Goal: Task Accomplishment & Management: Manage account settings

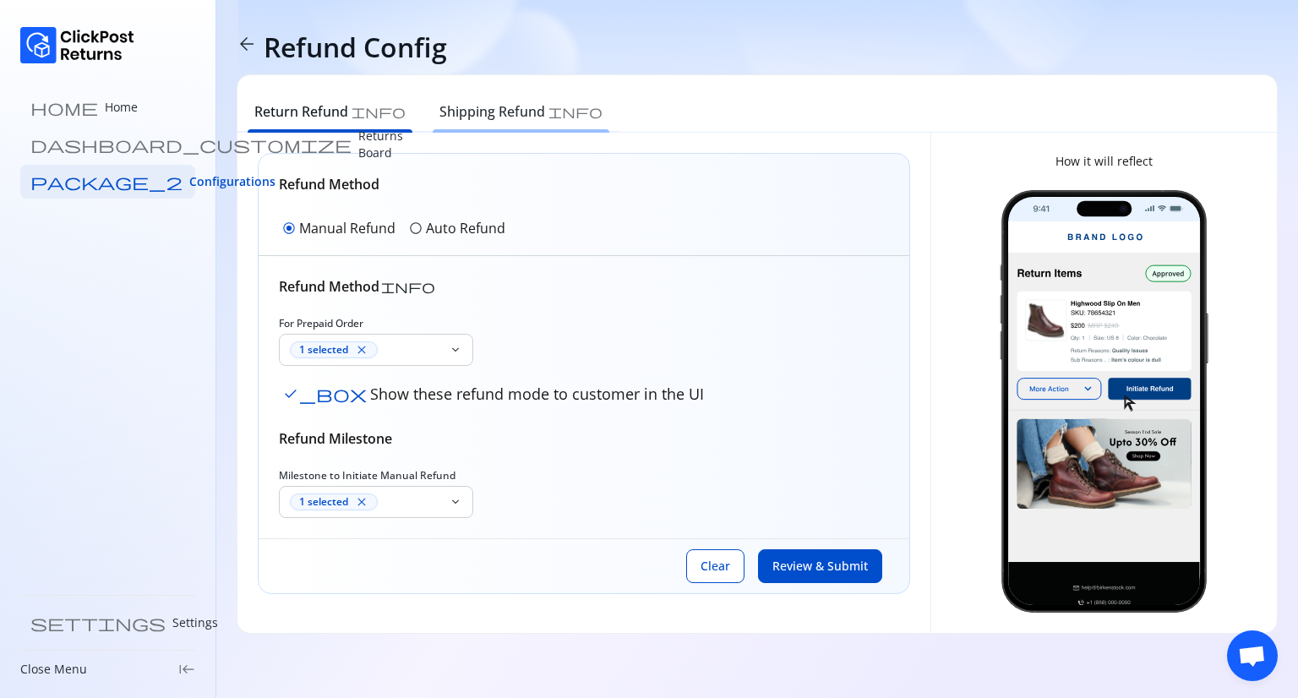
click at [504, 130] on div "Shipping Refund info" at bounding box center [520, 113] width 197 height 37
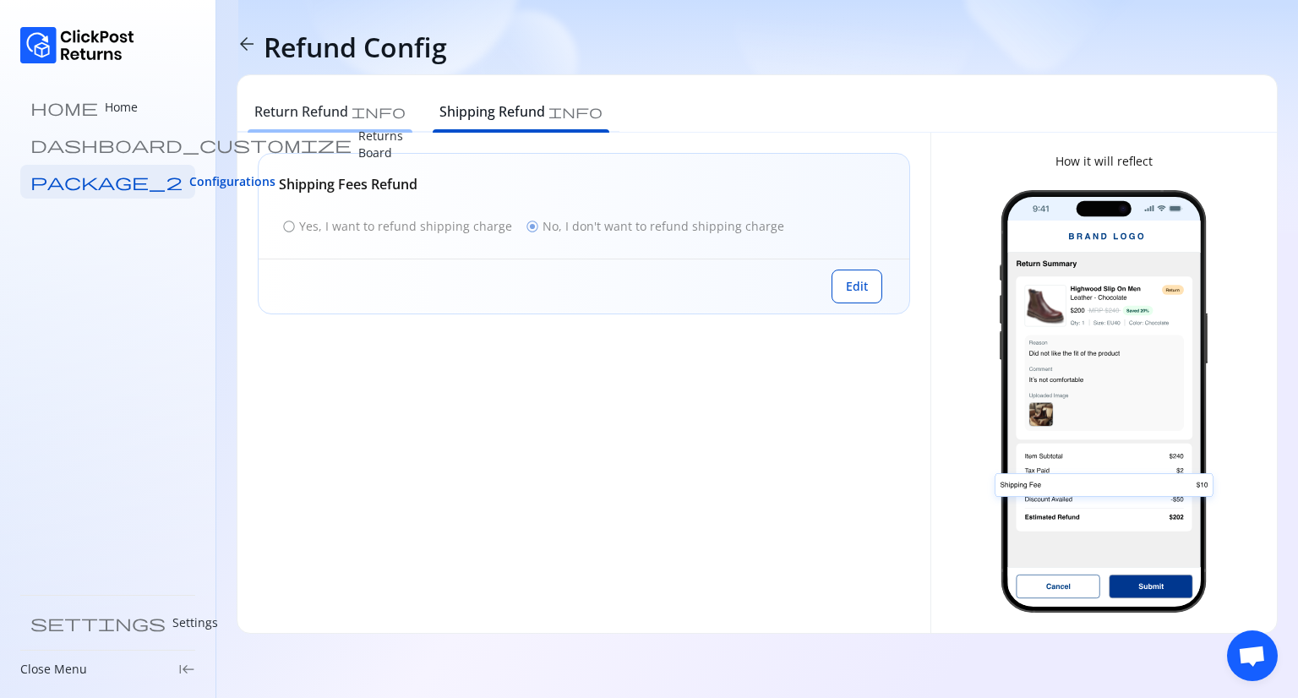
click at [324, 112] on h6 "Return Refund" at bounding box center [301, 111] width 94 height 20
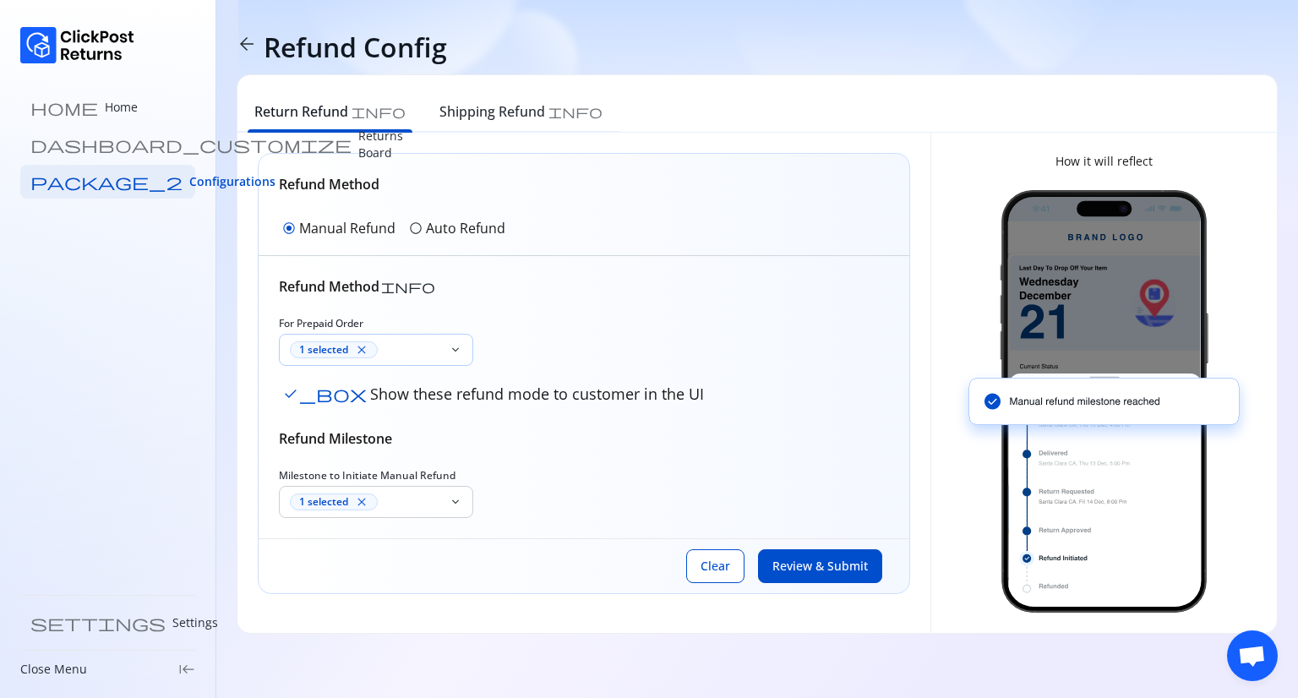
click at [436, 362] on div "1 selected close" at bounding box center [364, 350] width 169 height 30
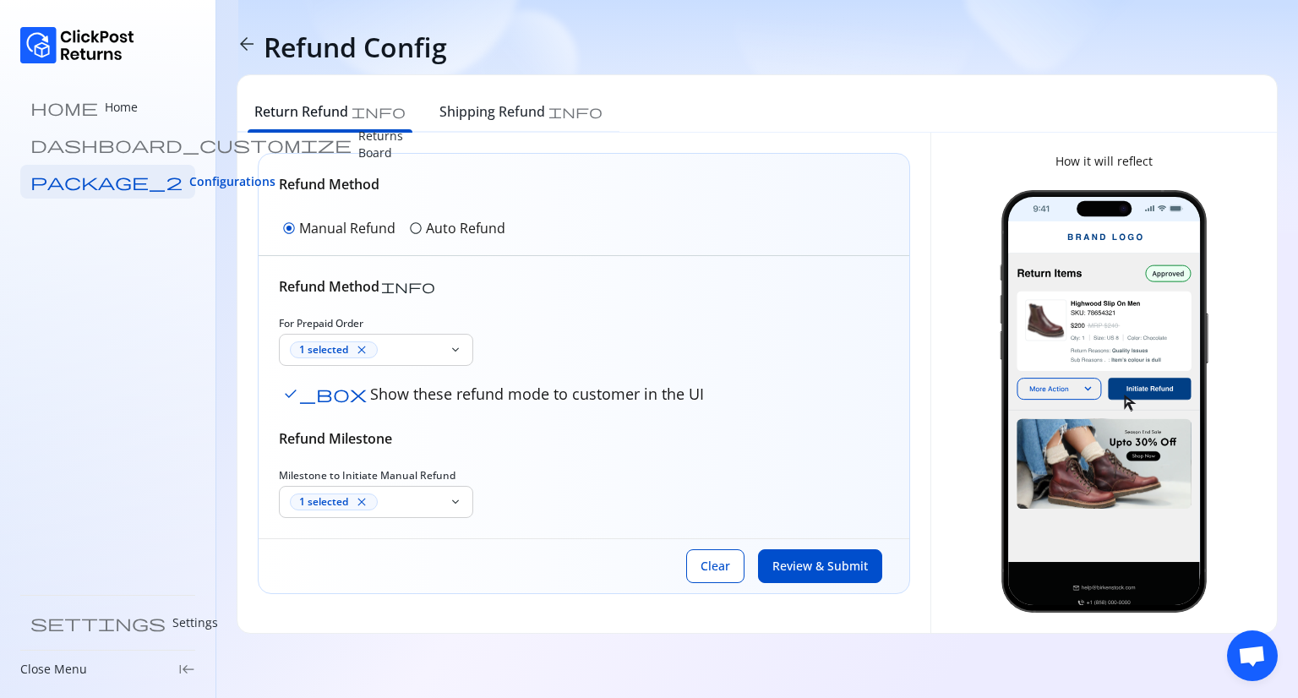
click at [581, 307] on div "Refund Method info For Prepaid Order 1 selected close keyboard_arrow_down check…" at bounding box center [584, 397] width 610 height 242
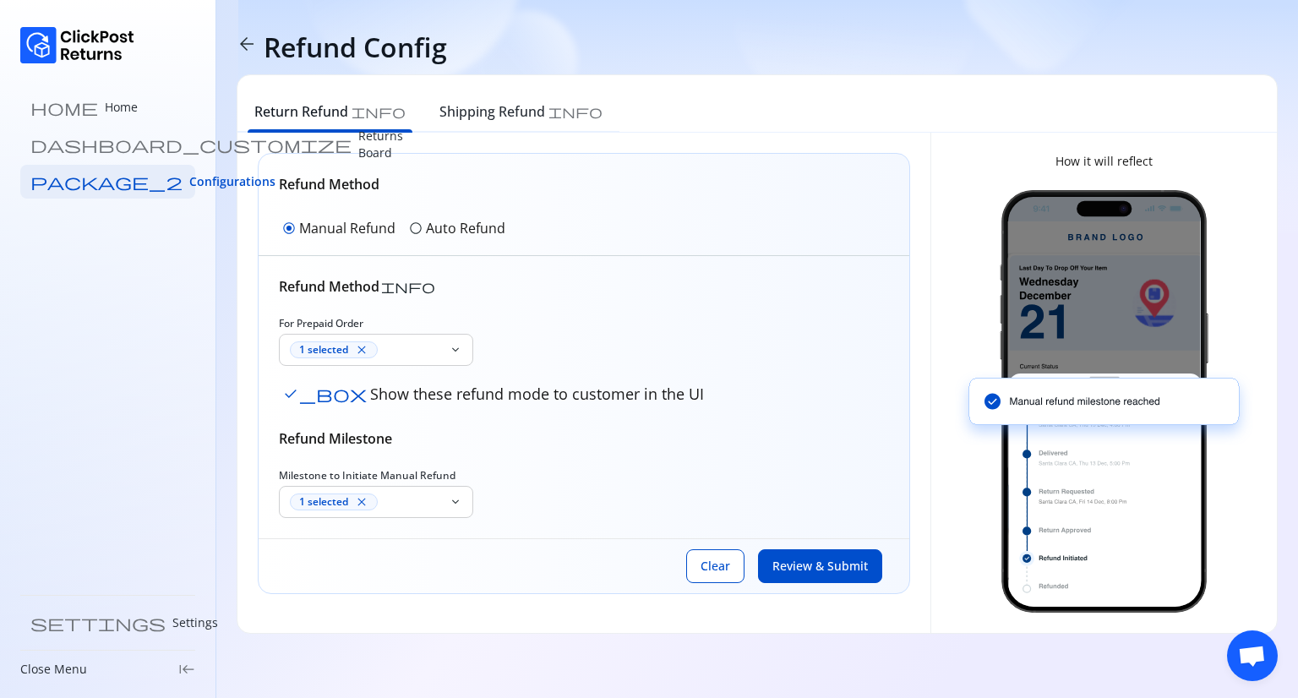
click at [436, 517] on div "Refund Method info For Prepaid Order 1 selected close keyboard_arrow_down check…" at bounding box center [584, 397] width 650 height 282
click at [428, 509] on div "1 selected close" at bounding box center [364, 502] width 169 height 30
click at [417, 233] on span "radio_button_unchecked" at bounding box center [416, 228] width 14 height 14
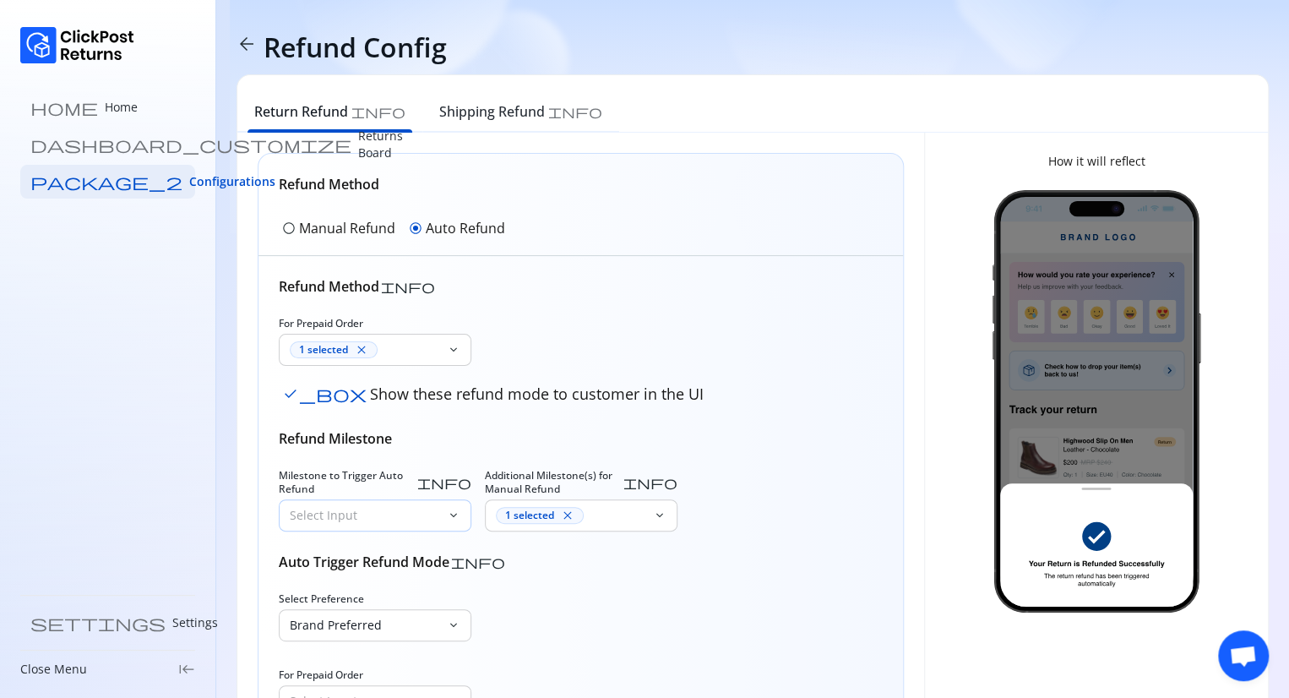
click at [382, 507] on p "Select Input" at bounding box center [365, 515] width 150 height 17
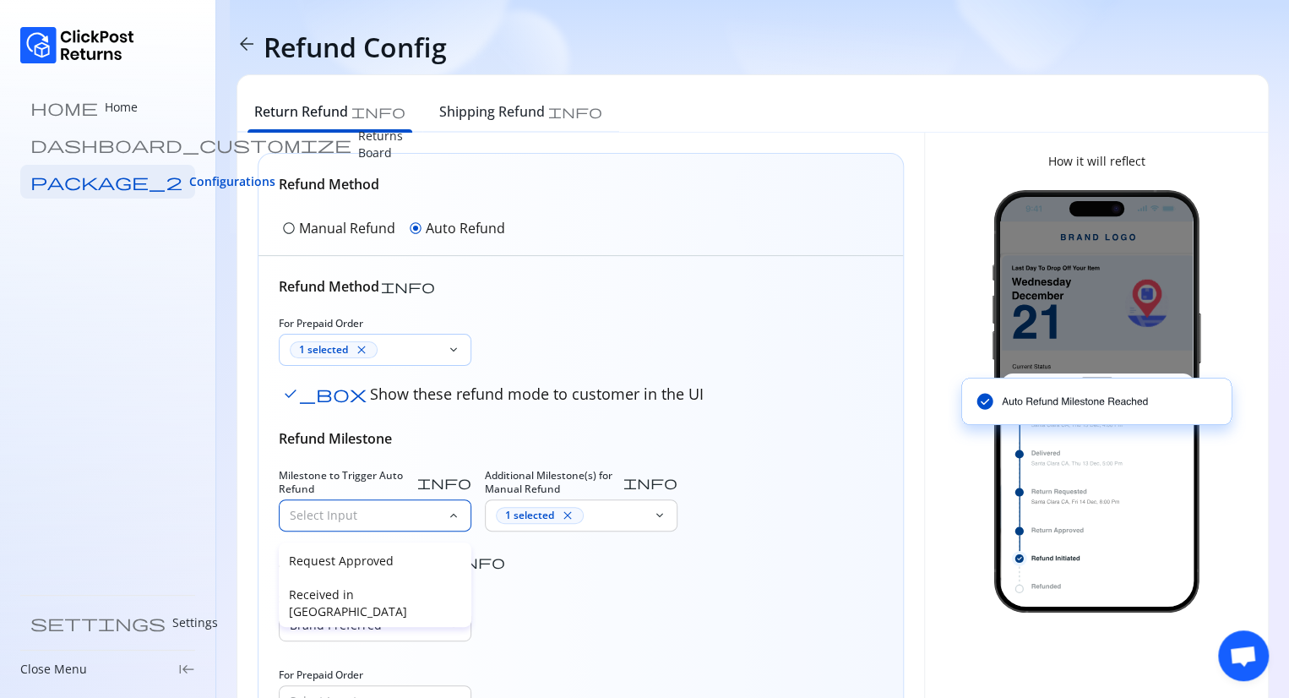
click at [401, 347] on div "1 selected close" at bounding box center [365, 349] width 150 height 17
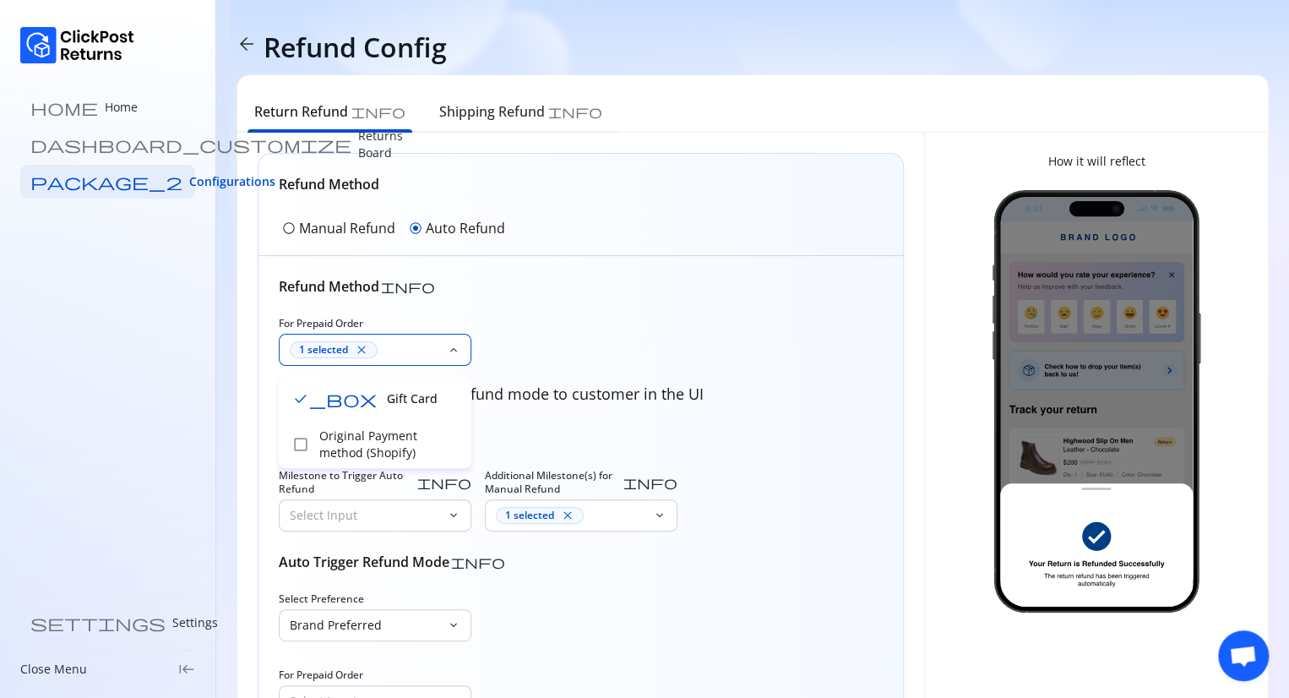
click at [401, 347] on div "1 selected close" at bounding box center [365, 349] width 150 height 17
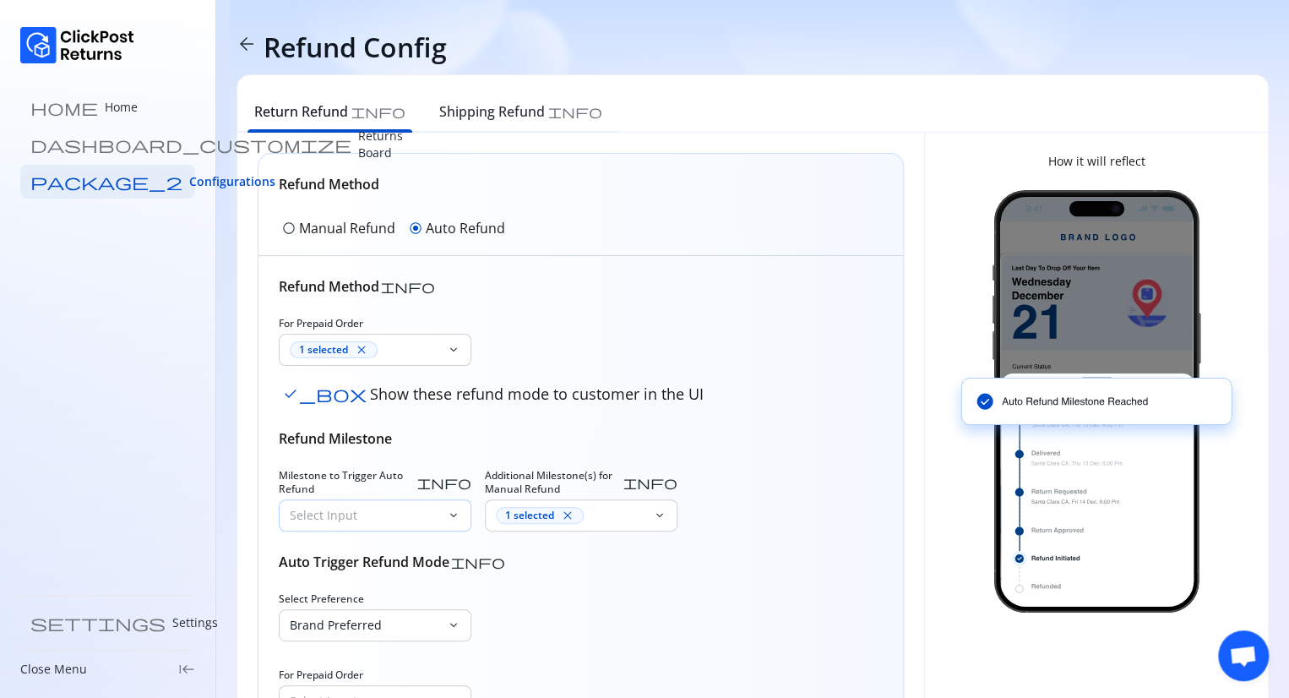
click at [400, 514] on div "Select Input" at bounding box center [363, 515] width 167 height 30
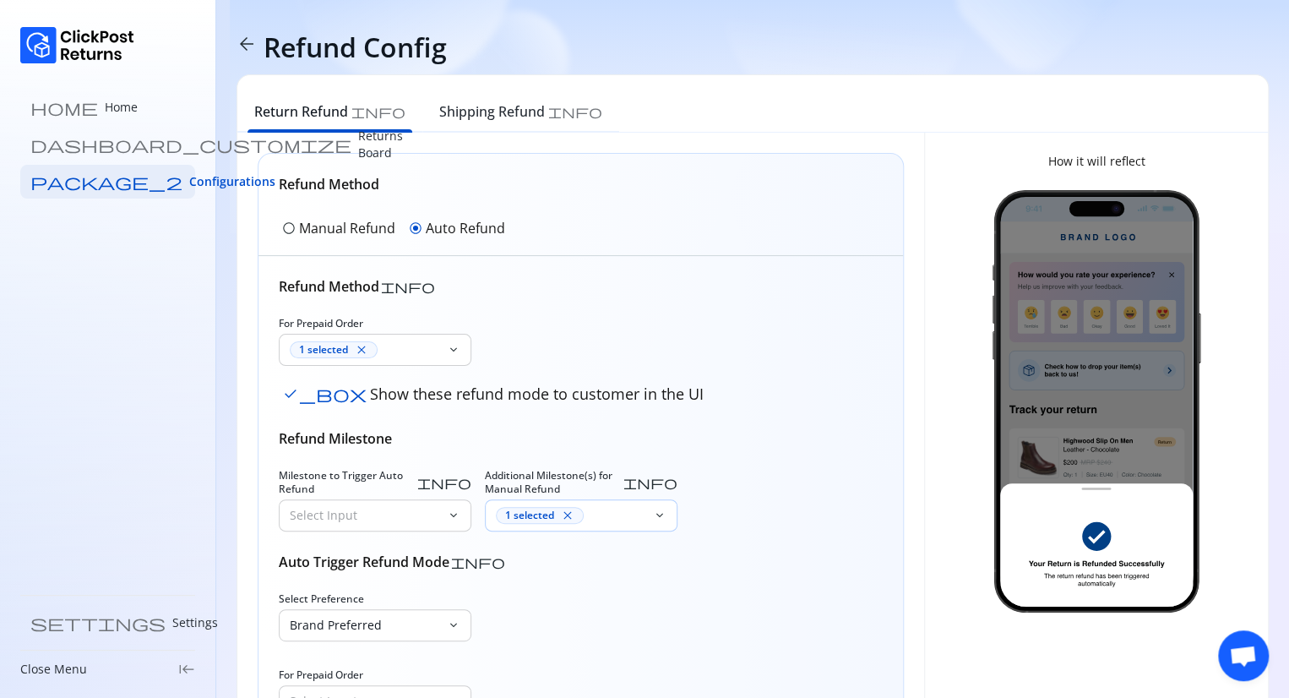
click at [606, 510] on div "1 selected close" at bounding box center [571, 515] width 150 height 17
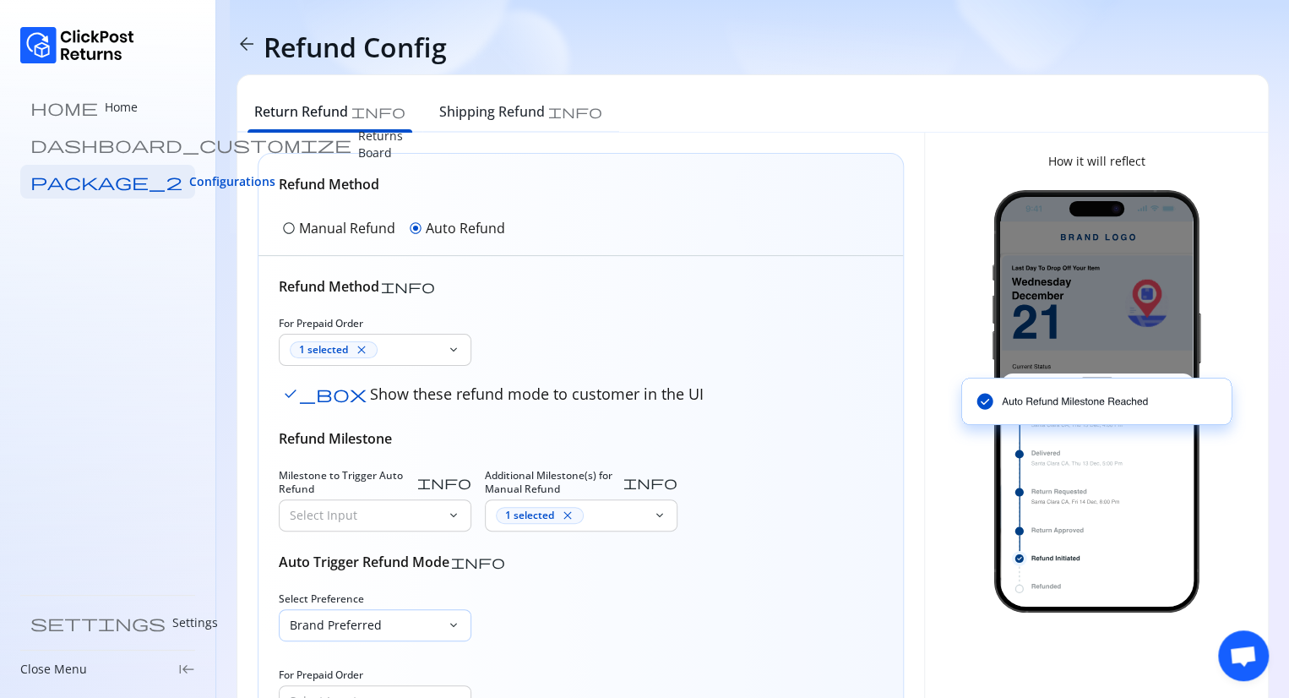
click at [402, 610] on div "Brand Preferred" at bounding box center [363, 625] width 167 height 30
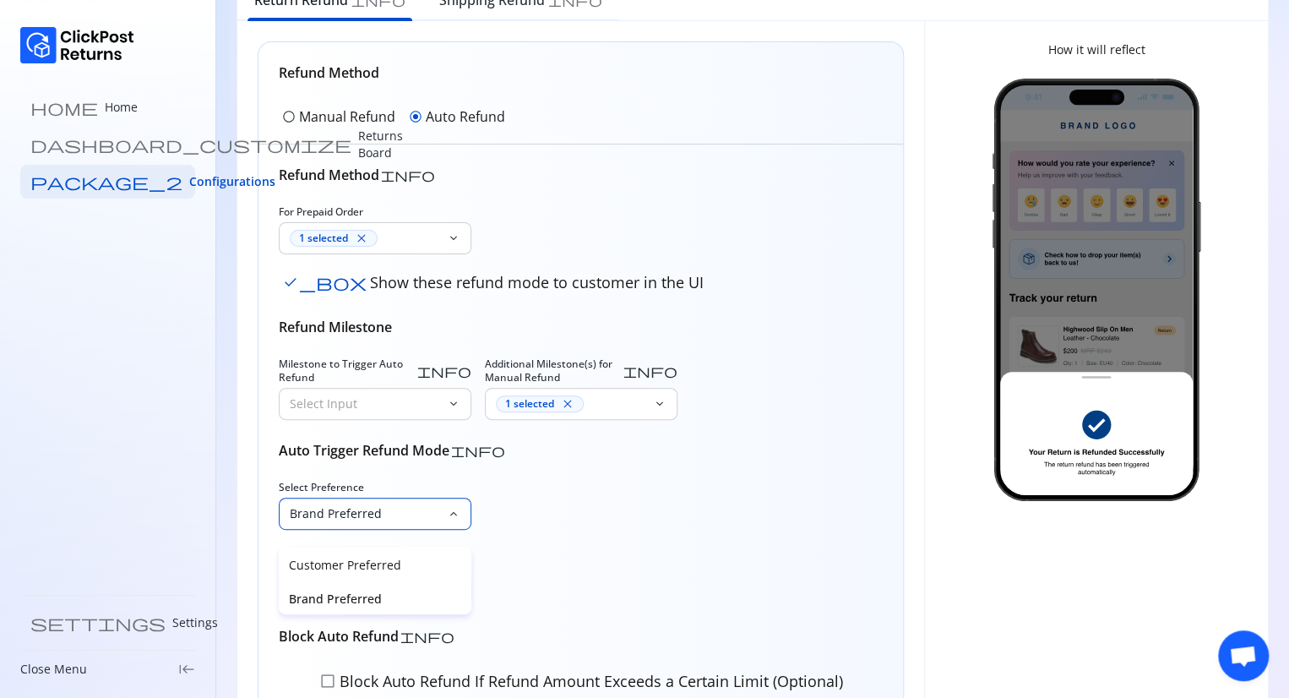
scroll to position [105, 0]
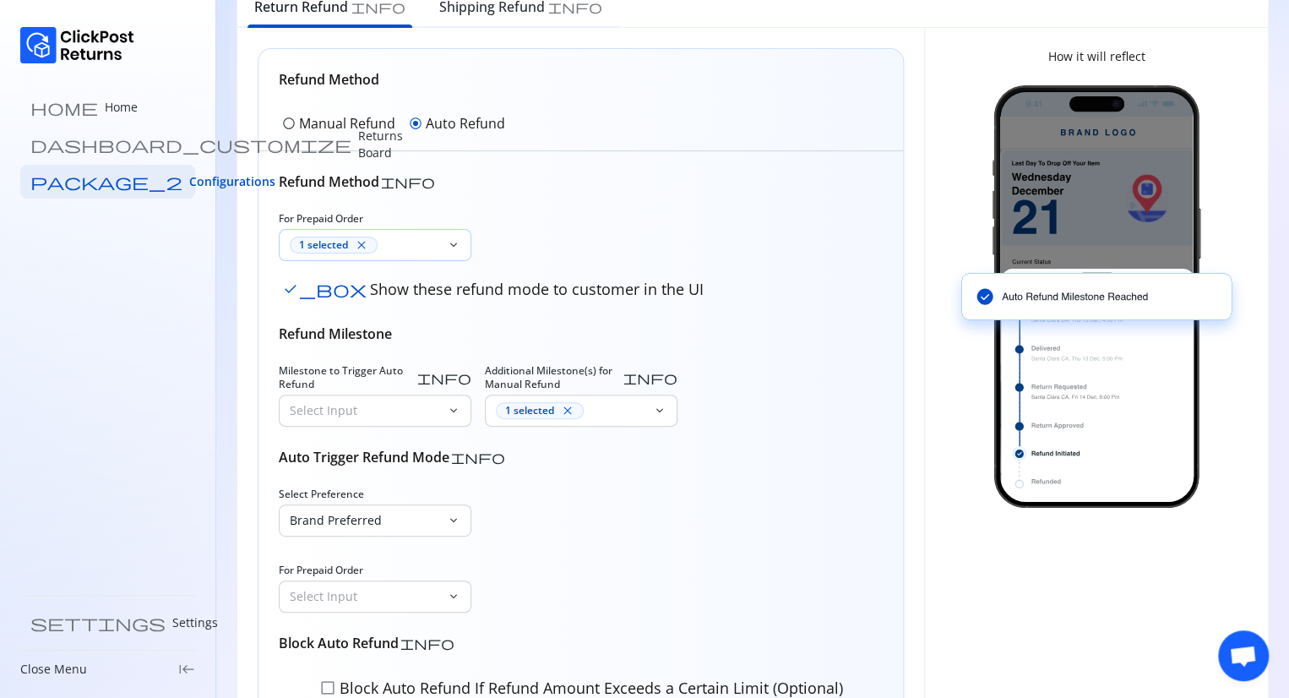
click at [415, 244] on div "1 selected close" at bounding box center [365, 245] width 150 height 17
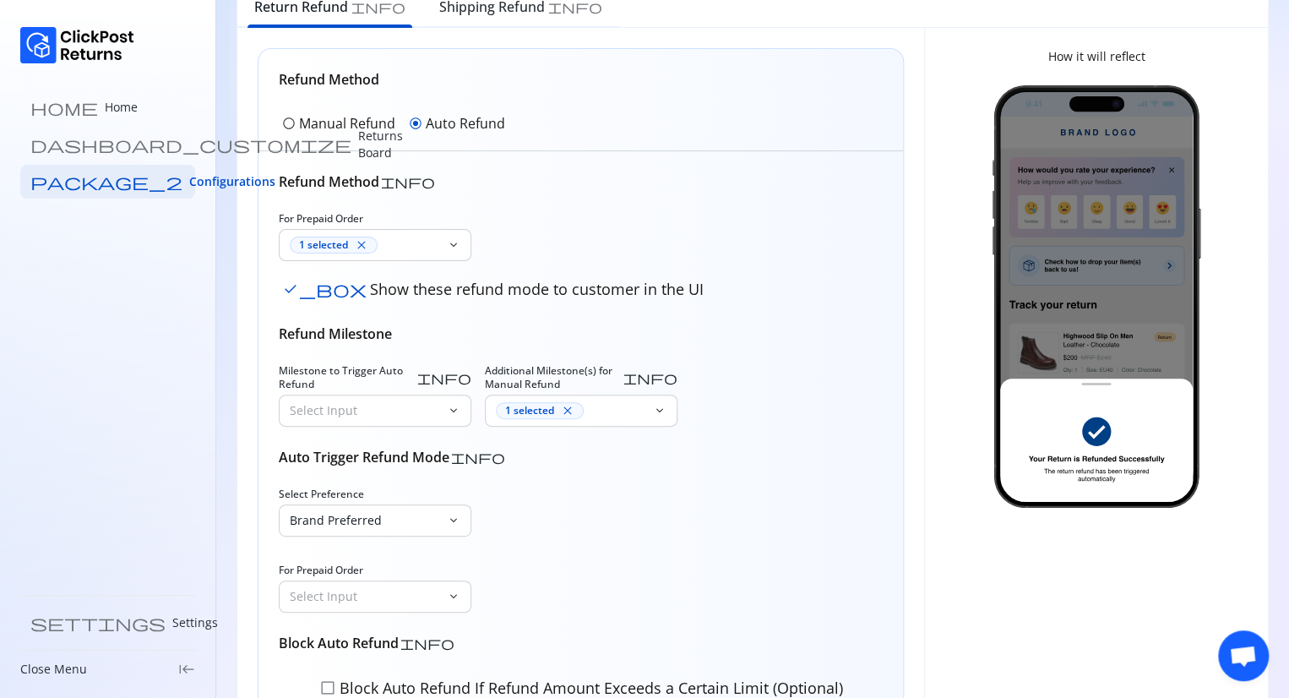
click at [617, 180] on div "Refund Method info" at bounding box center [581, 181] width 604 height 20
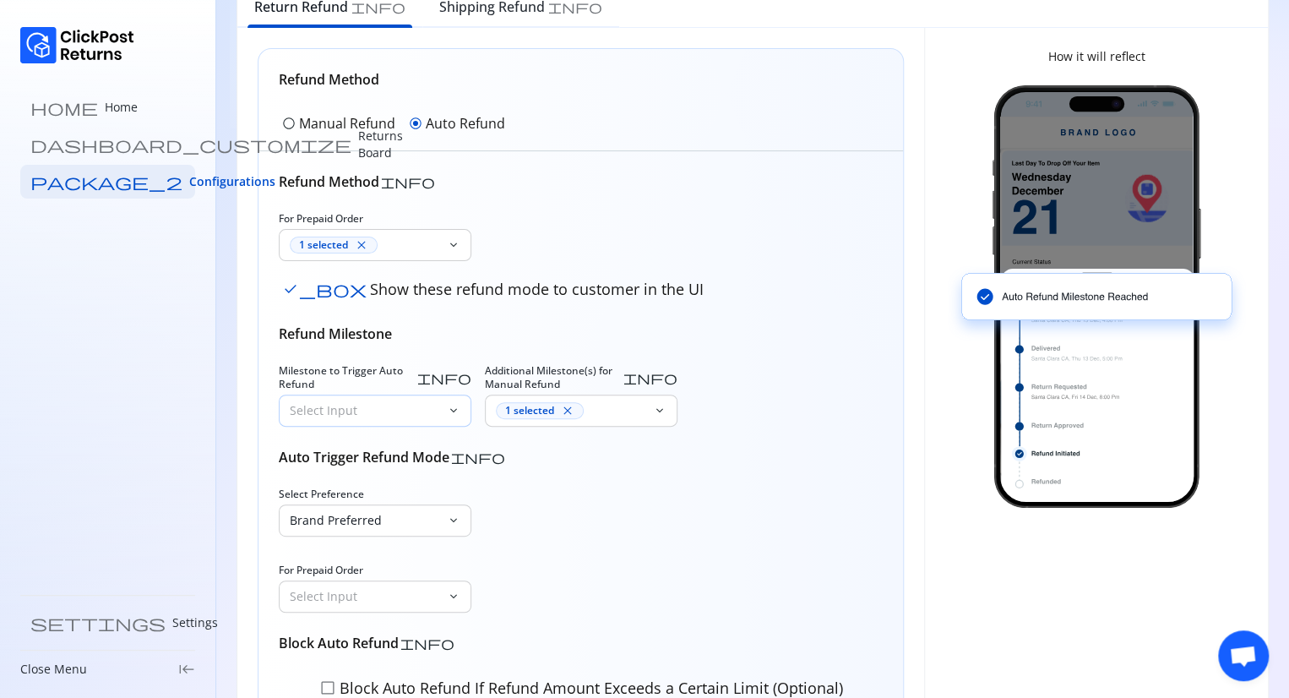
click at [430, 402] on p "Select Input" at bounding box center [365, 410] width 150 height 17
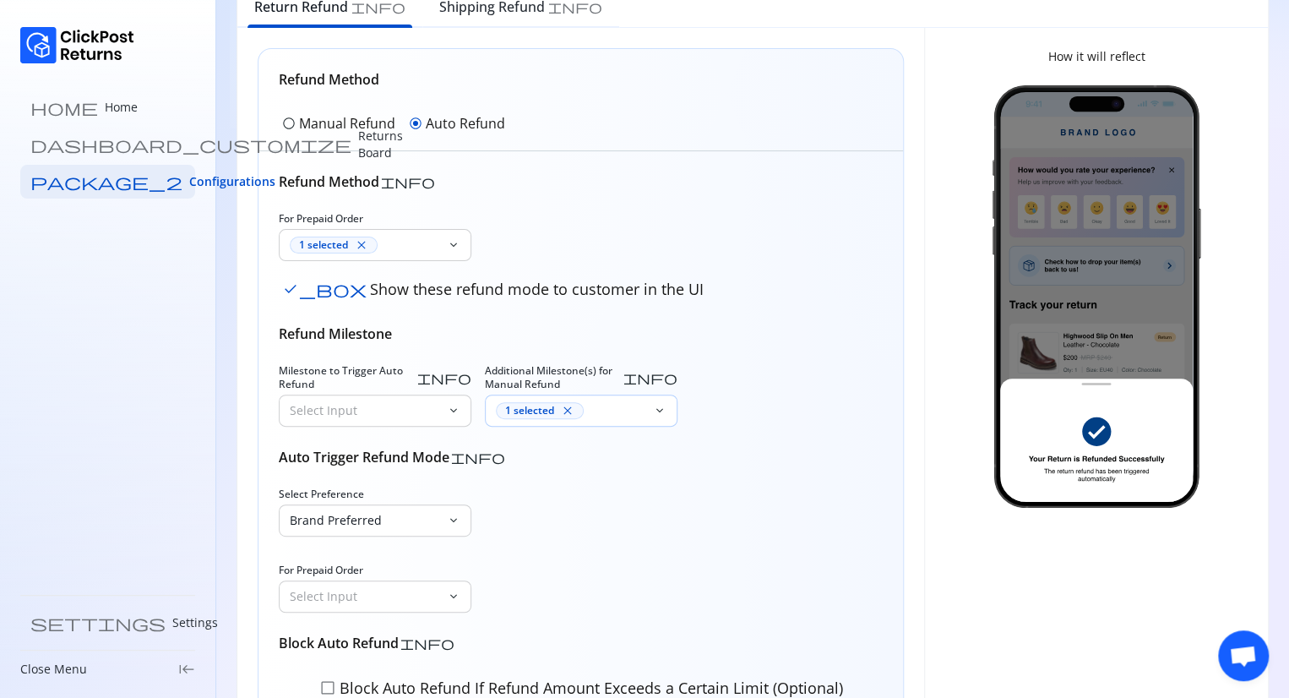
click at [625, 403] on div "1 selected close" at bounding box center [571, 410] width 150 height 17
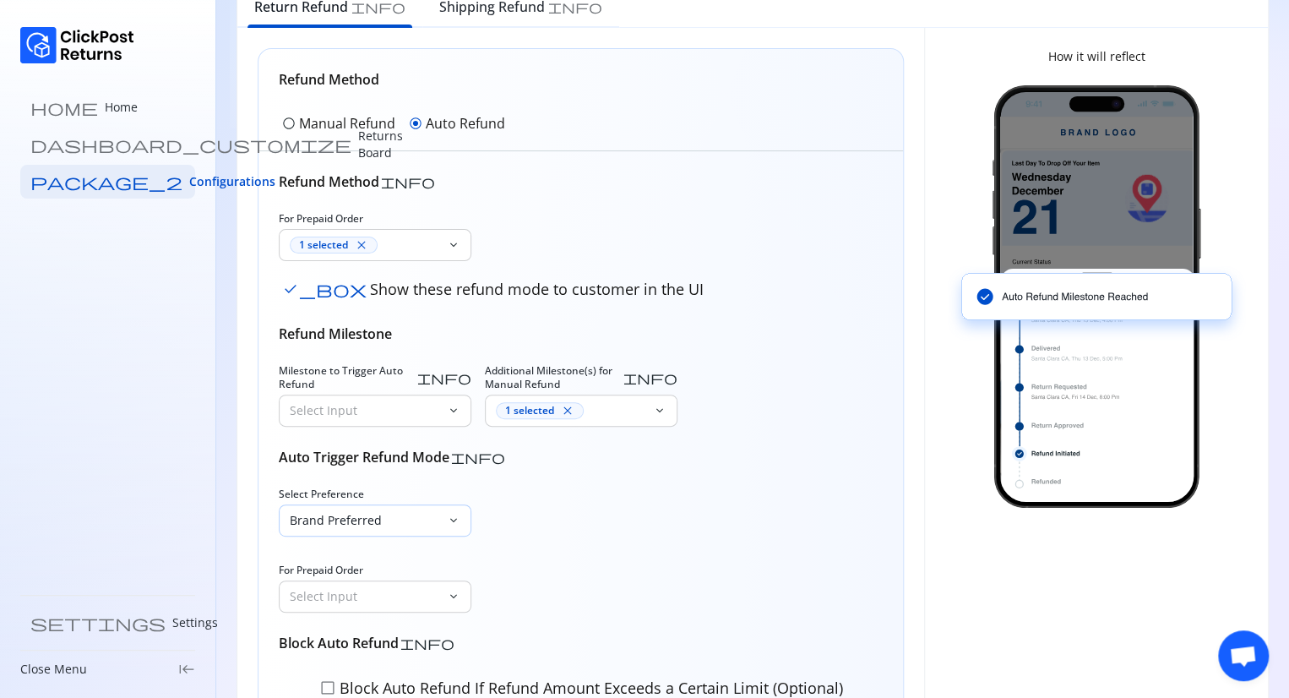
click at [404, 512] on p "Brand Preferred" at bounding box center [365, 520] width 150 height 17
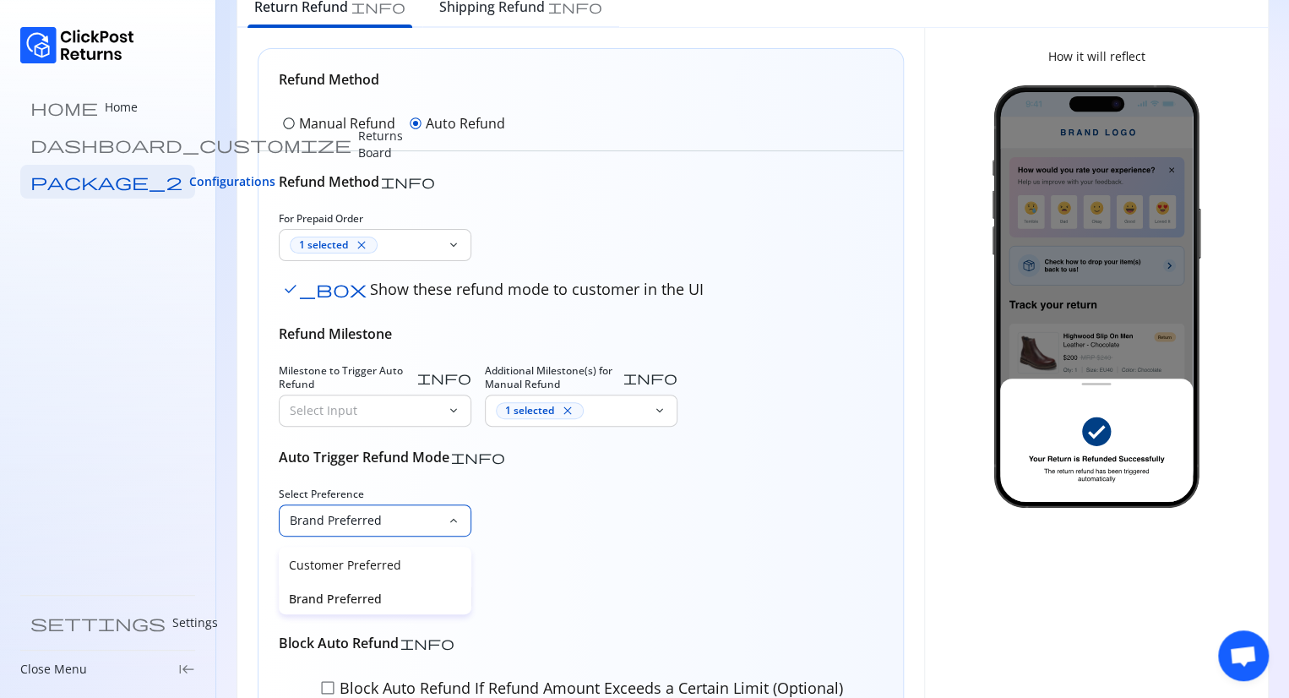
scroll to position [224, 0]
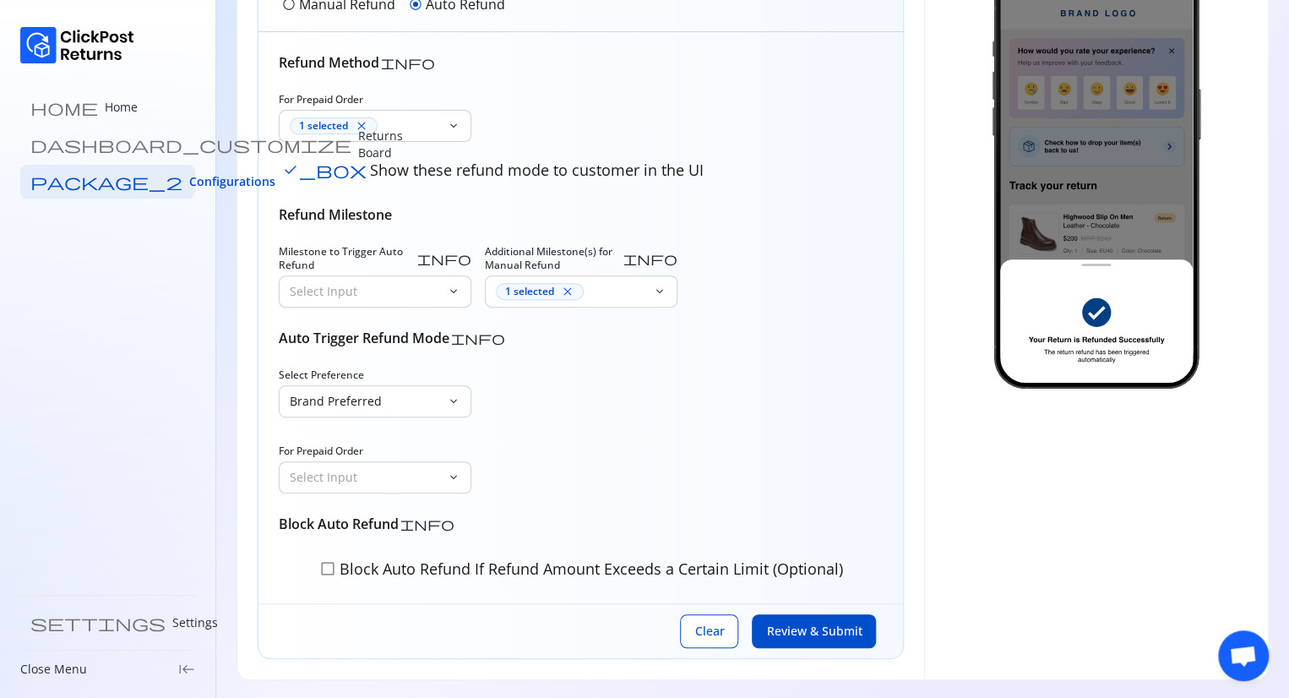
click at [599, 541] on div "Refund Method info For Prepaid Order 1 selected close keyboard_arrow_down check…" at bounding box center [581, 317] width 604 height 531
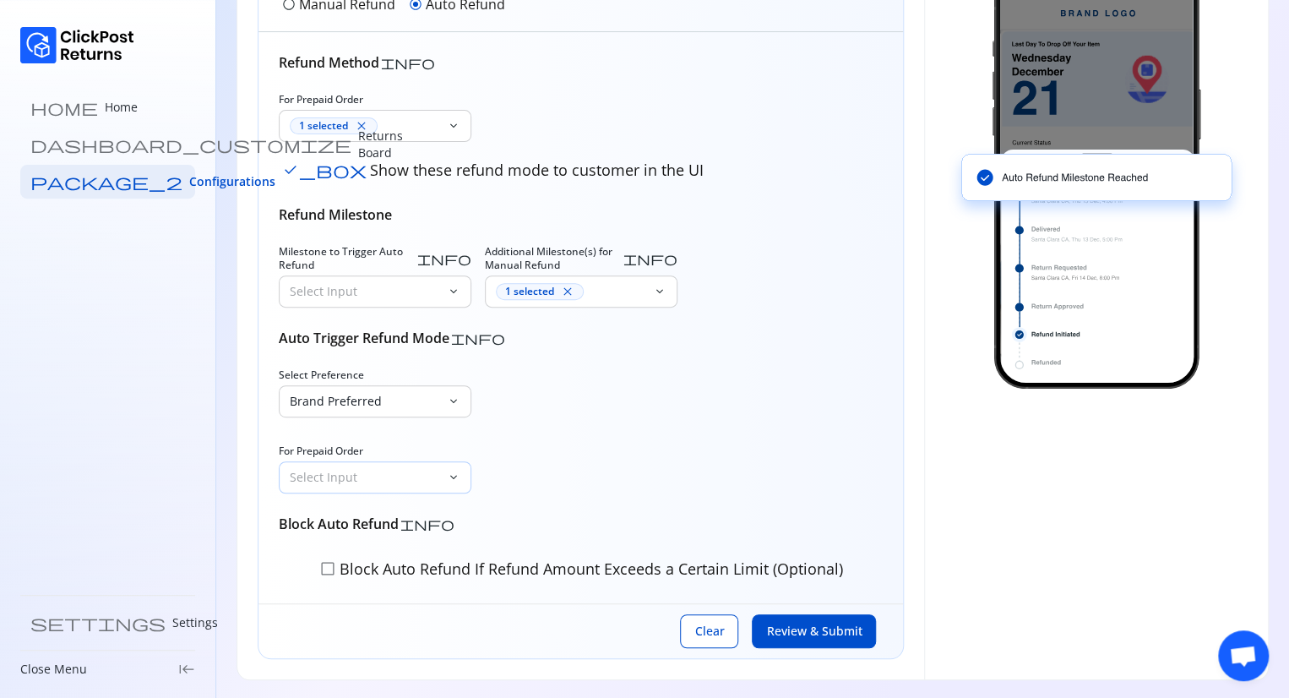
click at [407, 469] on p "Select Input" at bounding box center [365, 477] width 150 height 17
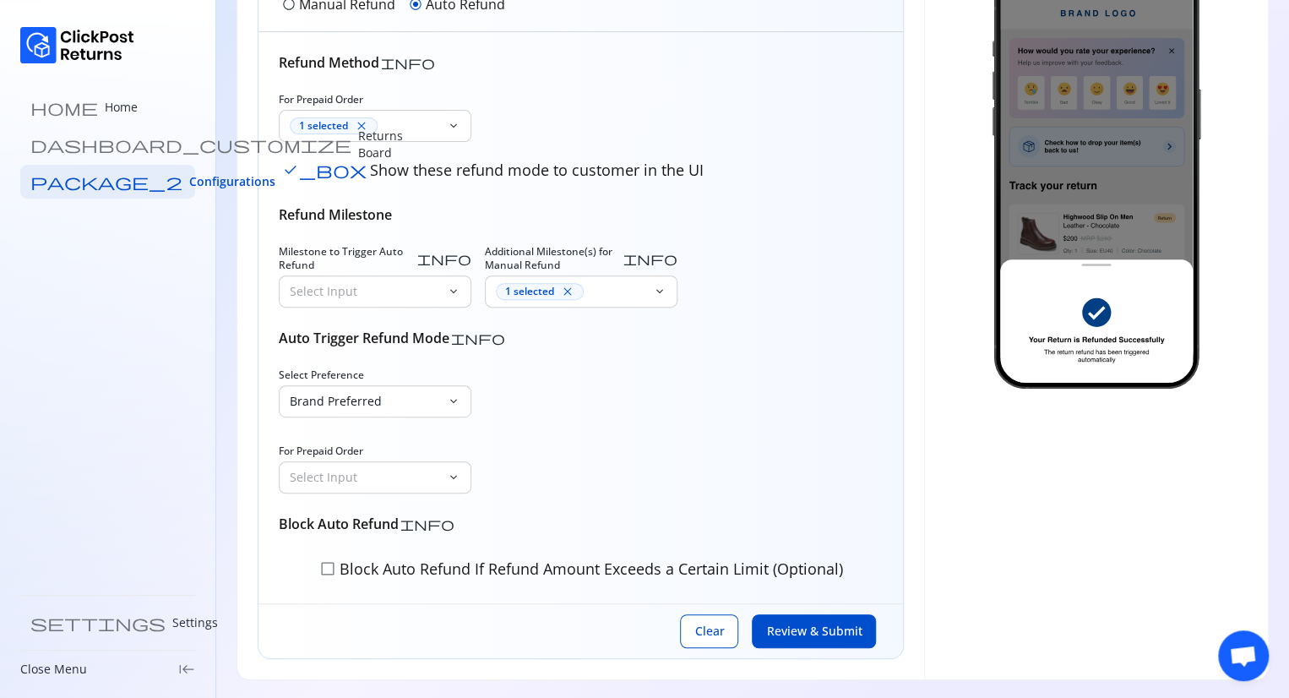
click at [533, 471] on div "Select Preference Brand Preferred keyboard_arrow_down For Prepaid Order Select …" at bounding box center [581, 430] width 604 height 125
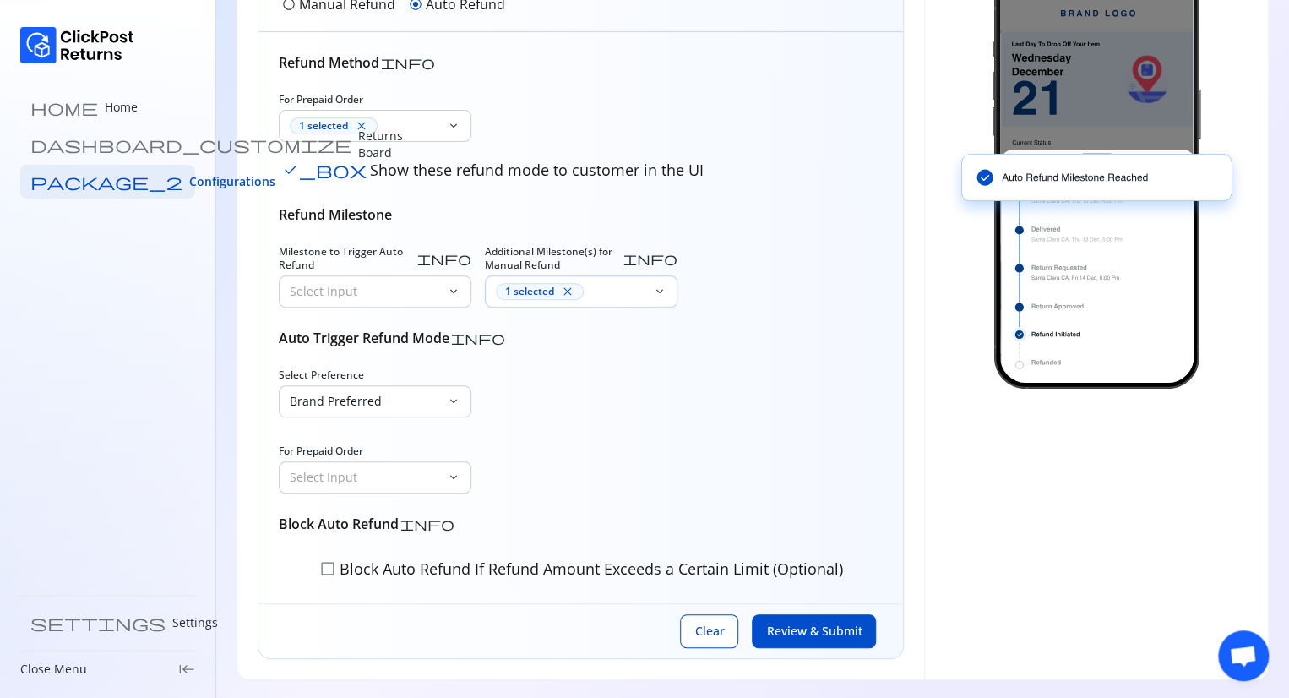
click at [659, 291] on span "keyboard_arrow_down" at bounding box center [660, 292] width 14 height 14
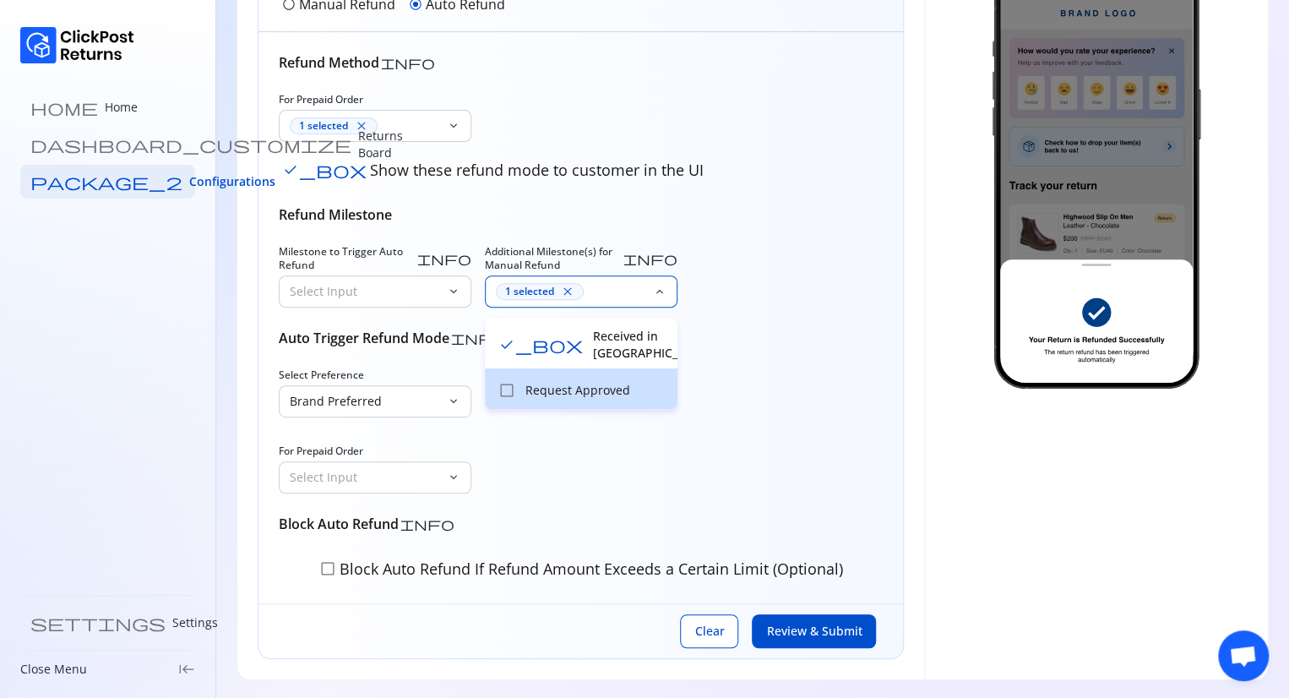
click at [514, 382] on span "check_box_outline_blank" at bounding box center [506, 390] width 17 height 17
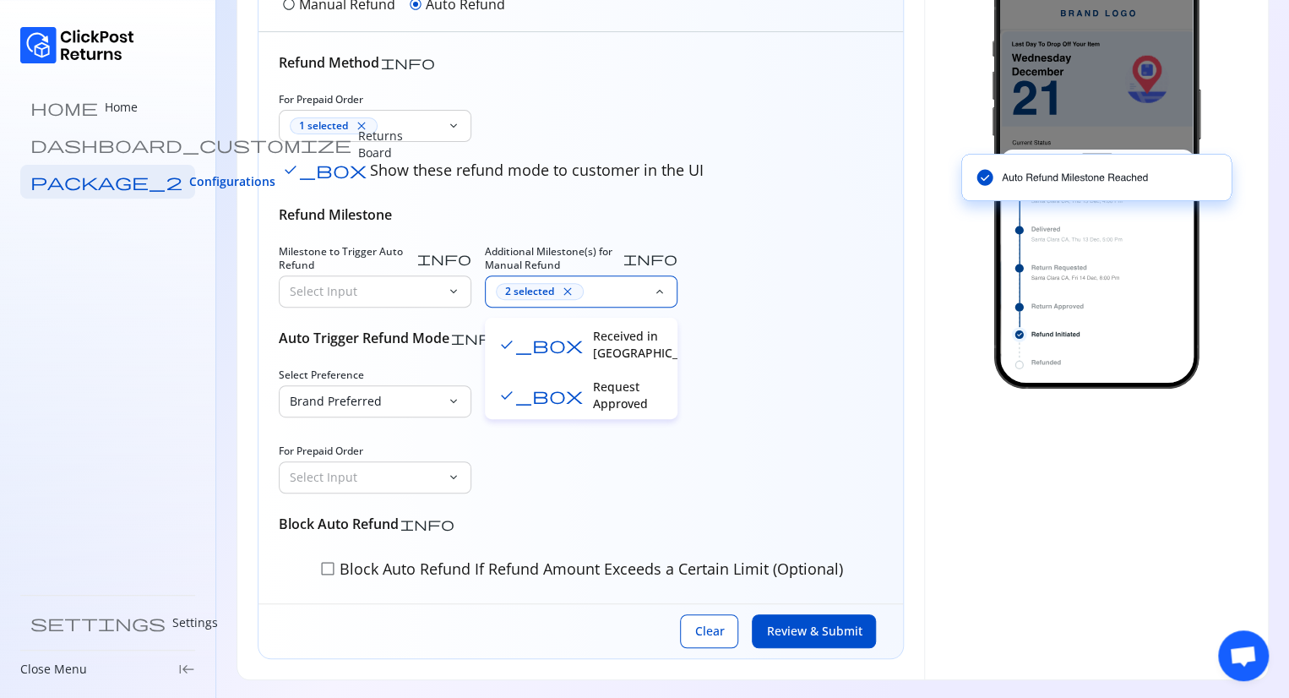
click at [514, 387] on span "check_box" at bounding box center [540, 395] width 84 height 17
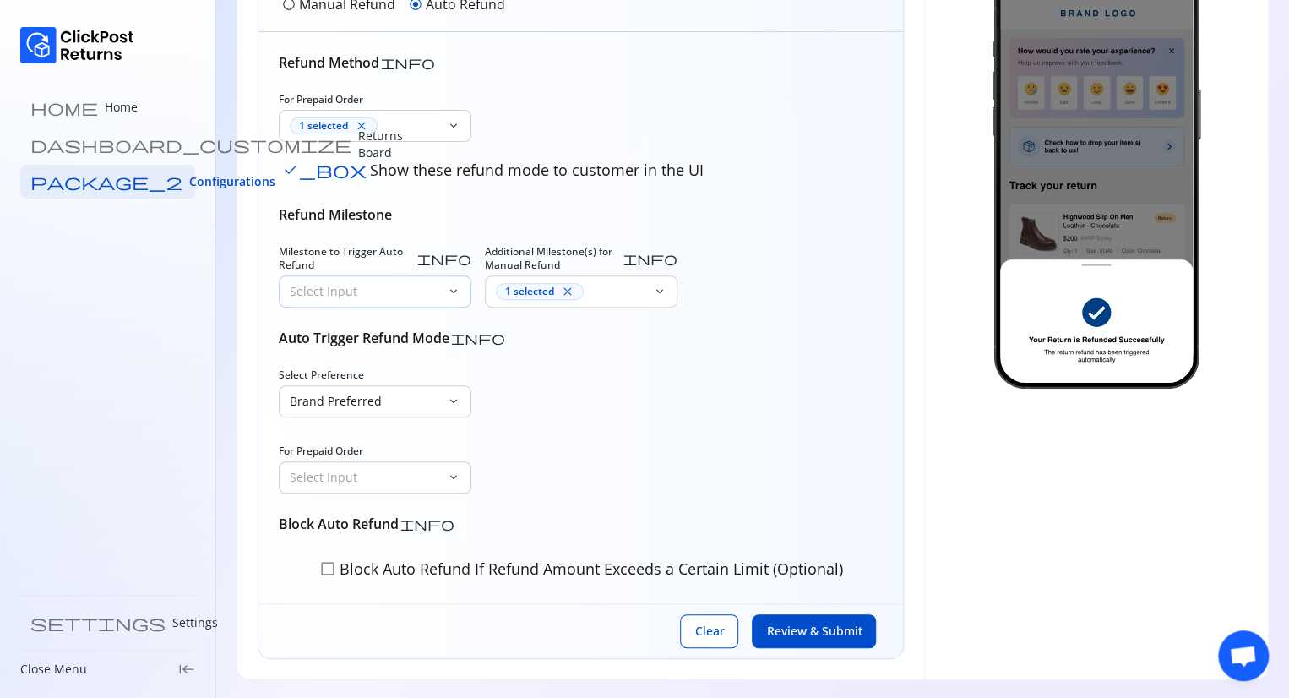
click at [438, 283] on p "Select Input" at bounding box center [365, 291] width 150 height 17
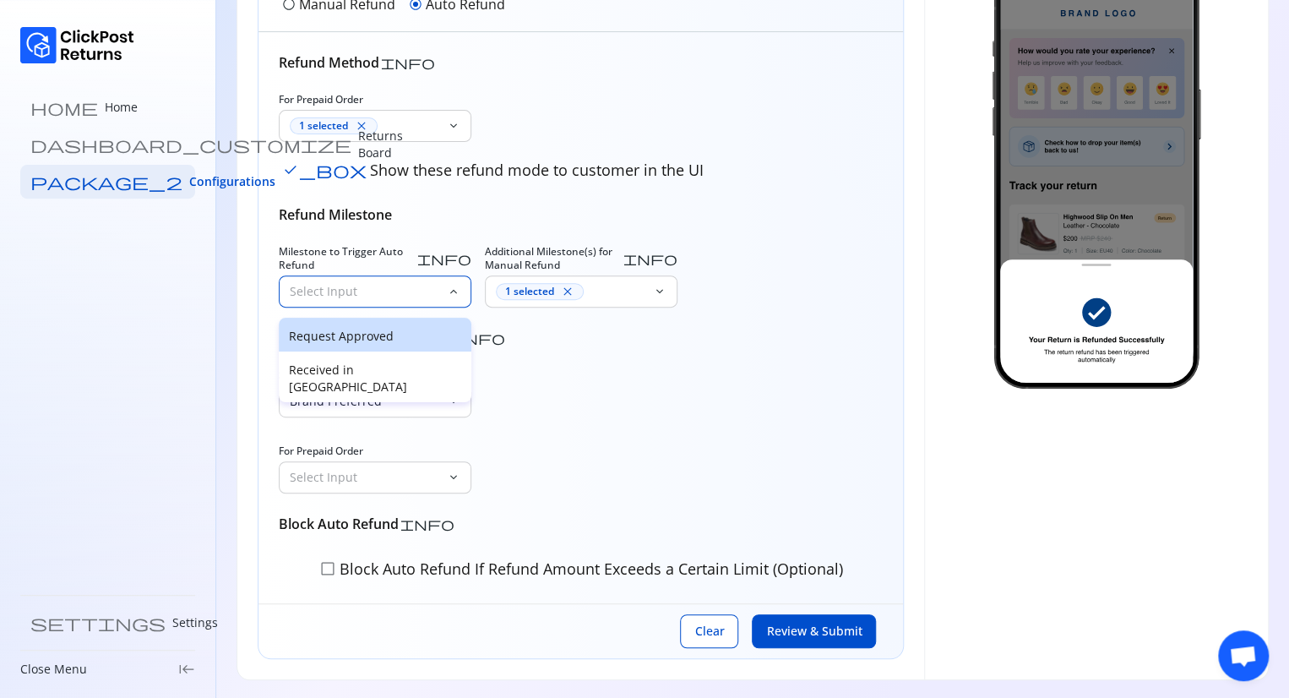
click at [354, 333] on p "Request Approved" at bounding box center [375, 336] width 172 height 17
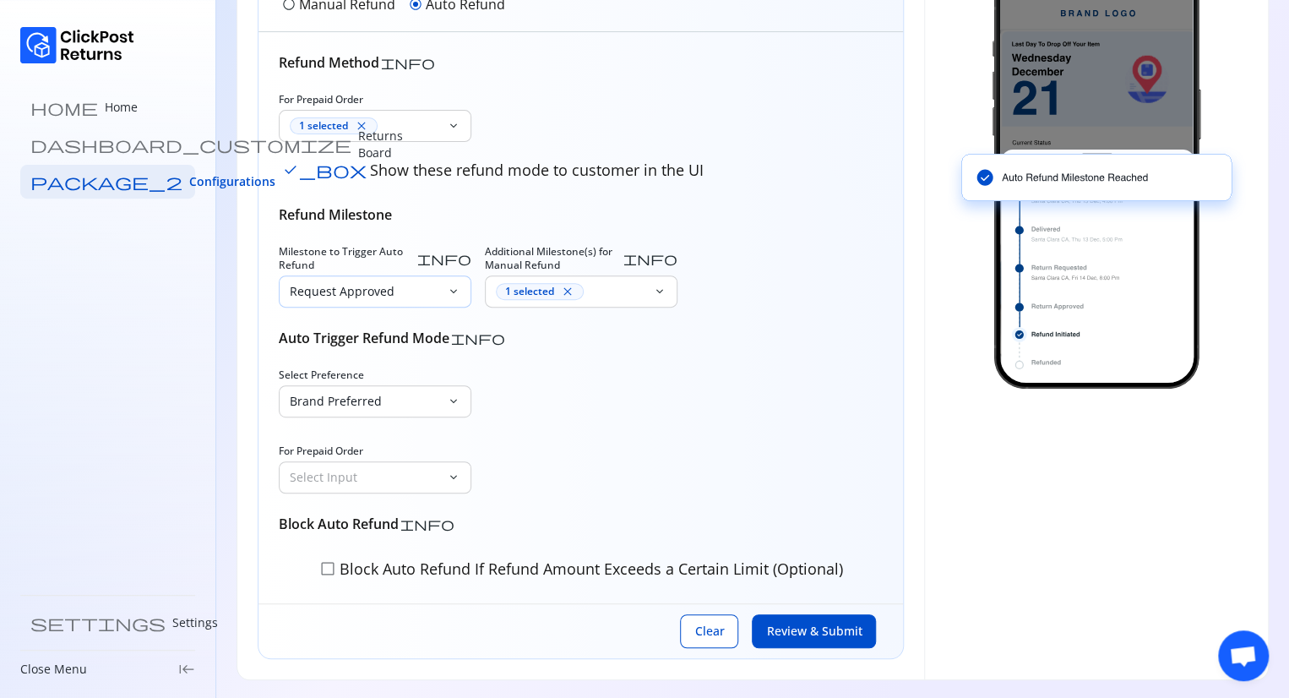
click at [392, 283] on p "Request Approved" at bounding box center [365, 291] width 150 height 17
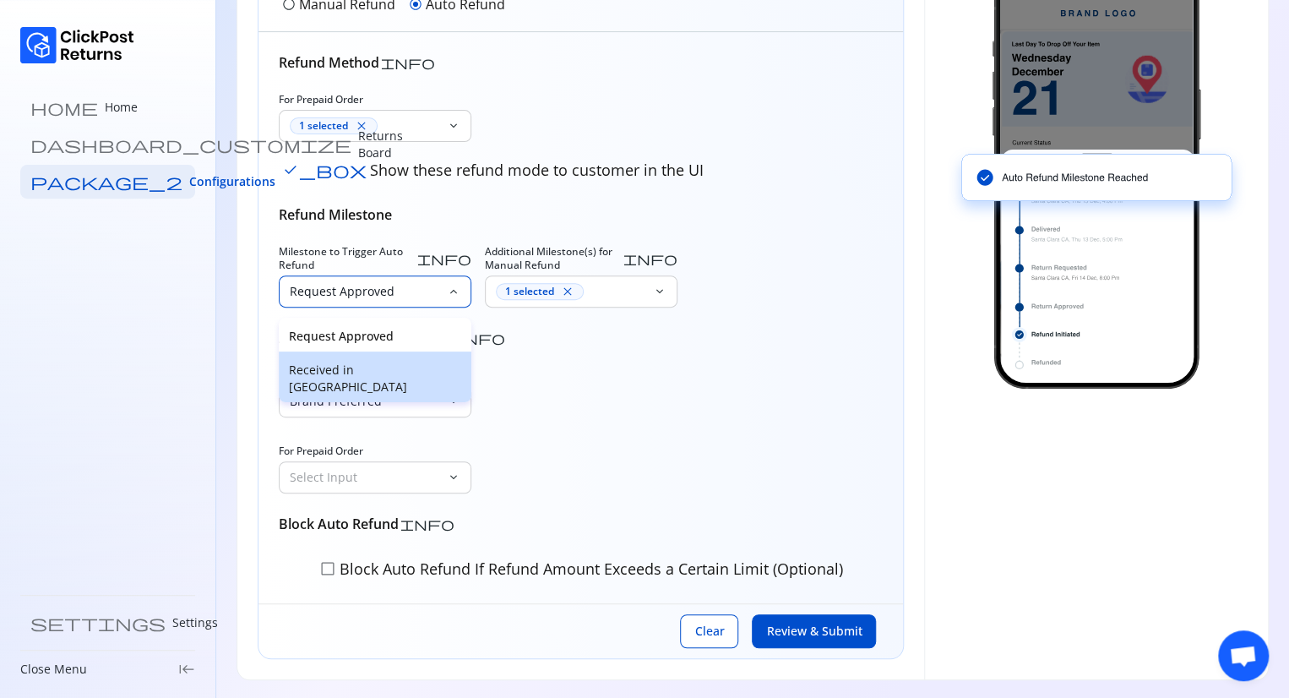
click at [355, 378] on p "Received in Warehouse" at bounding box center [375, 379] width 172 height 34
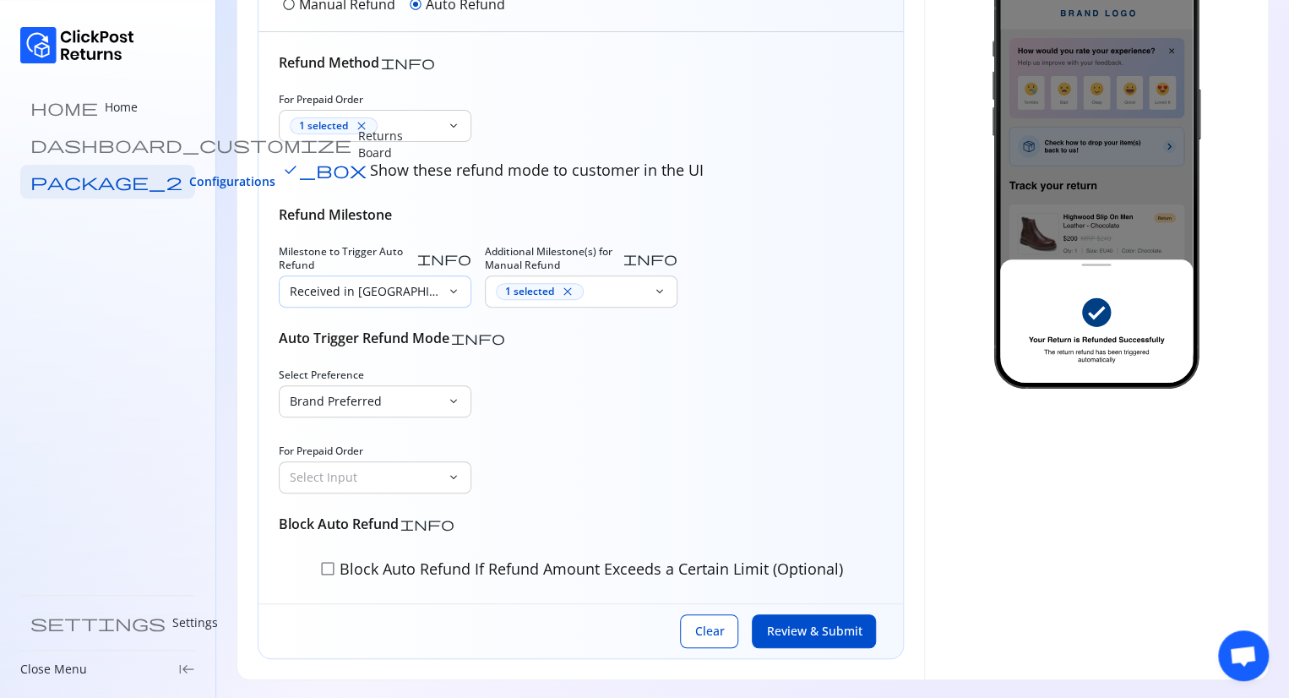
click at [399, 283] on p "Received in Warehouse" at bounding box center [365, 291] width 150 height 17
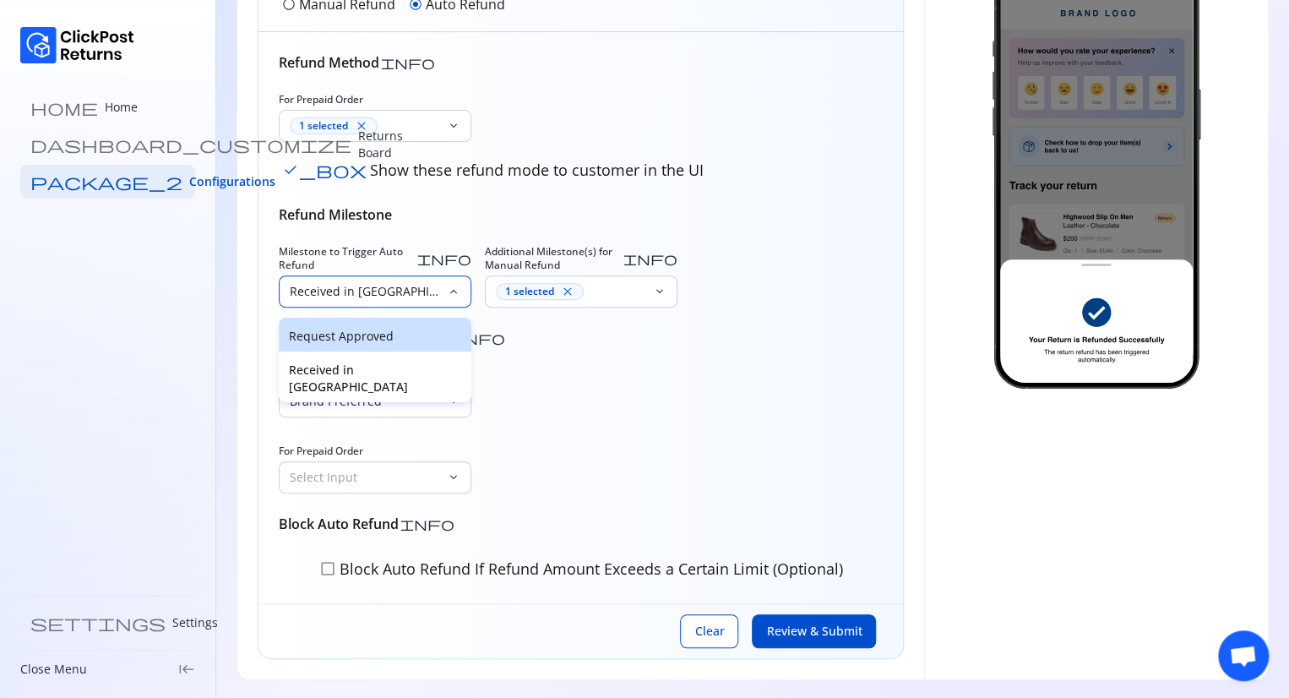
click at [341, 335] on p "Request Approved" at bounding box center [375, 336] width 172 height 17
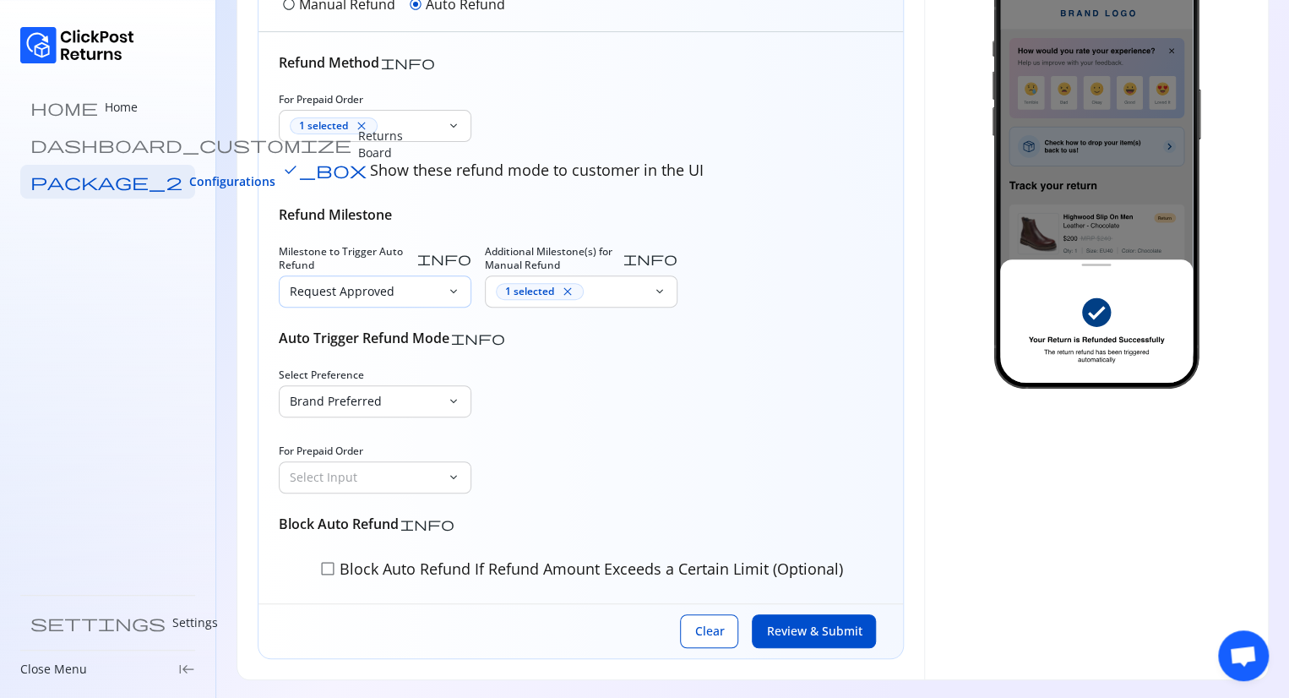
click at [379, 283] on p "Request Approved" at bounding box center [365, 291] width 150 height 17
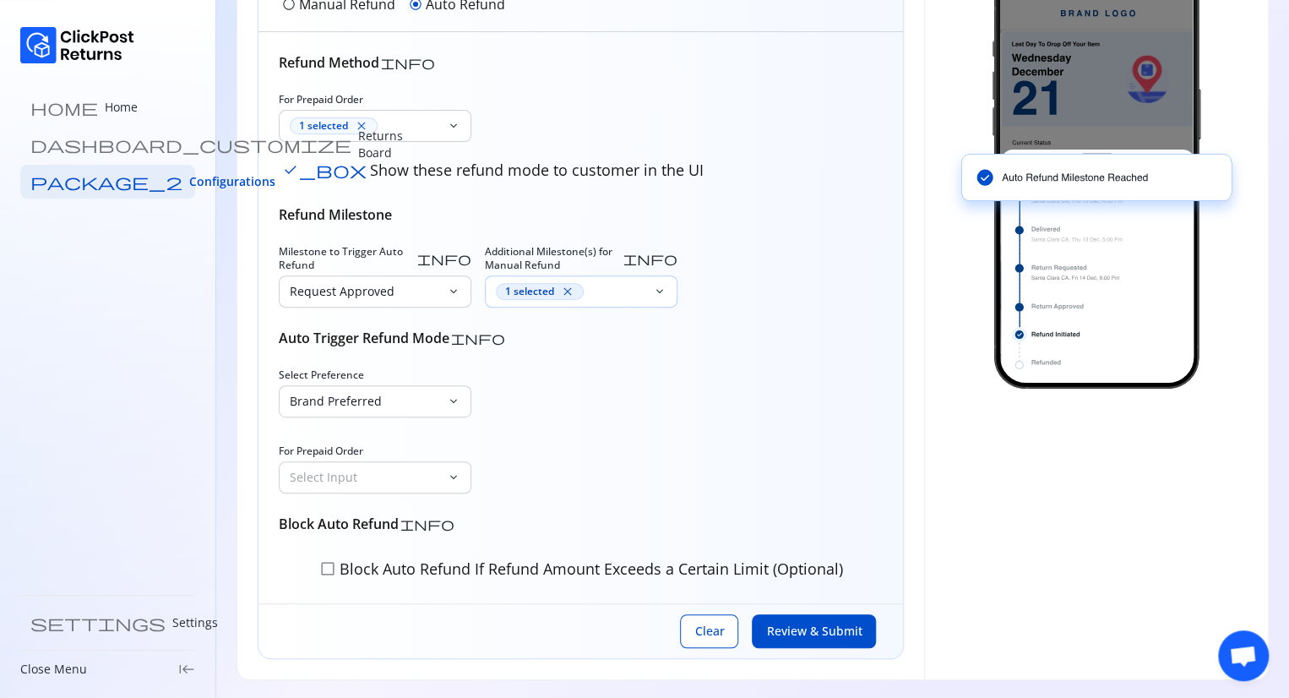
click at [574, 286] on div "1 selected close" at bounding box center [540, 291] width 88 height 17
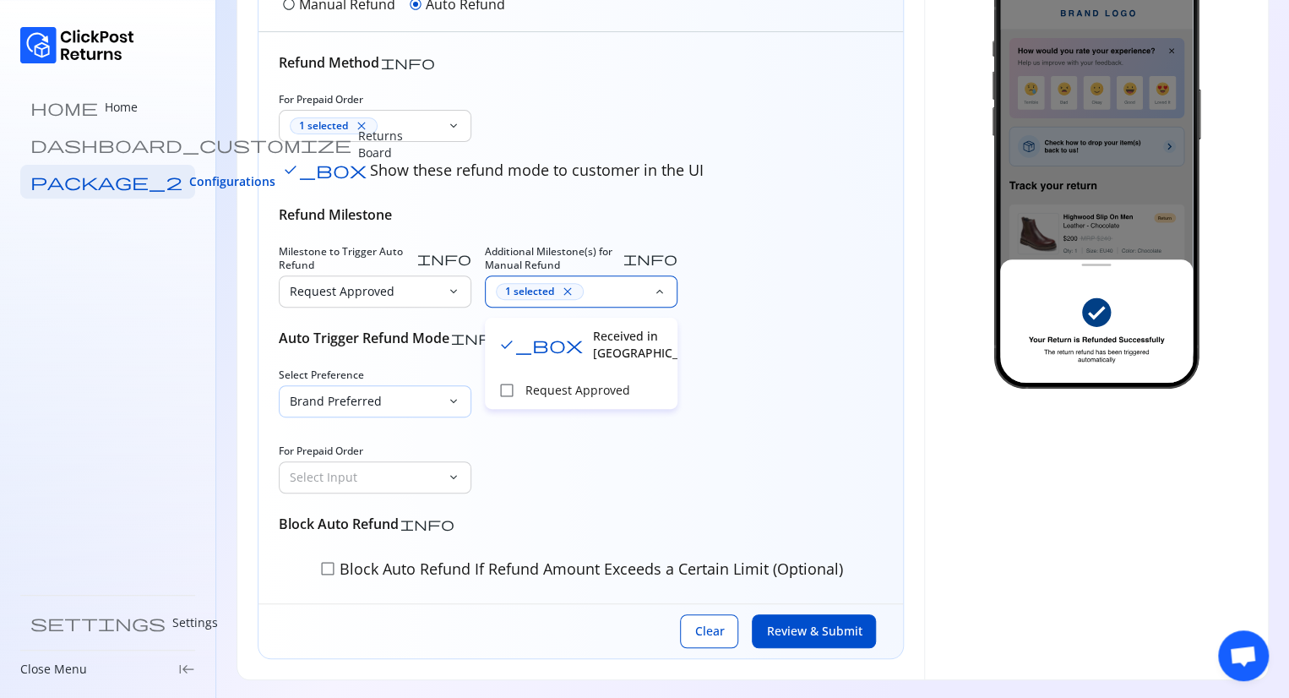
click at [355, 410] on div "Brand Preferred" at bounding box center [363, 401] width 167 height 30
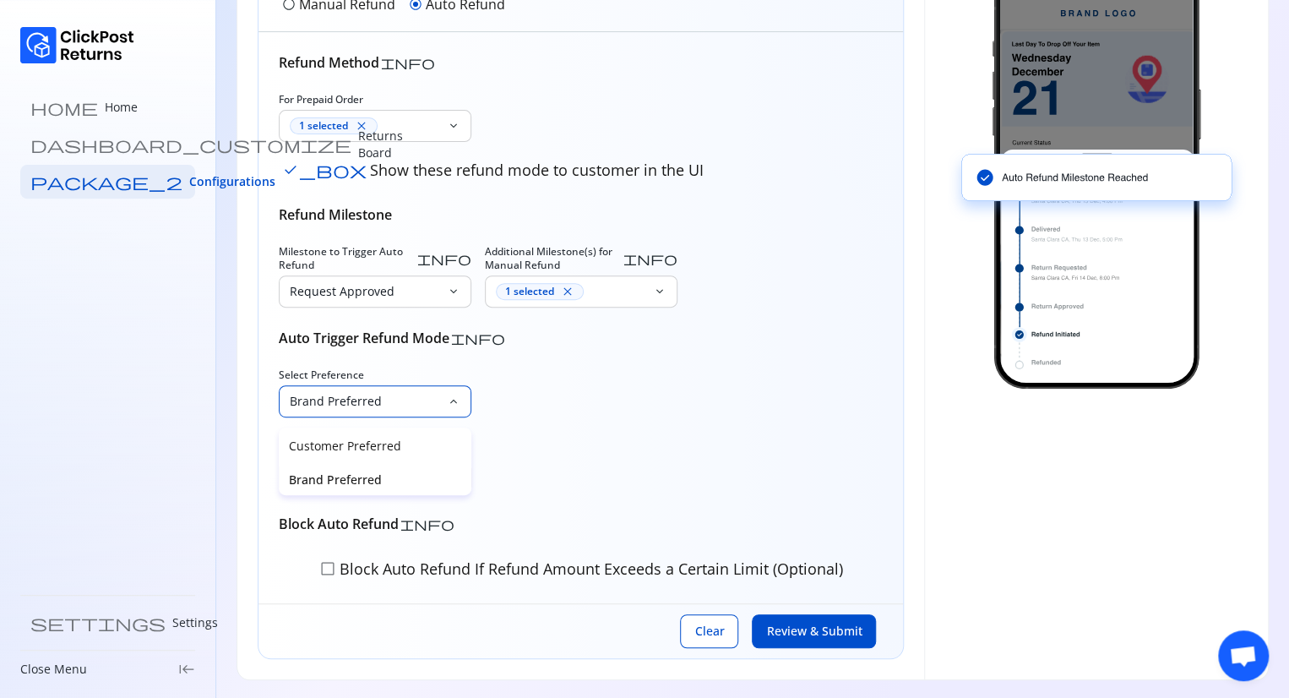
click at [386, 475] on p "Brand Preferred" at bounding box center [375, 479] width 172 height 17
click at [384, 399] on p "Select Input" at bounding box center [365, 401] width 150 height 17
click at [355, 487] on p "Brand Preferred" at bounding box center [375, 479] width 172 height 17
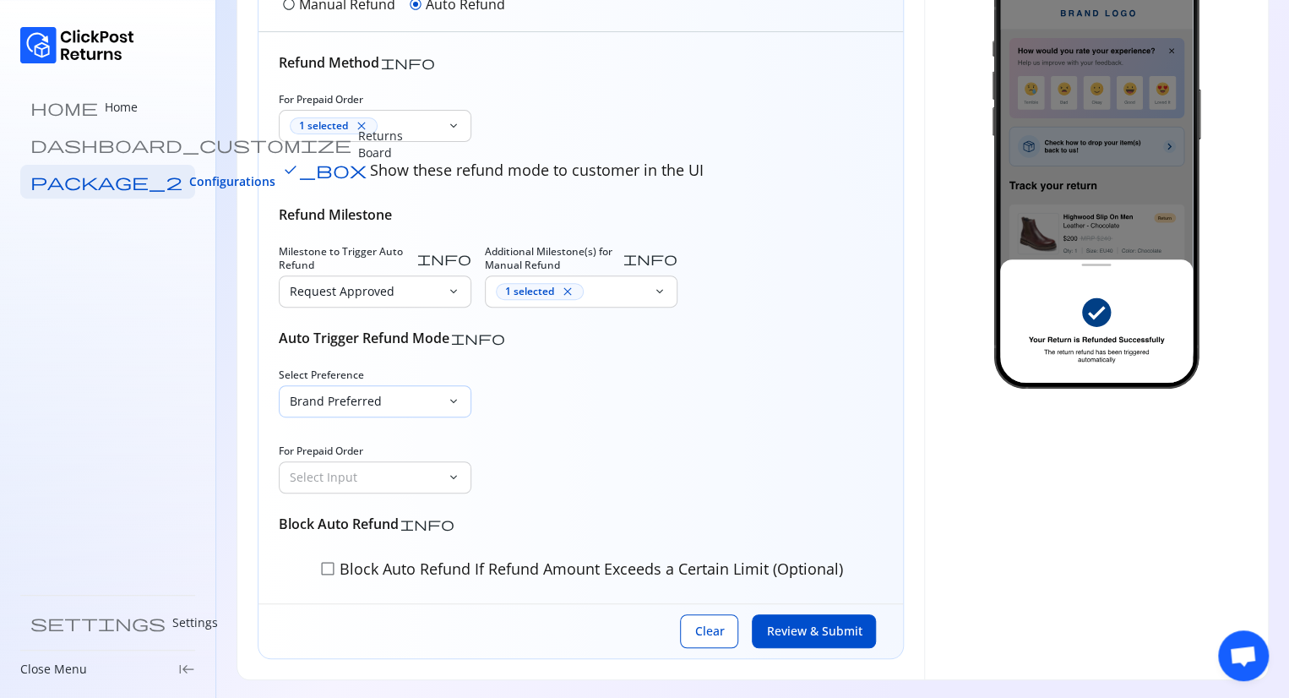
click at [387, 404] on p "Brand Preferred" at bounding box center [365, 401] width 150 height 17
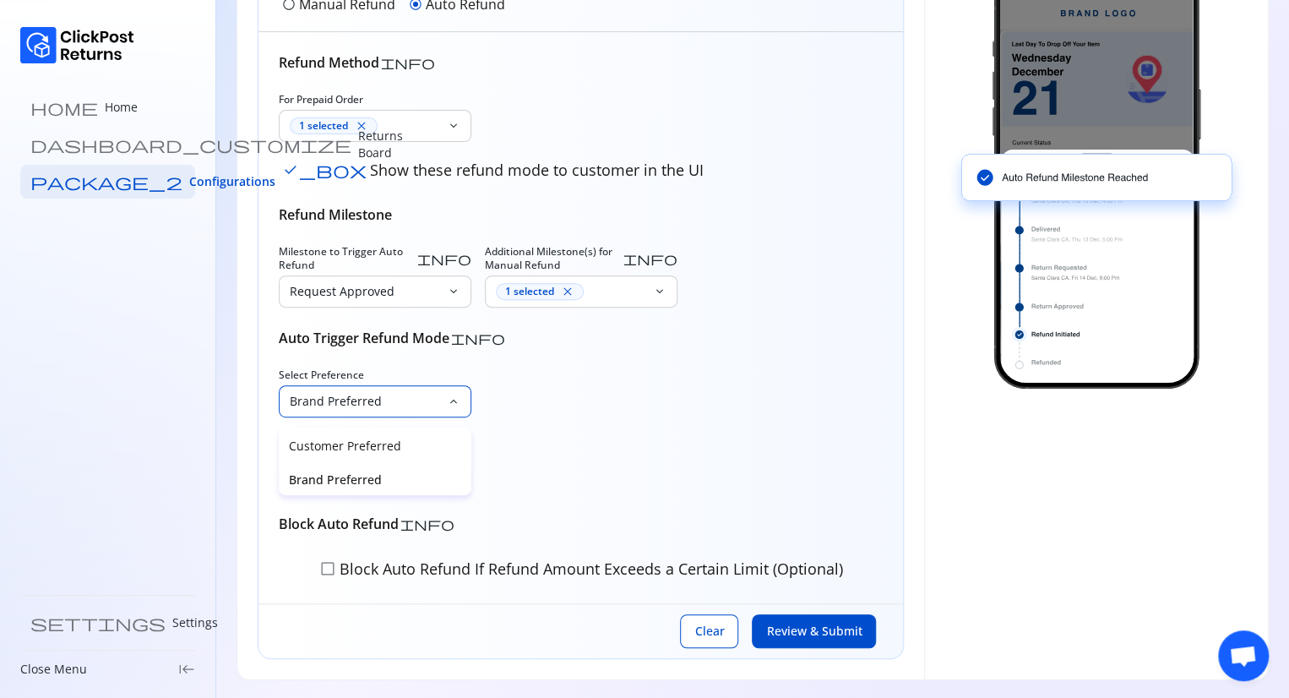
click at [346, 488] on div "Brand Preferred" at bounding box center [375, 478] width 193 height 34
click at [400, 398] on p "Select Input" at bounding box center [365, 401] width 150 height 17
click at [439, 493] on div "Brand Preferred" at bounding box center [375, 478] width 193 height 34
click at [406, 415] on div "Brand Preferred keyboard_arrow_down" at bounding box center [375, 401] width 193 height 32
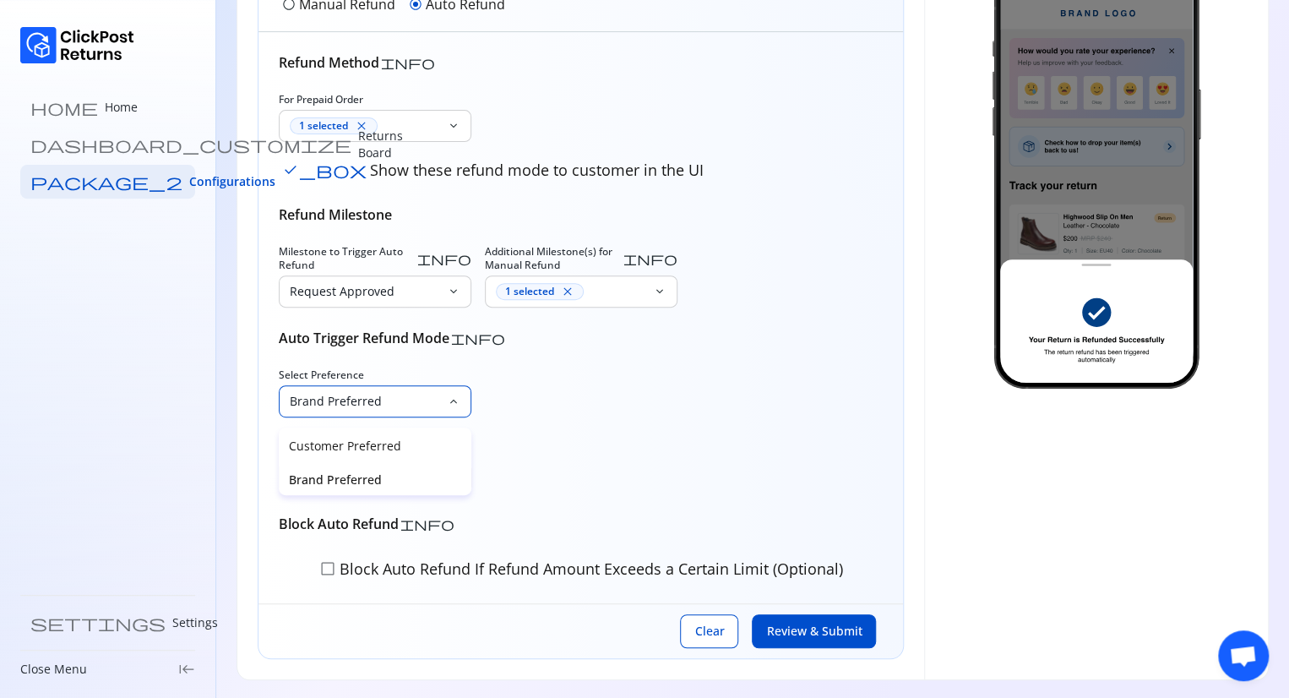
click at [362, 490] on div "Brand Preferred" at bounding box center [375, 478] width 193 height 34
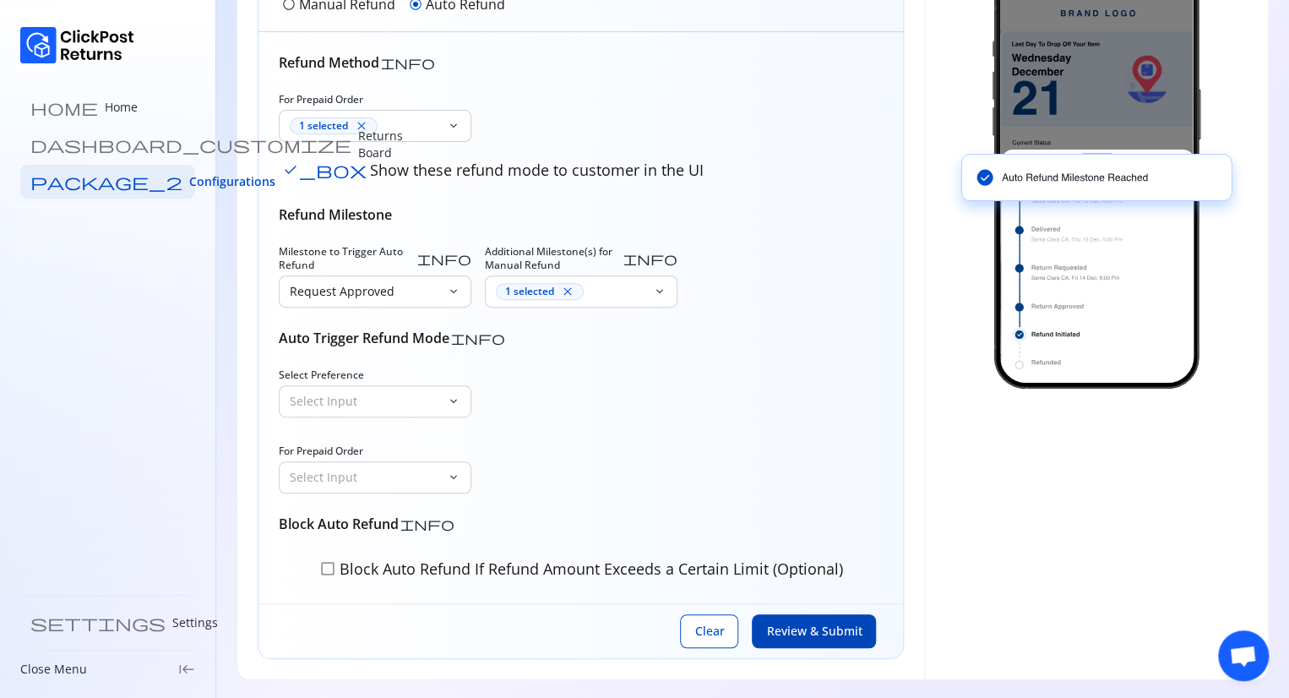
click at [797, 634] on span "Review & Submit" at bounding box center [813, 631] width 95 height 17
click at [407, 409] on div "Brand Preferred" at bounding box center [363, 401] width 167 height 30
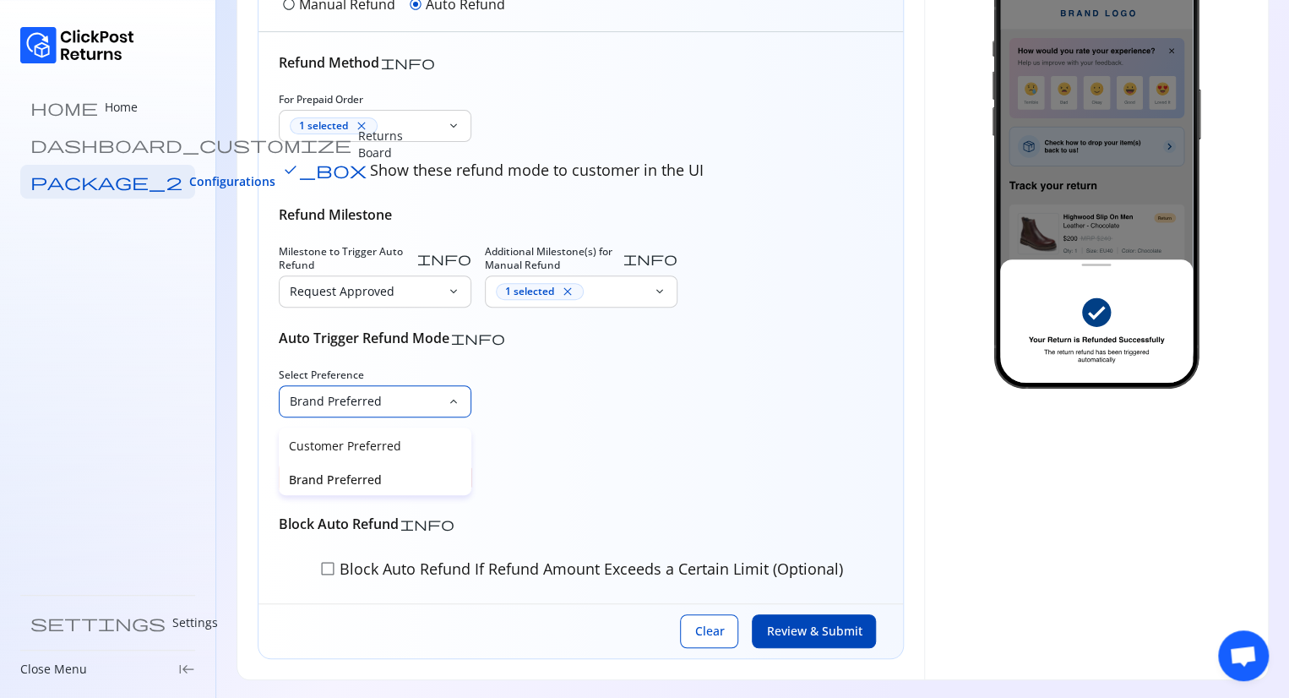
click at [376, 486] on p "Brand Preferred" at bounding box center [375, 479] width 172 height 17
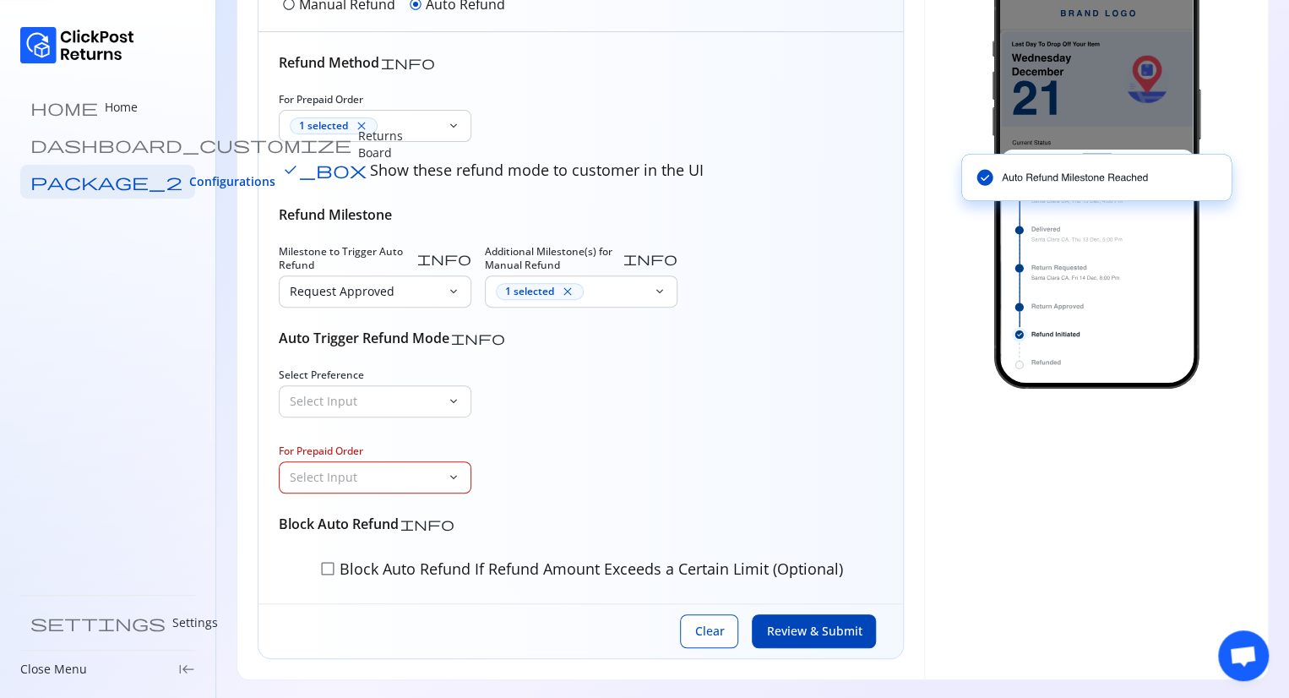
click at [792, 636] on span "Review & Submit" at bounding box center [813, 631] width 95 height 17
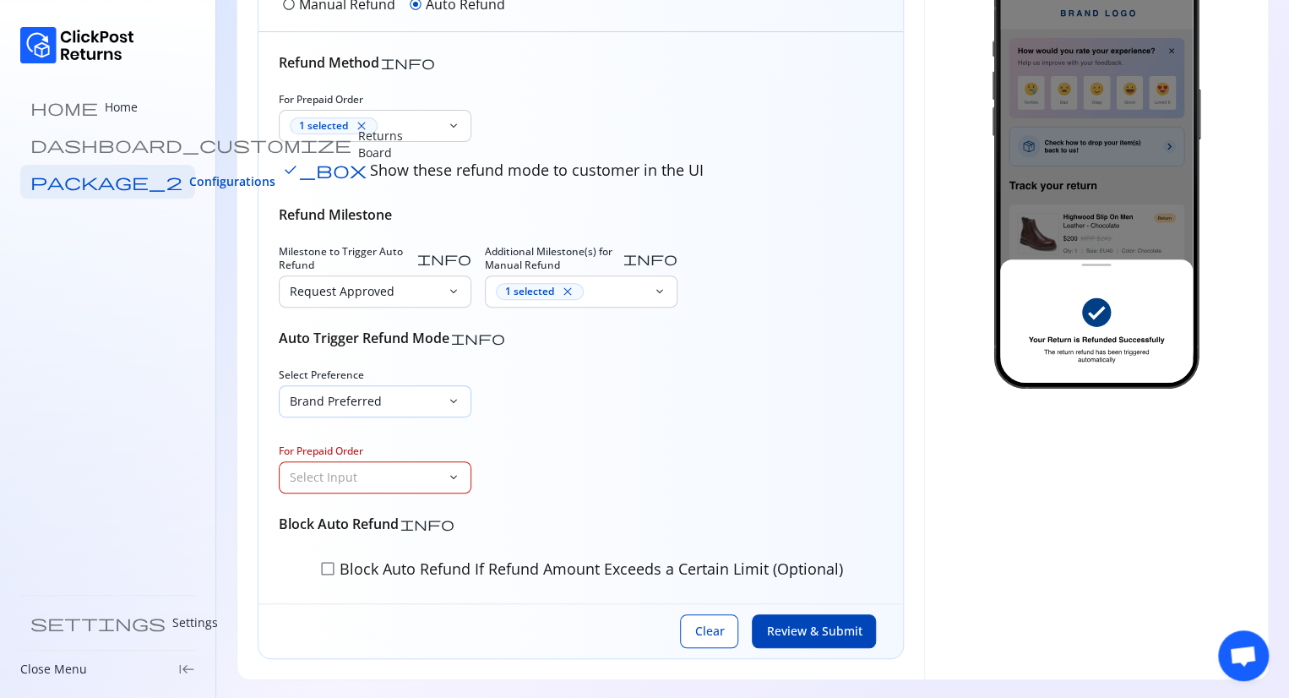
click at [446, 403] on div "Brand Preferred" at bounding box center [363, 401] width 167 height 30
click at [416, 491] on div "Brand Preferred" at bounding box center [375, 478] width 193 height 34
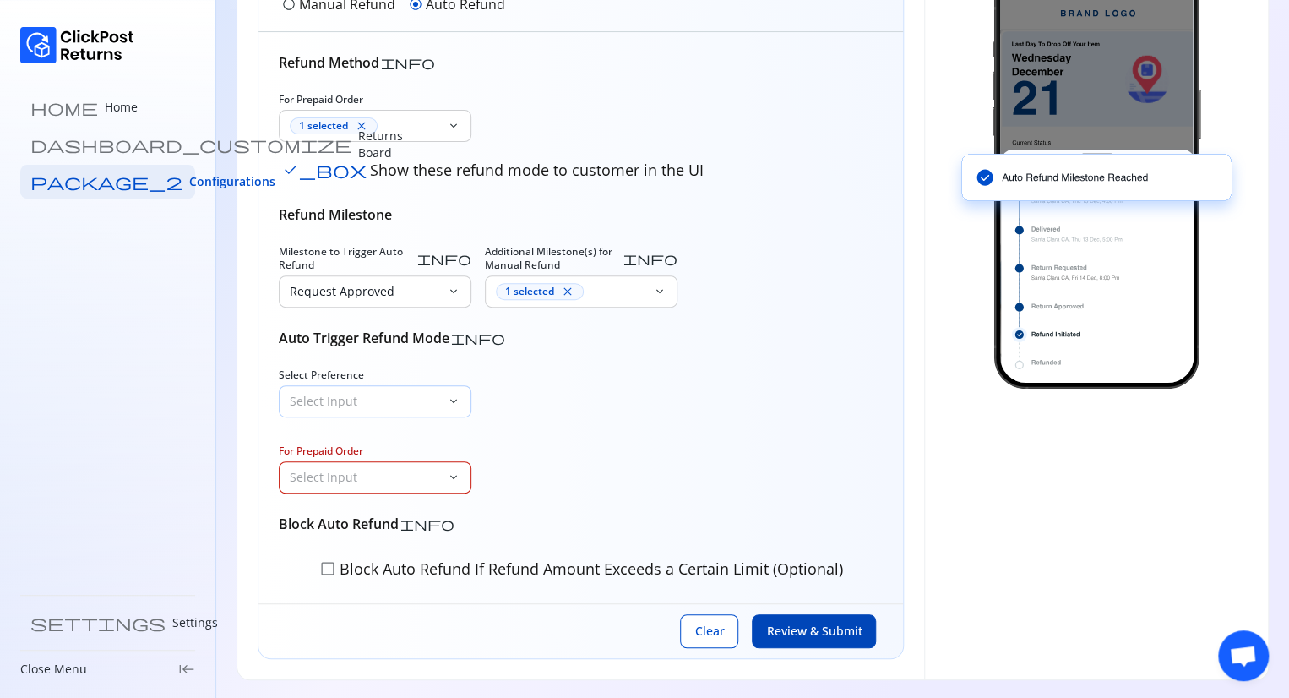
click at [447, 402] on span "keyboard_arrow_down" at bounding box center [454, 402] width 14 height 14
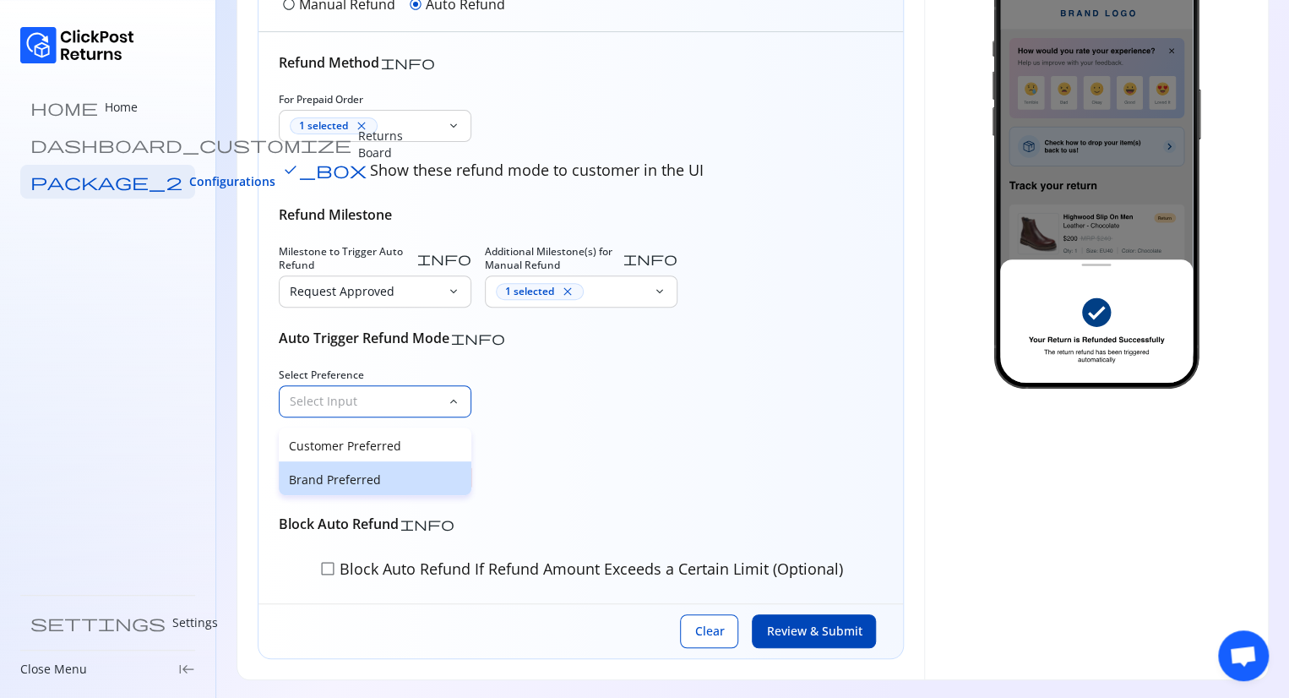
click at [462, 491] on div "Brand Preferred" at bounding box center [375, 478] width 193 height 34
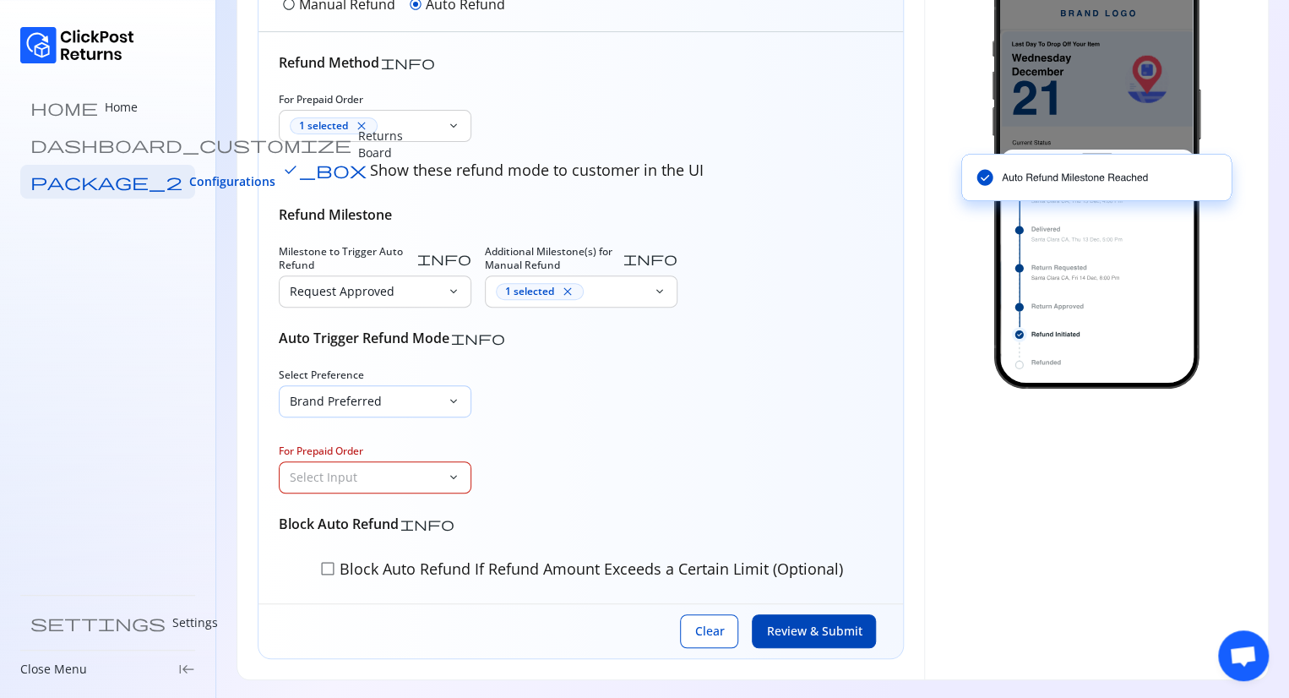
click at [433, 410] on div "Brand Preferred" at bounding box center [363, 401] width 167 height 30
click at [463, 498] on div "Refund Method info For Prepaid Order 1 selected close keyboard_arrow_down check…" at bounding box center [581, 317] width 604 height 531
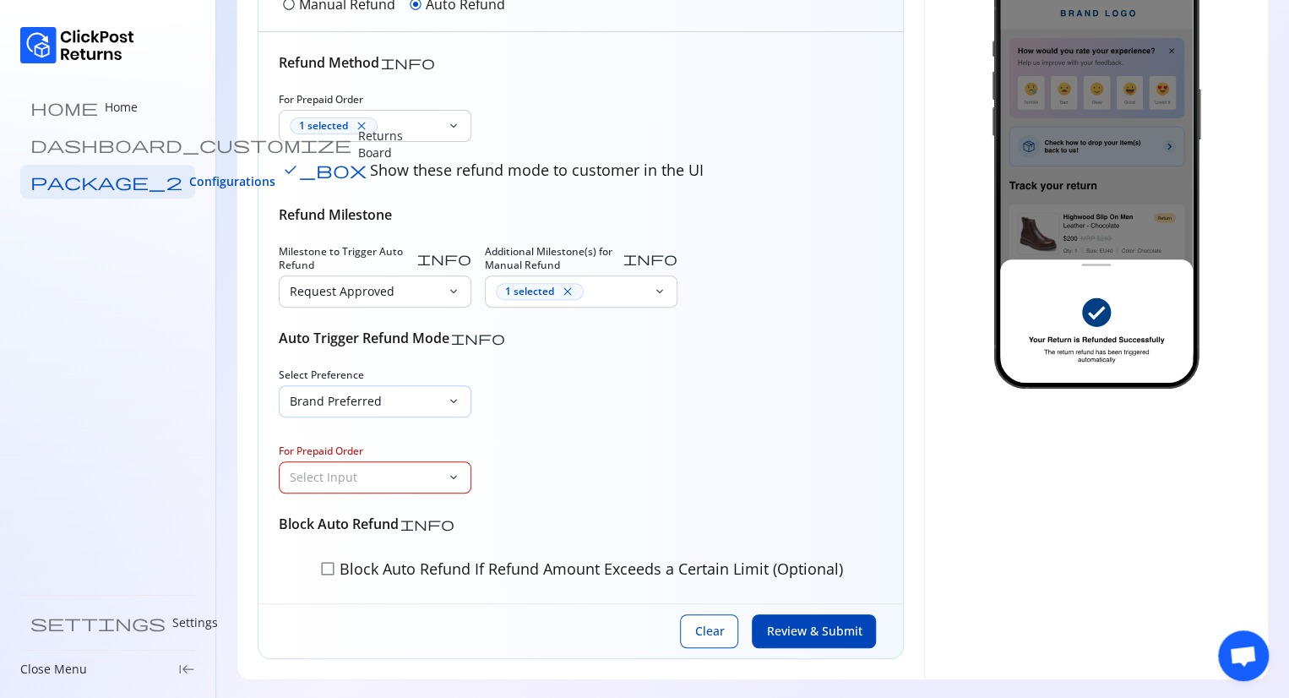
click at [417, 389] on div "Brand Preferred" at bounding box center [363, 401] width 167 height 30
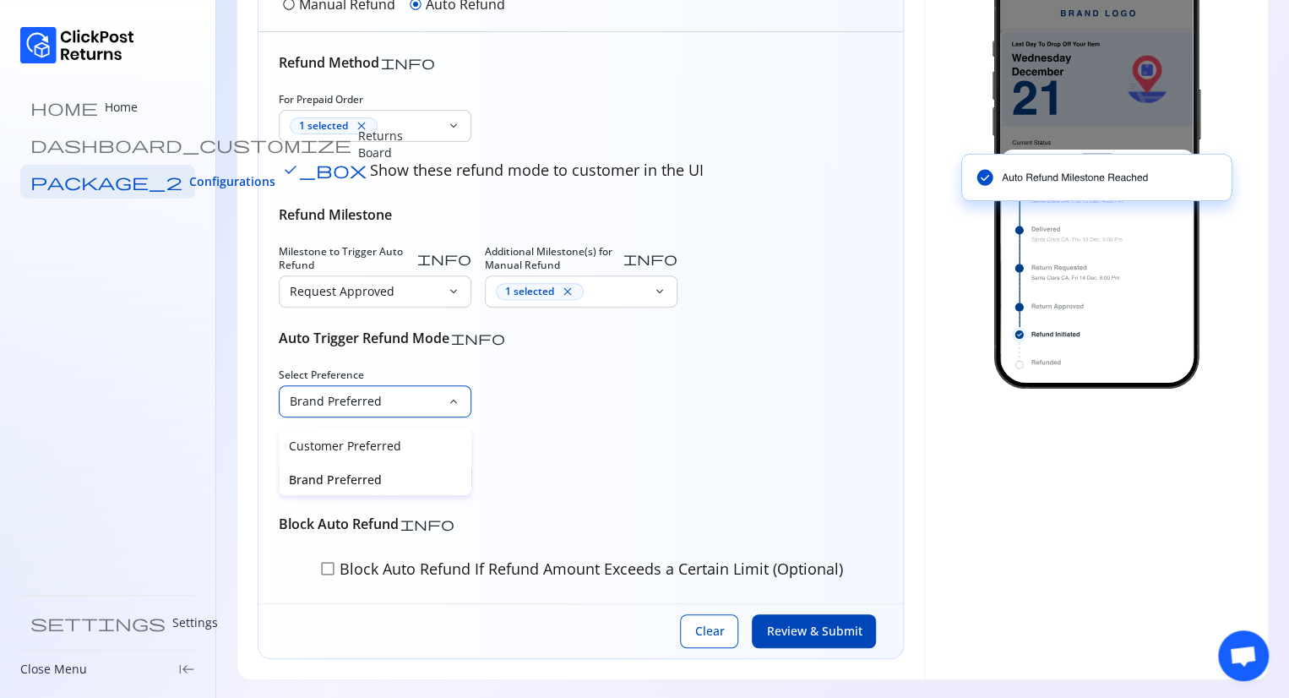
click at [416, 487] on p "Brand Preferred" at bounding box center [375, 479] width 172 height 17
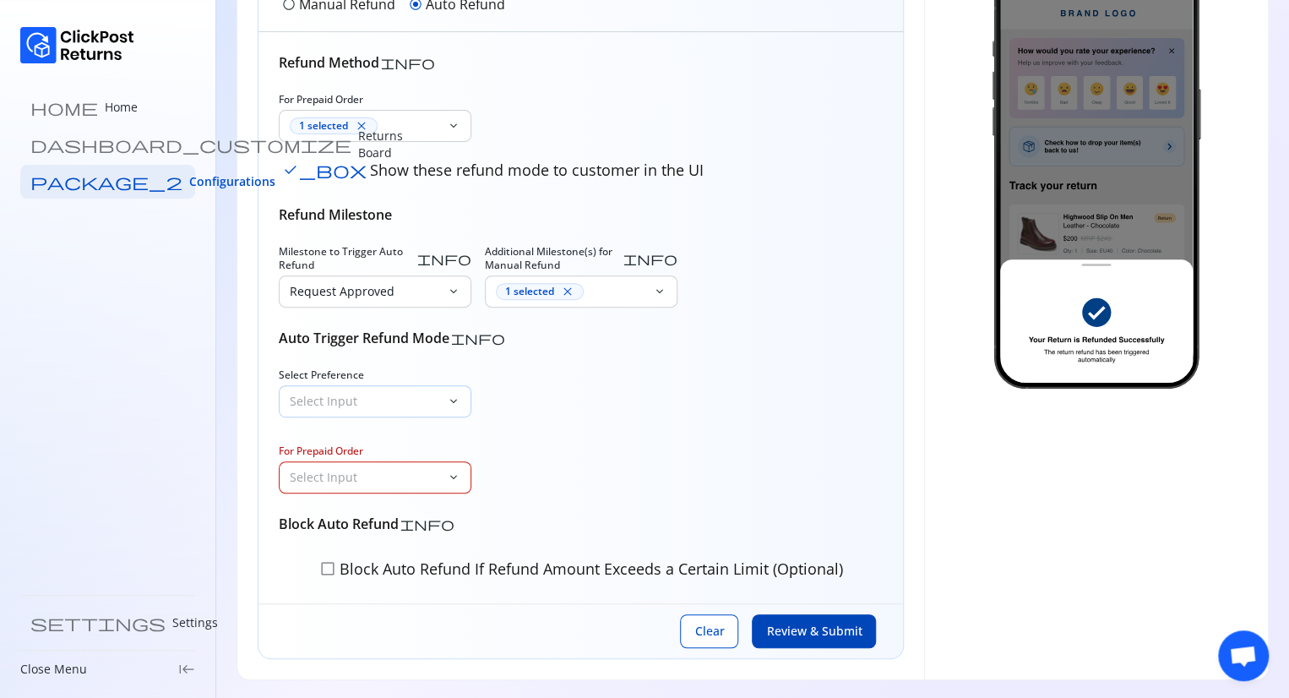
click at [399, 405] on p "Select Input" at bounding box center [365, 401] width 150 height 17
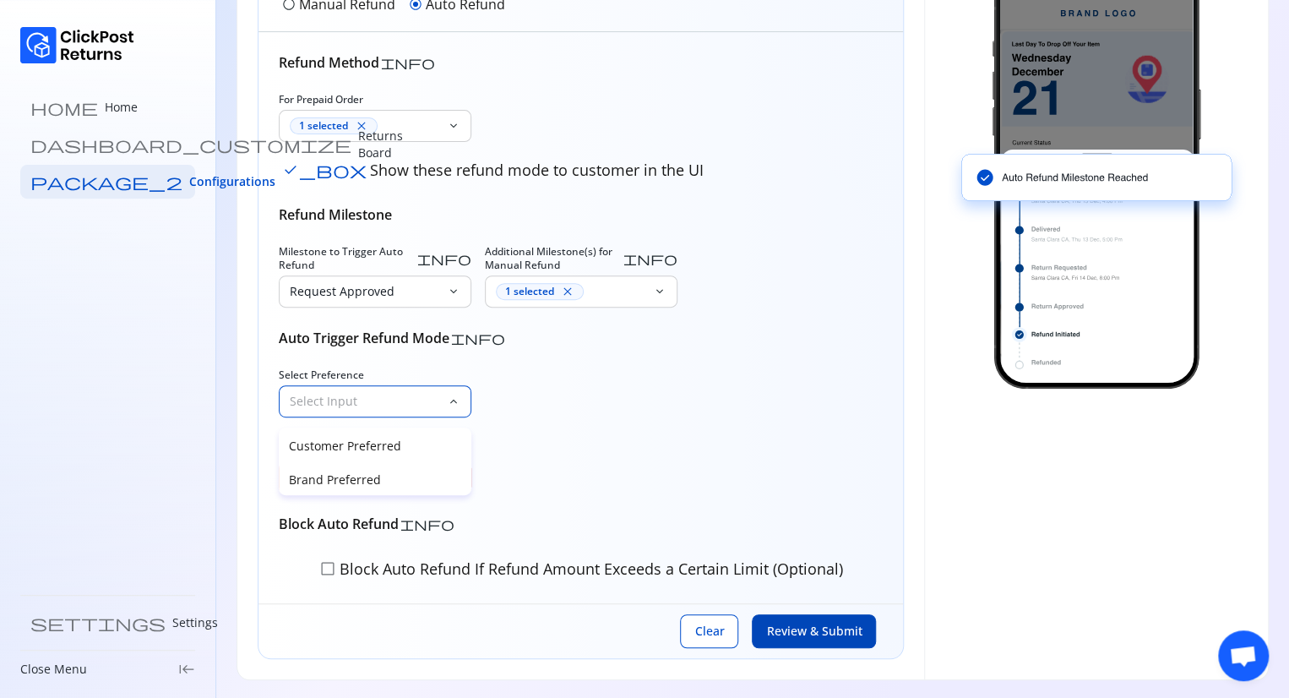
click at [406, 399] on p "Select Input" at bounding box center [365, 401] width 150 height 17
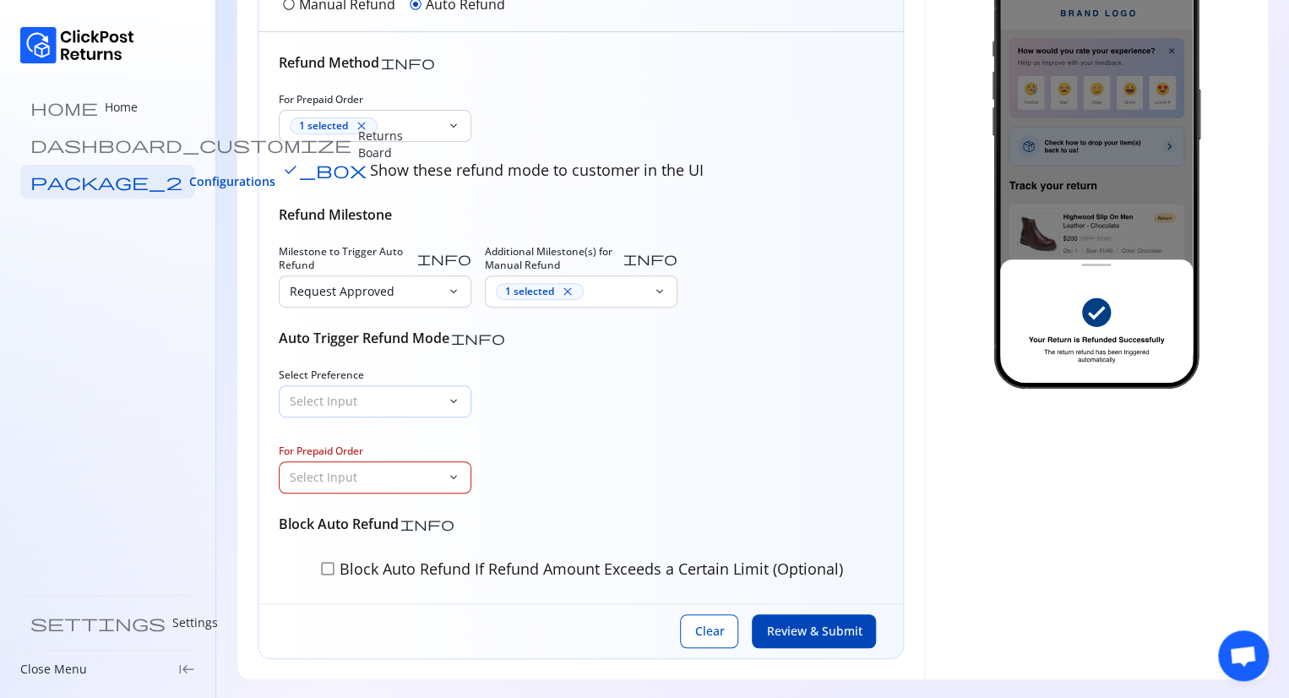
click at [437, 400] on p "Select Input" at bounding box center [365, 401] width 150 height 17
click at [453, 484] on p "Brand Preferred" at bounding box center [375, 479] width 172 height 17
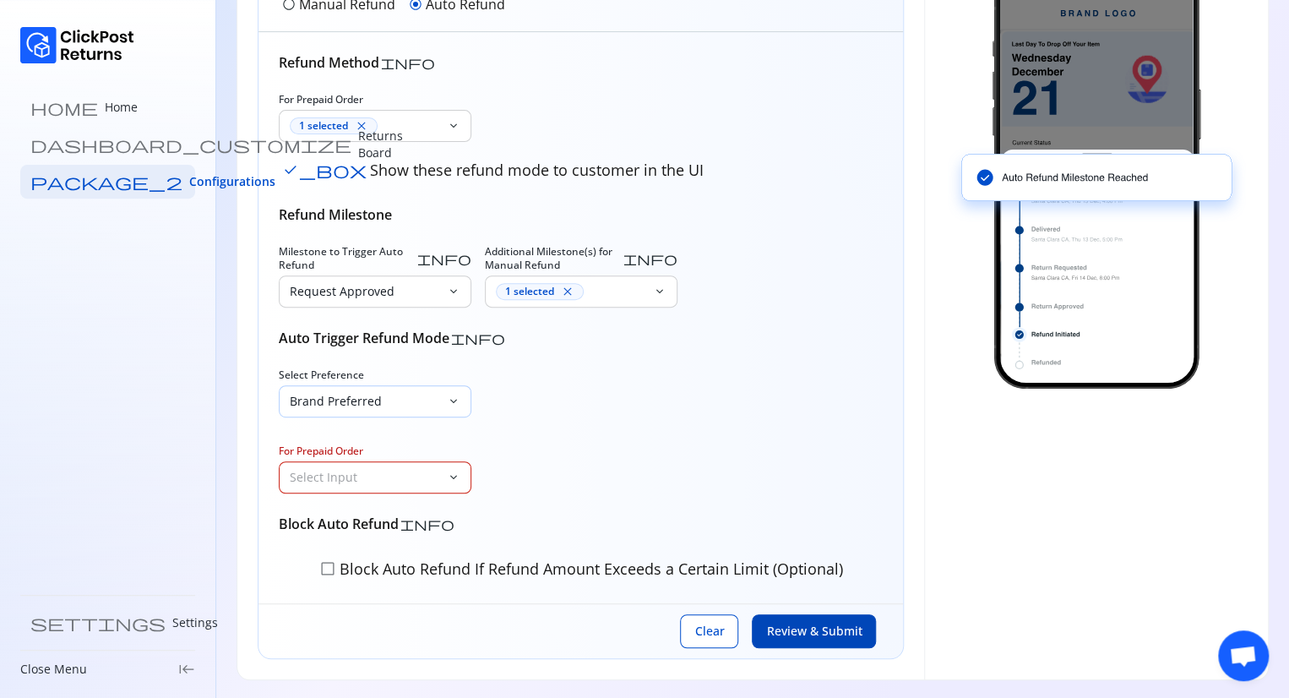
click at [426, 406] on p "Brand Preferred" at bounding box center [365, 401] width 150 height 17
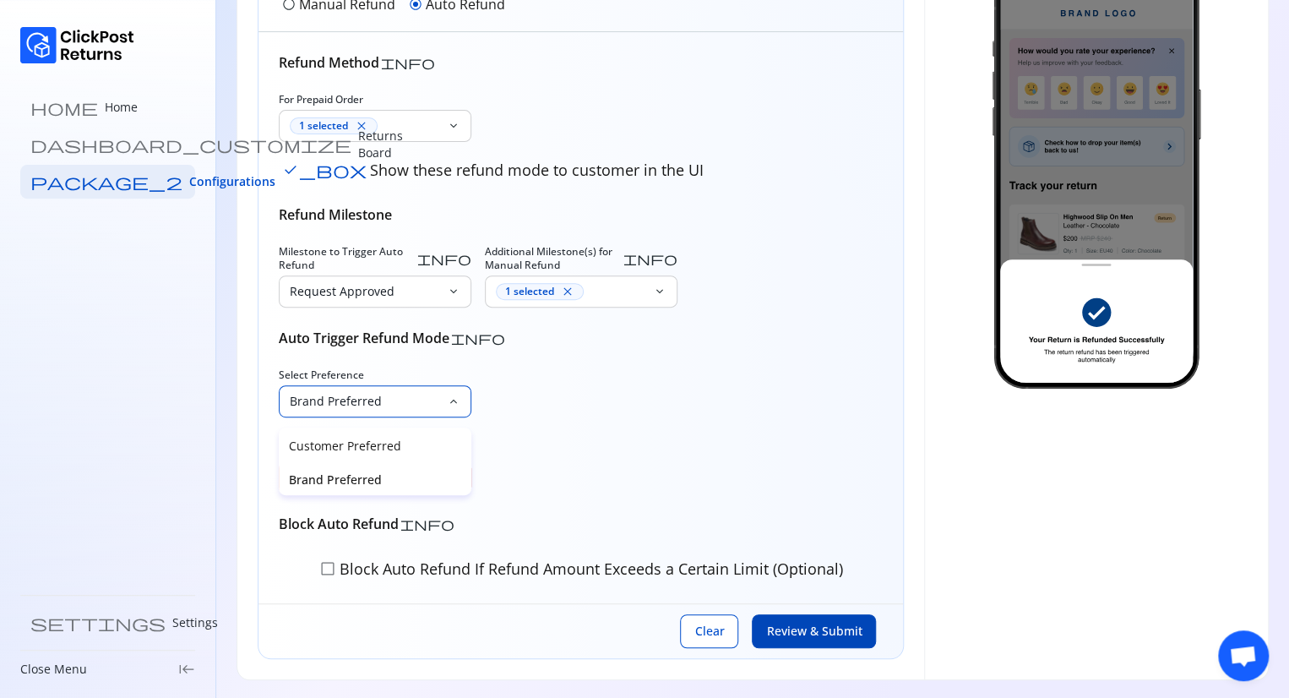
click at [462, 494] on div "Brand Preferred" at bounding box center [375, 478] width 193 height 34
click at [438, 389] on div "Select Input" at bounding box center [363, 401] width 167 height 30
click at [634, 447] on div "Select Preference Select Input keyboard_arrow_down For Prepaid Order Select Inp…" at bounding box center [581, 430] width 604 height 125
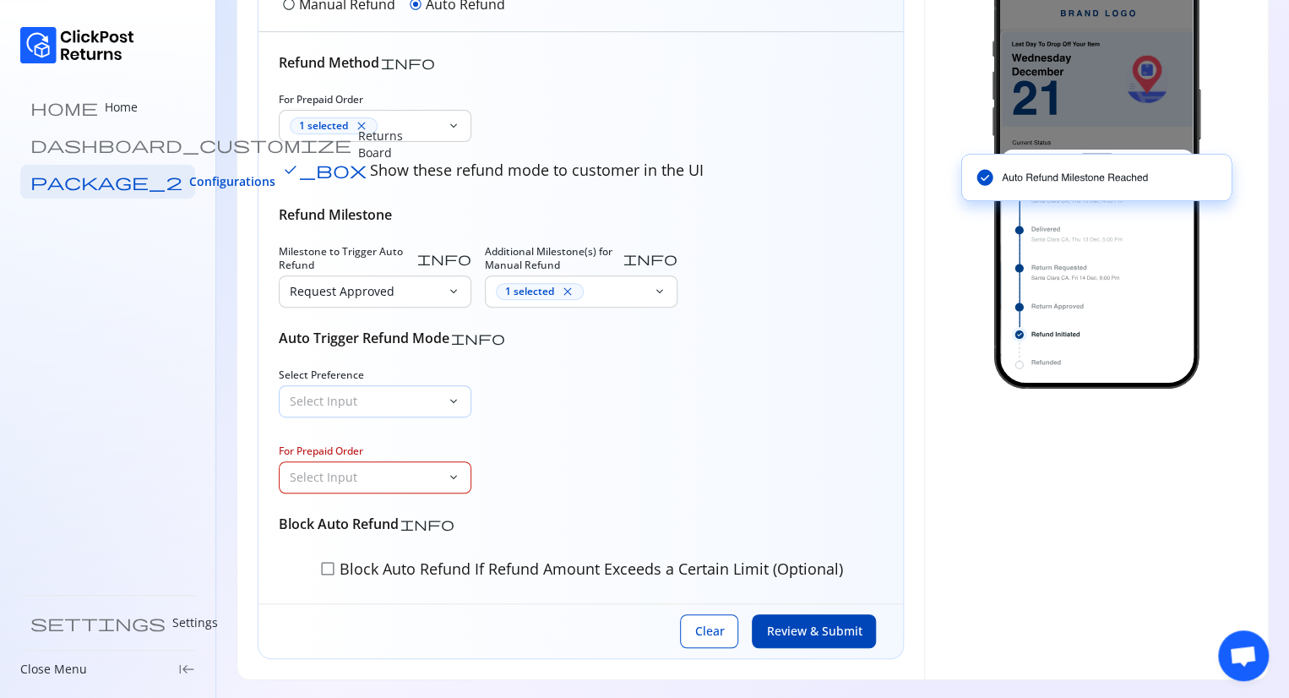
click at [429, 398] on p "Select Input" at bounding box center [365, 401] width 150 height 17
click at [619, 444] on div "Select Preference Select Input keyboard_arrow_down For Prepaid Order Select Inp…" at bounding box center [581, 430] width 604 height 125
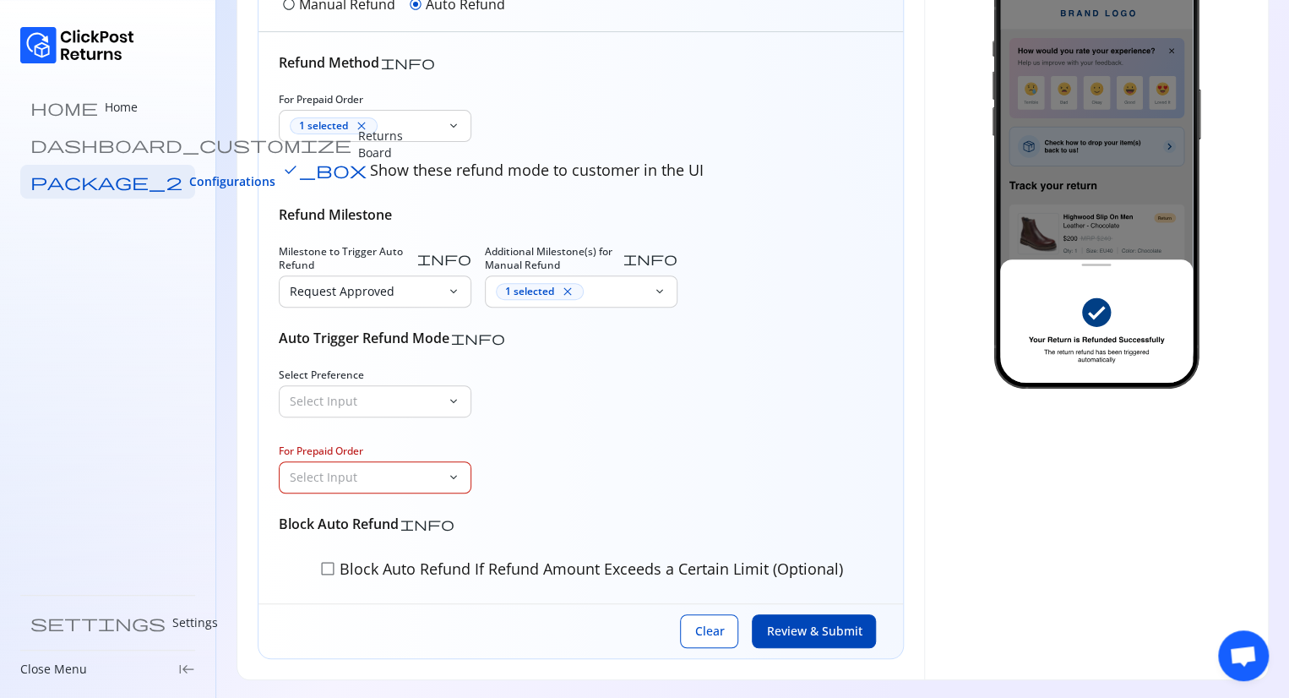
click at [400, 481] on p "Select Input" at bounding box center [365, 477] width 150 height 17
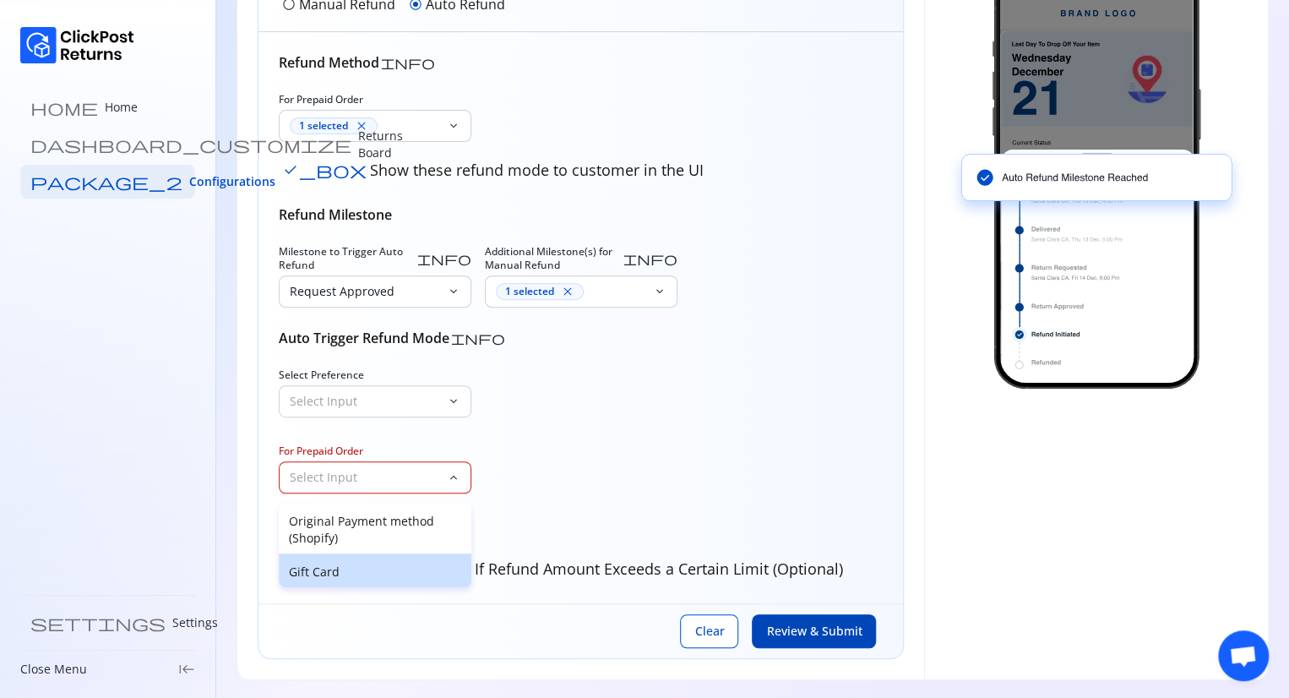
click at [360, 563] on p "Gift Card" at bounding box center [375, 571] width 172 height 17
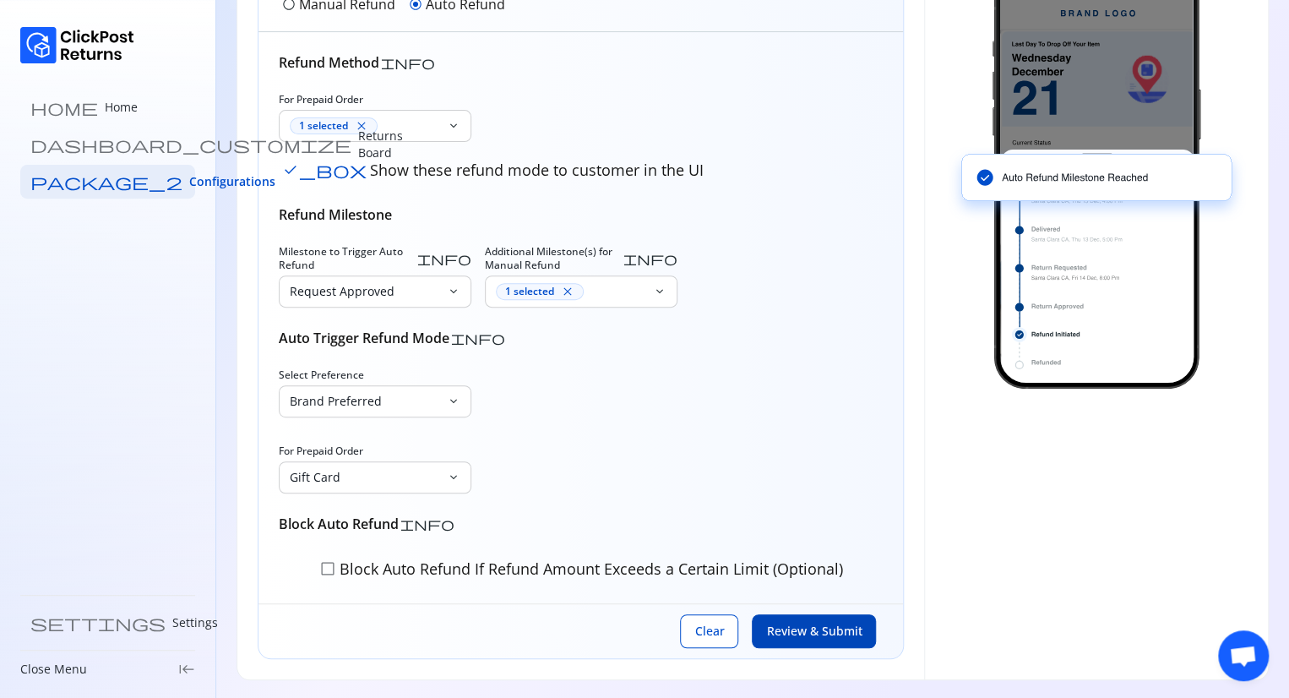
click at [592, 464] on div "Select Preference Brand Preferred keyboard_arrow_down For Prepaid Order Gift Ca…" at bounding box center [581, 430] width 604 height 125
click at [439, 401] on p "Brand Preferred" at bounding box center [365, 401] width 150 height 17
click at [519, 500] on div "Refund Method info For Prepaid Order 1 selected close keyboard_arrow_down check…" at bounding box center [581, 317] width 604 height 531
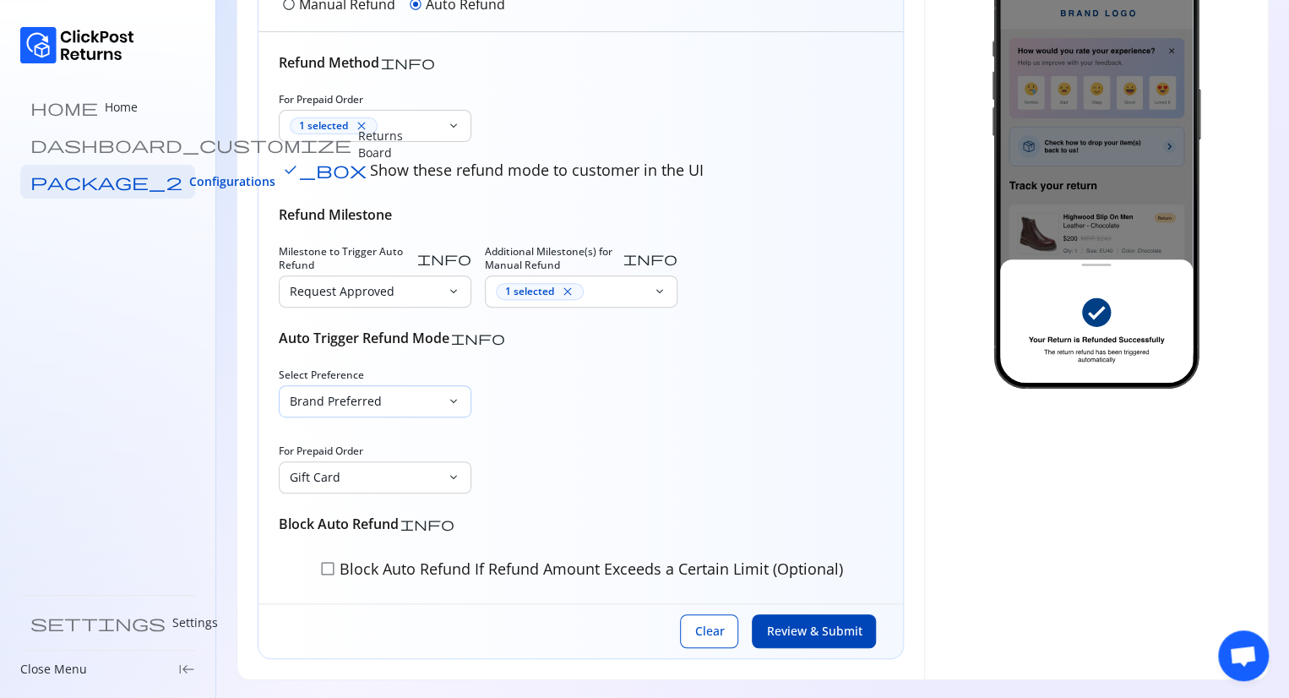
click at [442, 397] on div "Brand Preferred" at bounding box center [363, 401] width 167 height 30
click at [469, 492] on div "Brand Preferred" at bounding box center [375, 478] width 193 height 34
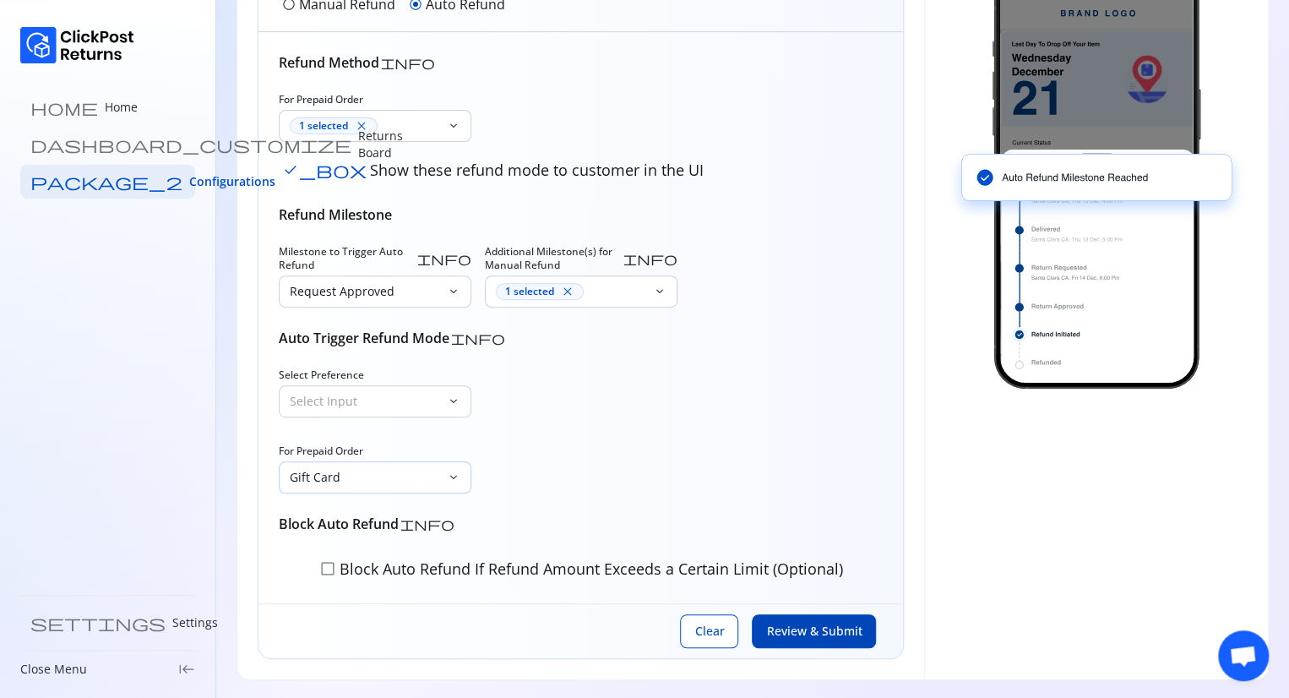
click at [453, 489] on div "Gift Card keyboard_arrow_down" at bounding box center [375, 477] width 193 height 32
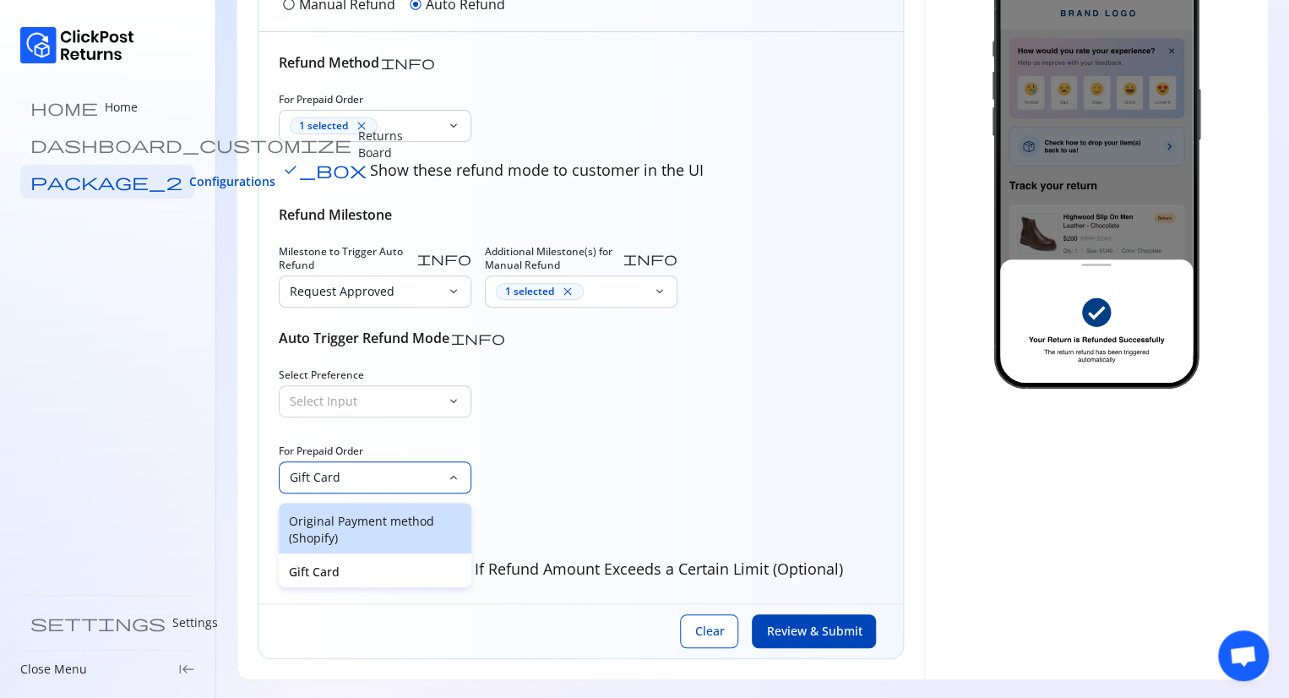
click at [367, 516] on p "Original Payment method (Shopify)" at bounding box center [375, 530] width 172 height 34
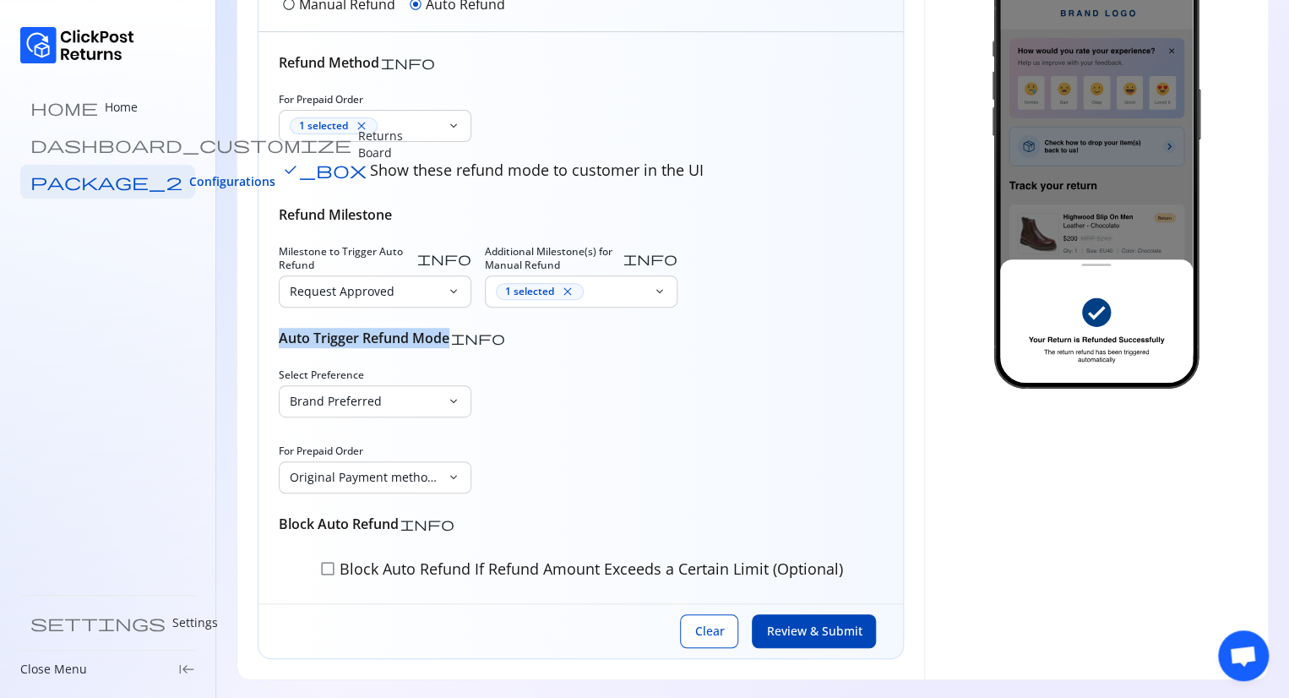
drag, startPoint x: 275, startPoint y: 335, endPoint x: 448, endPoint y: 340, distance: 172.4
click at [448, 340] on div "Refund Method info For Prepaid Order 1 selected close keyboard_arrow_down check…" at bounding box center [581, 317] width 645 height 571
copy h6 "Auto Trigger Refund Mode"
drag, startPoint x: 378, startPoint y: 364, endPoint x: 266, endPoint y: 377, distance: 113.1
click at [266, 377] on div "Refund Method info For Prepaid Order 1 selected close keyboard_arrow_down check…" at bounding box center [581, 317] width 645 height 571
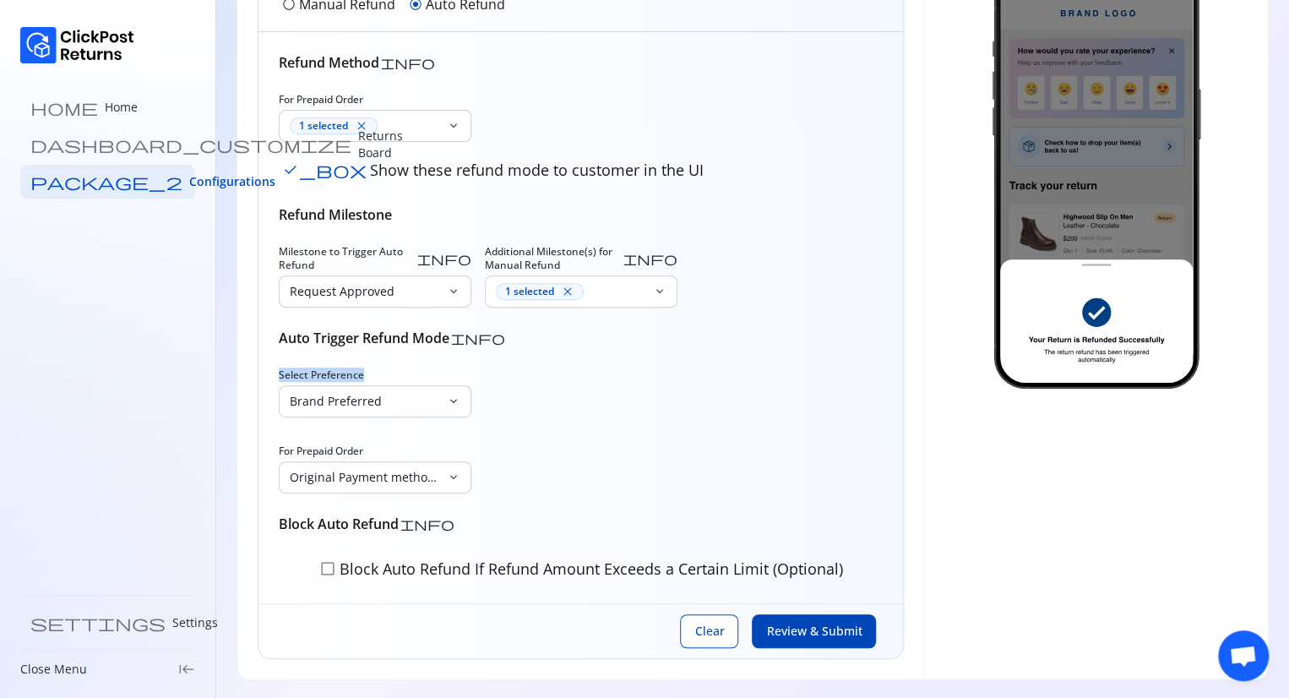
copy span "Select Preference"
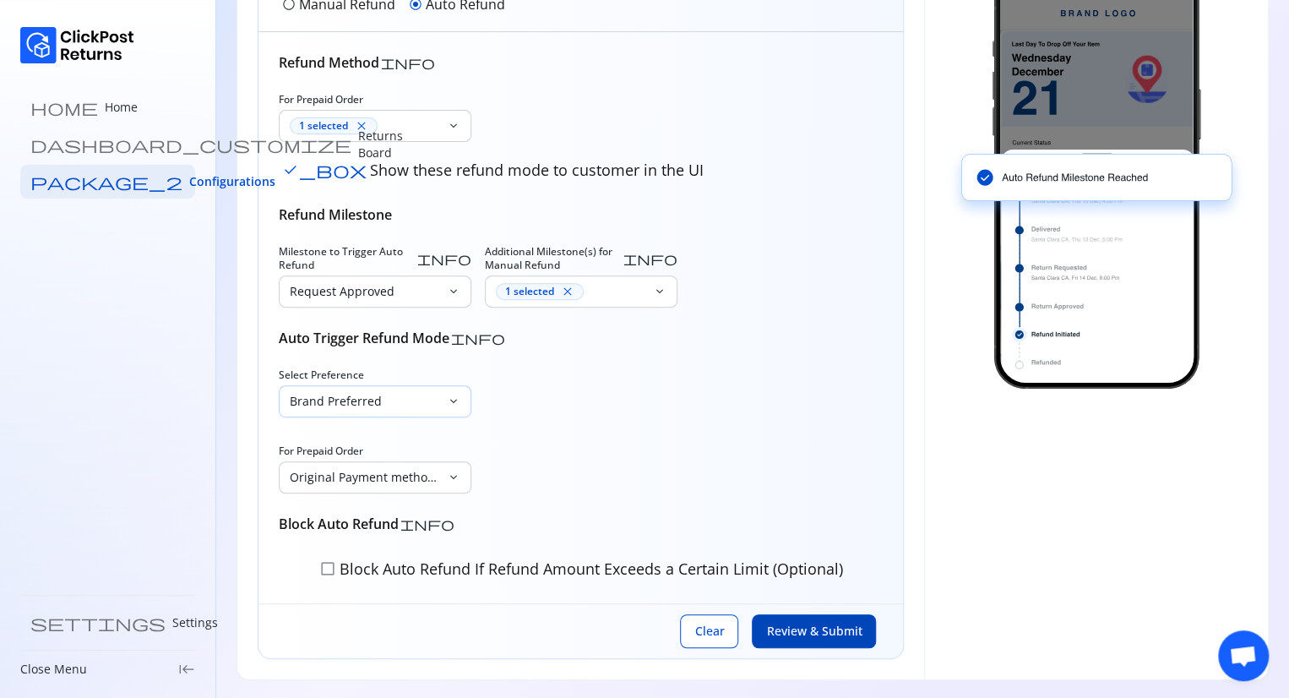
click at [368, 406] on p "Brand Preferred" at bounding box center [365, 401] width 150 height 17
click at [376, 478] on p "Brand Preferred" at bounding box center [375, 479] width 172 height 17
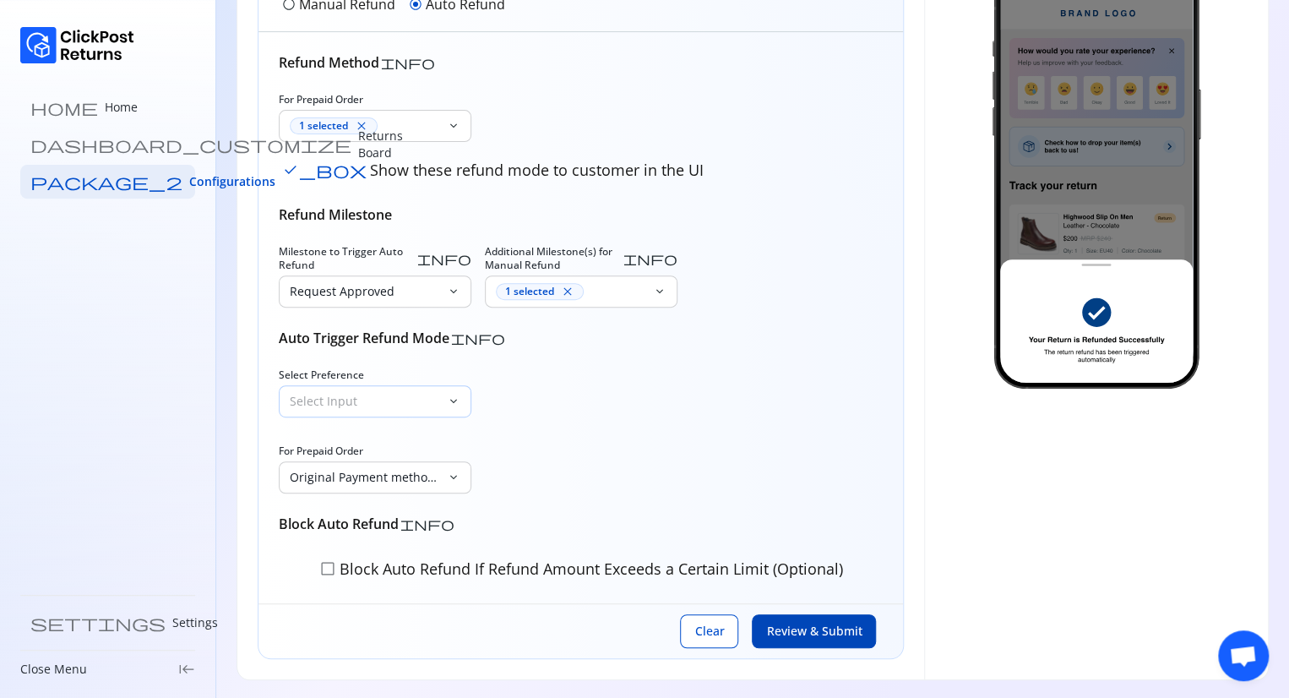
click at [384, 389] on div "Select Input" at bounding box center [363, 401] width 167 height 30
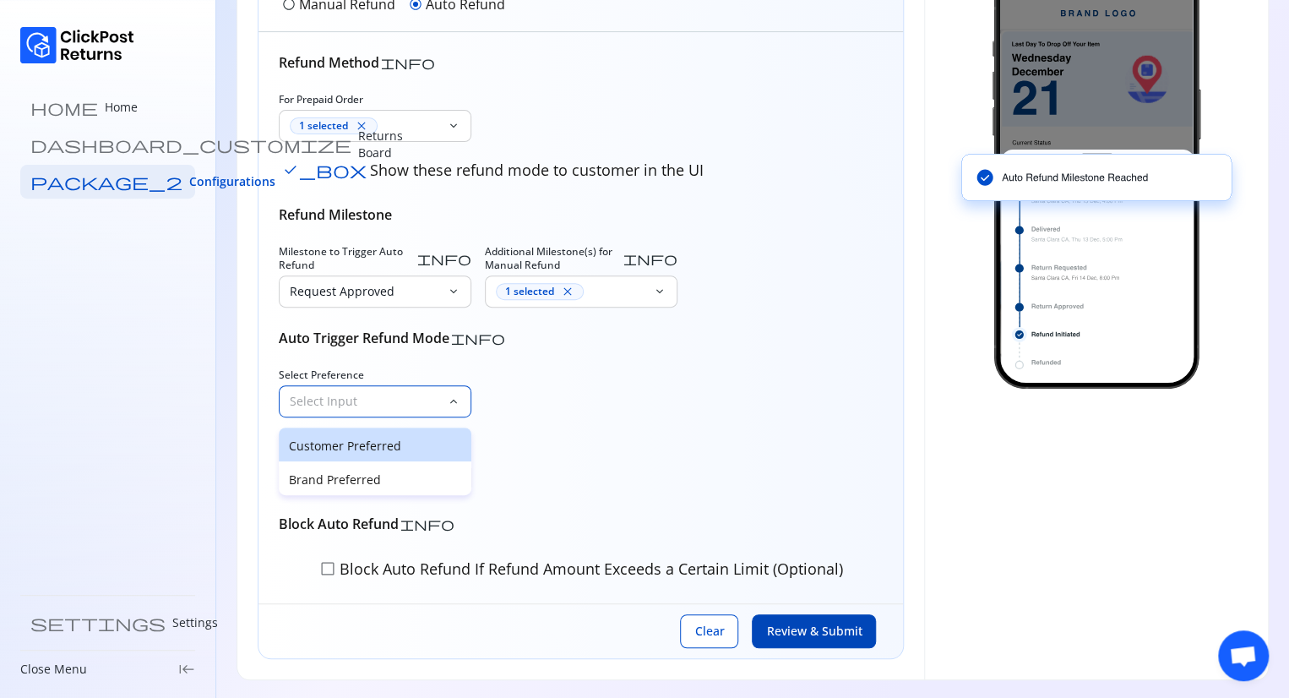
click at [363, 447] on p "Customer Preferred" at bounding box center [375, 446] width 172 height 17
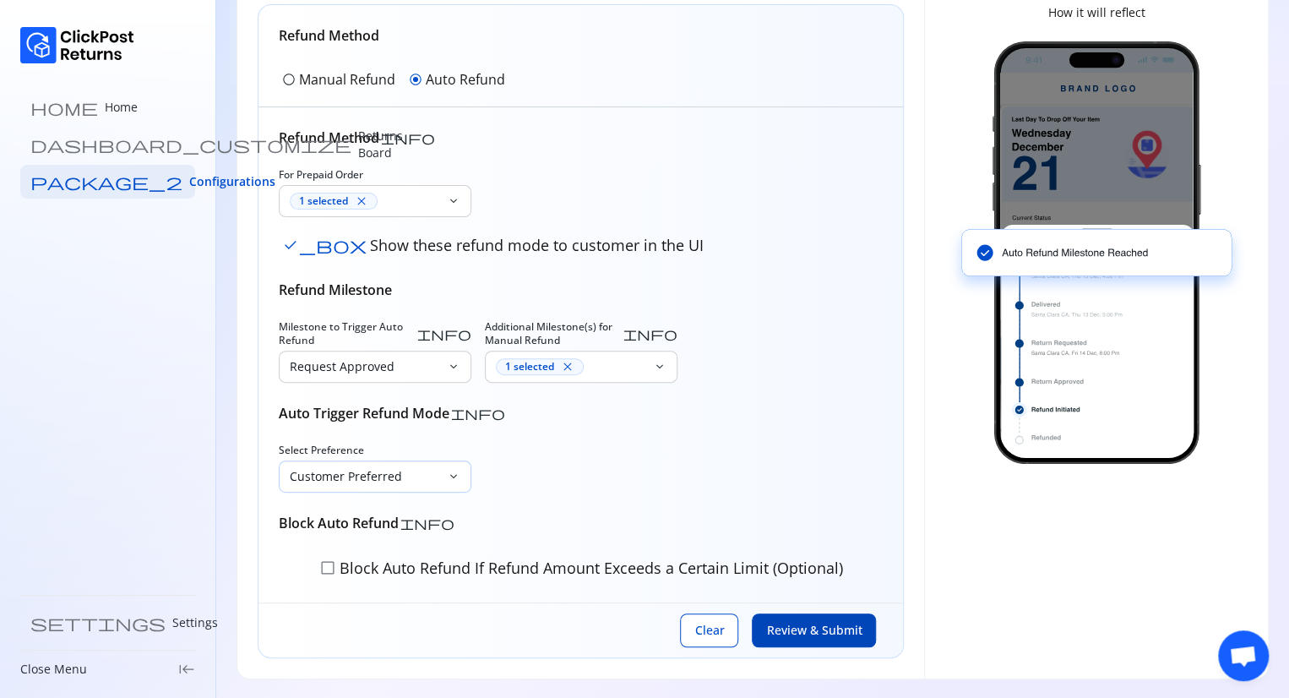
click at [433, 480] on p "Customer Preferred" at bounding box center [365, 476] width 150 height 17
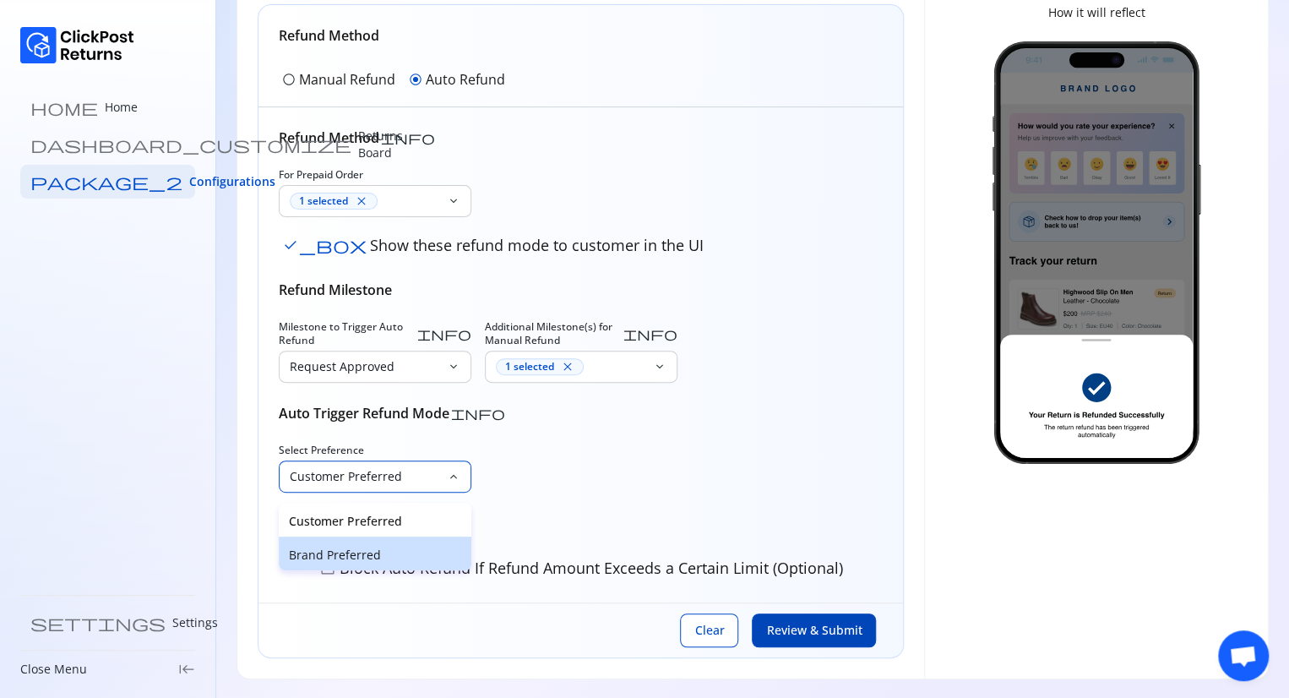
click at [358, 563] on div "Brand Preferred" at bounding box center [375, 553] width 193 height 34
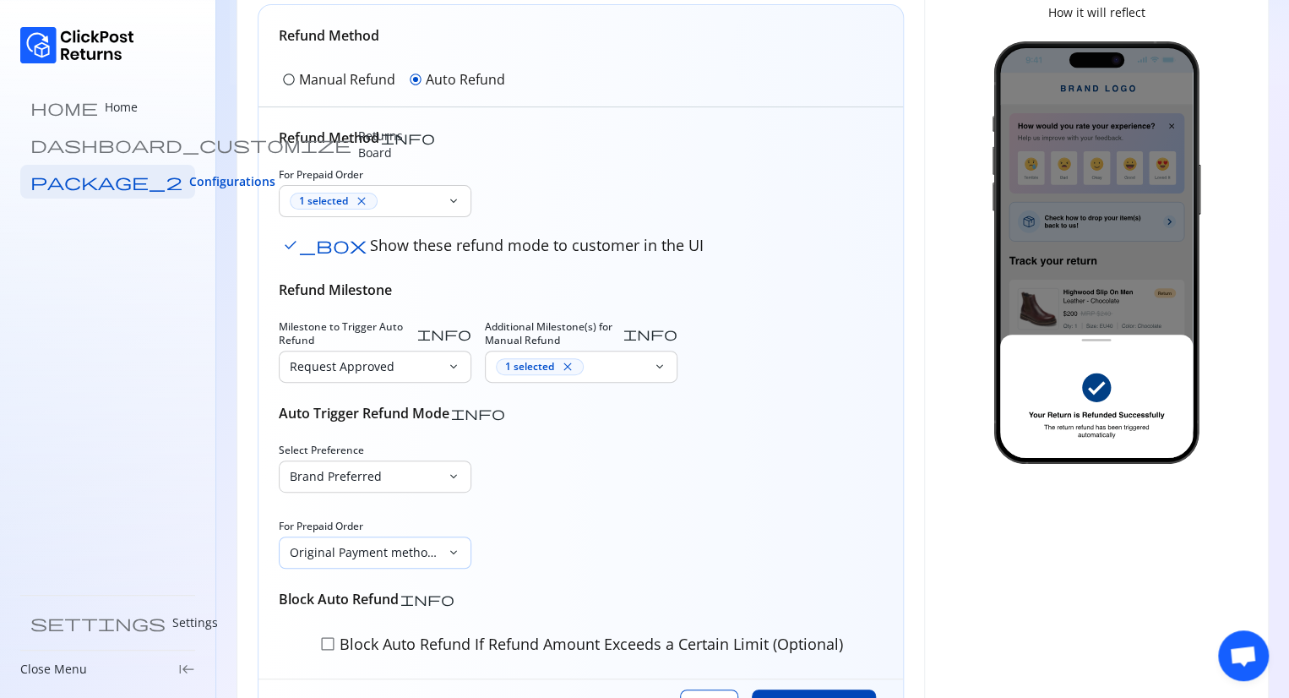
click at [399, 553] on p "Original Payment method (Shopify)" at bounding box center [365, 552] width 150 height 17
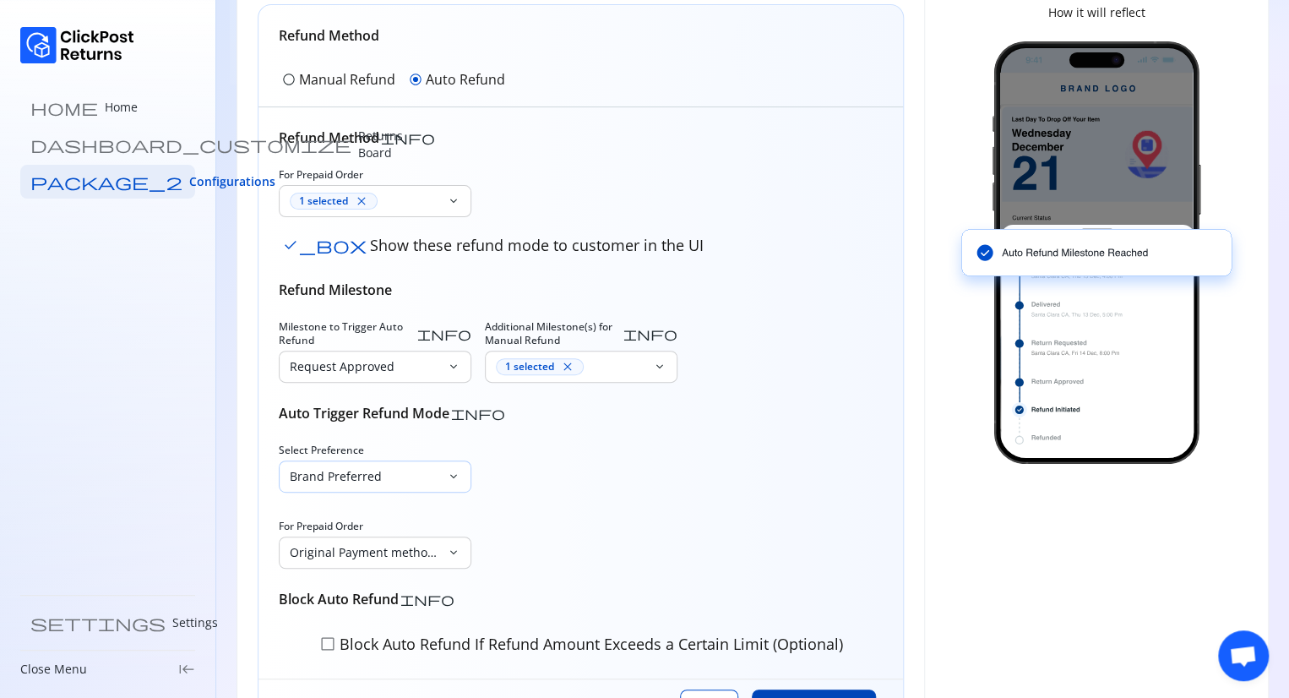
click at [460, 464] on div "Brand Preferred keyboard_arrow_down" at bounding box center [375, 476] width 193 height 32
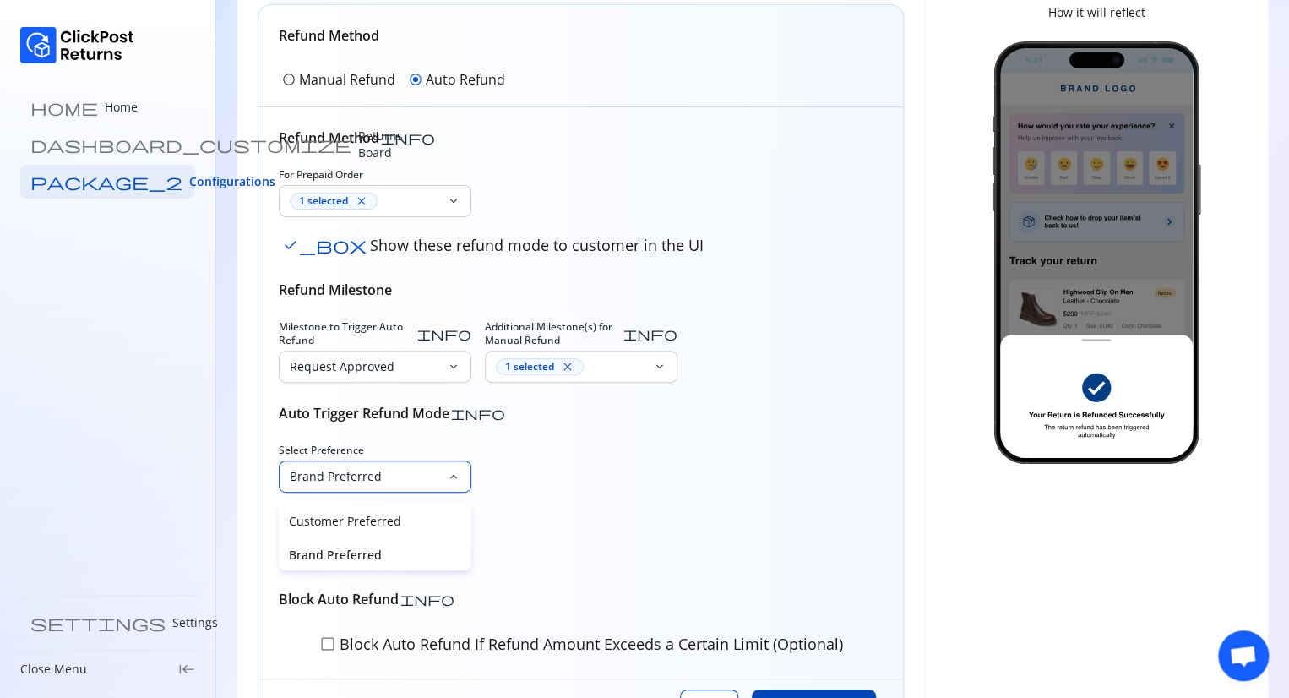
click at [460, 565] on div "Brand Preferred" at bounding box center [375, 553] width 193 height 34
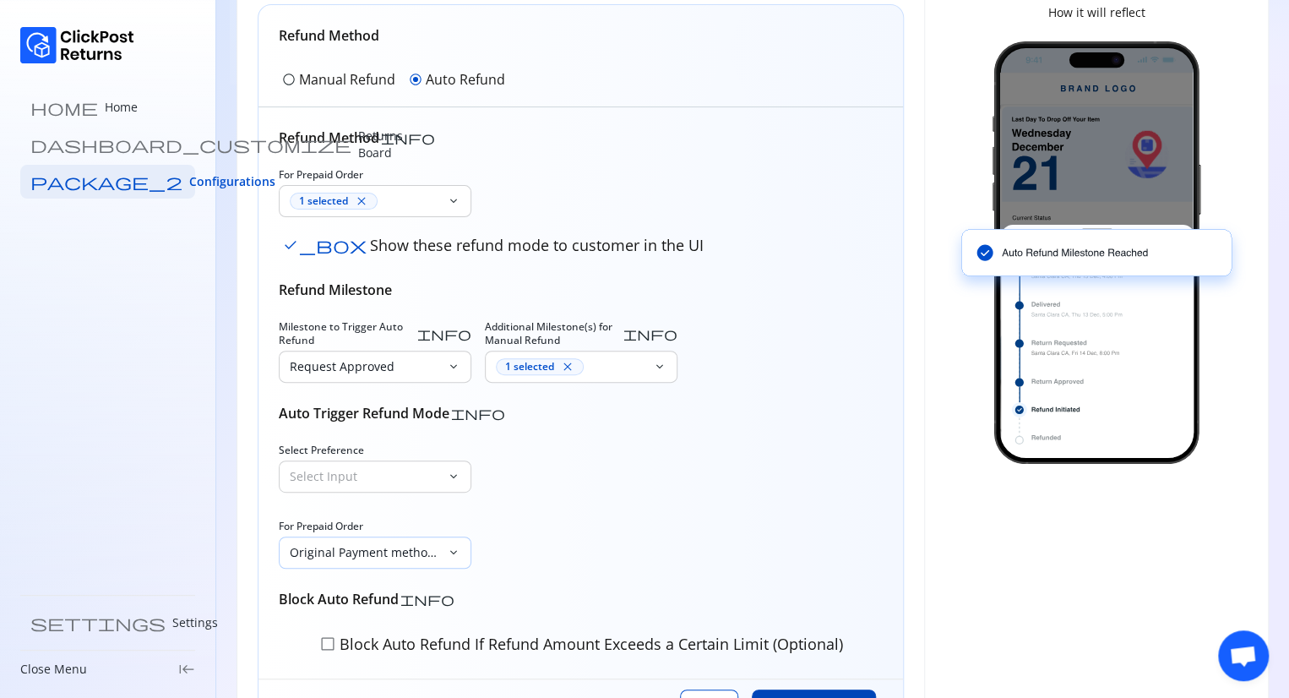
click at [426, 555] on p "Original Payment method (Shopify)" at bounding box center [365, 552] width 150 height 17
click at [357, 605] on p "Original Payment method (Shopify)" at bounding box center [375, 606] width 172 height 34
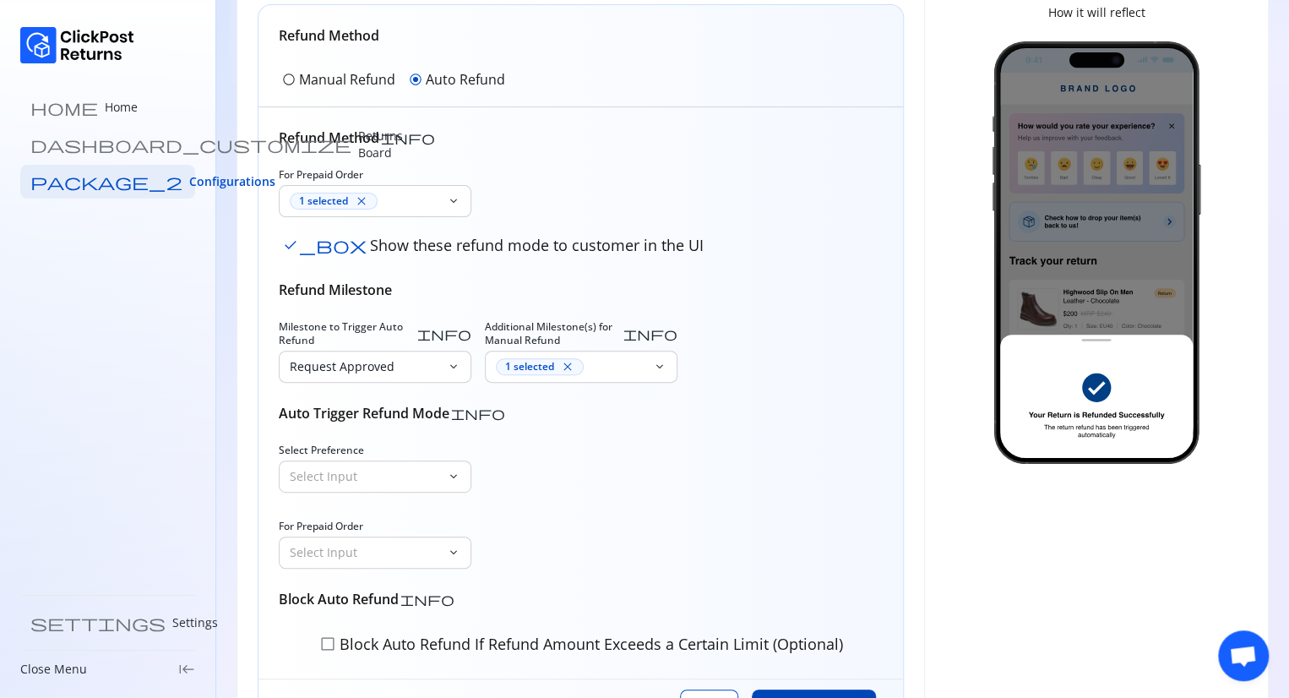
click at [562, 515] on div "Select Preference Select Input keyboard_arrow_down For Prepaid Order Select Inp…" at bounding box center [581, 506] width 604 height 125
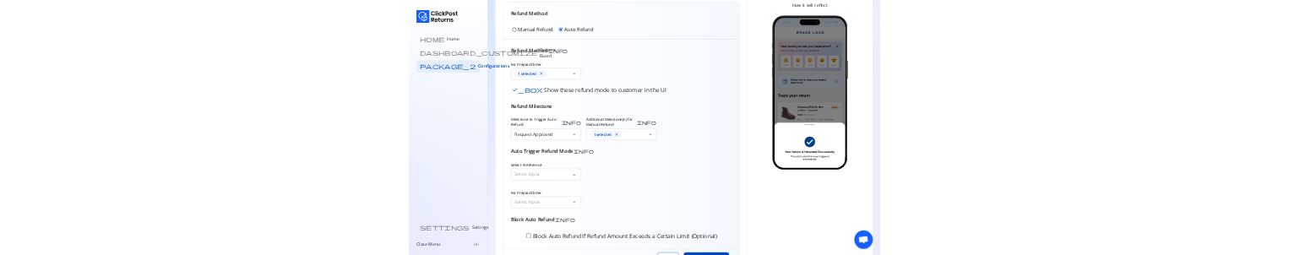
scroll to position [224, 0]
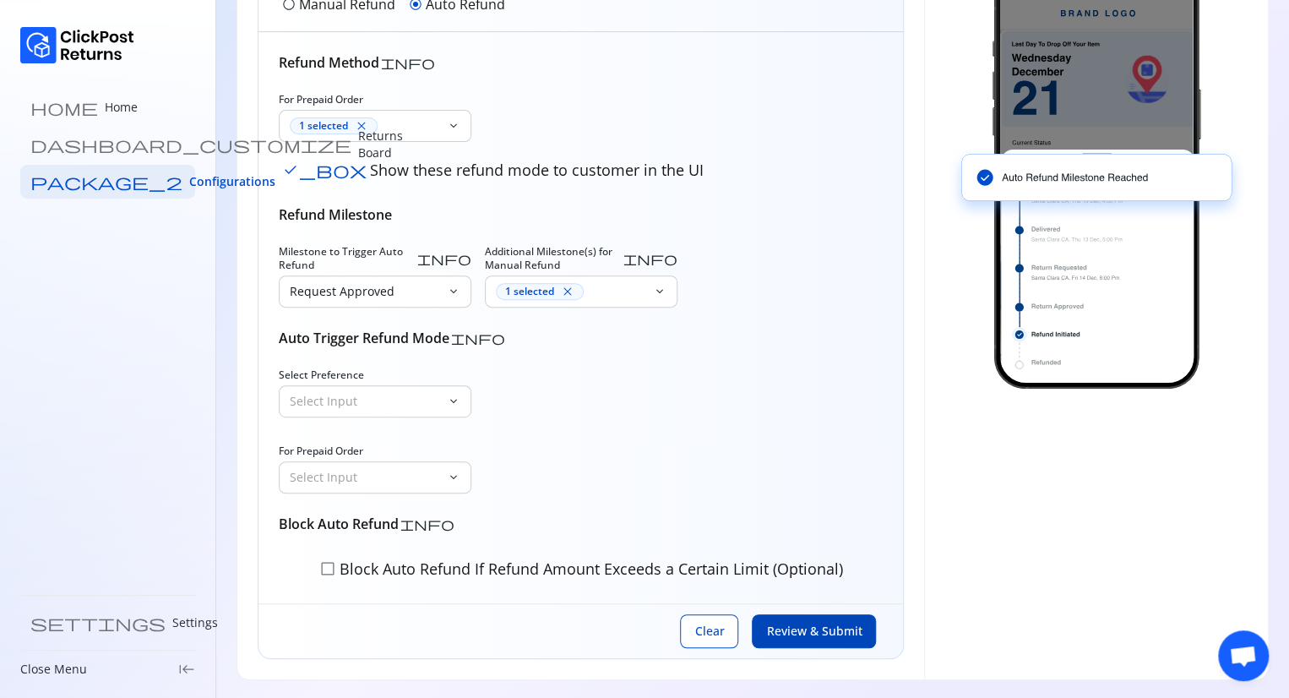
click at [814, 637] on button "Review & Submit" at bounding box center [814, 631] width 124 height 34
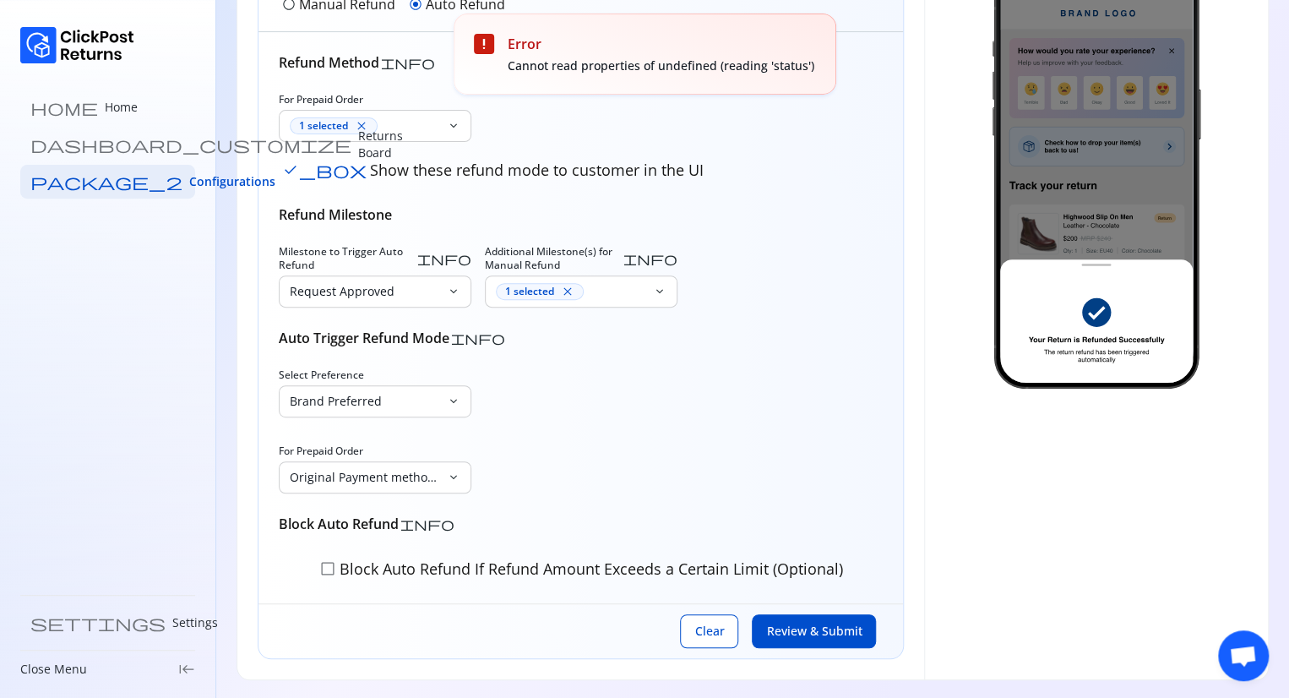
click at [811, 632] on span "Review & Submit" at bounding box center [813, 631] width 95 height 17
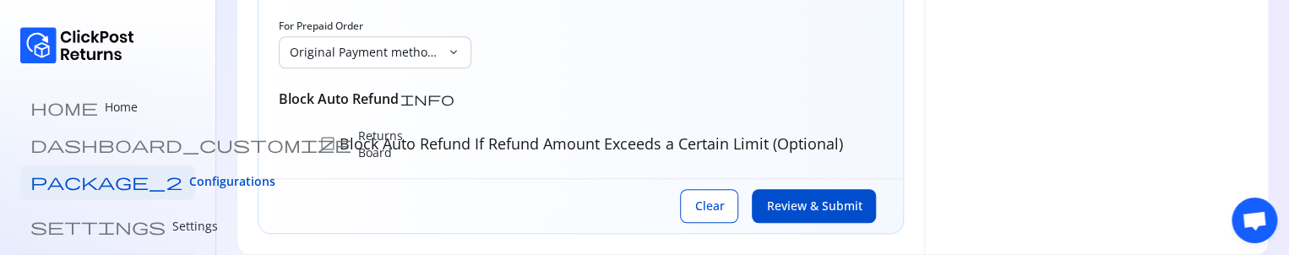
scroll to position [650, 0]
click at [841, 207] on span "Review & Submit" at bounding box center [813, 205] width 95 height 17
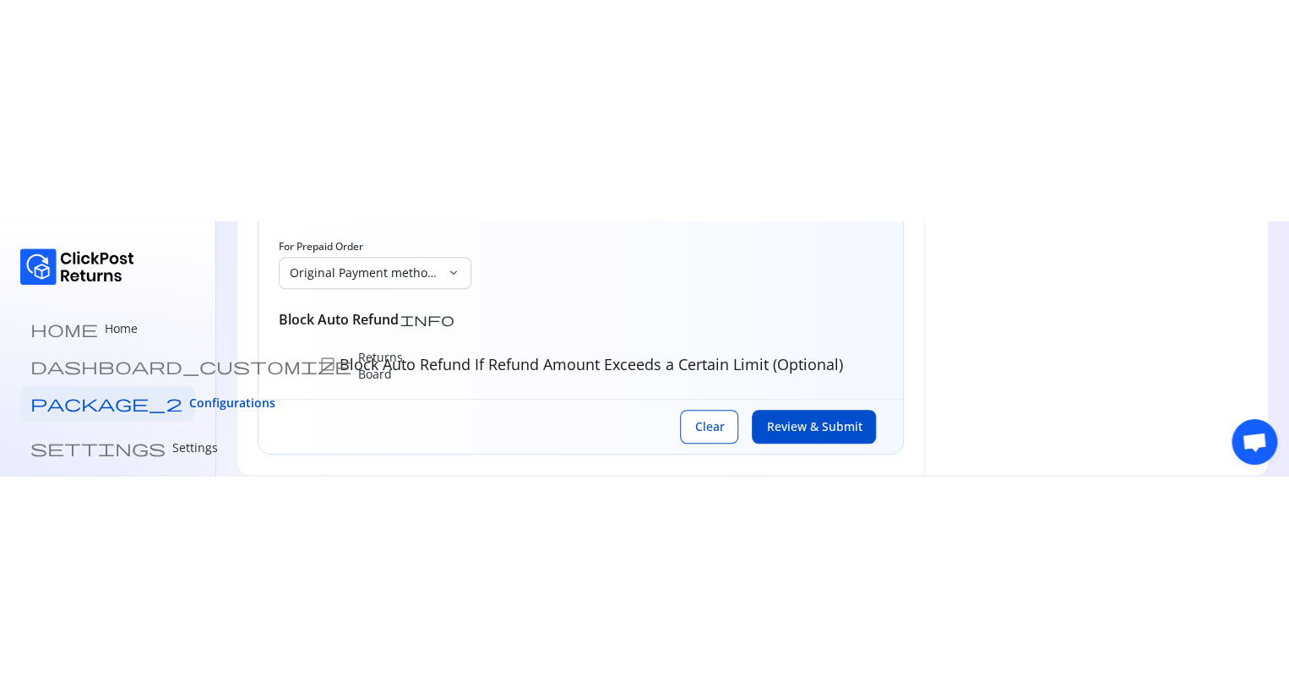
scroll to position [224, 0]
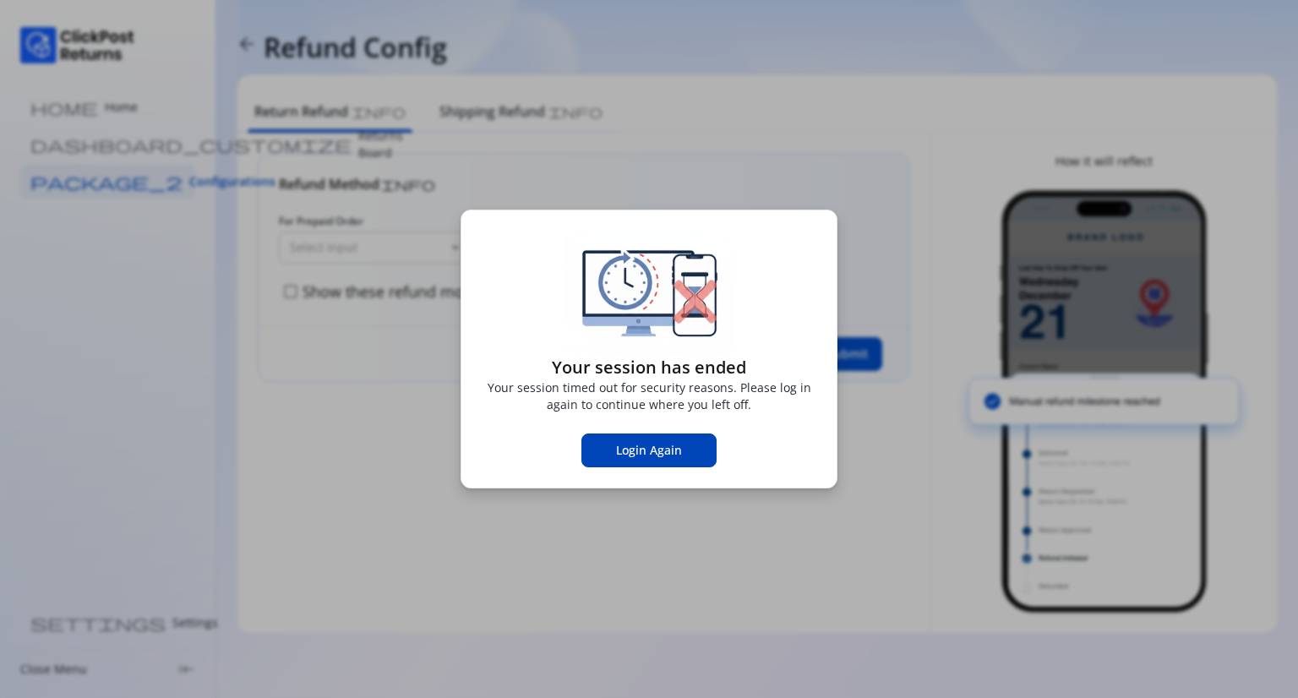
click at [634, 450] on span "Login Again" at bounding box center [649, 450] width 66 height 17
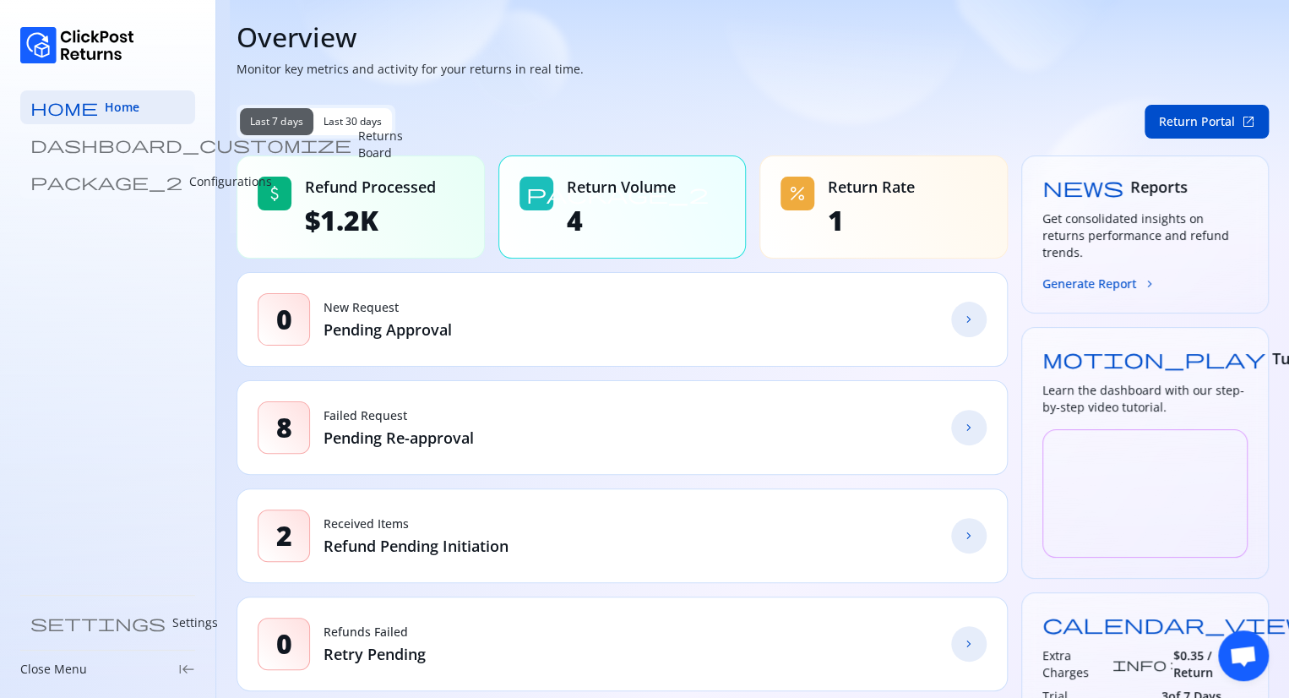
click at [101, 193] on link "package_2 Configurations" at bounding box center [107, 182] width 175 height 34
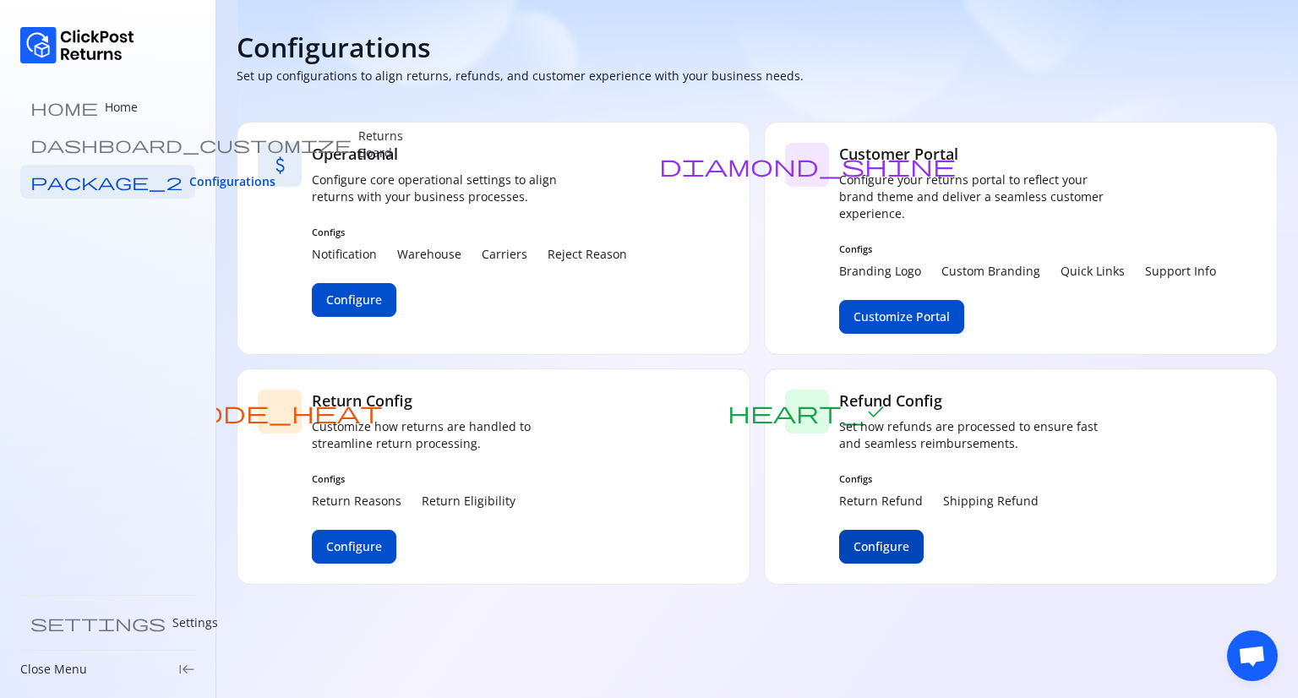
click at [872, 543] on span "Configure" at bounding box center [881, 546] width 56 height 17
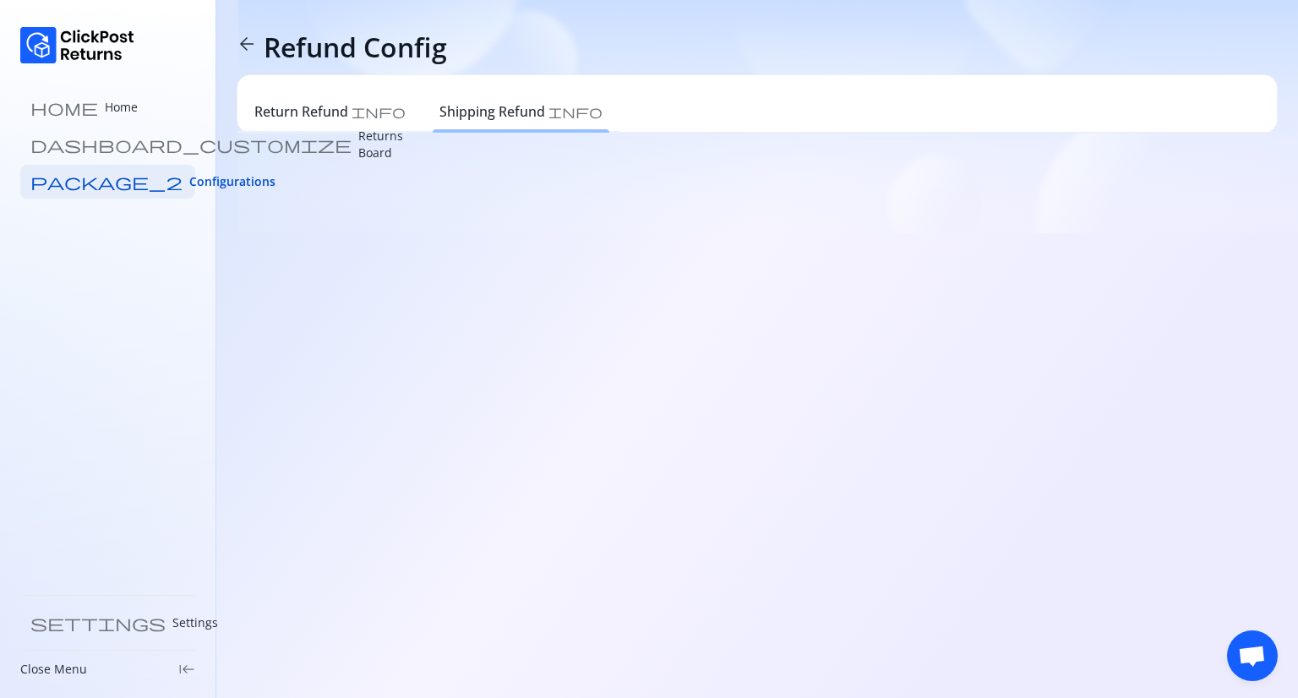
click at [466, 128] on div "Shipping Refund info" at bounding box center [520, 113] width 197 height 37
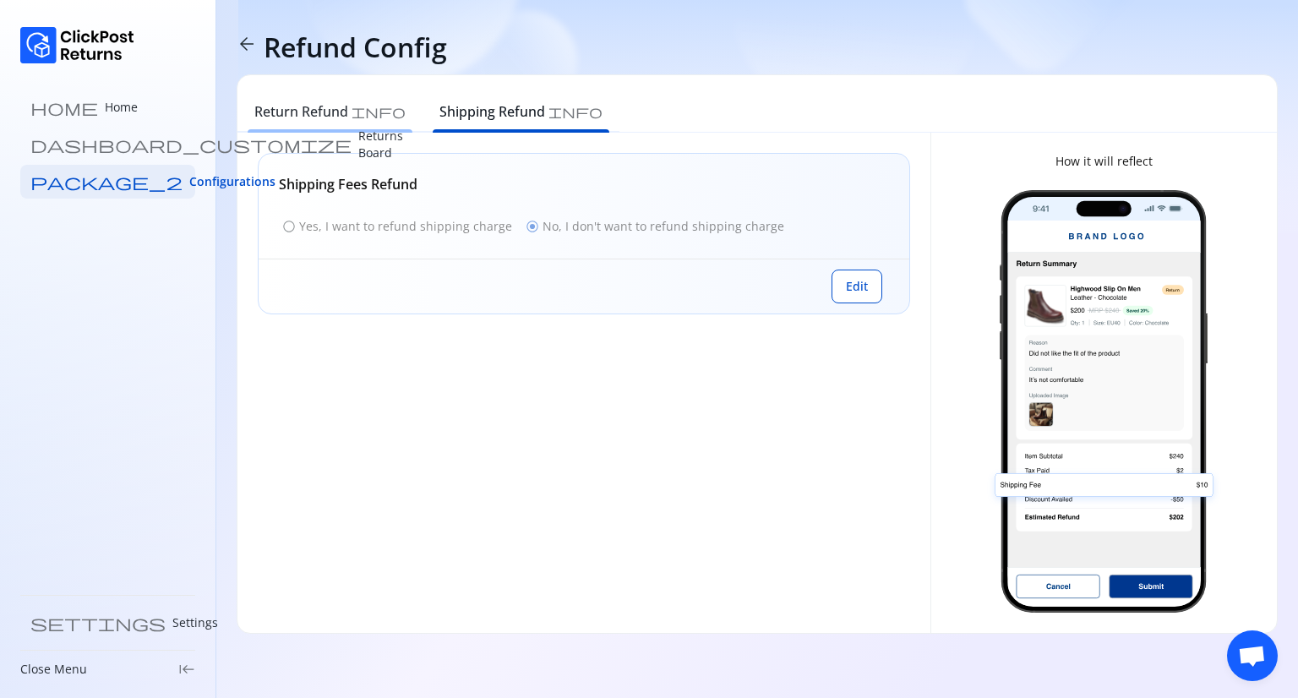
click at [350, 117] on div "Return Refund info" at bounding box center [329, 111] width 151 height 20
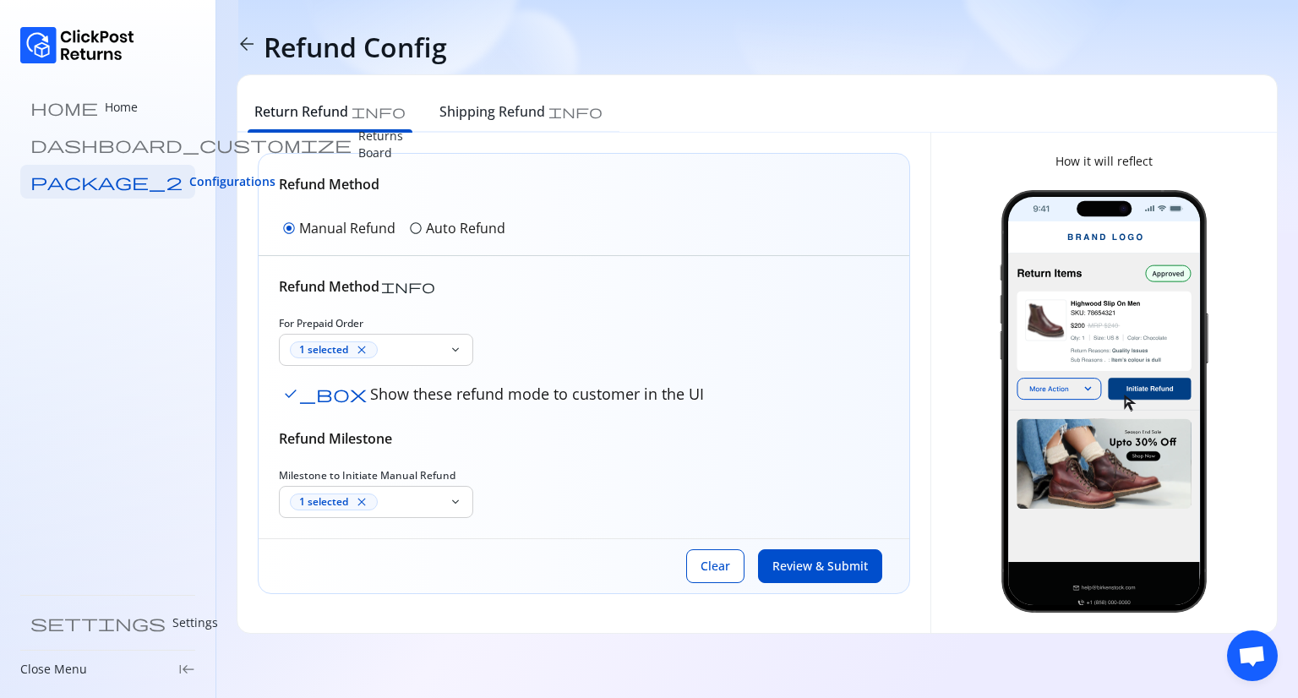
click at [451, 234] on p "Auto Refund" at bounding box center [465, 228] width 79 height 20
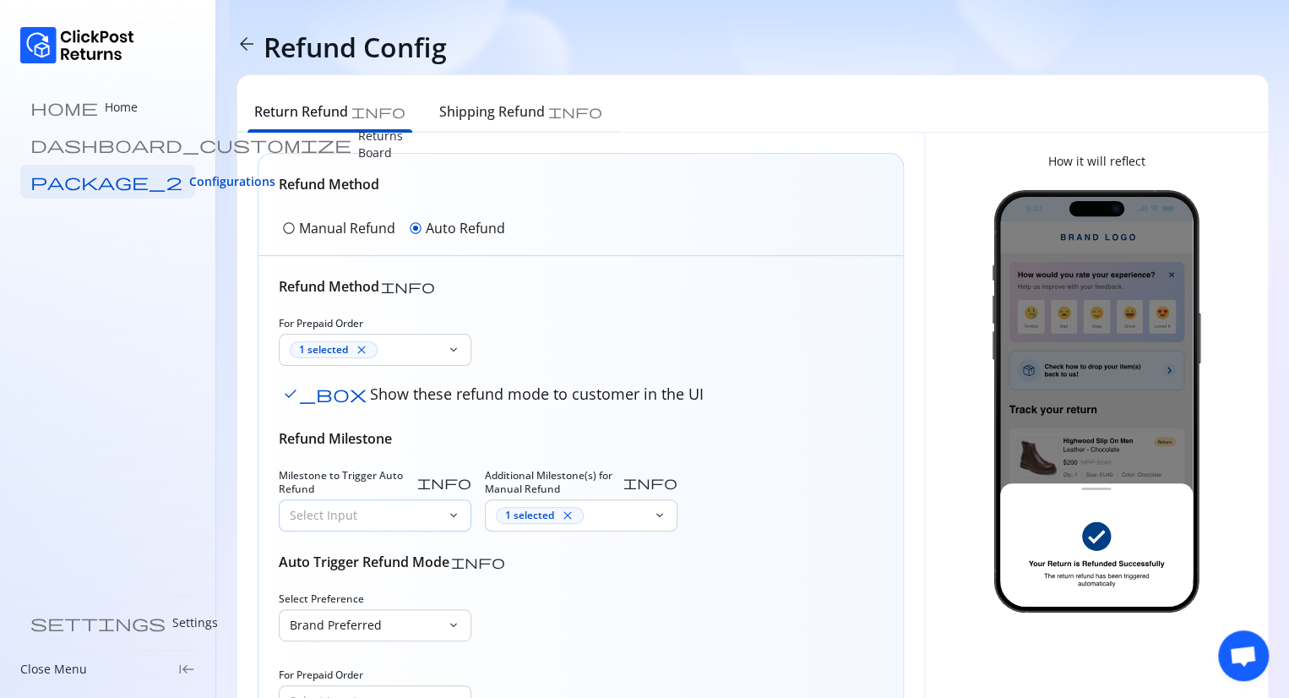
click at [406, 507] on p "Select Input" at bounding box center [365, 515] width 150 height 17
click at [604, 520] on div "1 selected close" at bounding box center [571, 515] width 150 height 17
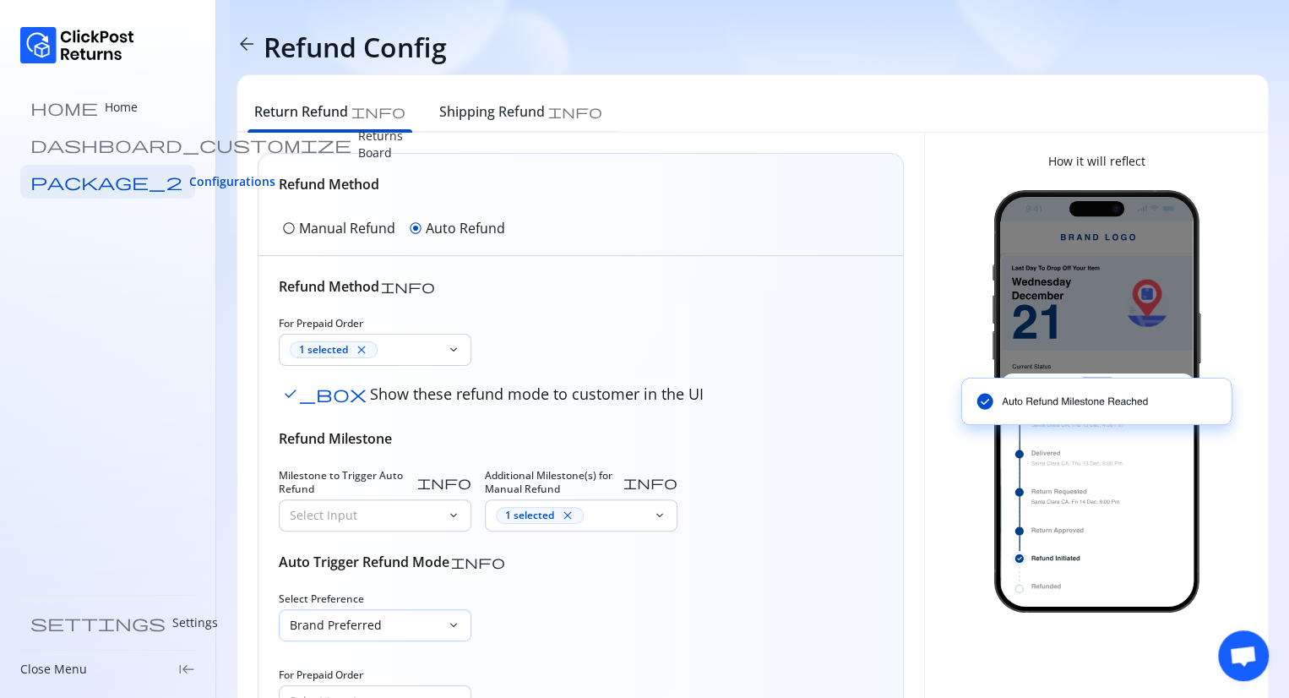
click at [395, 623] on p "Brand Preferred" at bounding box center [365, 625] width 150 height 17
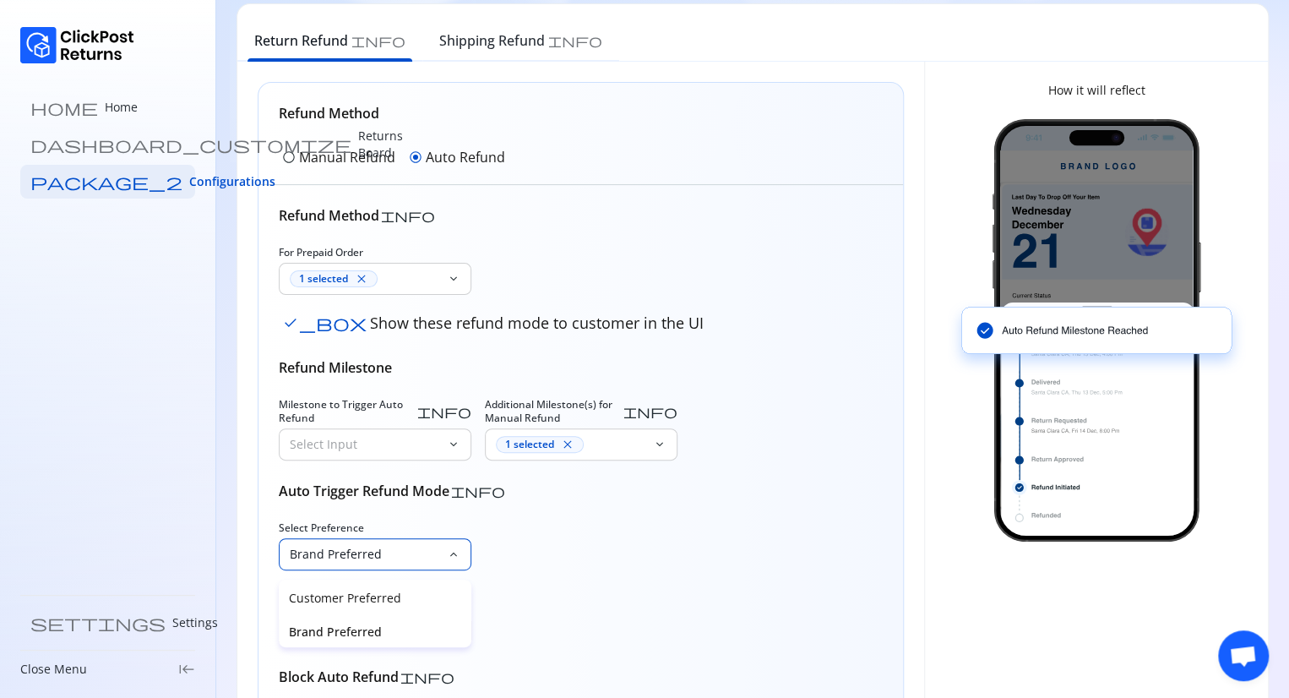
scroll to position [76, 0]
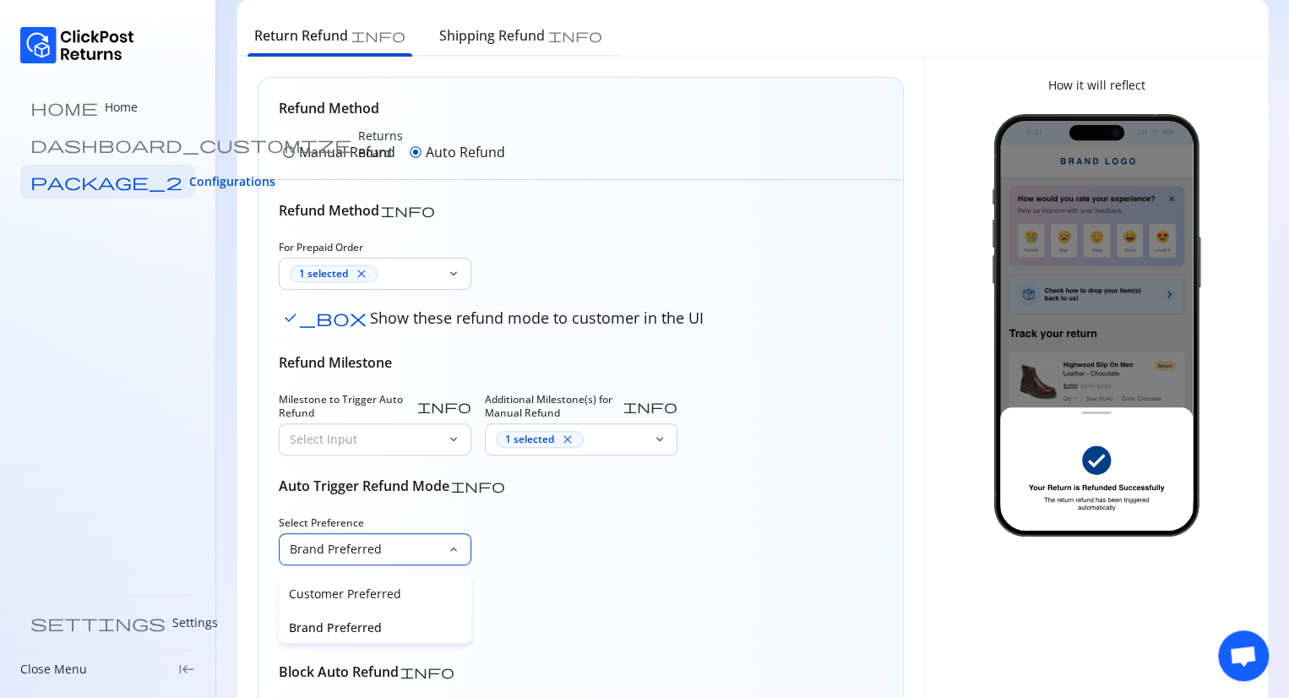
click at [426, 545] on p "Brand Preferred" at bounding box center [365, 549] width 150 height 17
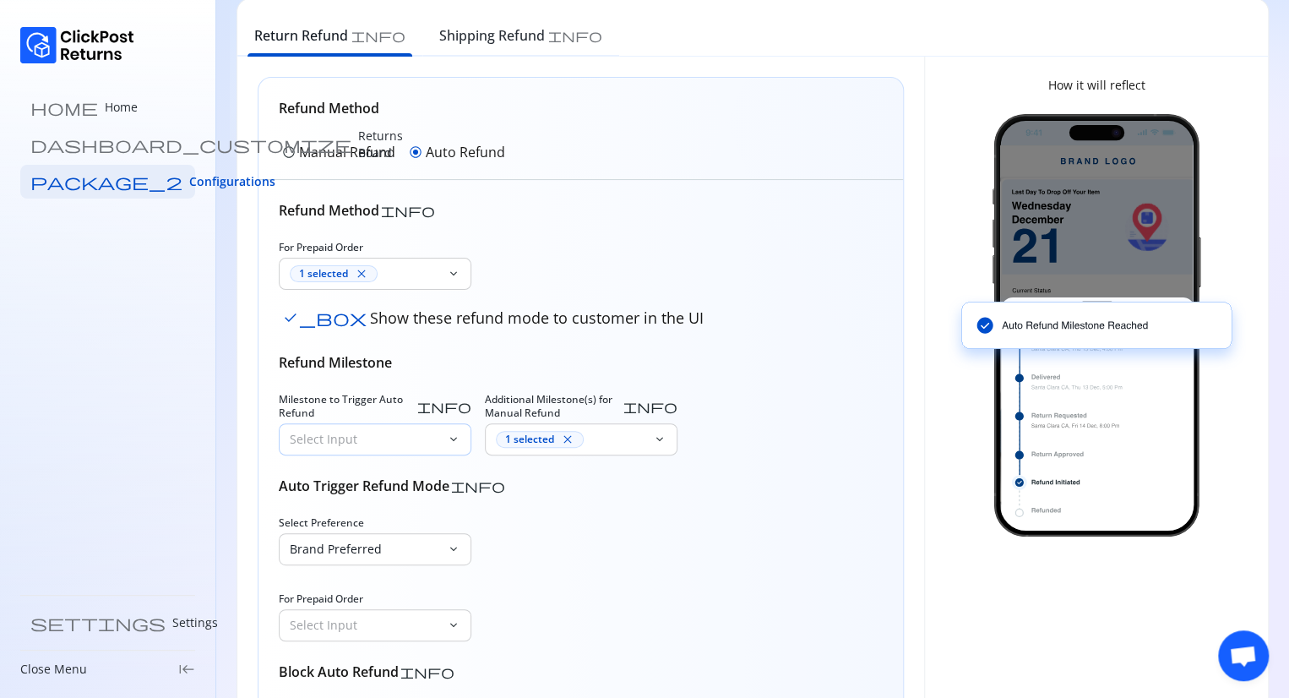
click at [417, 424] on div "Select Input" at bounding box center [363, 439] width 167 height 30
click at [446, 424] on div "Select Input" at bounding box center [363, 439] width 167 height 30
click at [643, 438] on div "1 selected close" at bounding box center [571, 439] width 150 height 17
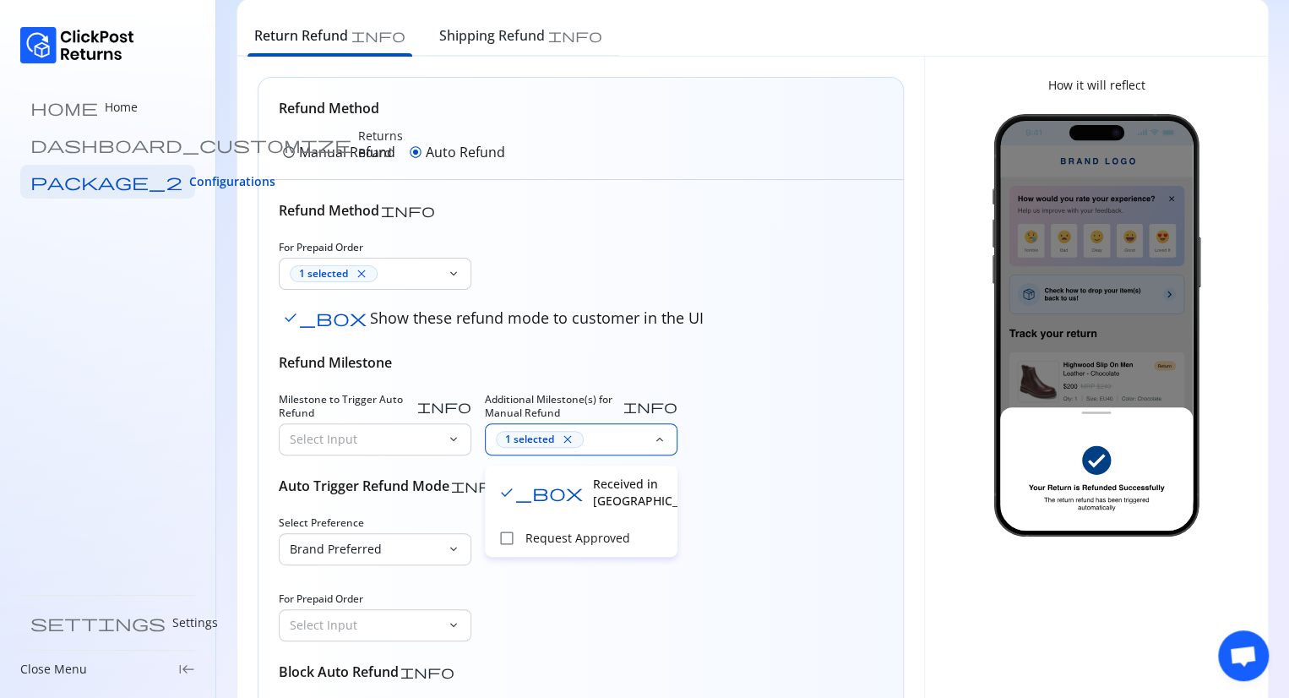
click at [643, 438] on div "1 selected close" at bounding box center [571, 439] width 150 height 17
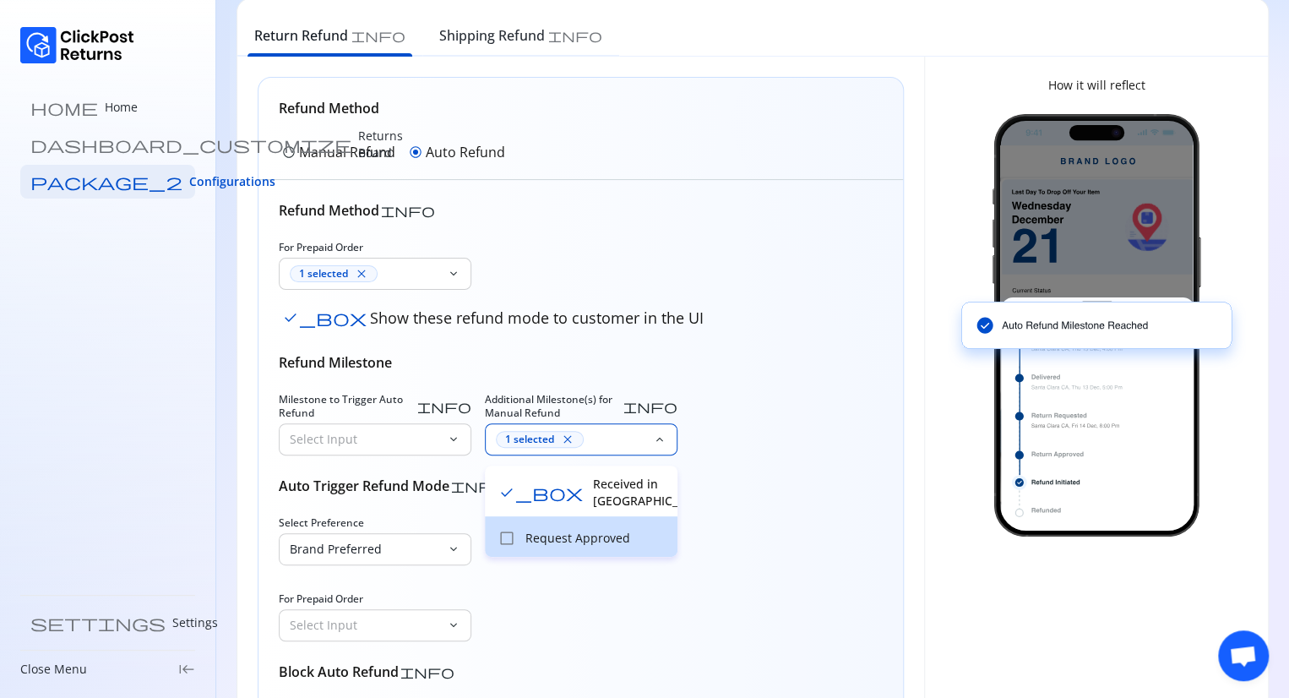
click at [566, 530] on p "Request Approved" at bounding box center [596, 538] width 142 height 17
click at [593, 526] on p "Request Approved" at bounding box center [630, 543] width 74 height 34
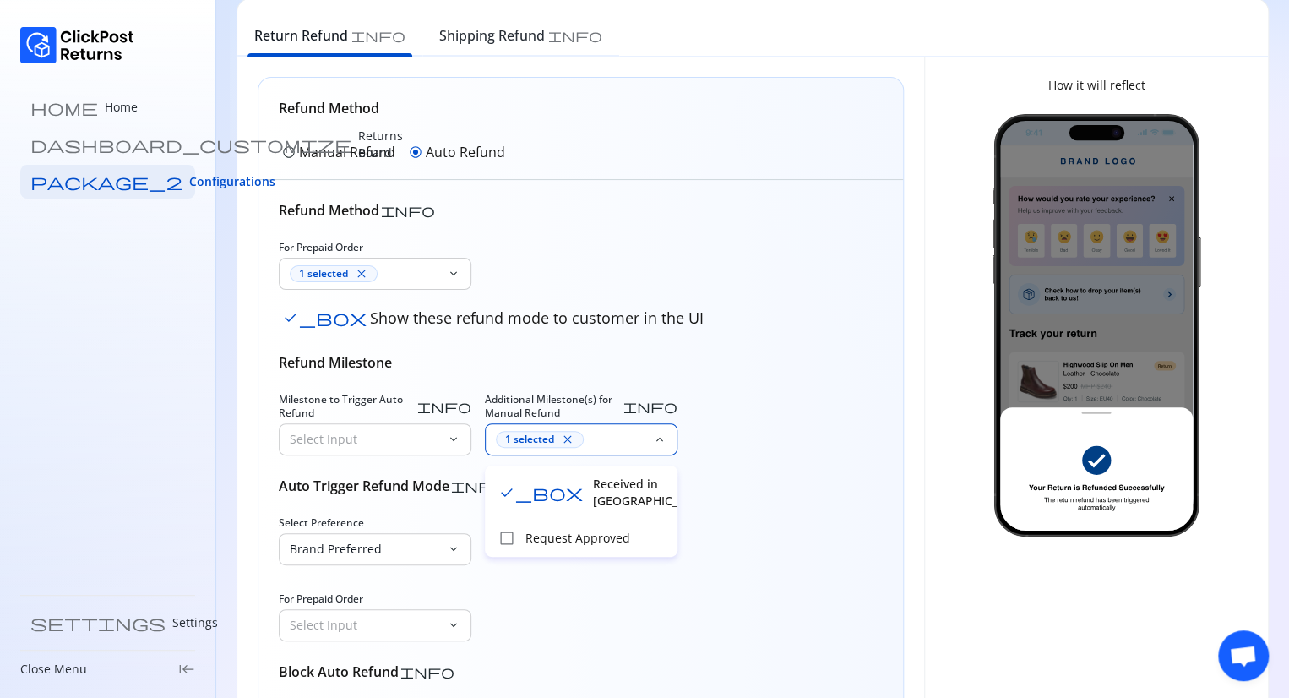
click at [593, 490] on p "Received in Warehouse" at bounding box center [630, 493] width 74 height 34
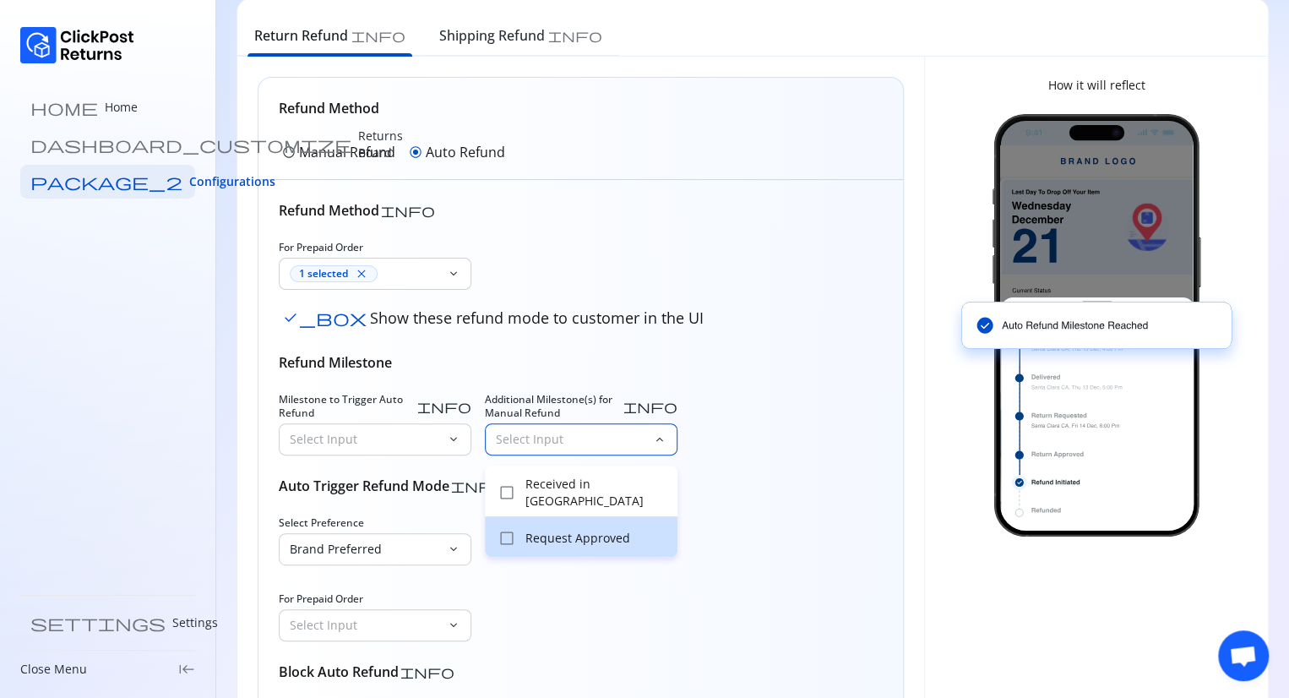
click at [568, 533] on p "Request Approved" at bounding box center [596, 538] width 142 height 17
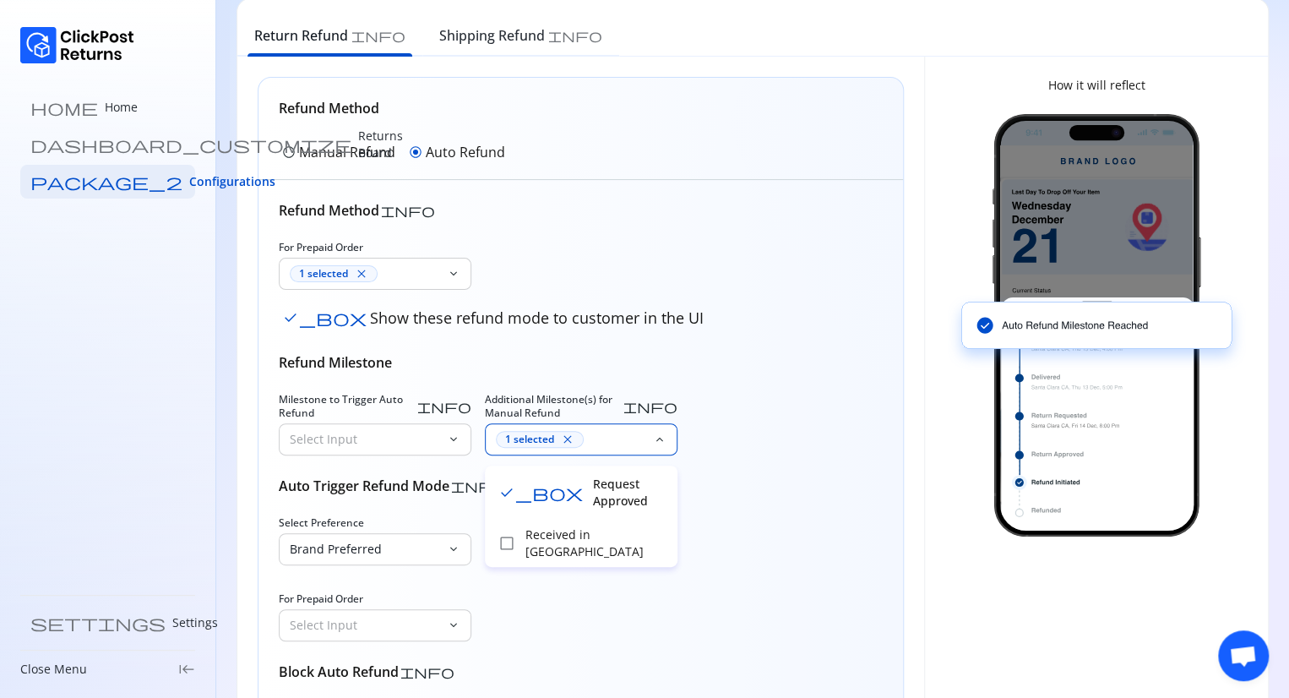
click at [593, 487] on p "Request Approved" at bounding box center [630, 493] width 74 height 34
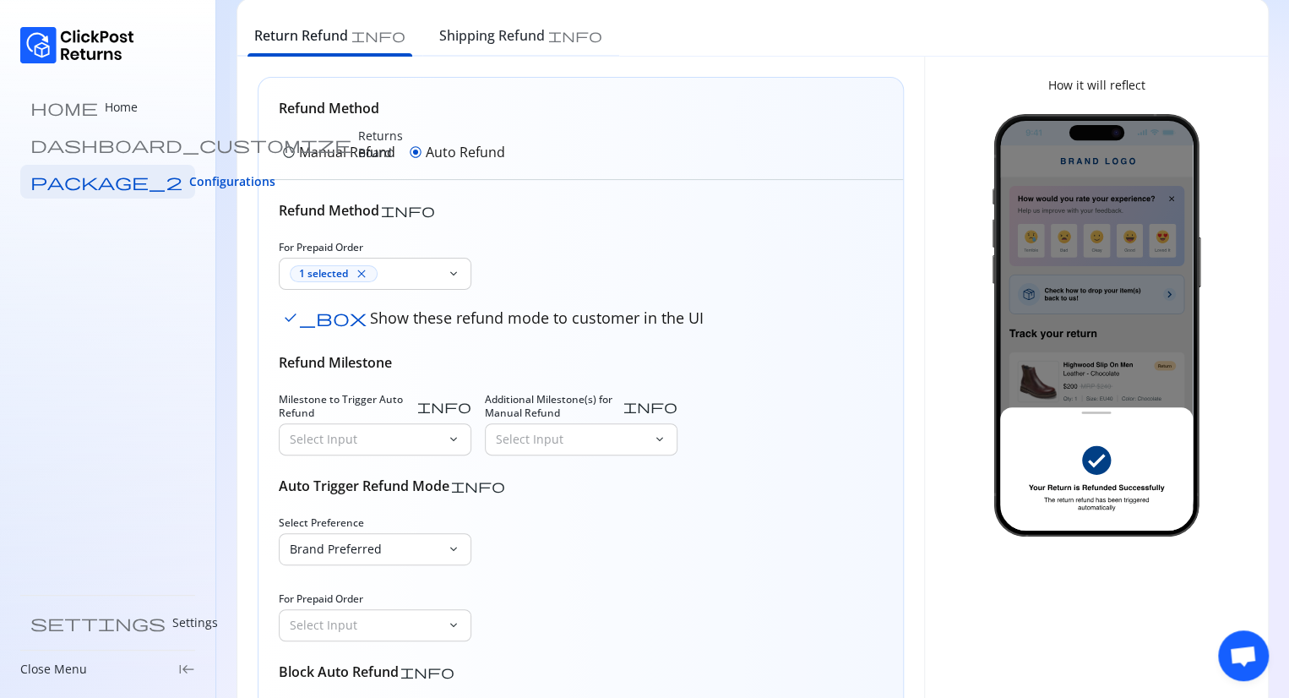
click at [687, 444] on div "Milestone to Trigger Auto Refund info Select Input keyboard_arrow_down Addition…" at bounding box center [581, 424] width 604 height 63
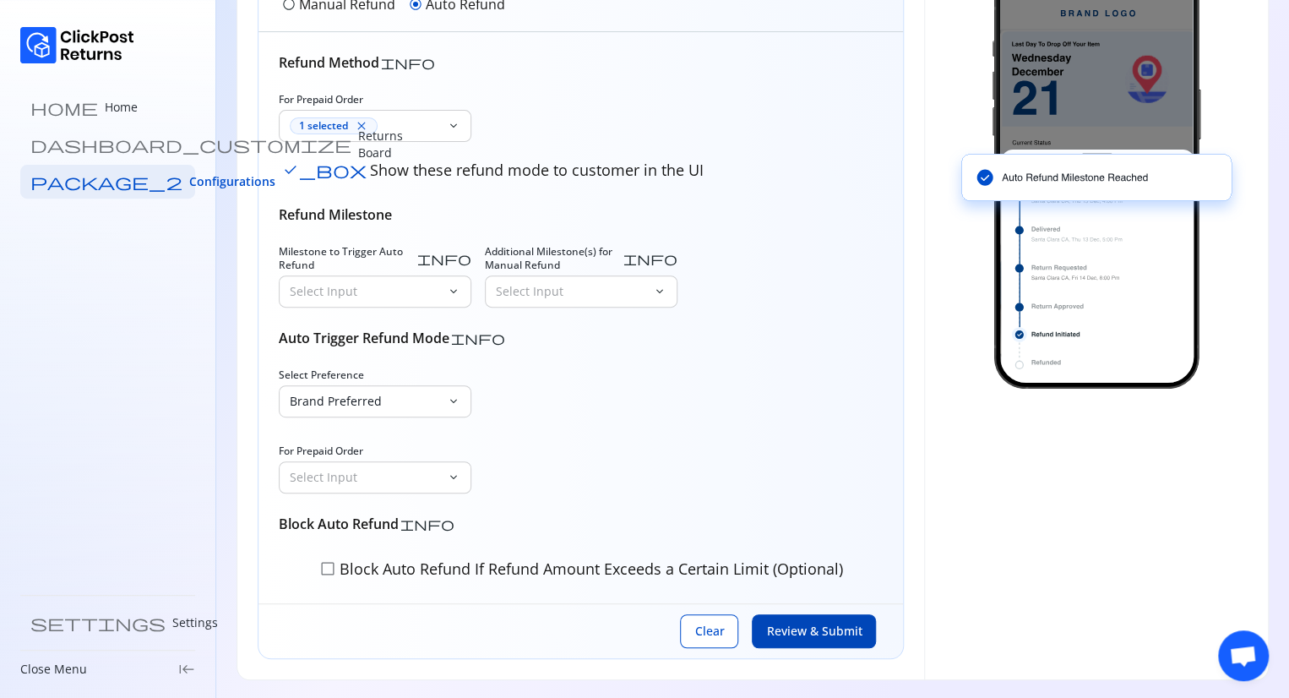
click at [812, 623] on span "Review & Submit" at bounding box center [813, 631] width 95 height 17
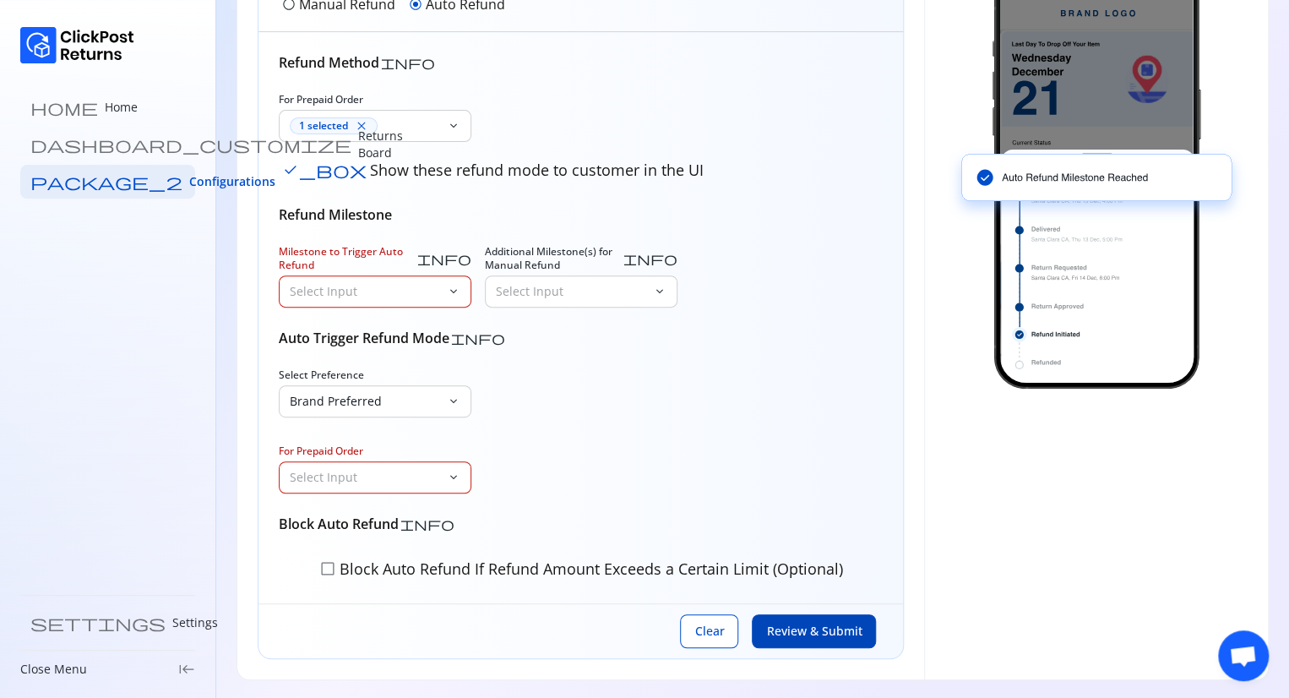
click at [426, 283] on p "Select Input" at bounding box center [365, 291] width 150 height 17
click at [354, 335] on p "Request Approved" at bounding box center [375, 336] width 172 height 17
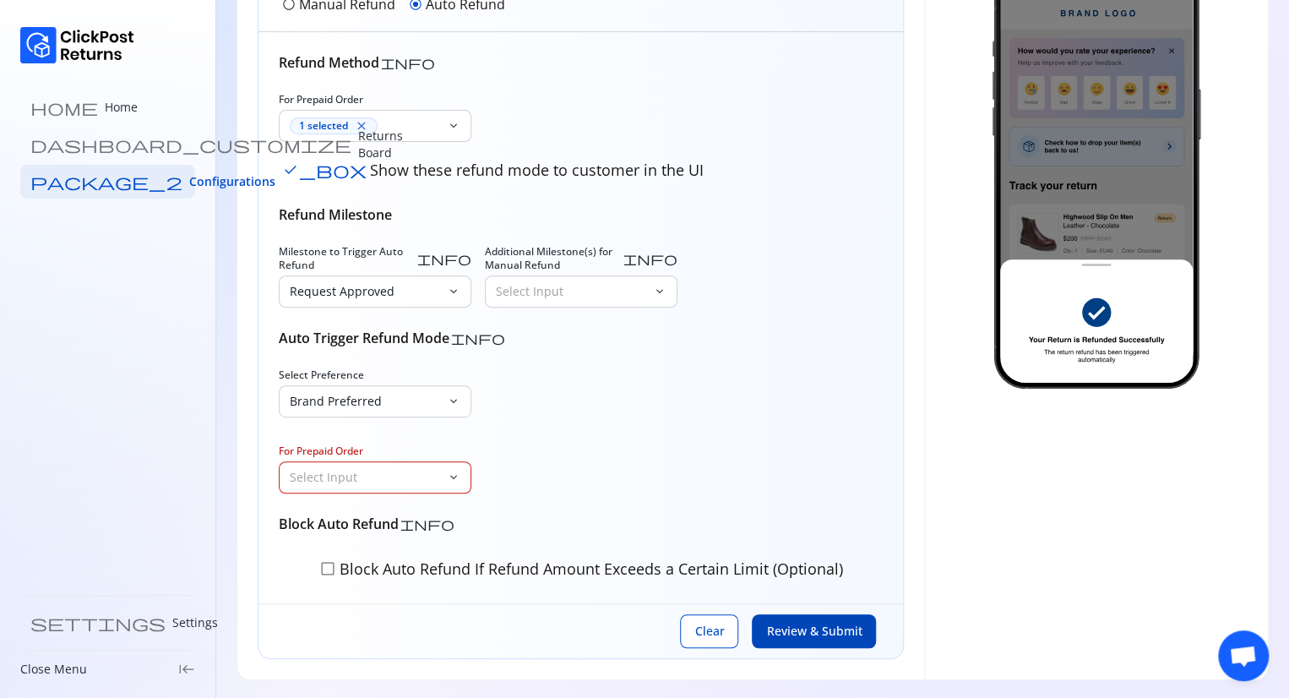
click at [389, 484] on div "Select Input" at bounding box center [363, 477] width 167 height 30
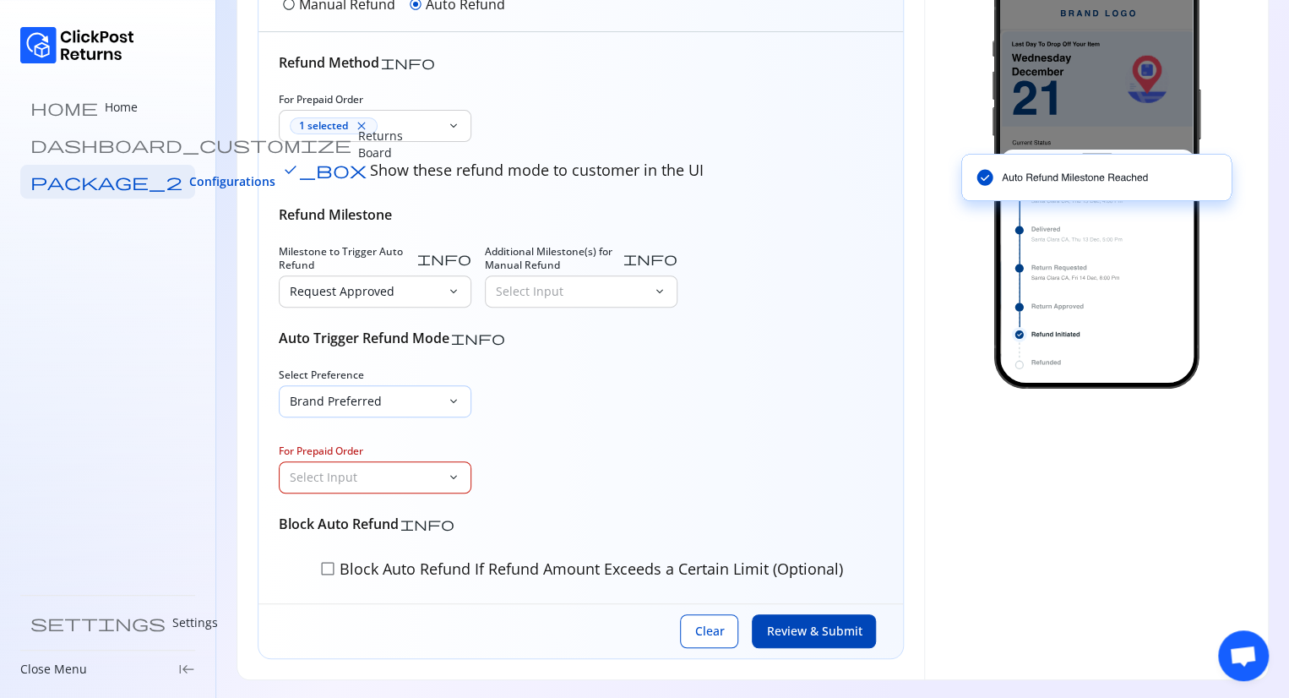
click at [425, 408] on div "Brand Preferred" at bounding box center [363, 401] width 167 height 30
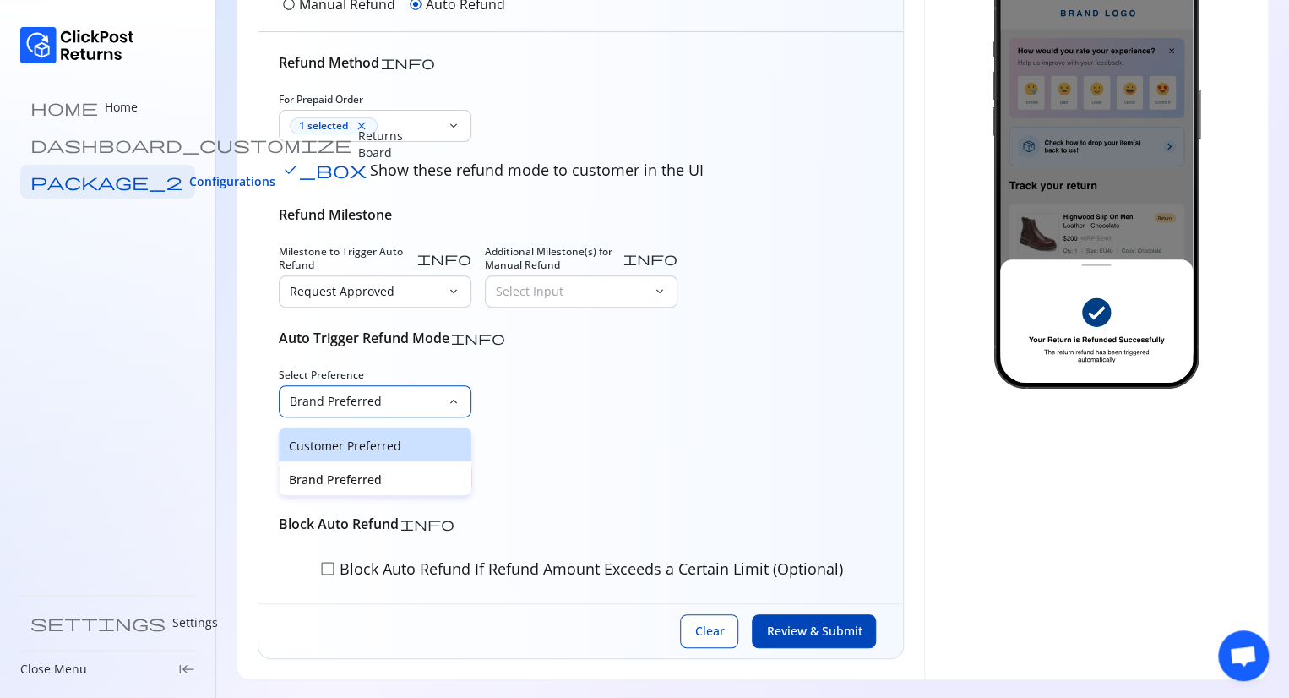
click at [357, 444] on p "Customer Preferred" at bounding box center [375, 446] width 172 height 17
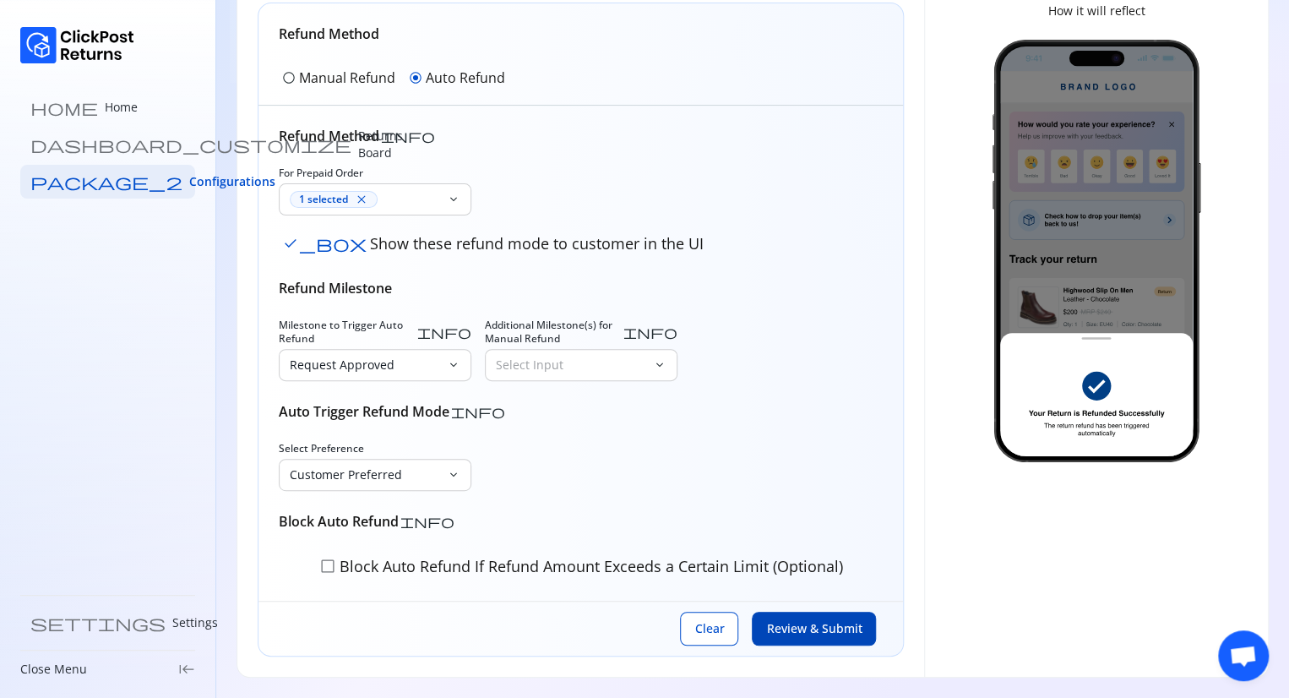
scroll to position [149, 0]
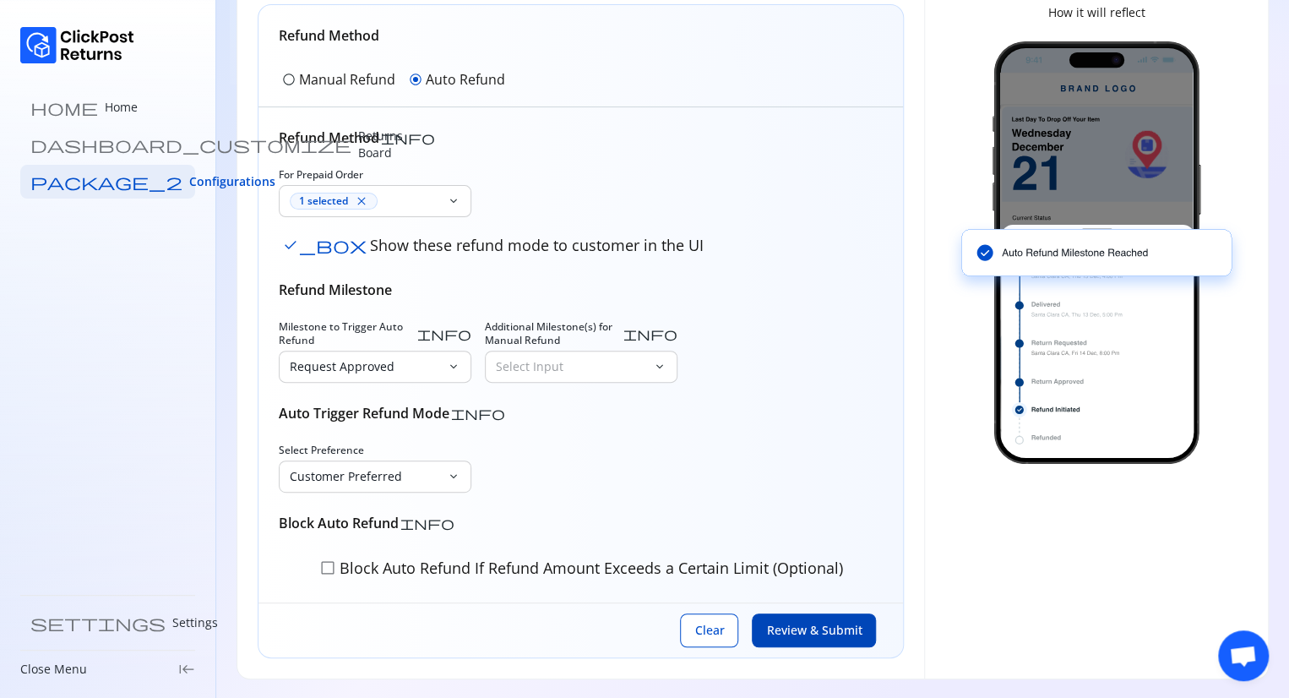
click at [837, 633] on span "Review & Submit" at bounding box center [813, 630] width 95 height 17
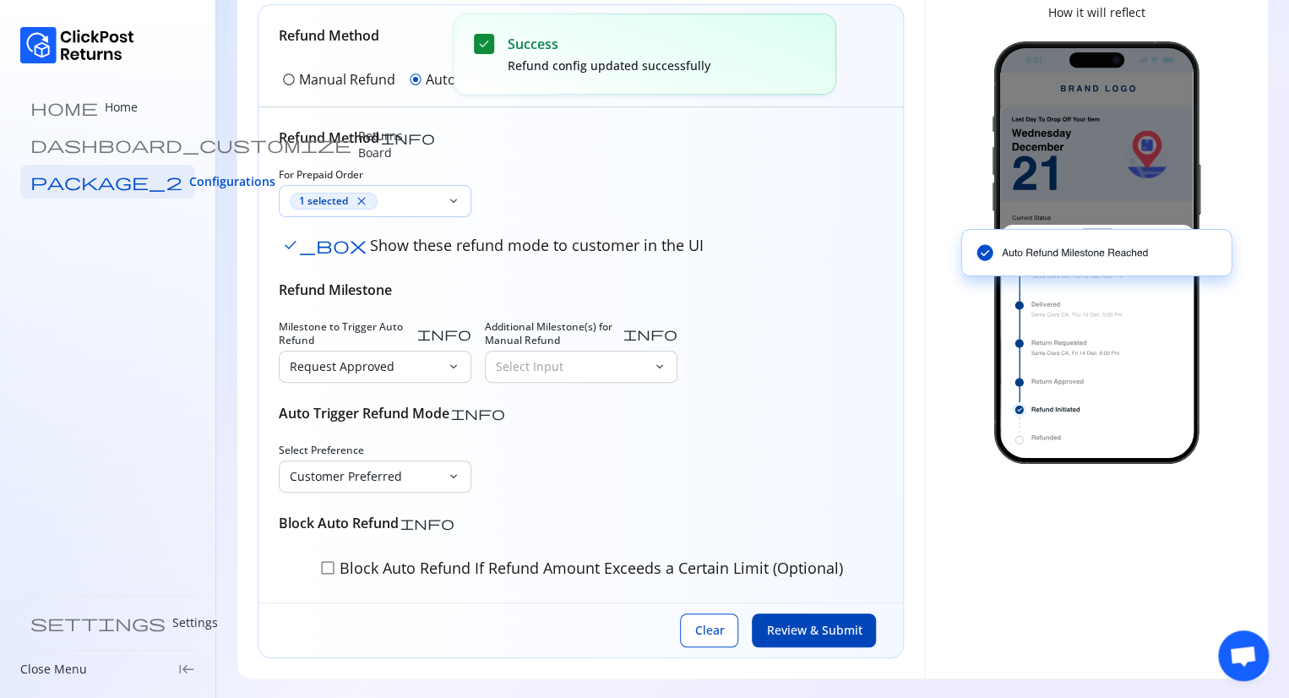
click at [368, 199] on div "1 selected close" at bounding box center [334, 201] width 88 height 17
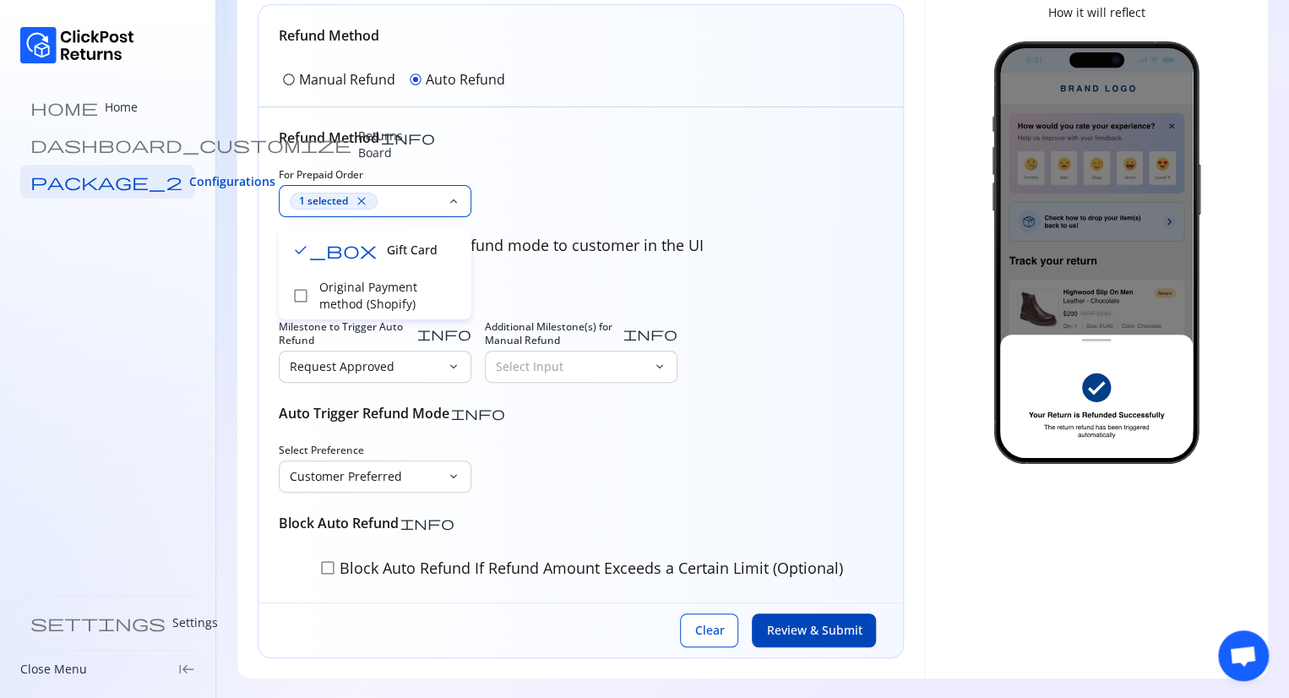
click at [366, 198] on span "close" at bounding box center [362, 201] width 14 height 14
click at [792, 626] on span "Review & Submit" at bounding box center [813, 630] width 95 height 17
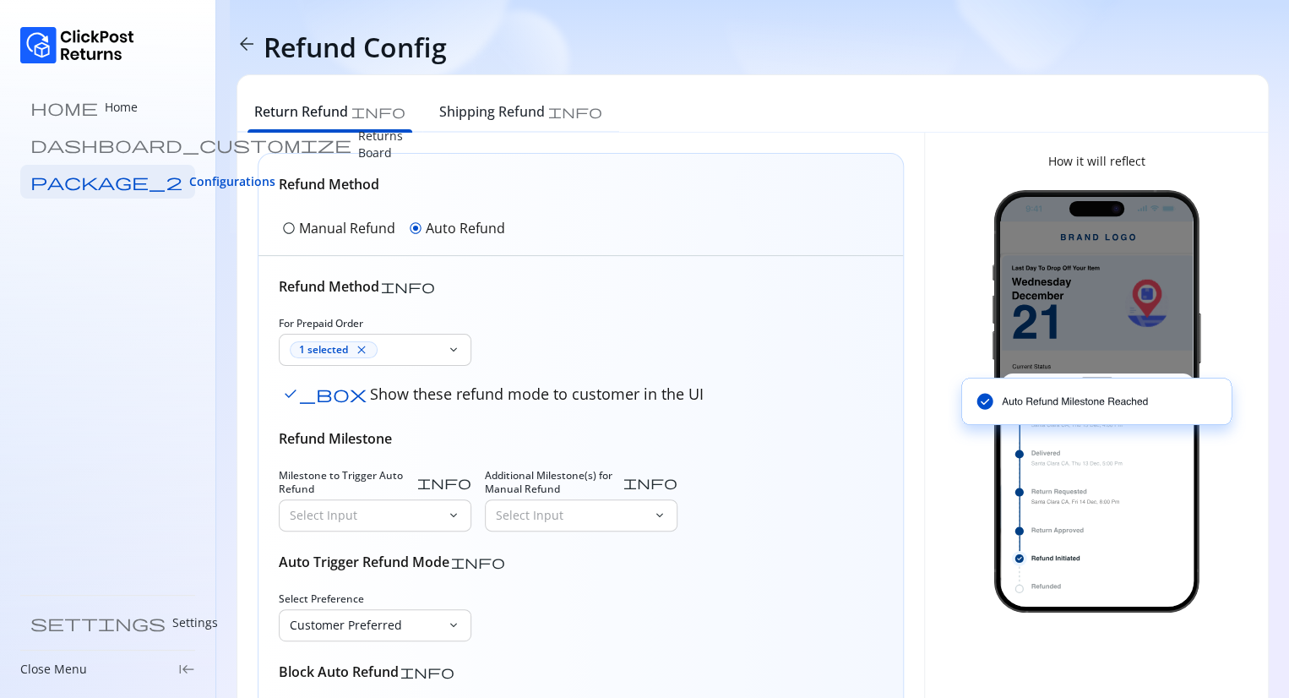
scroll to position [149, 0]
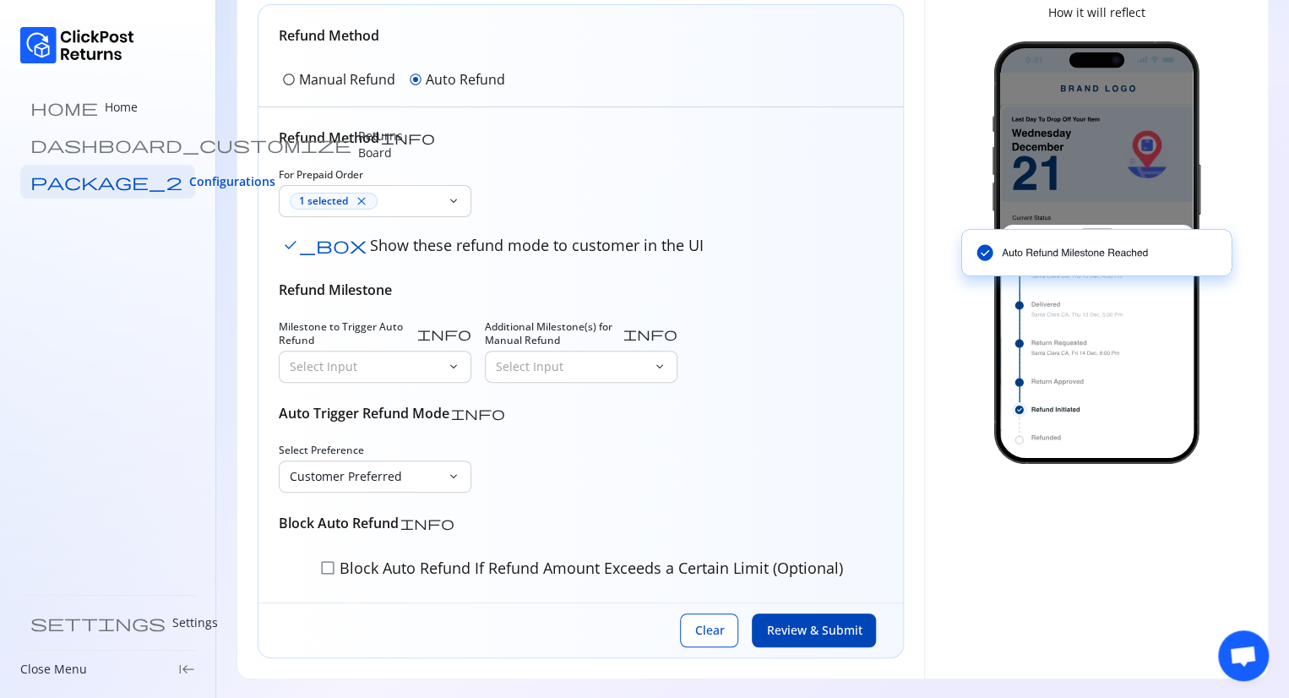
click at [829, 636] on span "Review & Submit" at bounding box center [813, 630] width 95 height 17
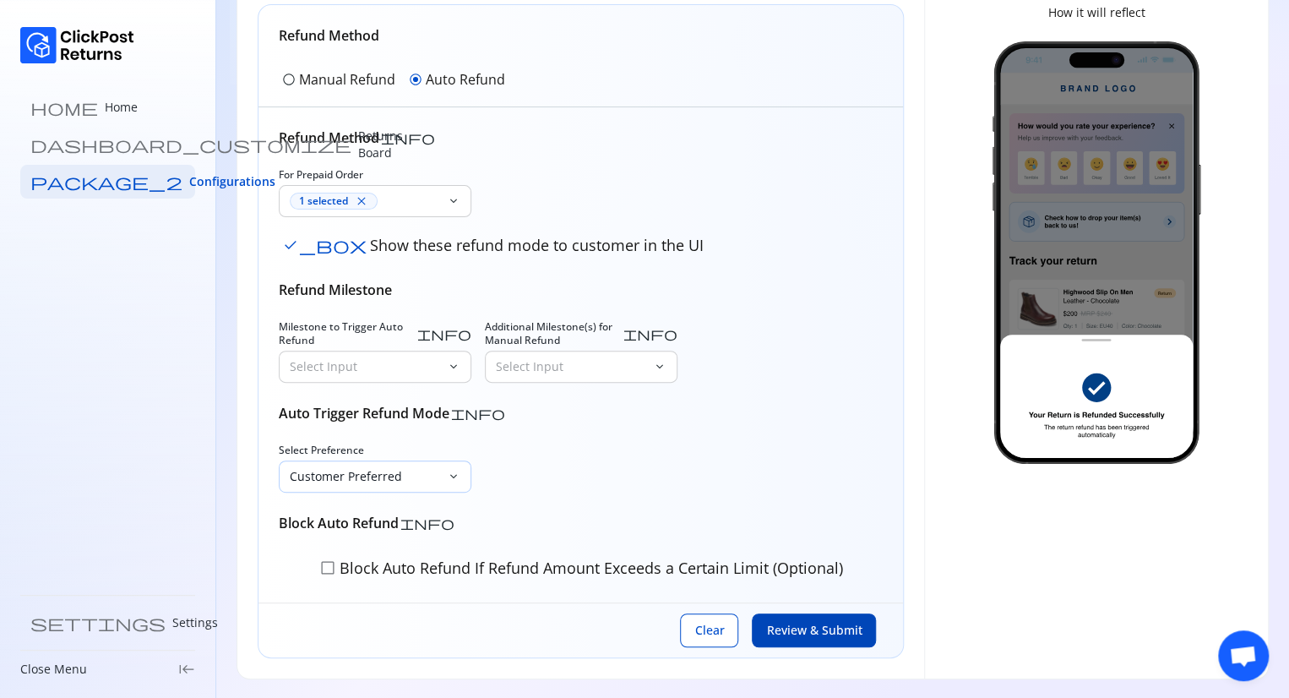
click at [422, 488] on div "Customer Preferred" at bounding box center [363, 476] width 167 height 30
click at [578, 504] on div "Refund Method info For Prepaid Order 1 selected close keyboard_arrow_down check…" at bounding box center [581, 355] width 604 height 455
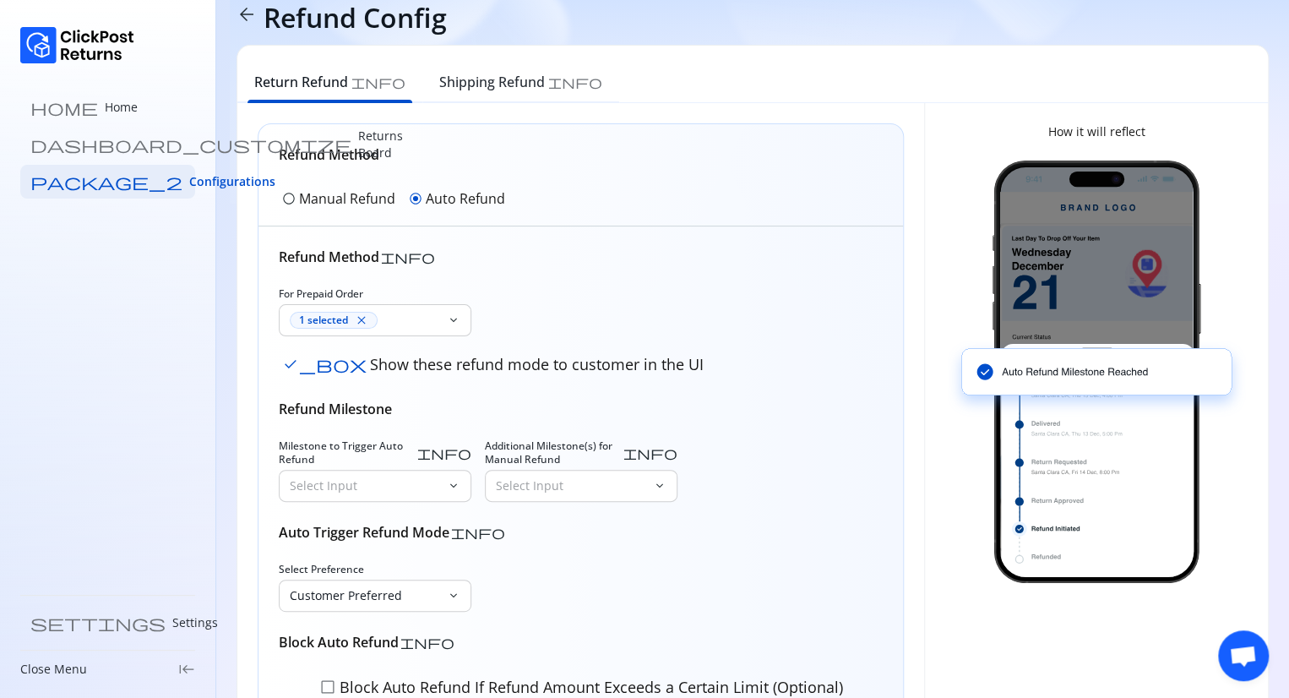
scroll to position [0, 0]
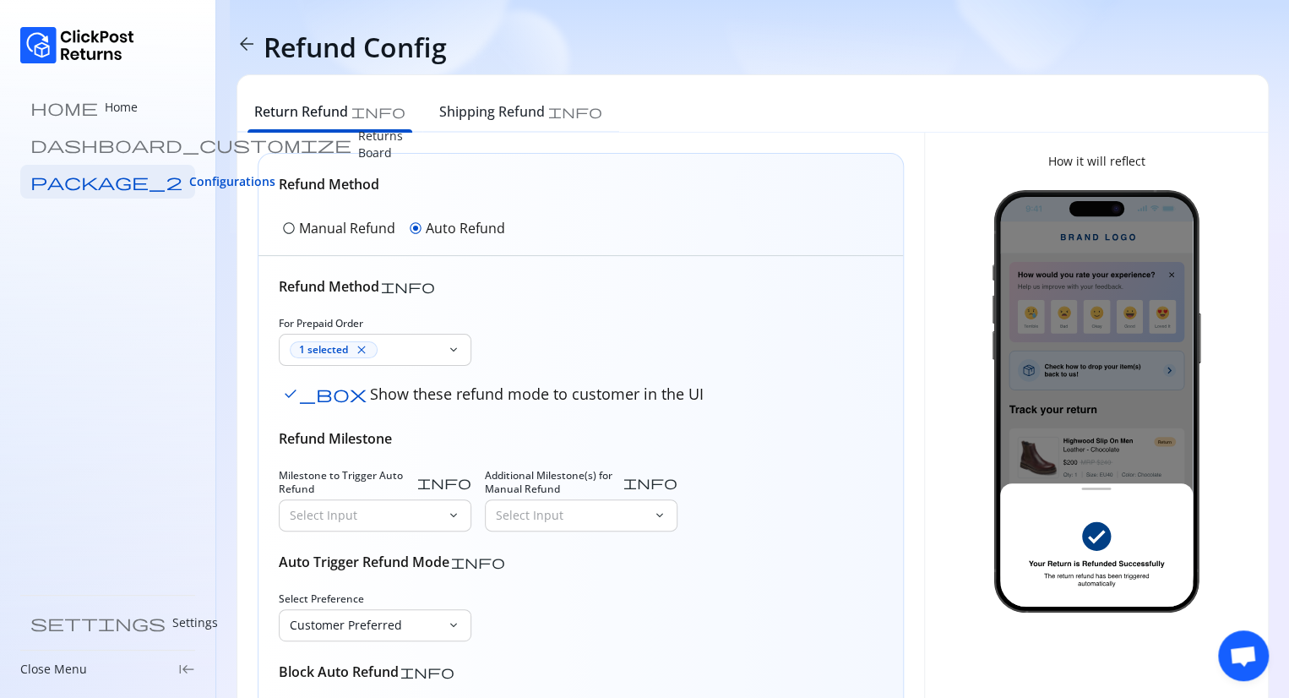
click at [308, 225] on p "Manual Refund" at bounding box center [347, 228] width 96 height 20
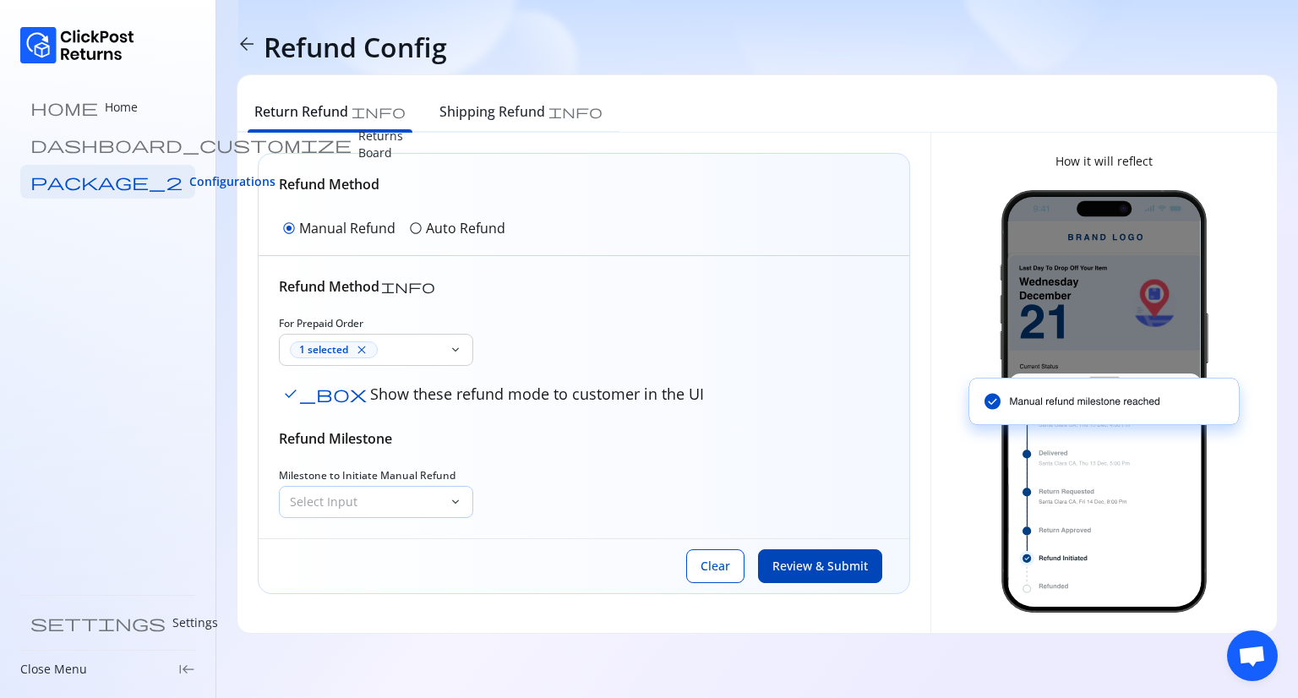
click at [412, 504] on p "Select Input" at bounding box center [366, 501] width 152 height 17
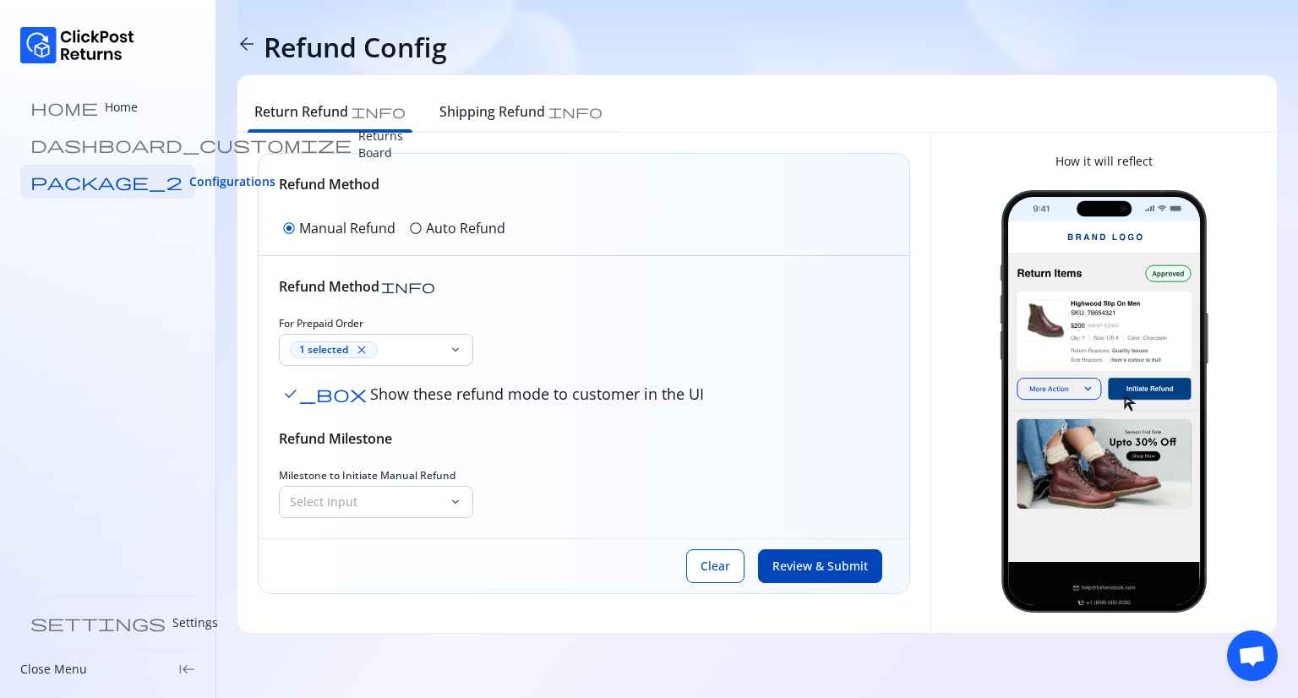
click at [631, 521] on div "Refund Method info For Prepaid Order 1 selected close keyboard_arrow_down check…" at bounding box center [584, 397] width 650 height 282
click at [828, 579] on button "Review & Submit" at bounding box center [820, 566] width 124 height 34
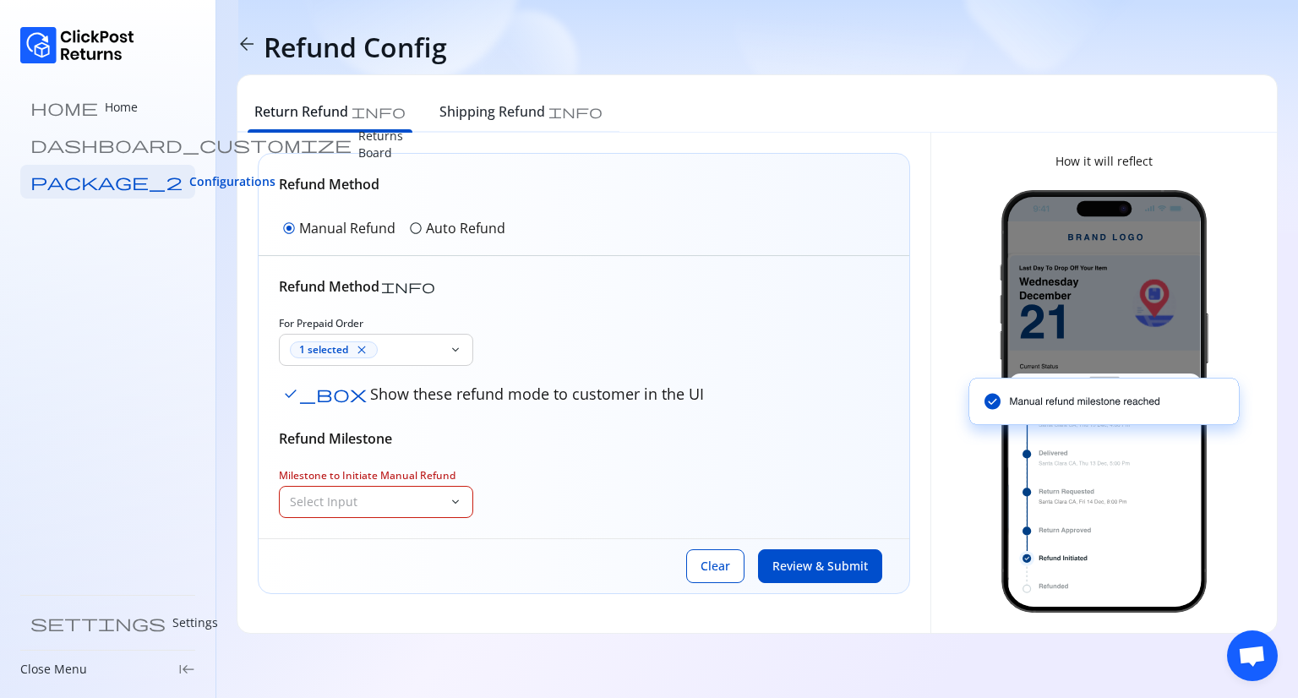
click at [402, 511] on div "Select Input" at bounding box center [364, 502] width 169 height 30
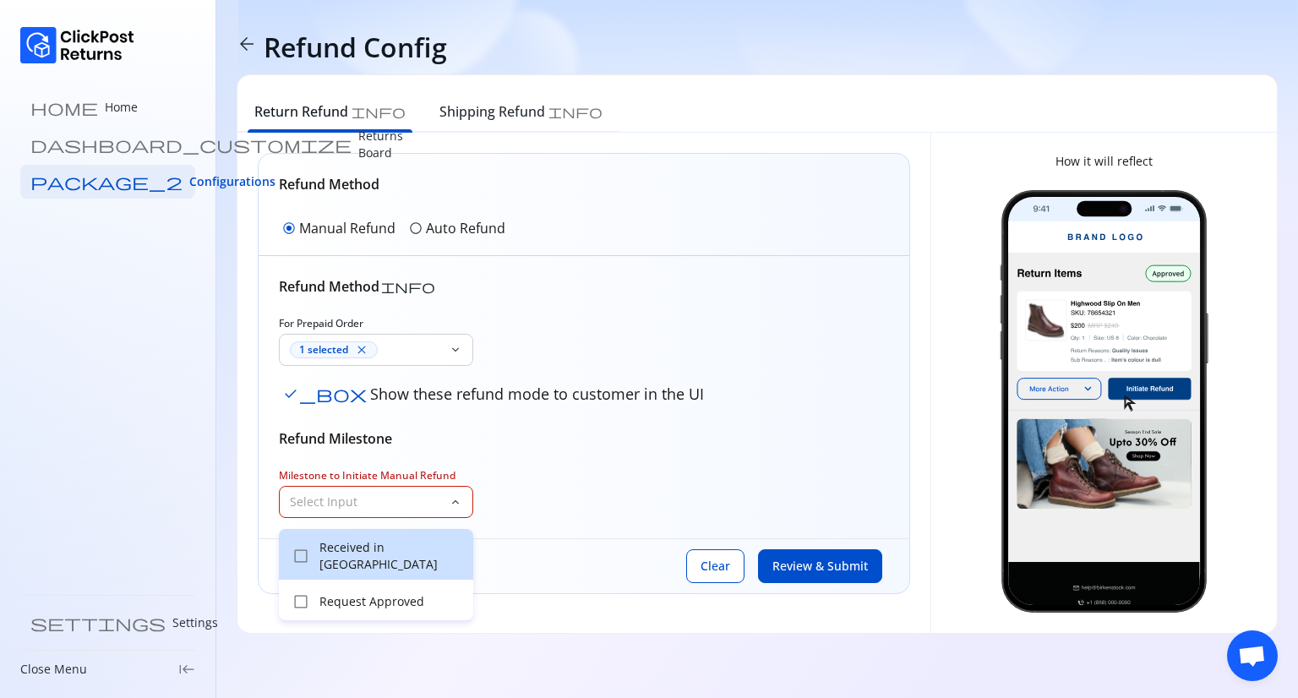
click at [395, 552] on p "Received in Warehouse" at bounding box center [391, 556] width 144 height 34
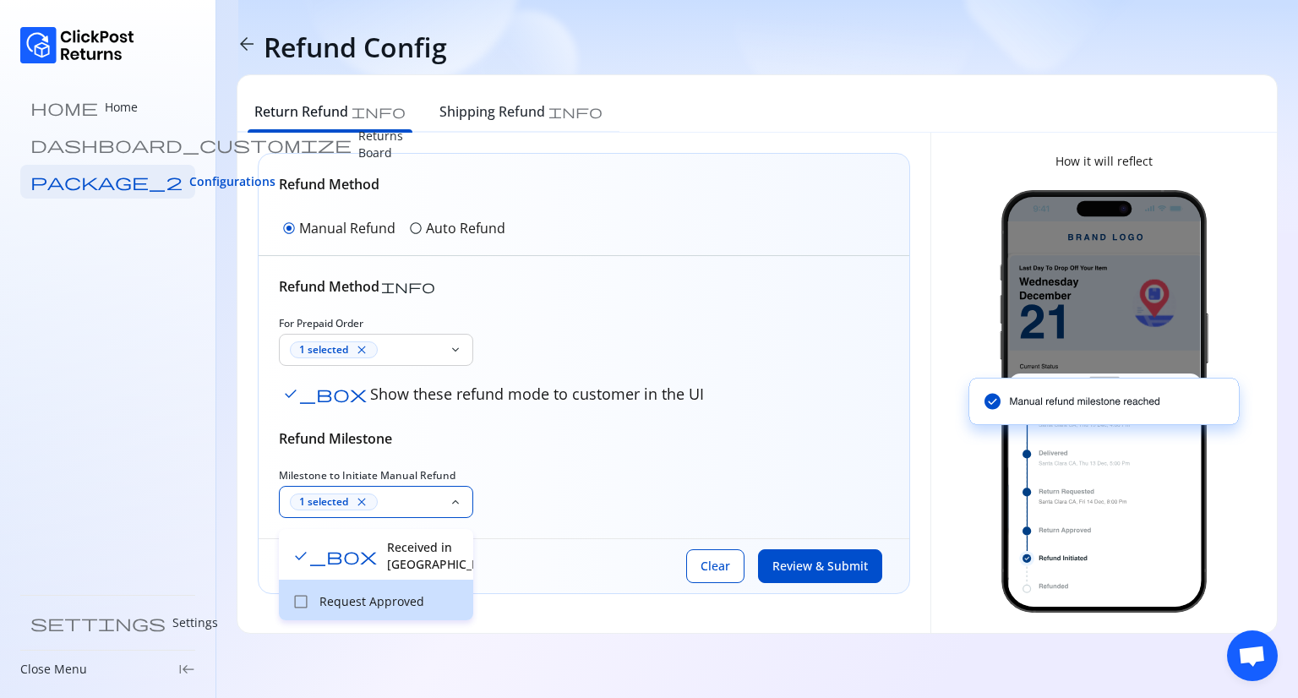
click at [391, 581] on div "check_box_outline_blank Request Approved" at bounding box center [376, 600] width 194 height 41
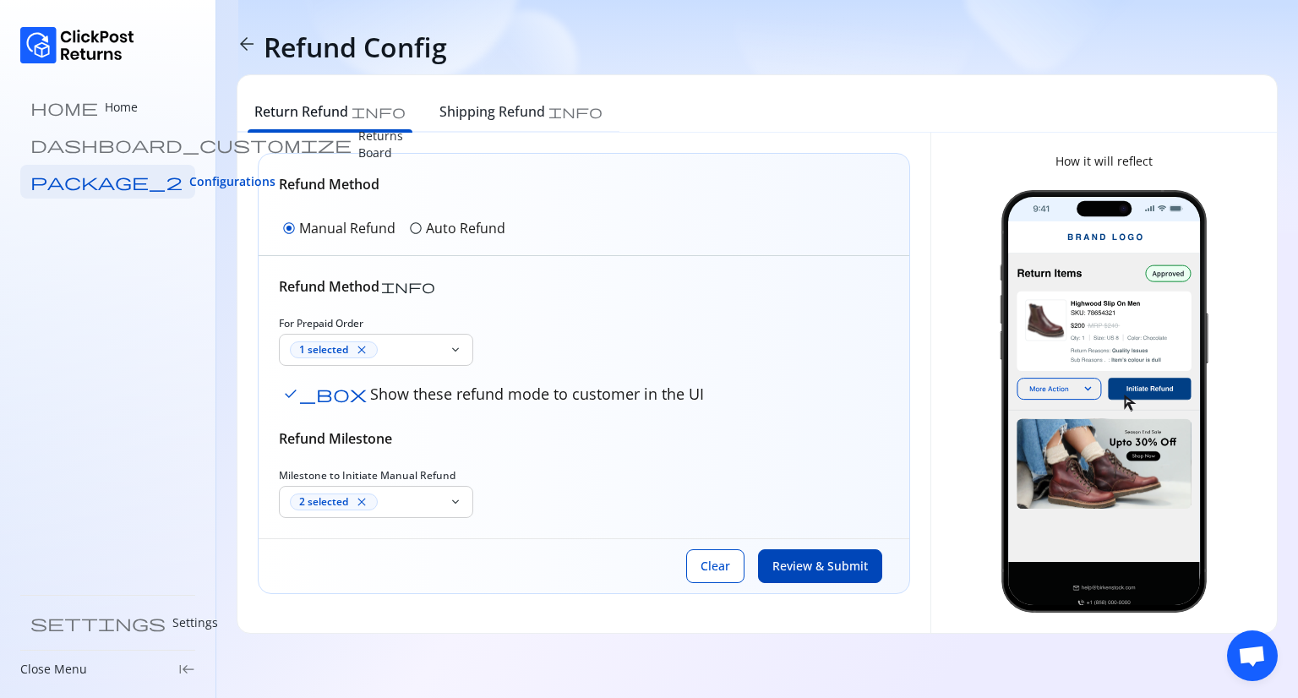
click at [771, 580] on button "Review & Submit" at bounding box center [820, 566] width 124 height 34
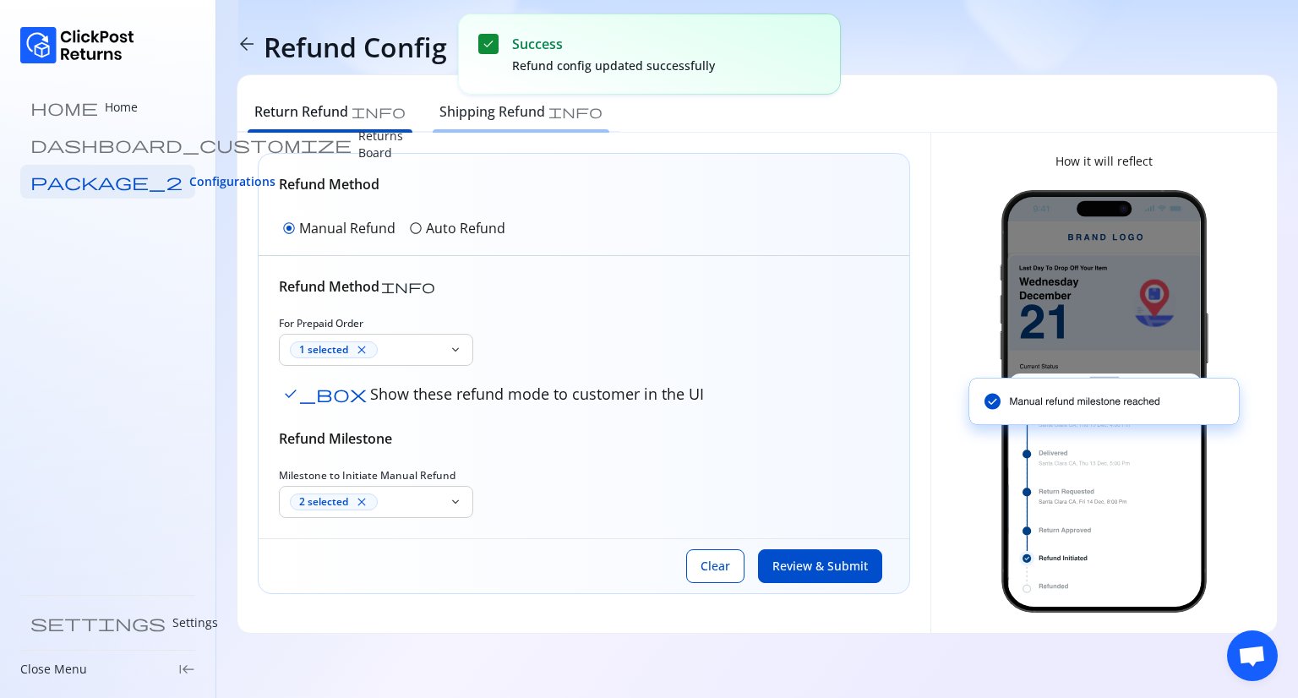
click at [439, 107] on h6 "Shipping Refund" at bounding box center [492, 111] width 106 height 20
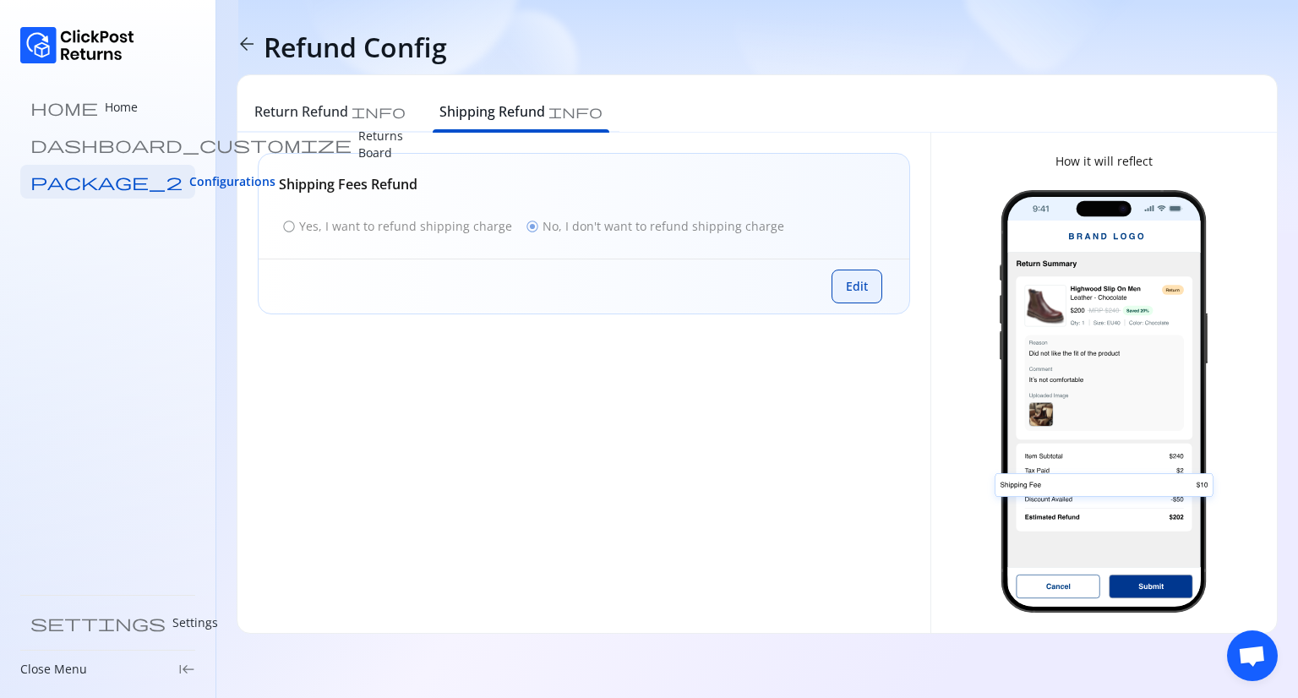
click at [860, 291] on span "Edit" at bounding box center [857, 286] width 22 height 17
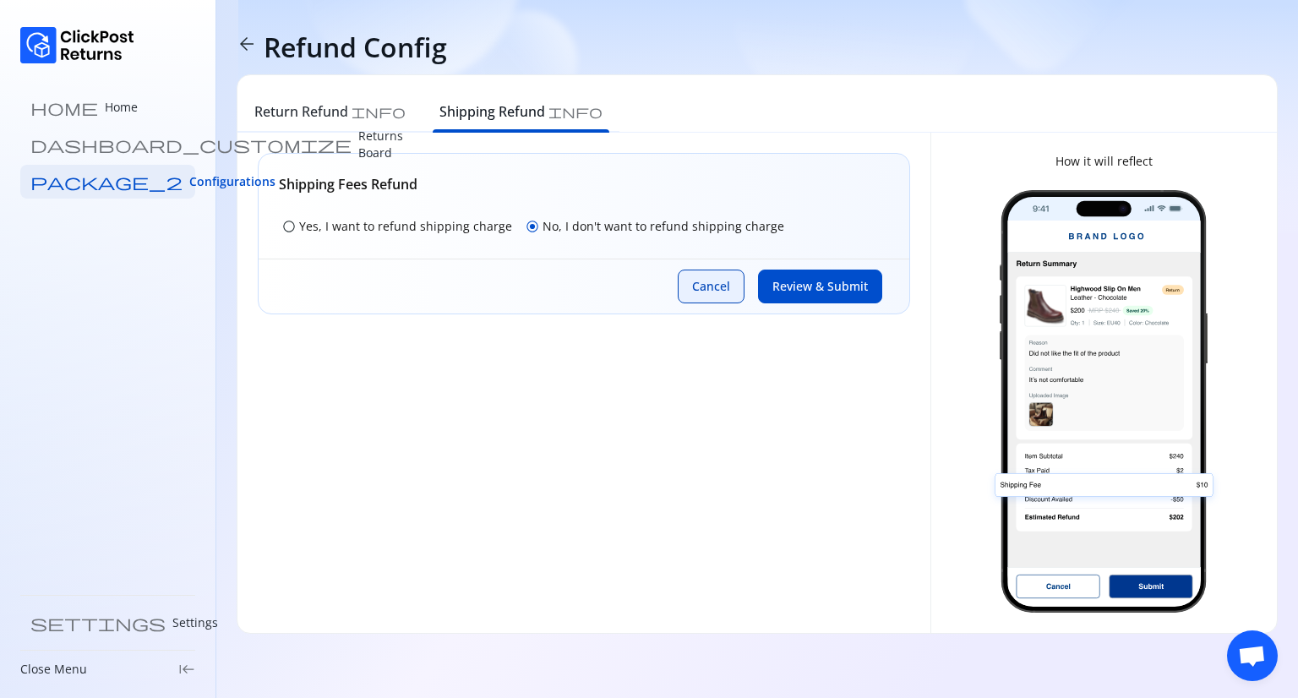
click at [704, 278] on span "Cancel" at bounding box center [711, 286] width 38 height 17
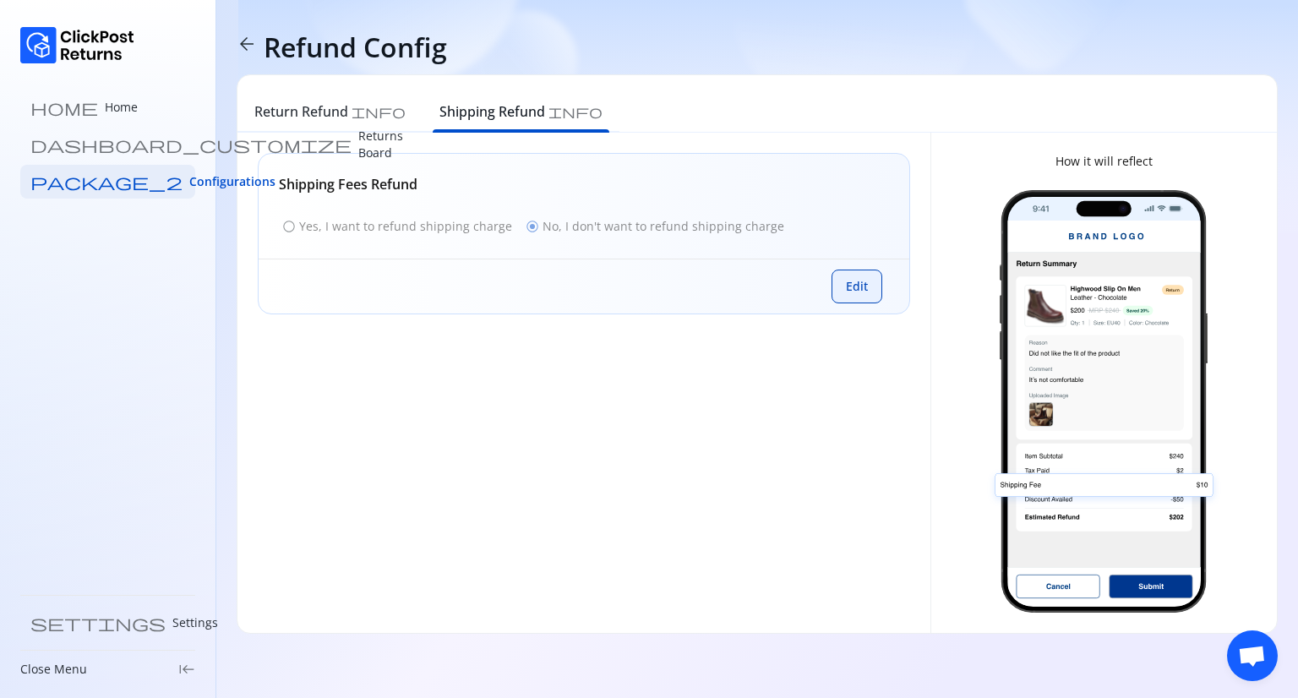
click at [837, 280] on button "Edit" at bounding box center [856, 286] width 51 height 34
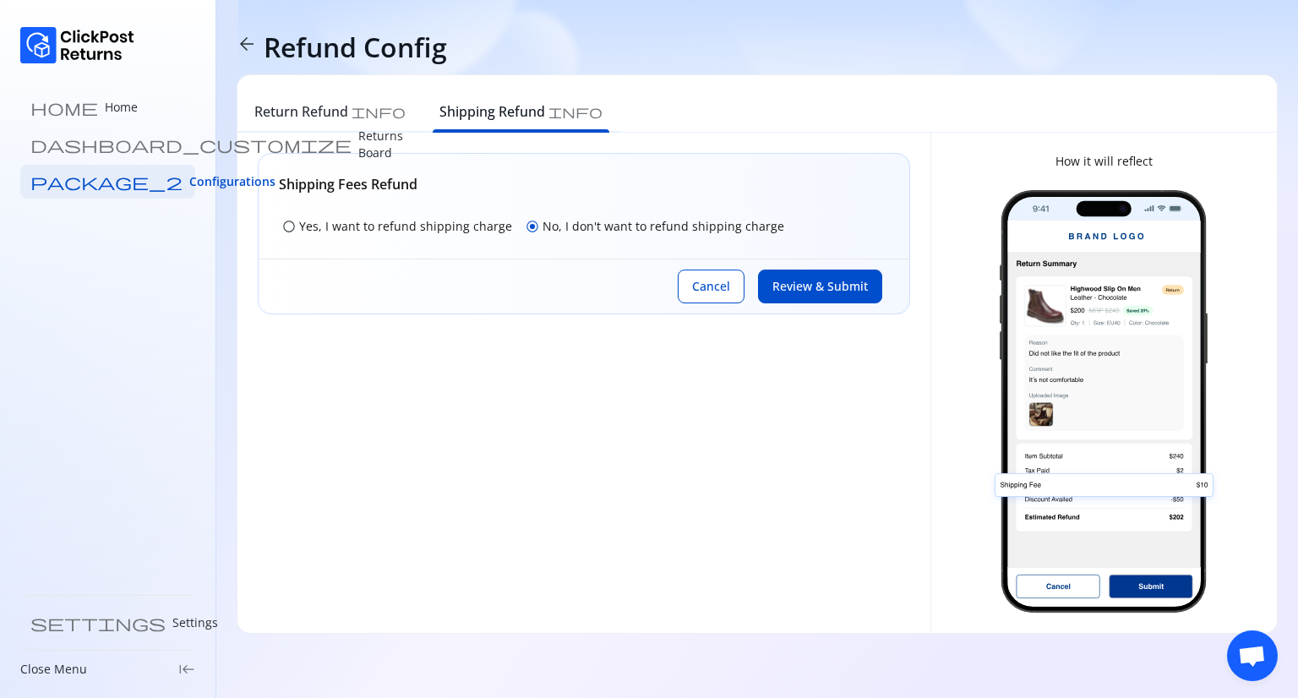
click at [329, 236] on div "radio_button_unchecked Yes, I want to refund shipping charge" at bounding box center [397, 227] width 237 height 24
click at [810, 278] on span "Review & Submit" at bounding box center [819, 286] width 95 height 17
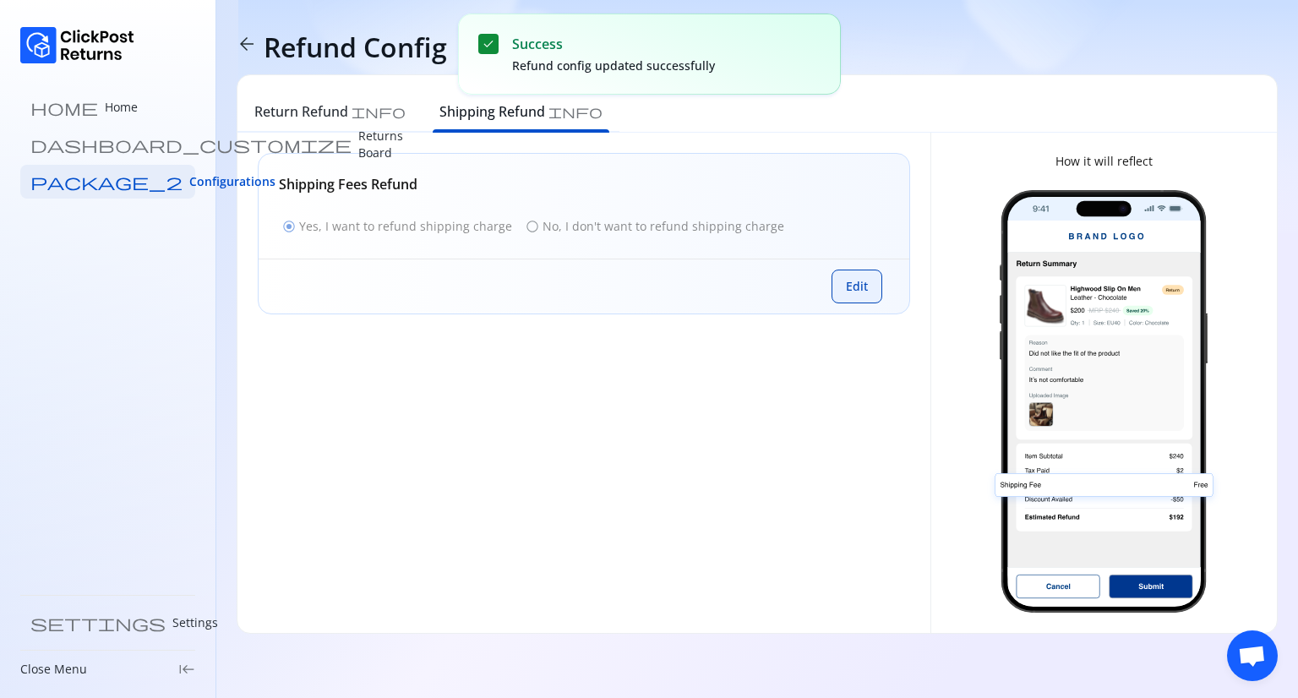
click at [848, 285] on span "Edit" at bounding box center [857, 286] width 22 height 17
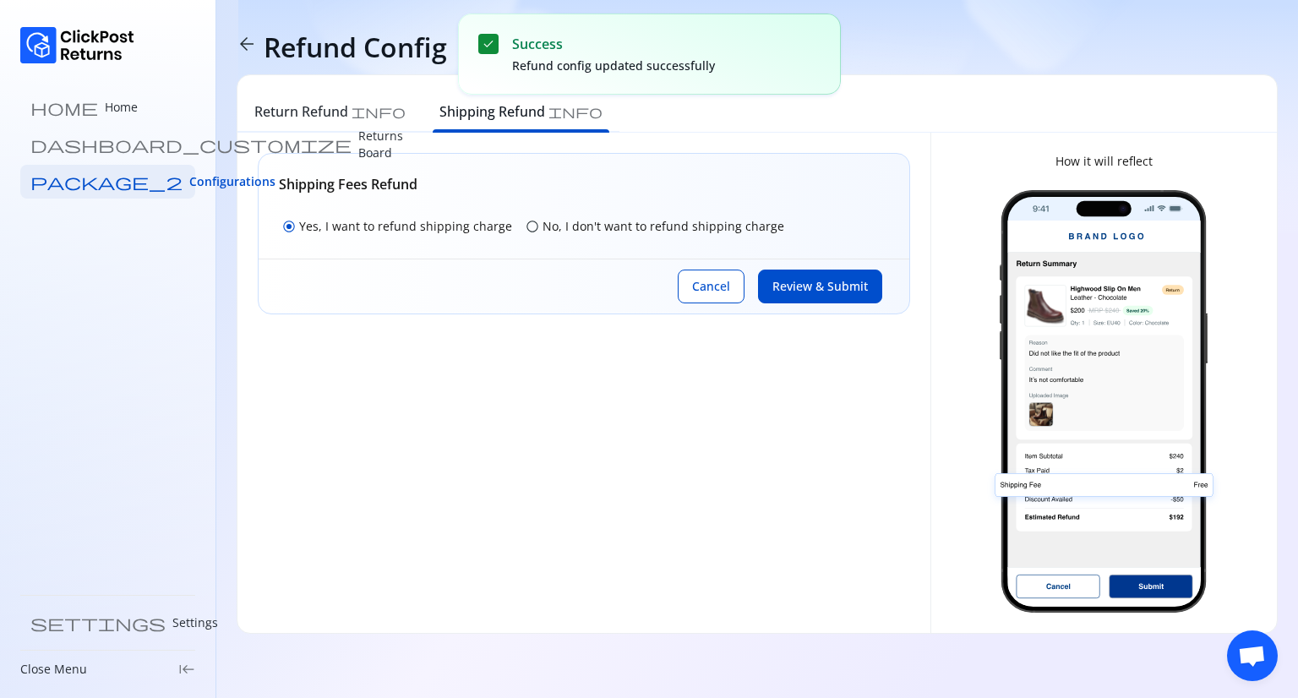
click at [525, 223] on span "radio_button_unchecked" at bounding box center [532, 227] width 14 height 14
click at [829, 286] on span "Review & Submit" at bounding box center [819, 286] width 95 height 17
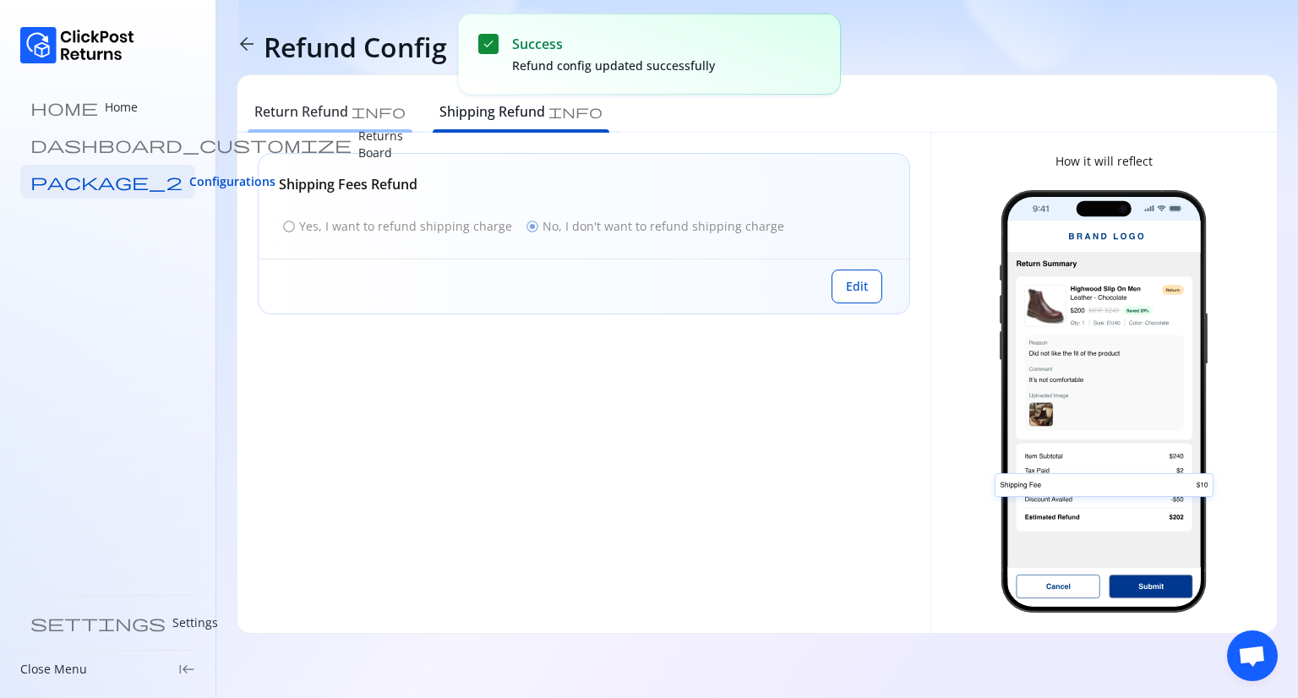
click at [338, 121] on h6 "Return Refund" at bounding box center [301, 111] width 94 height 20
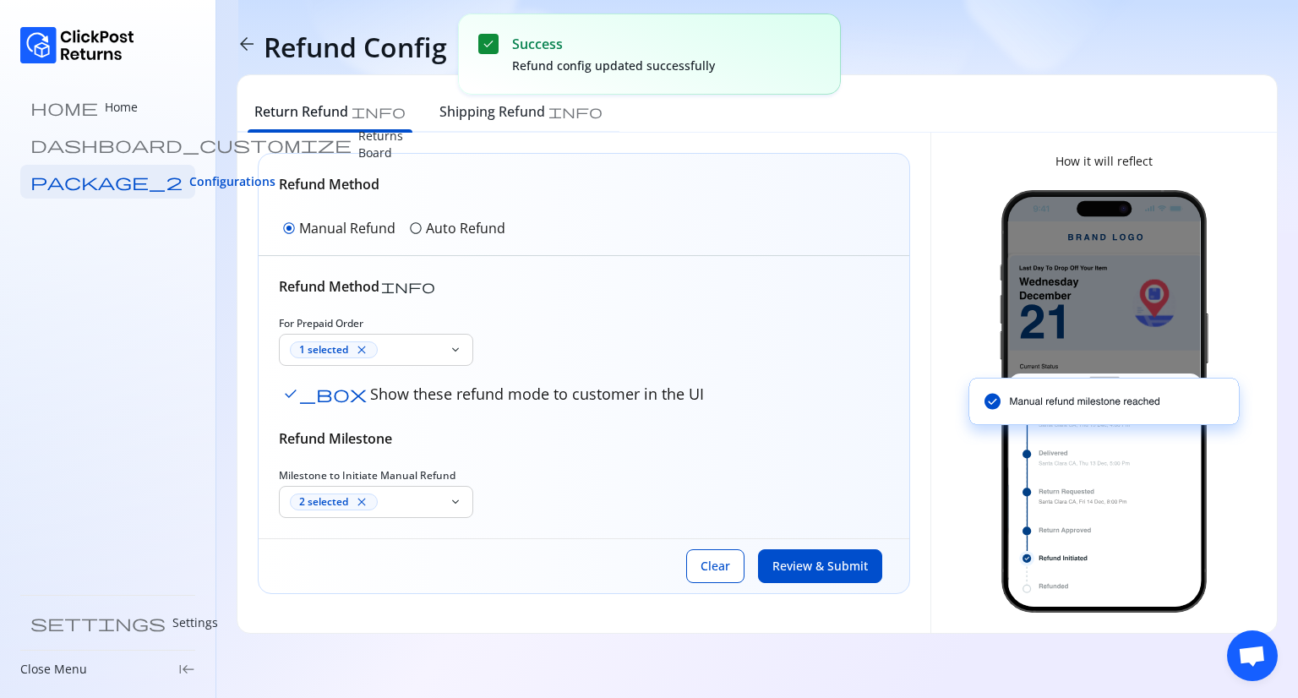
click at [242, 37] on span "arrow_back" at bounding box center [247, 44] width 20 height 20
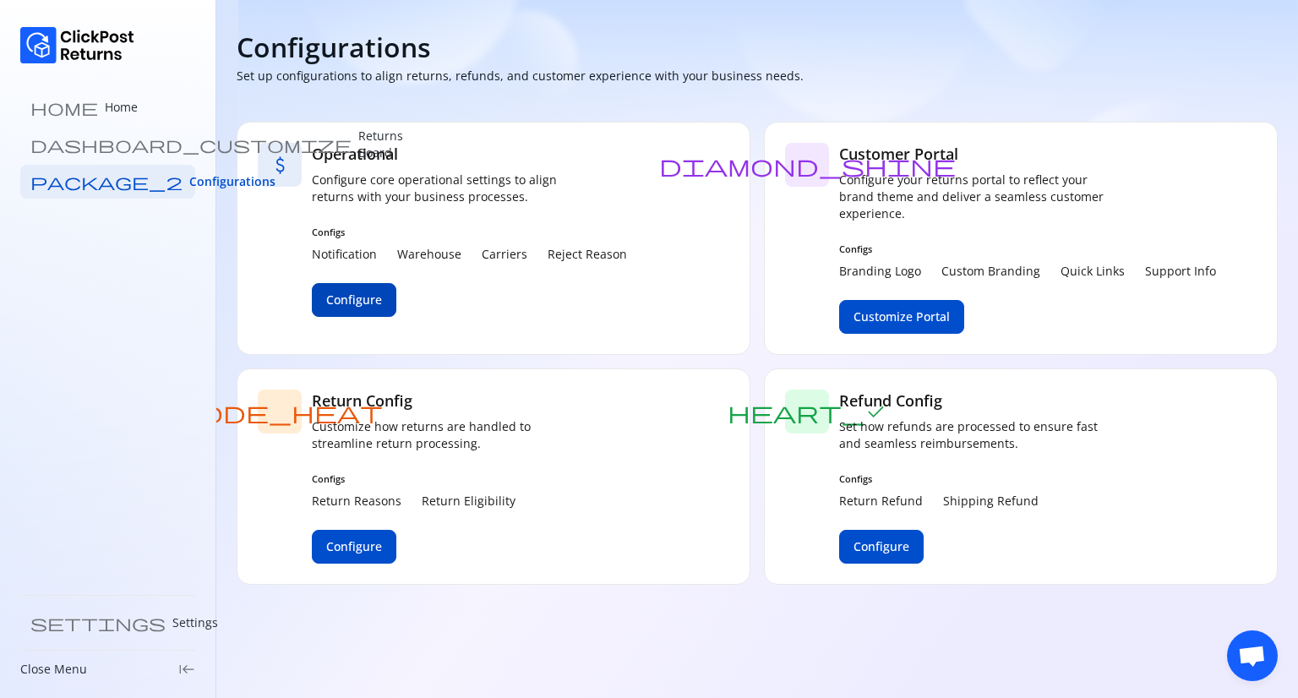
click at [364, 296] on span "Configure" at bounding box center [354, 299] width 56 height 17
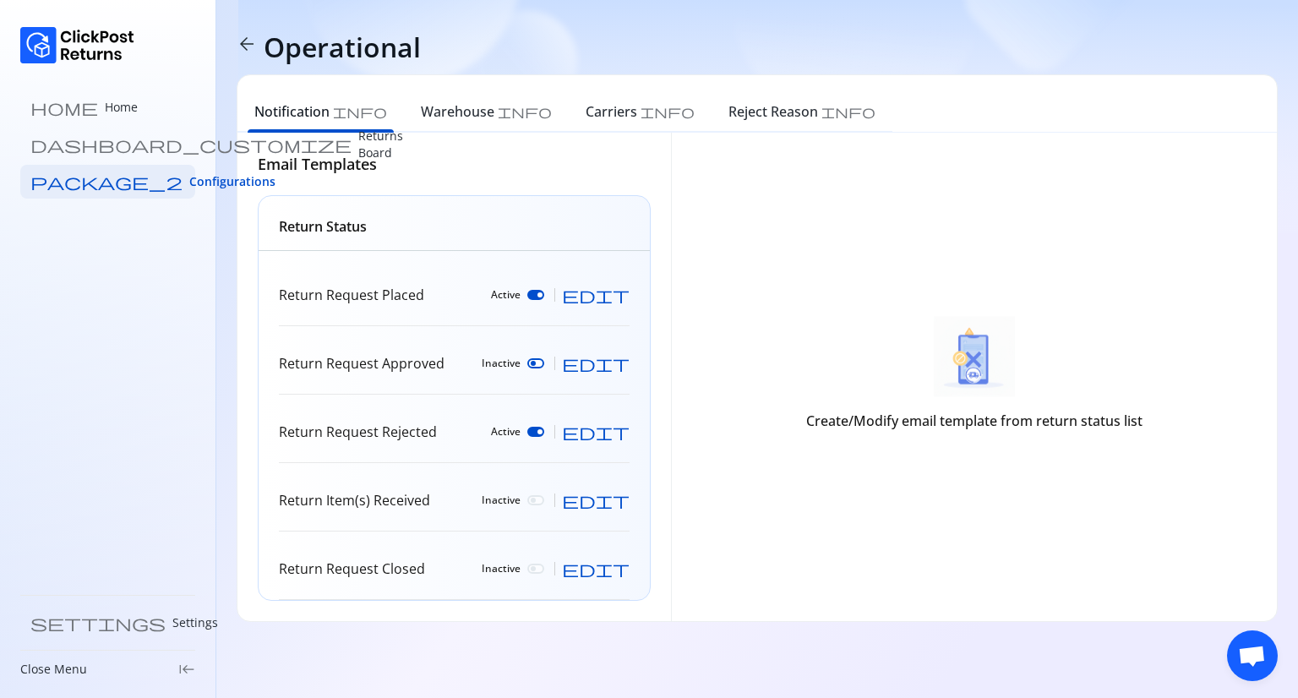
click at [544, 297] on div at bounding box center [535, 295] width 17 height 10
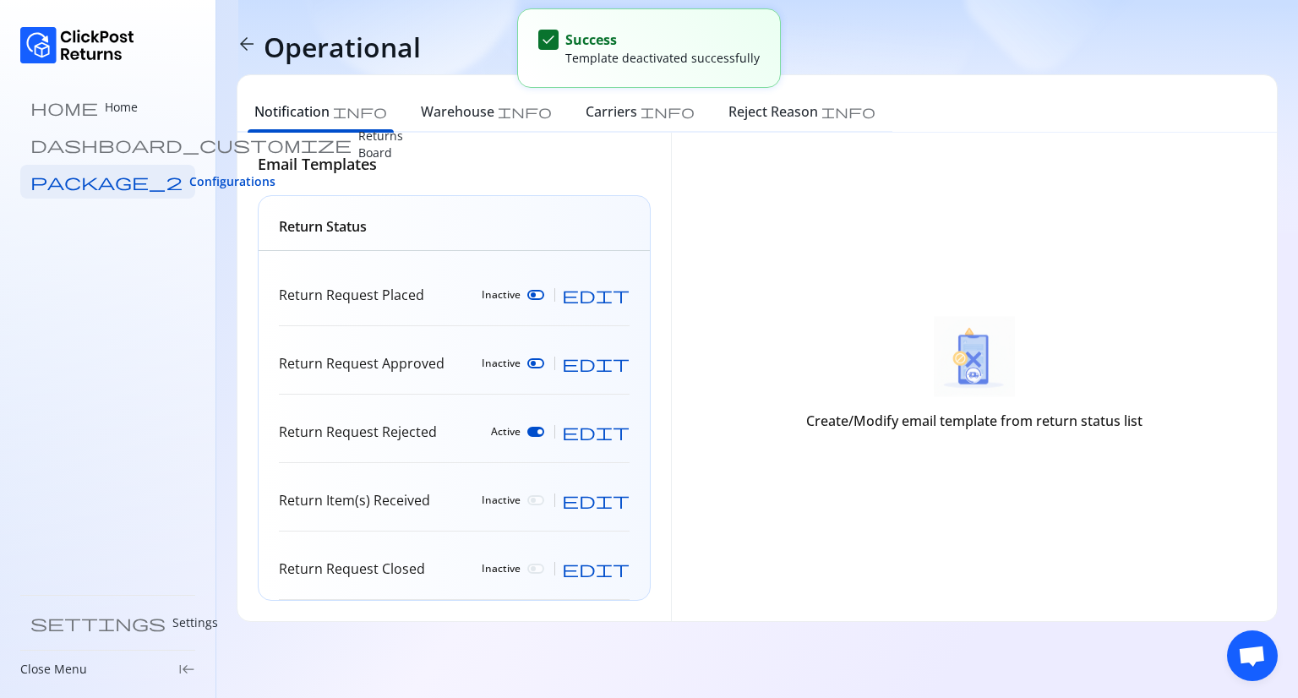
click at [544, 297] on div at bounding box center [535, 295] width 17 height 10
click at [619, 295] on span "edit" at bounding box center [596, 294] width 68 height 17
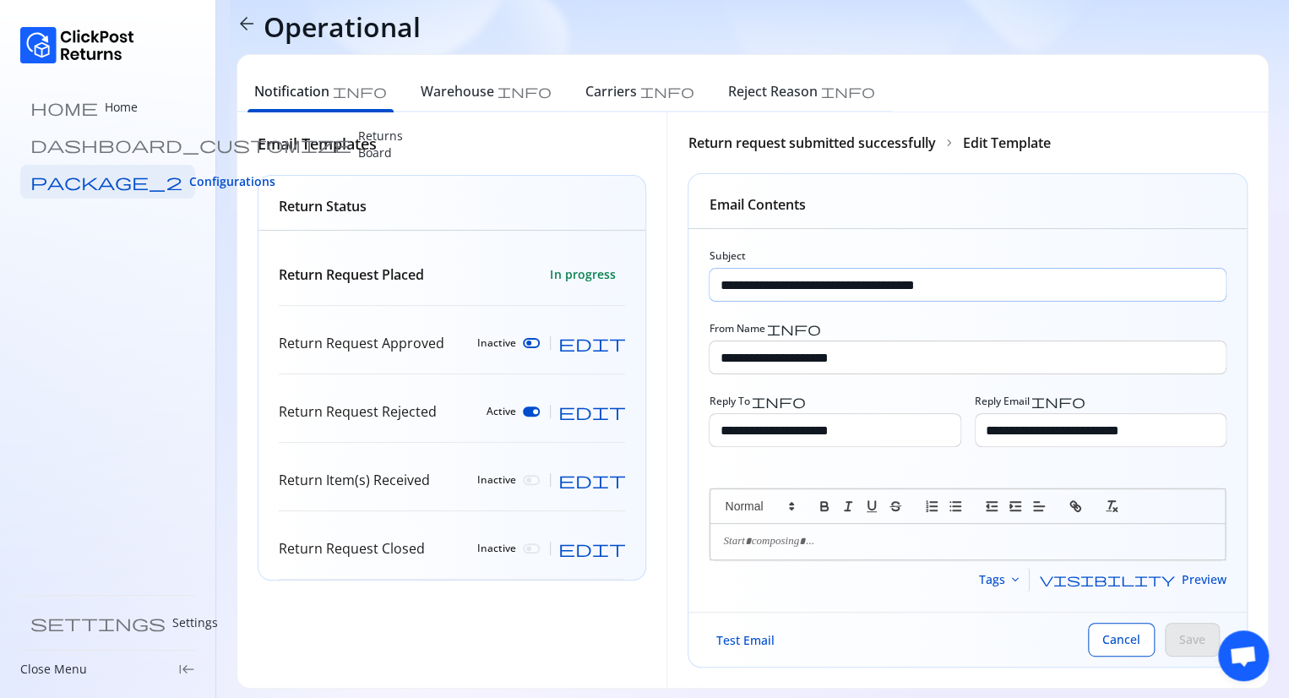
scroll to position [30, 0]
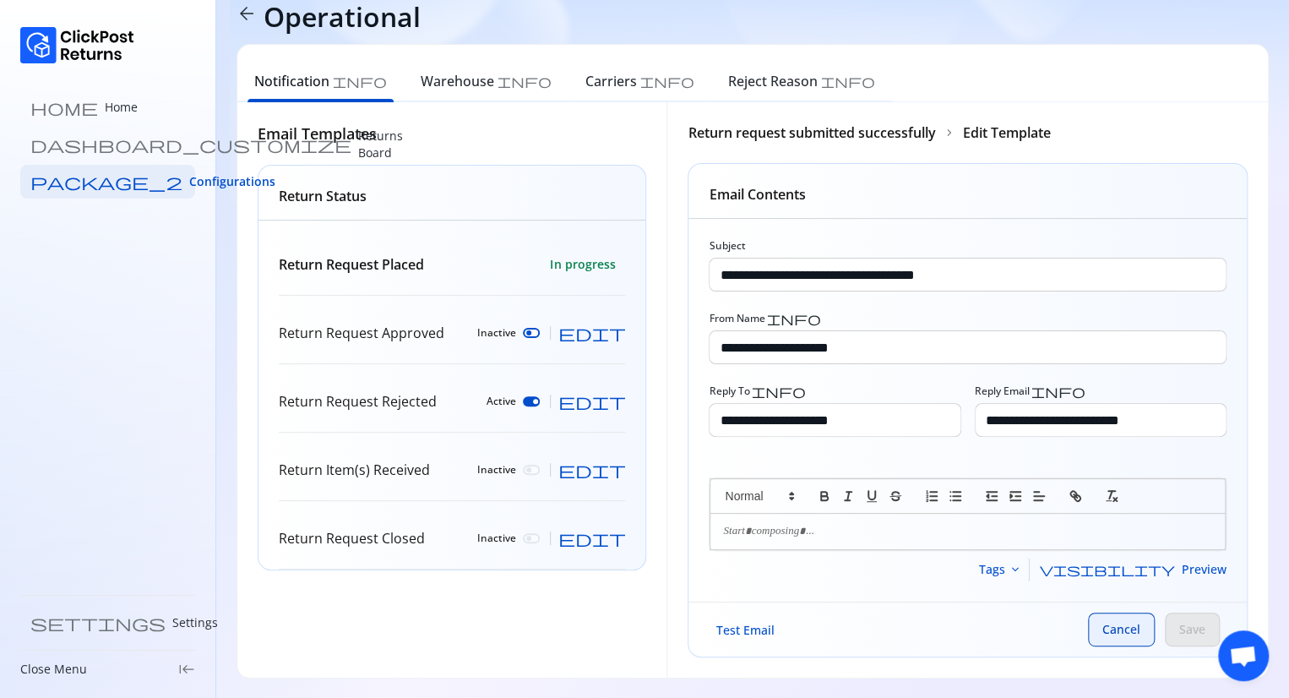
click at [1112, 632] on span "Cancel" at bounding box center [1121, 629] width 38 height 17
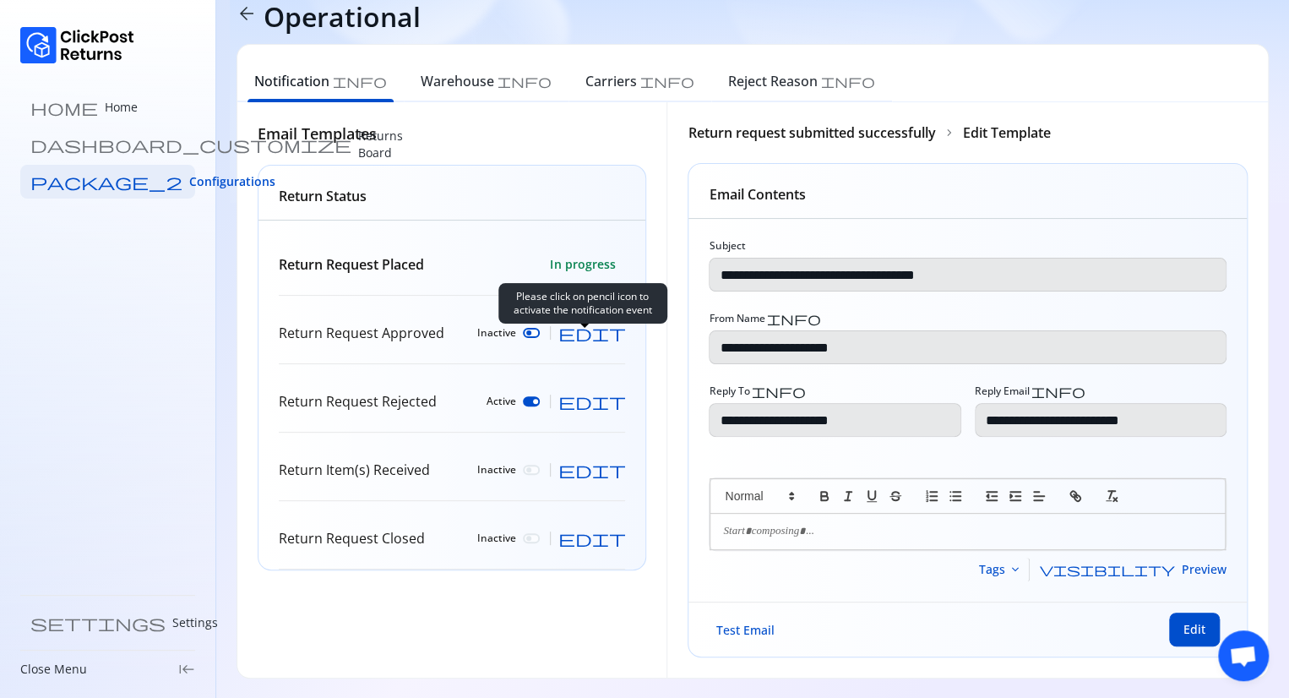
click at [540, 335] on div at bounding box center [531, 333] width 17 height 10
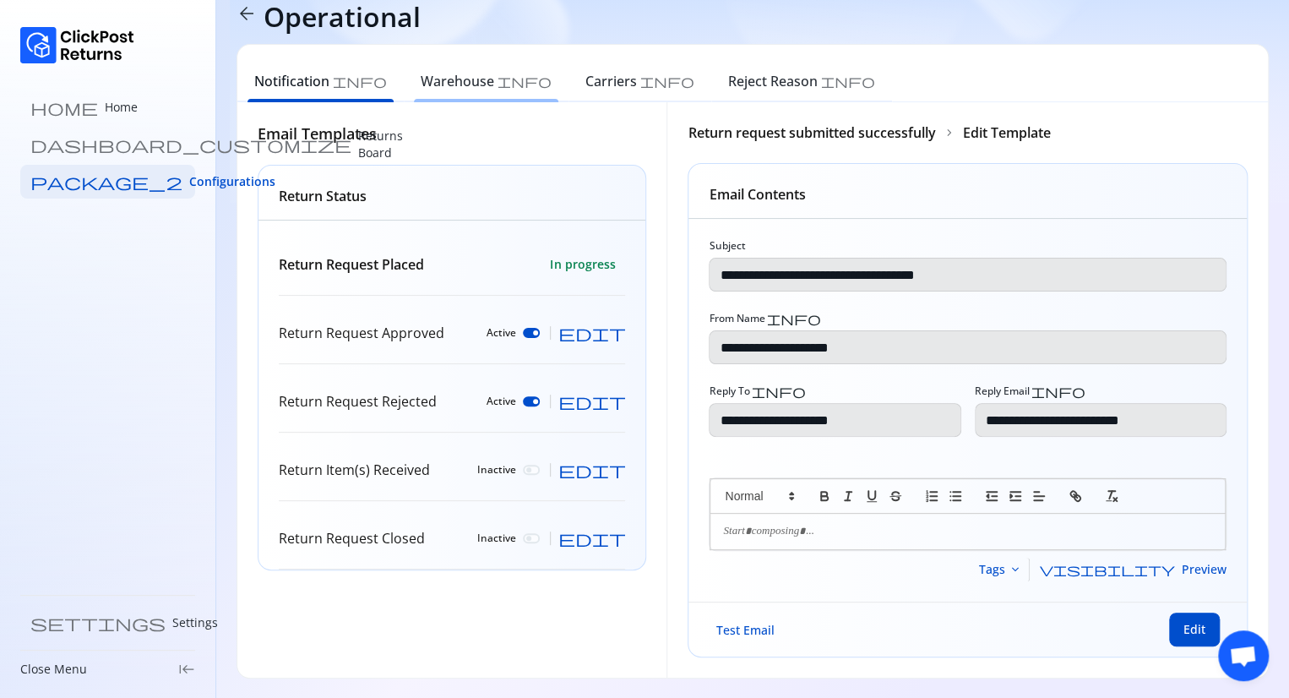
click at [426, 72] on h6 "Warehouse" at bounding box center [457, 81] width 73 height 20
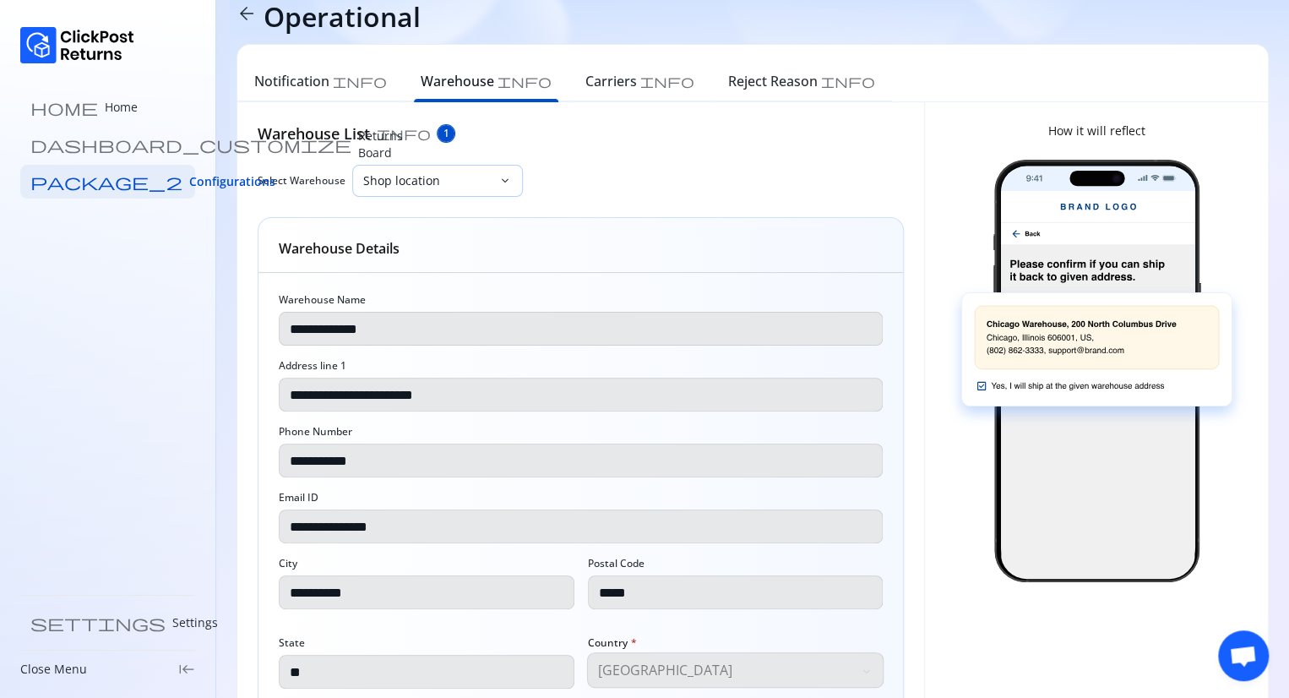
click at [486, 181] on p "Shop location" at bounding box center [427, 180] width 128 height 17
click at [455, 176] on p "Shop location" at bounding box center [427, 180] width 128 height 17
click at [291, 90] on h6 "Notification" at bounding box center [291, 81] width 75 height 20
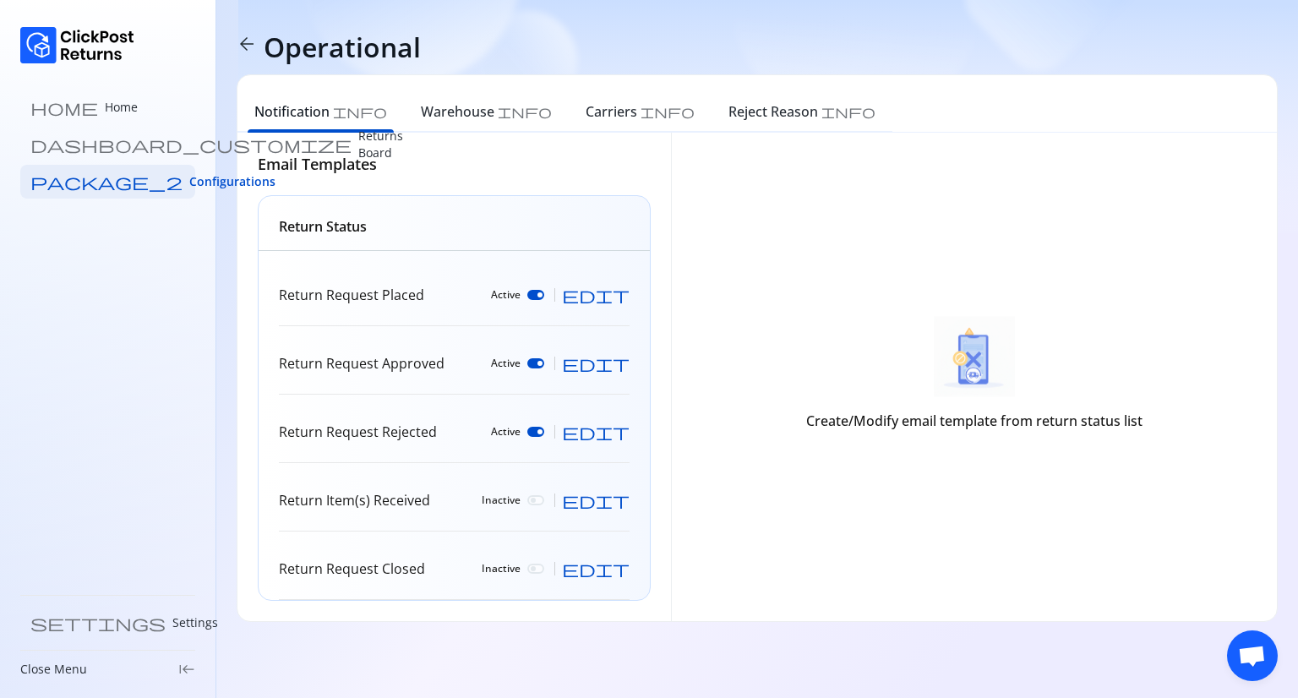
click at [509, 304] on div "Return Request Placed Active edit" at bounding box center [454, 295] width 351 height 62
click at [624, 293] on span "edit" at bounding box center [596, 294] width 68 height 17
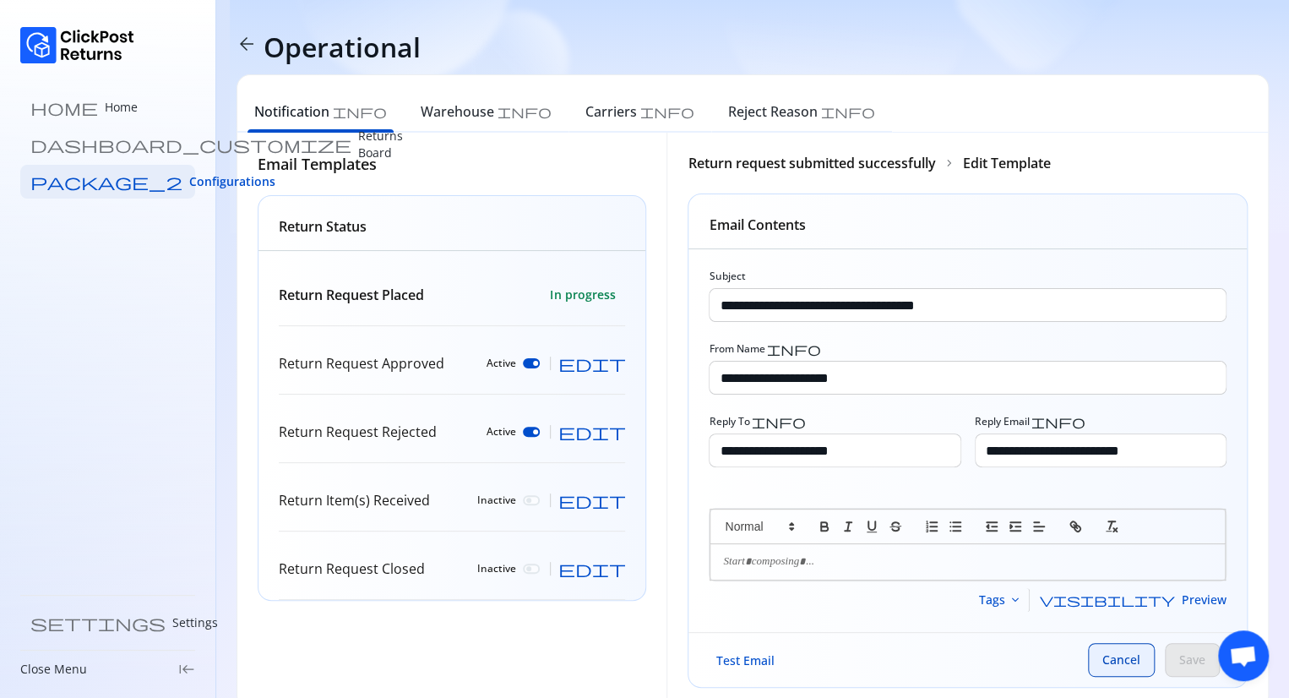
click at [1120, 661] on span "Cancel" at bounding box center [1121, 659] width 38 height 17
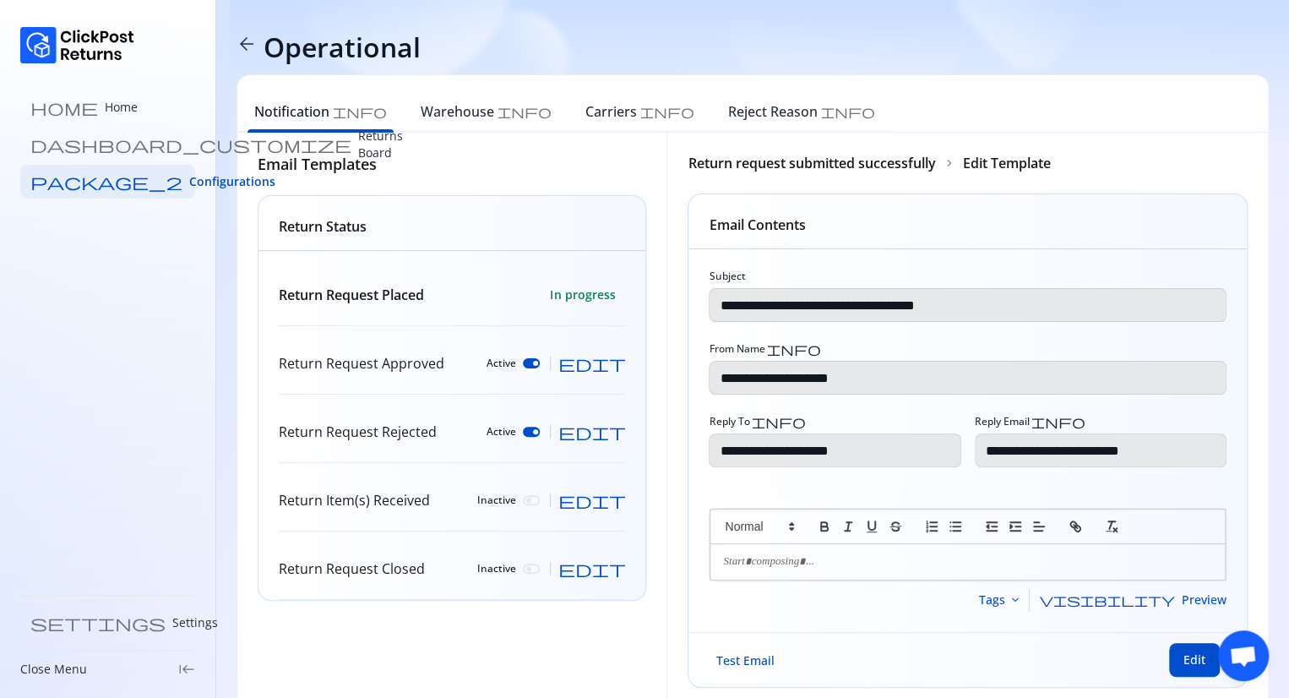
click at [748, 550] on div at bounding box center [967, 561] width 514 height 35
click at [770, 574] on div at bounding box center [967, 561] width 514 height 35
drag, startPoint x: 770, startPoint y: 574, endPoint x: 781, endPoint y: 566, distance: 14.1
click at [781, 566] on div at bounding box center [967, 561] width 514 height 35
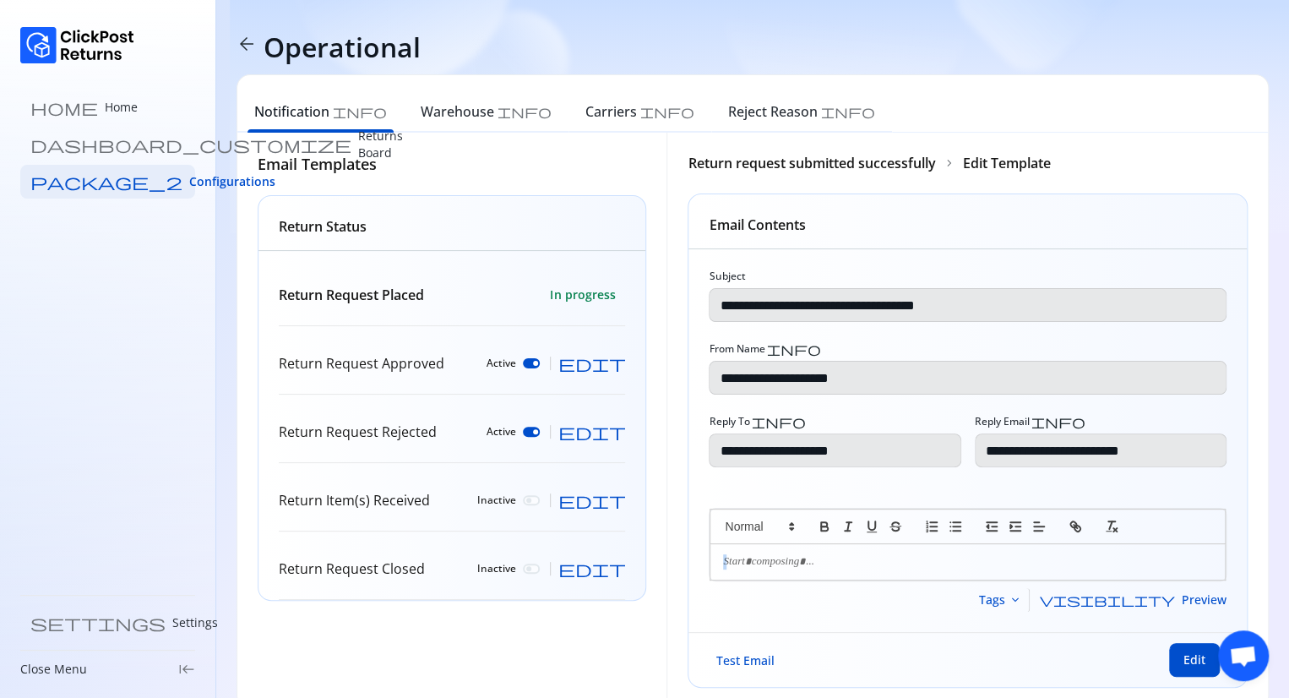
click at [781, 566] on p at bounding box center [967, 561] width 489 height 15
click at [781, 594] on div "Tags keyboard_arrow_down visibility Preview" at bounding box center [968, 600] width 518 height 24
click at [740, 558] on p at bounding box center [967, 561] width 489 height 15
click at [855, 571] on div at bounding box center [967, 561] width 514 height 35
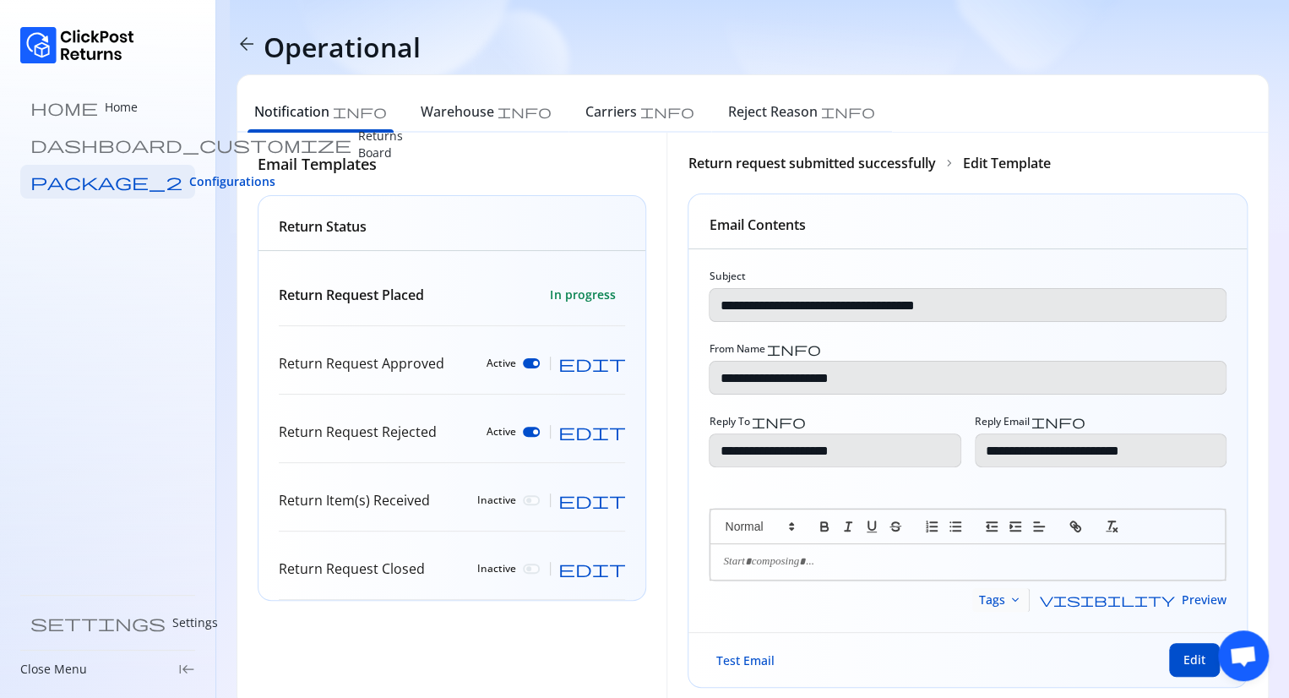
click at [1022, 606] on span "keyboard_arrow_down" at bounding box center [1016, 600] width 14 height 14
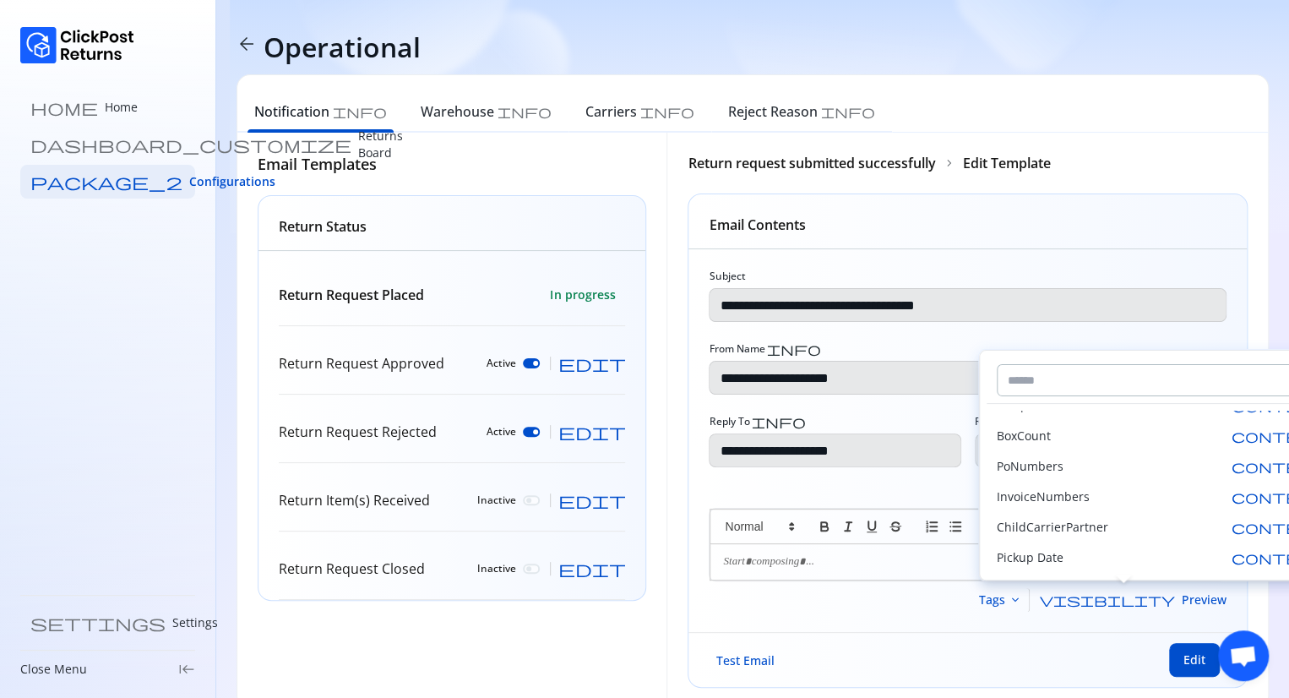
scroll to position [30, 0]
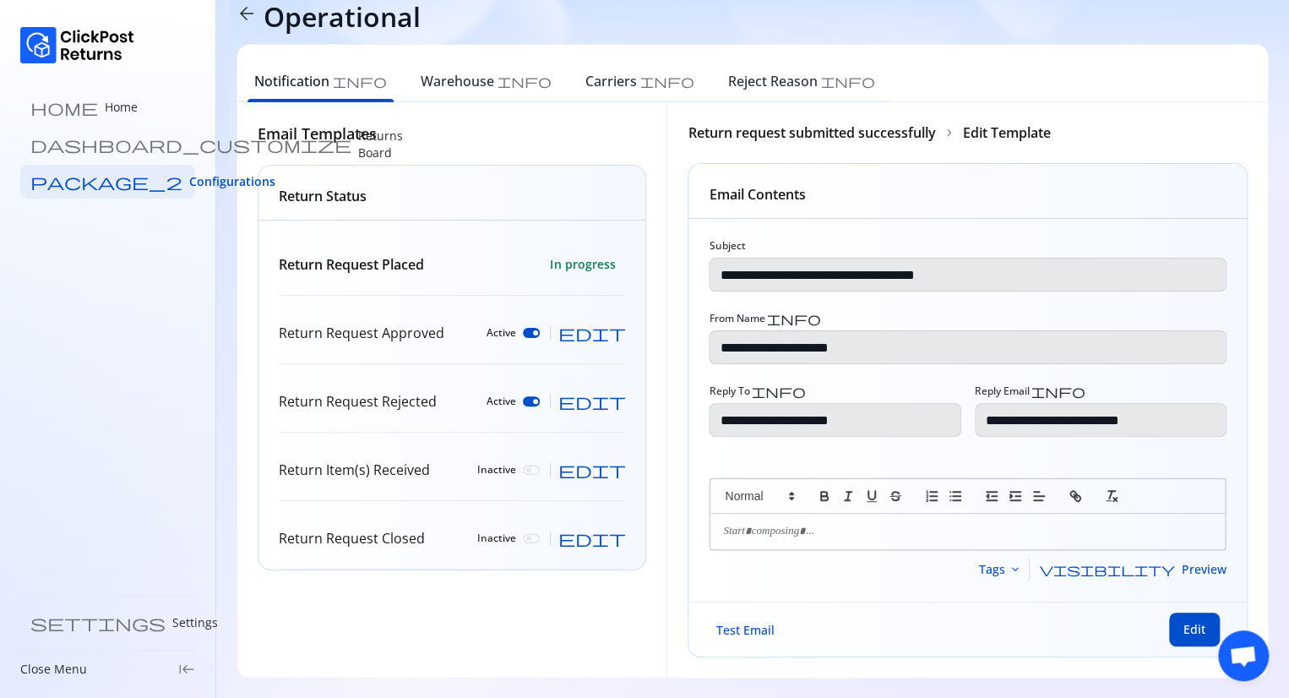
drag, startPoint x: 751, startPoint y: 543, endPoint x: 763, endPoint y: 525, distance: 22.0
click at [763, 525] on div at bounding box center [967, 531] width 514 height 35
click at [763, 525] on p at bounding box center [967, 531] width 489 height 15
click at [763, 528] on p at bounding box center [967, 531] width 489 height 15
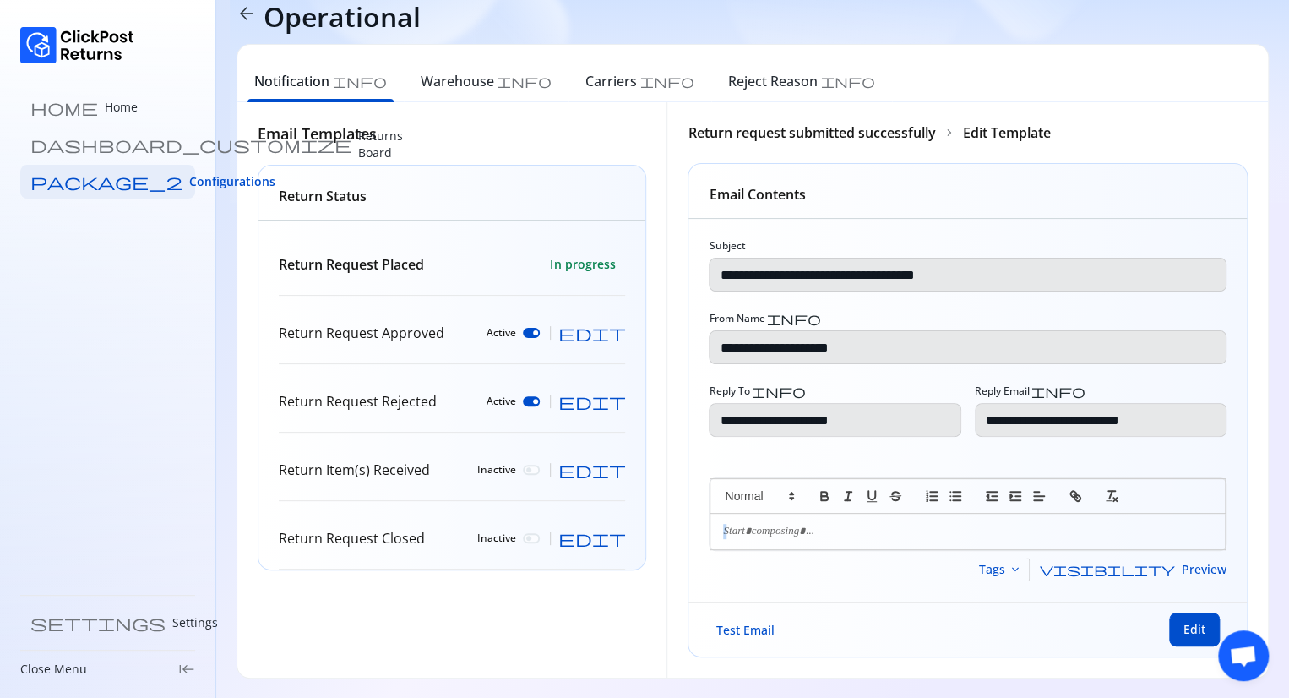
click at [762, 530] on p at bounding box center [967, 531] width 489 height 15
click at [618, 327] on span "edit" at bounding box center [592, 332] width 68 height 17
type input "**********"
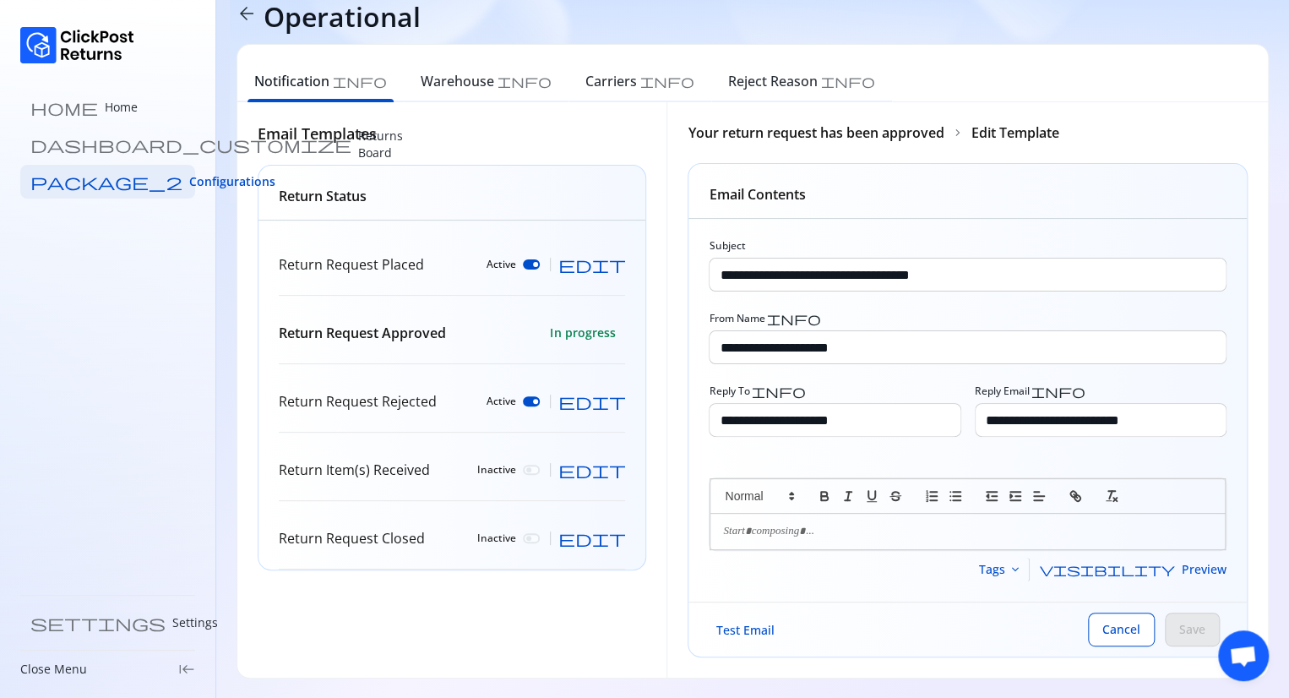
click at [802, 542] on div at bounding box center [967, 531] width 514 height 35
click at [615, 263] on span "edit" at bounding box center [592, 264] width 68 height 17
type input "**********"
click at [753, 531] on p at bounding box center [967, 531] width 489 height 15
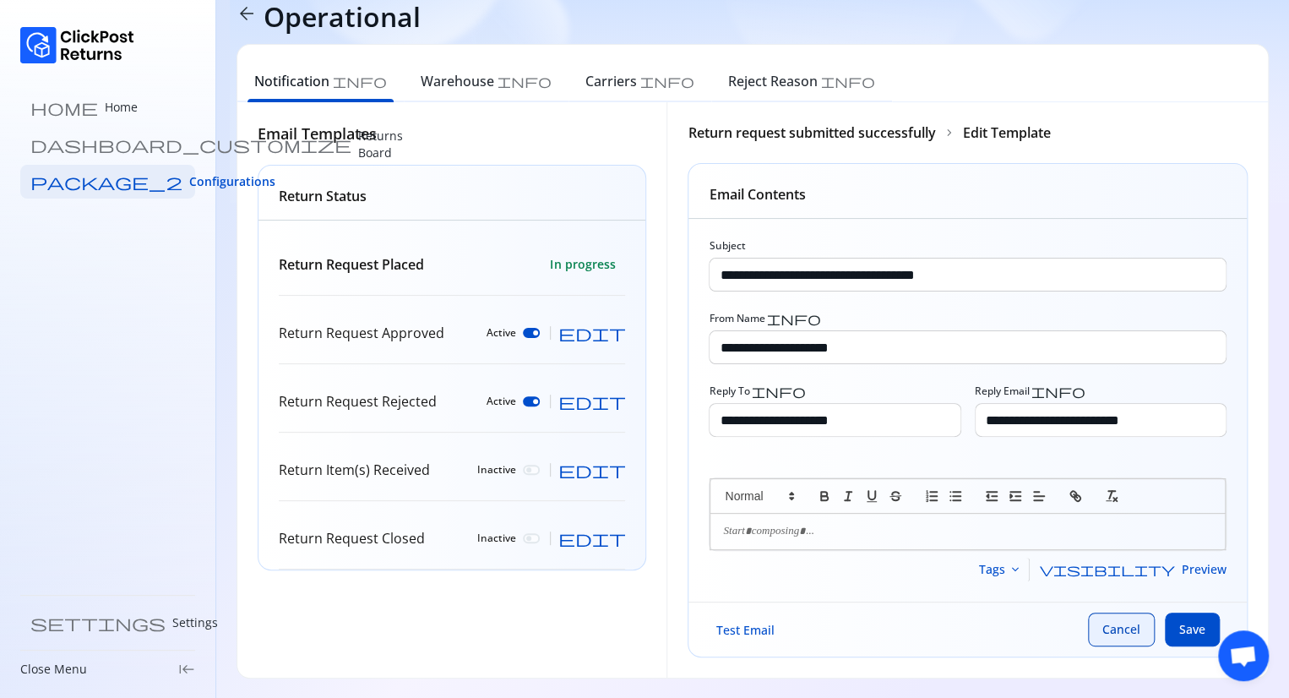
click at [1117, 623] on span "Cancel" at bounding box center [1121, 629] width 38 height 17
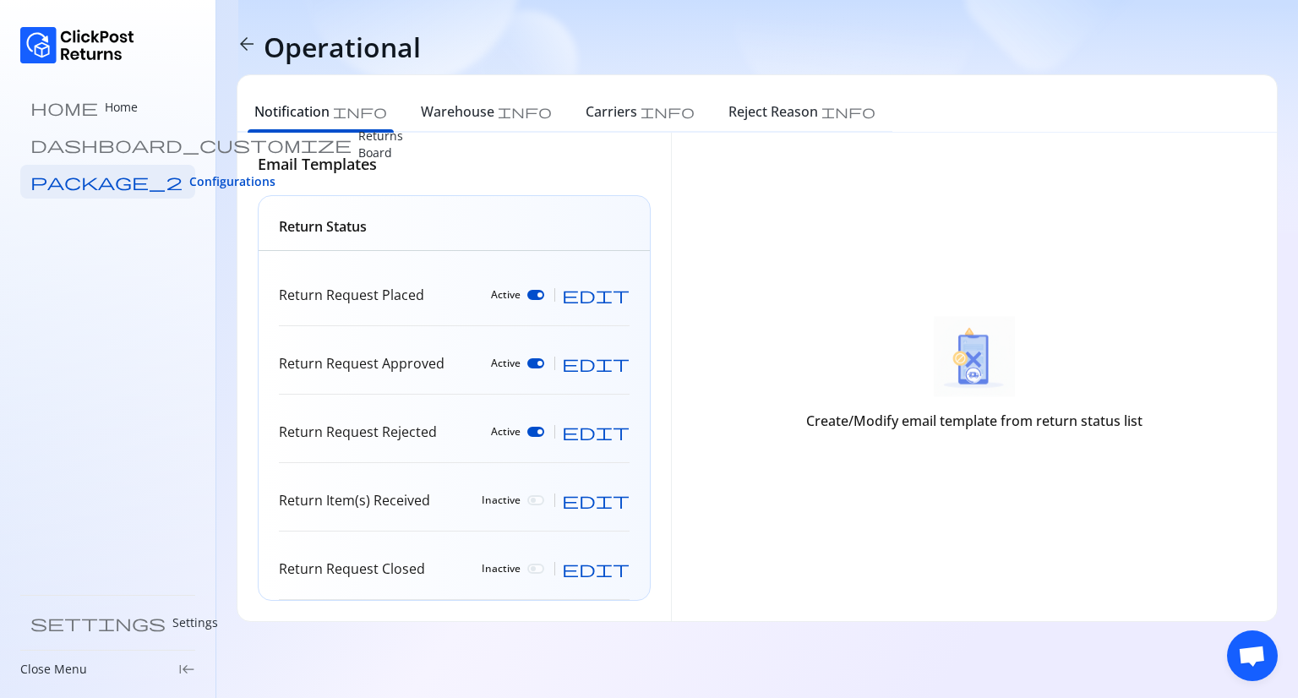
click at [618, 297] on span "edit" at bounding box center [596, 294] width 68 height 17
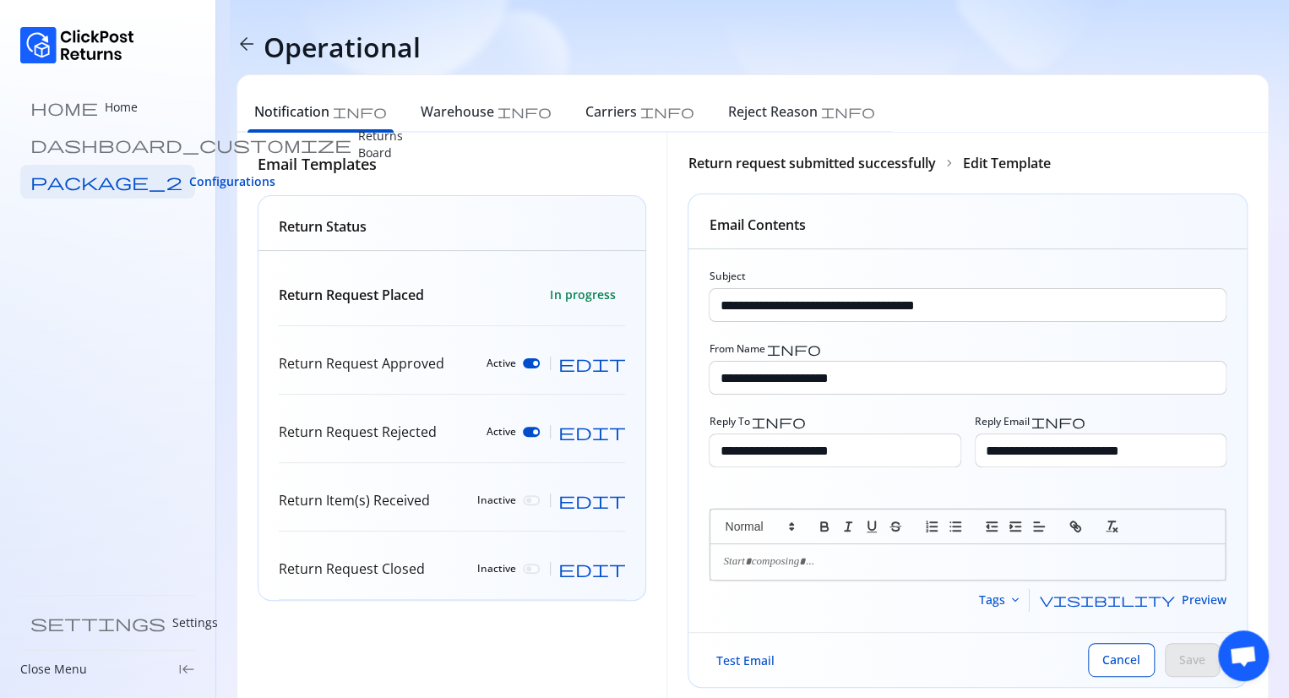
click at [813, 549] on div at bounding box center [967, 561] width 514 height 35
click at [1179, 661] on button "Save" at bounding box center [1192, 660] width 55 height 34
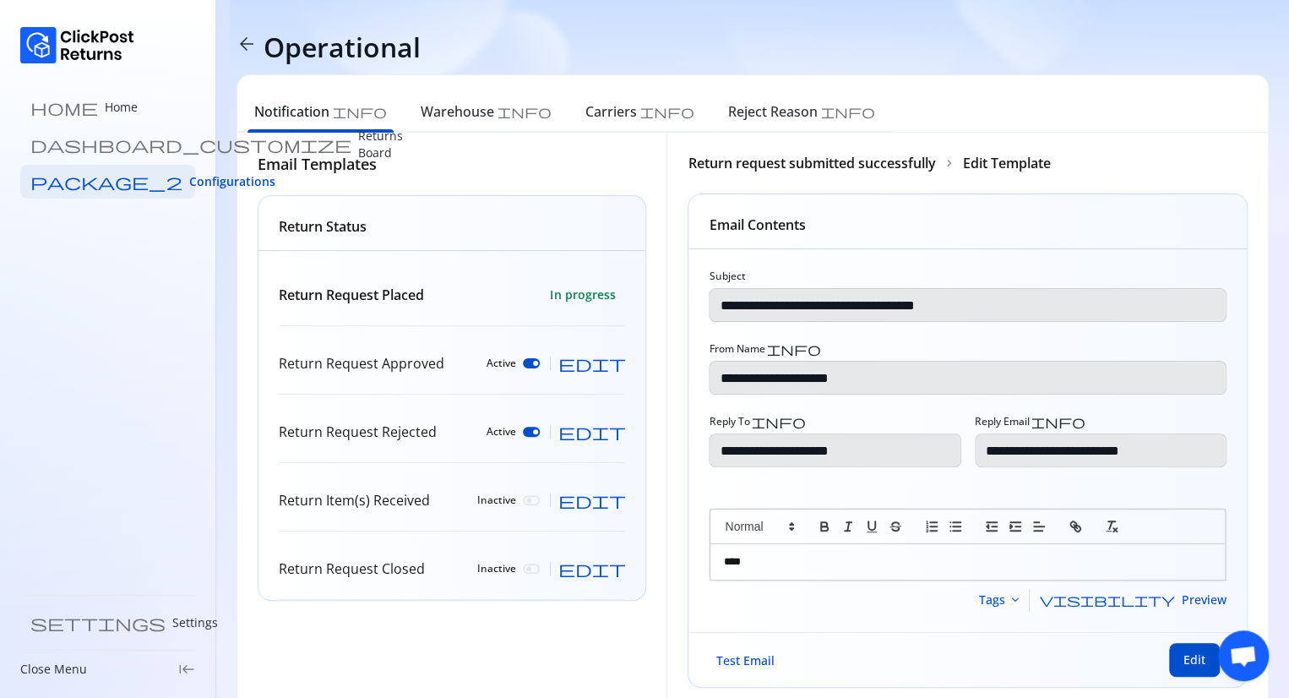
click at [770, 555] on p "****" at bounding box center [968, 561] width 490 height 15
drag, startPoint x: 770, startPoint y: 555, endPoint x: 760, endPoint y: 560, distance: 10.6
click at [760, 560] on p "****" at bounding box center [968, 561] width 490 height 15
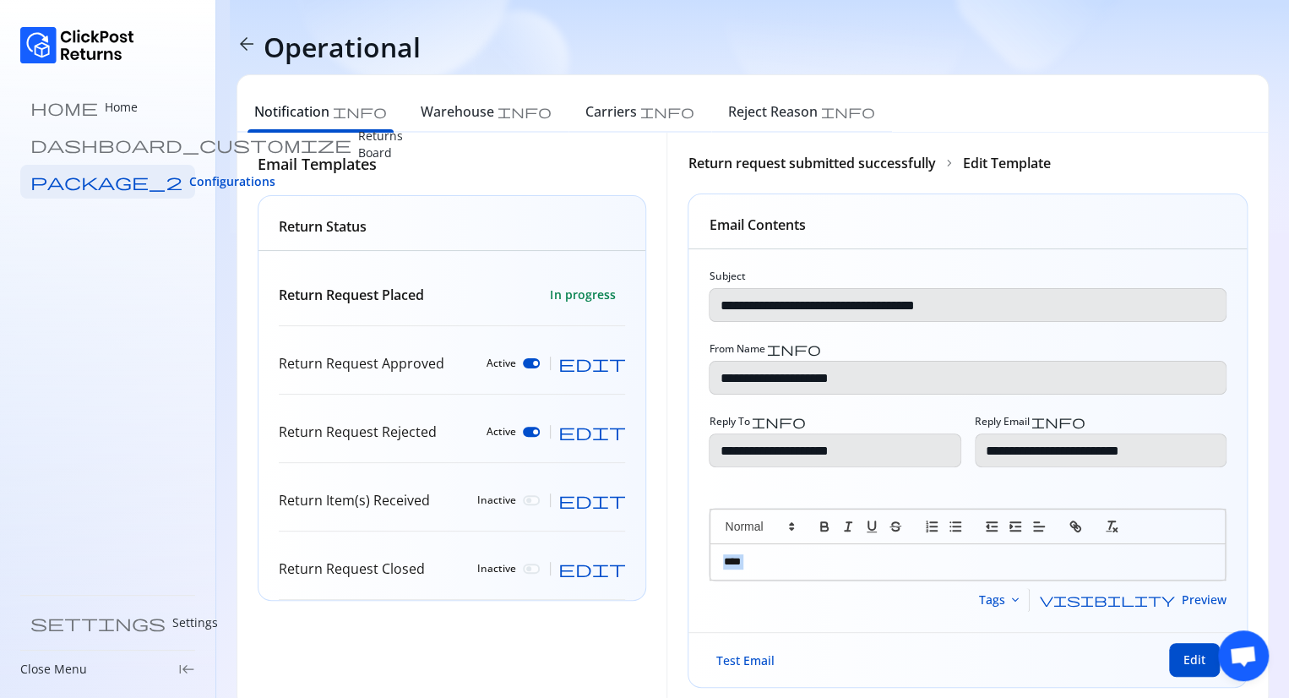
click at [760, 560] on p "****" at bounding box center [968, 561] width 490 height 15
click at [1195, 660] on span "Edit" at bounding box center [1195, 659] width 22 height 17
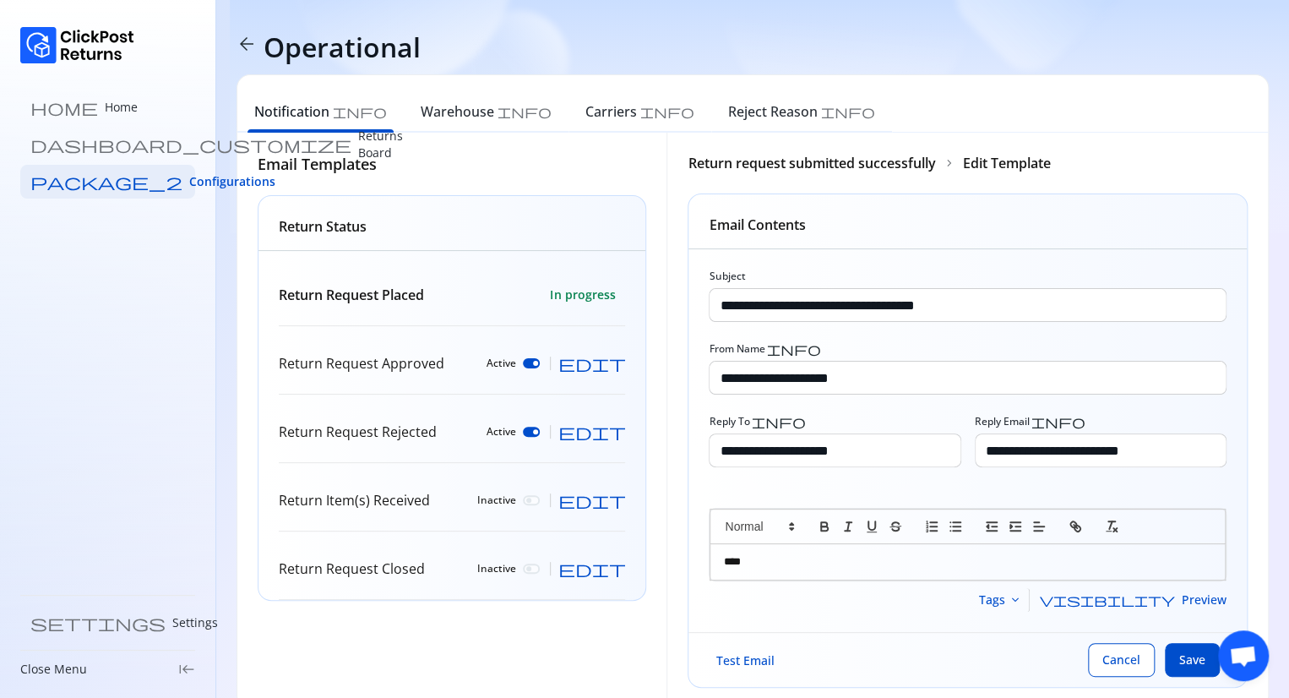
click at [790, 566] on p "****" at bounding box center [968, 561] width 490 height 15
click at [1195, 660] on span "Save" at bounding box center [1192, 659] width 26 height 17
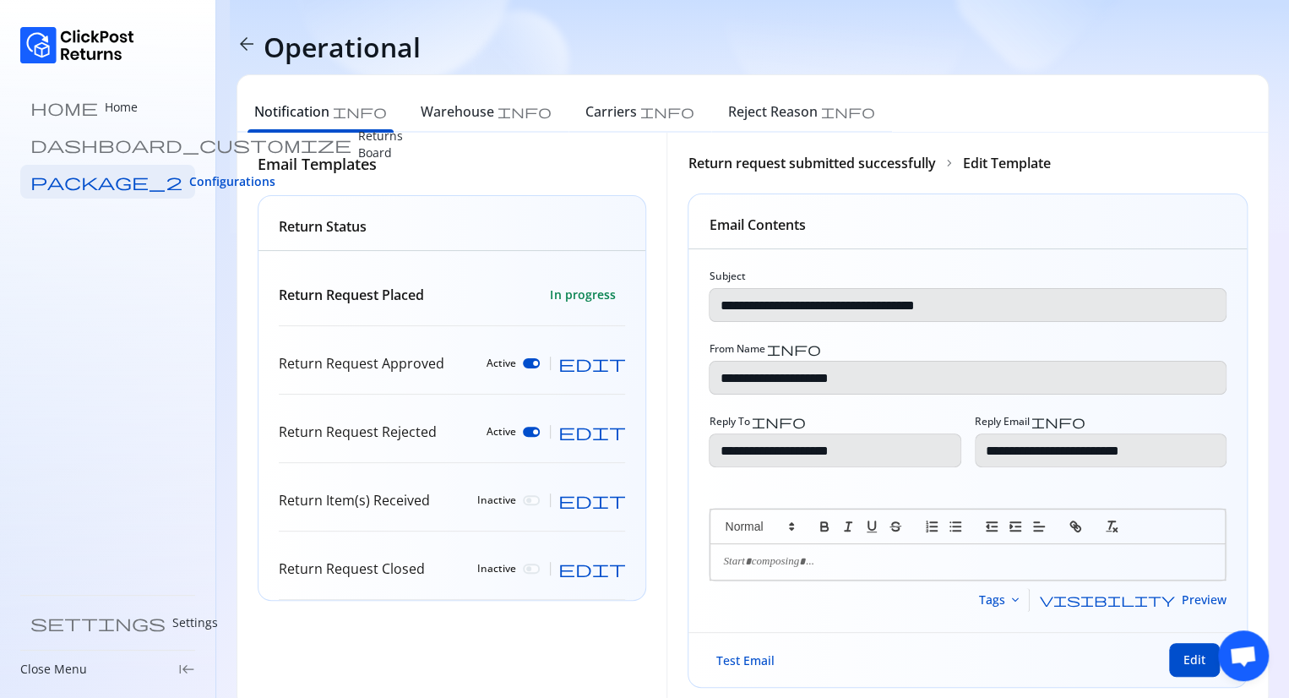
click at [400, 503] on p "Return Item(s) Received" at bounding box center [354, 500] width 151 height 20
click at [367, 494] on p "Return Item(s) Received" at bounding box center [354, 500] width 151 height 20
click at [612, 495] on span "edit" at bounding box center [592, 500] width 68 height 17
type input "**********"
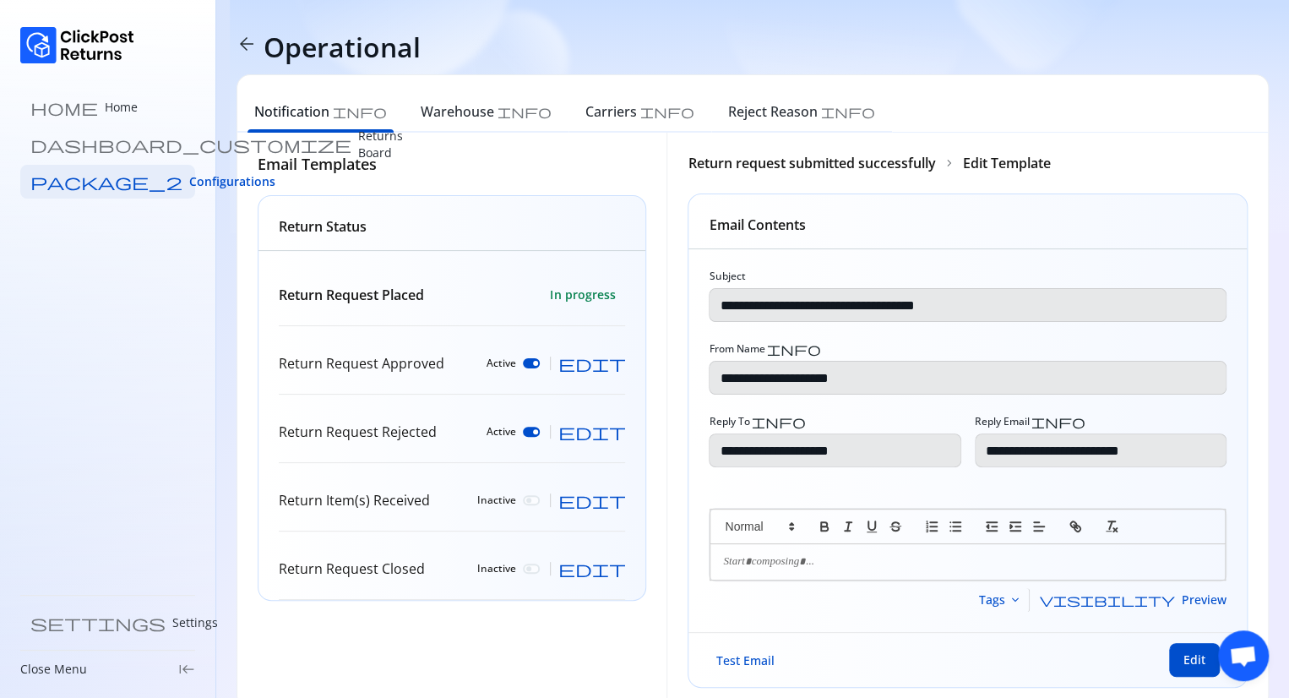
type input "**********"
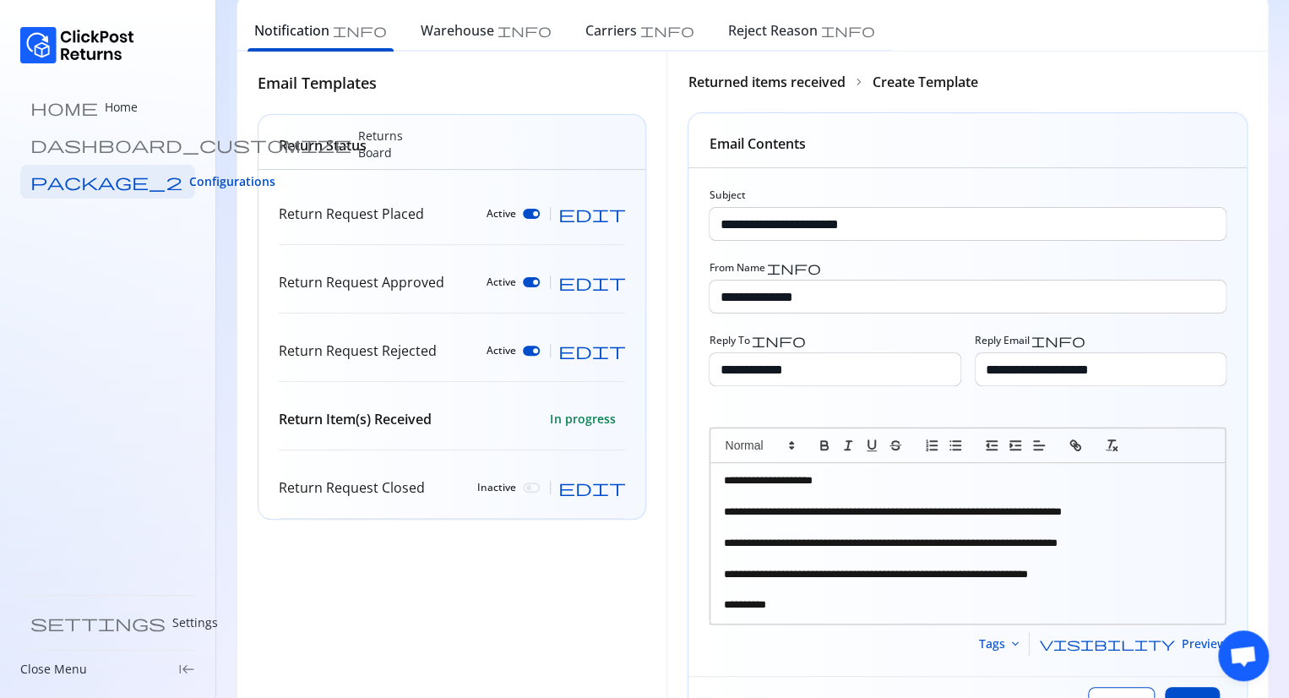
scroll to position [155, 0]
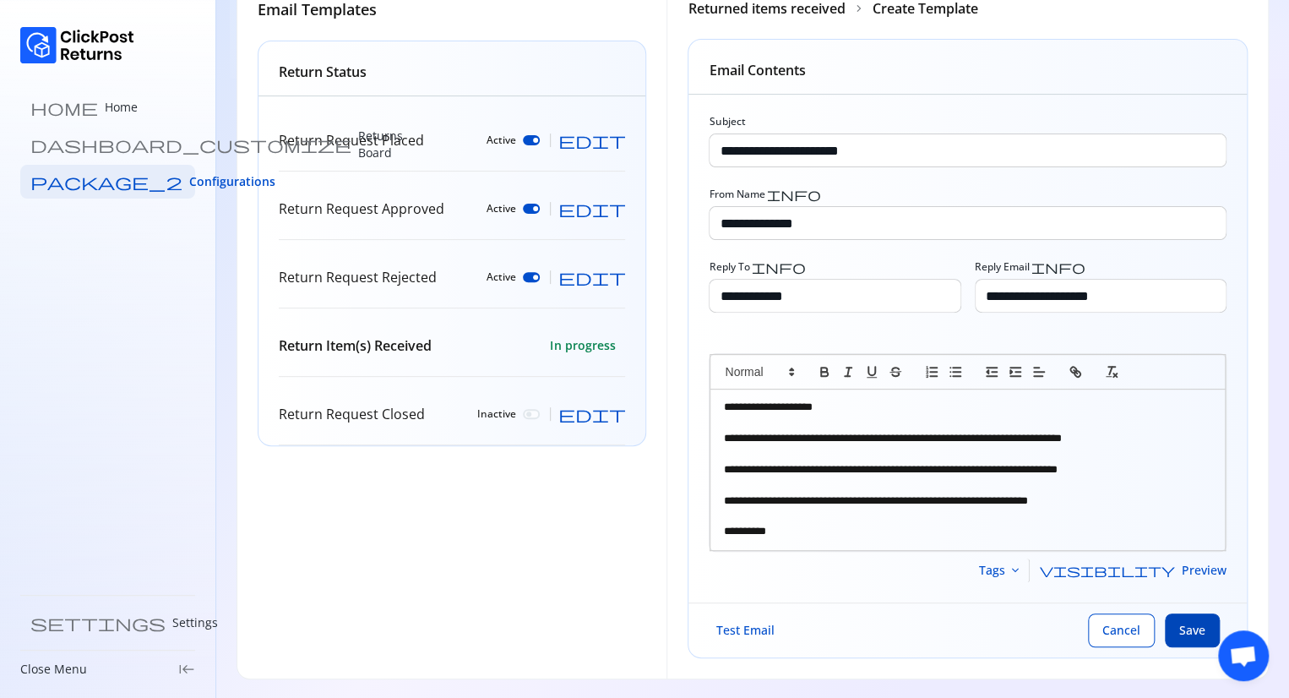
click at [1195, 623] on span "Save" at bounding box center [1192, 630] width 26 height 17
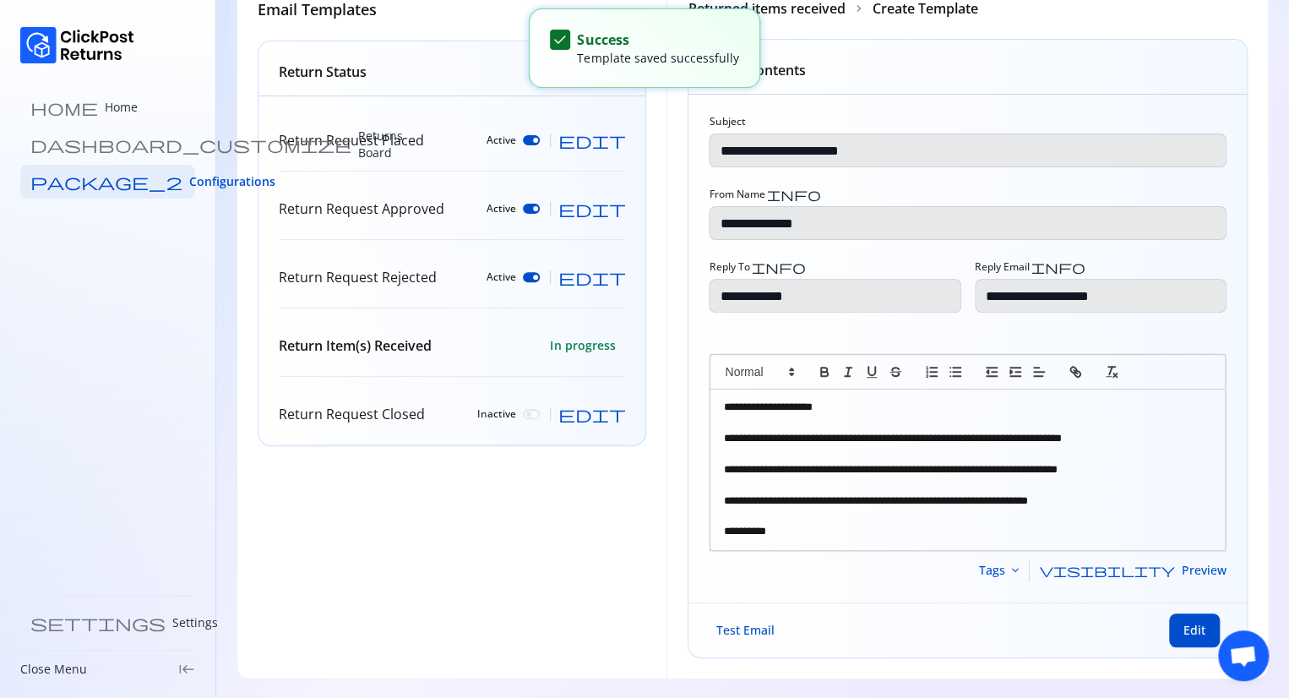
click at [863, 420] on p at bounding box center [967, 422] width 489 height 15
click at [862, 411] on p "**********" at bounding box center [968, 407] width 490 height 15
click at [395, 420] on p "Return Request Closed" at bounding box center [352, 414] width 146 height 20
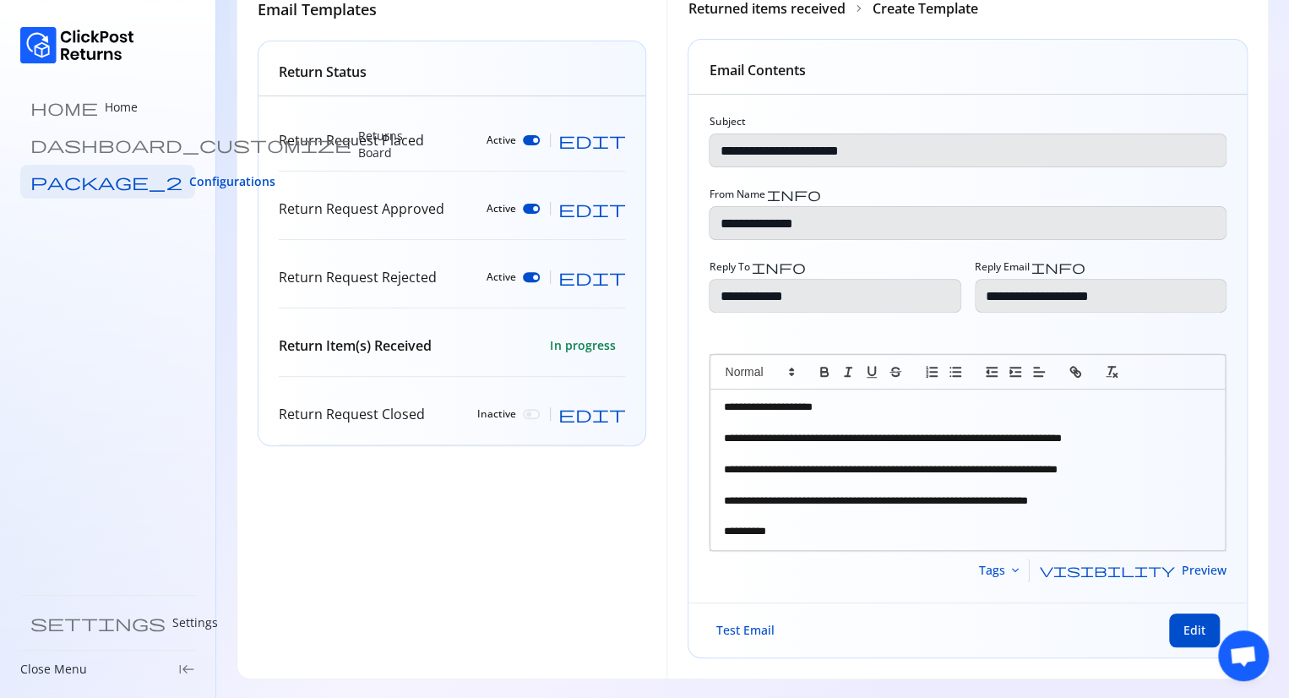
click at [618, 415] on span "edit" at bounding box center [592, 414] width 68 height 17
type input "**********"
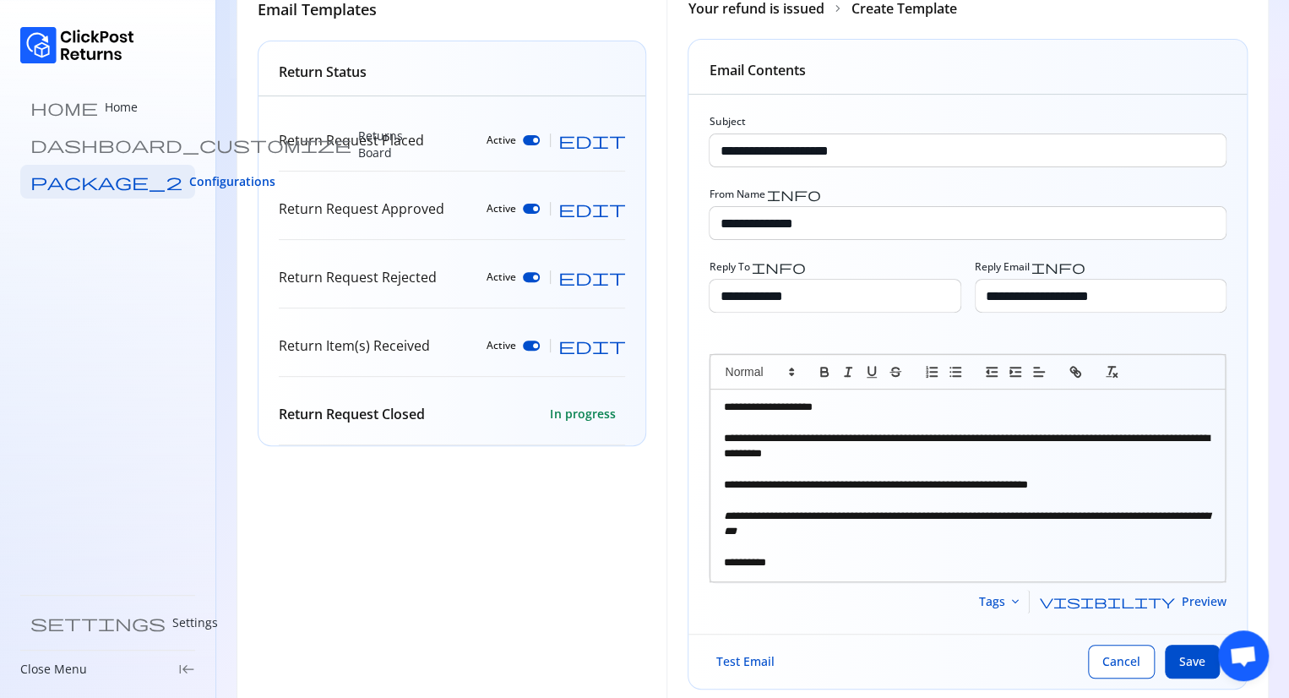
scroll to position [0, 0]
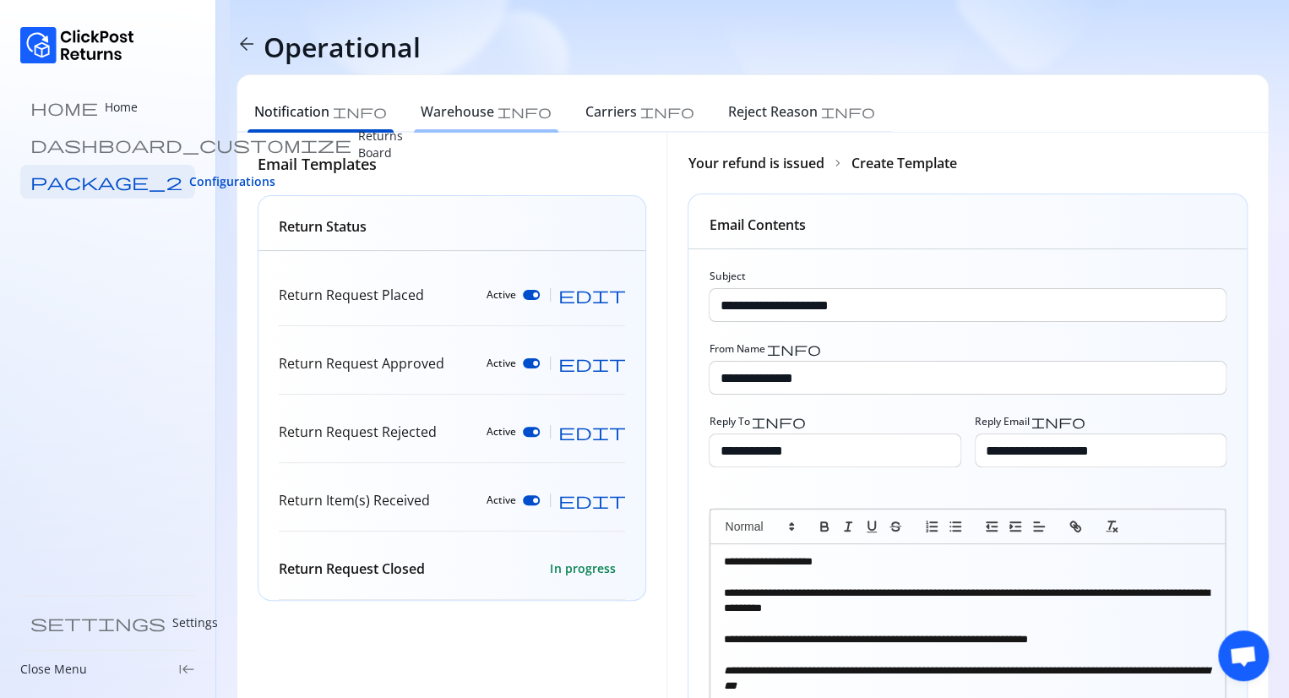
click at [428, 118] on h6 "Warehouse" at bounding box center [457, 111] width 73 height 20
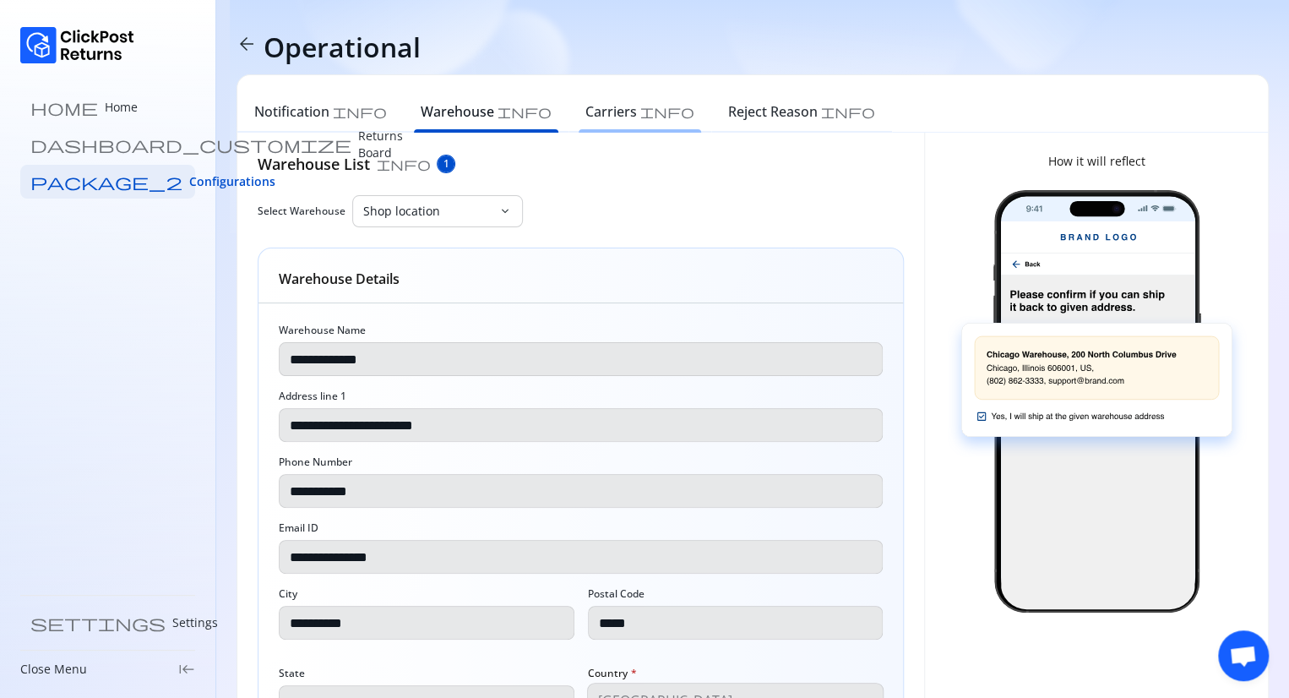
click at [585, 103] on h6 "Carriers" at bounding box center [611, 111] width 52 height 20
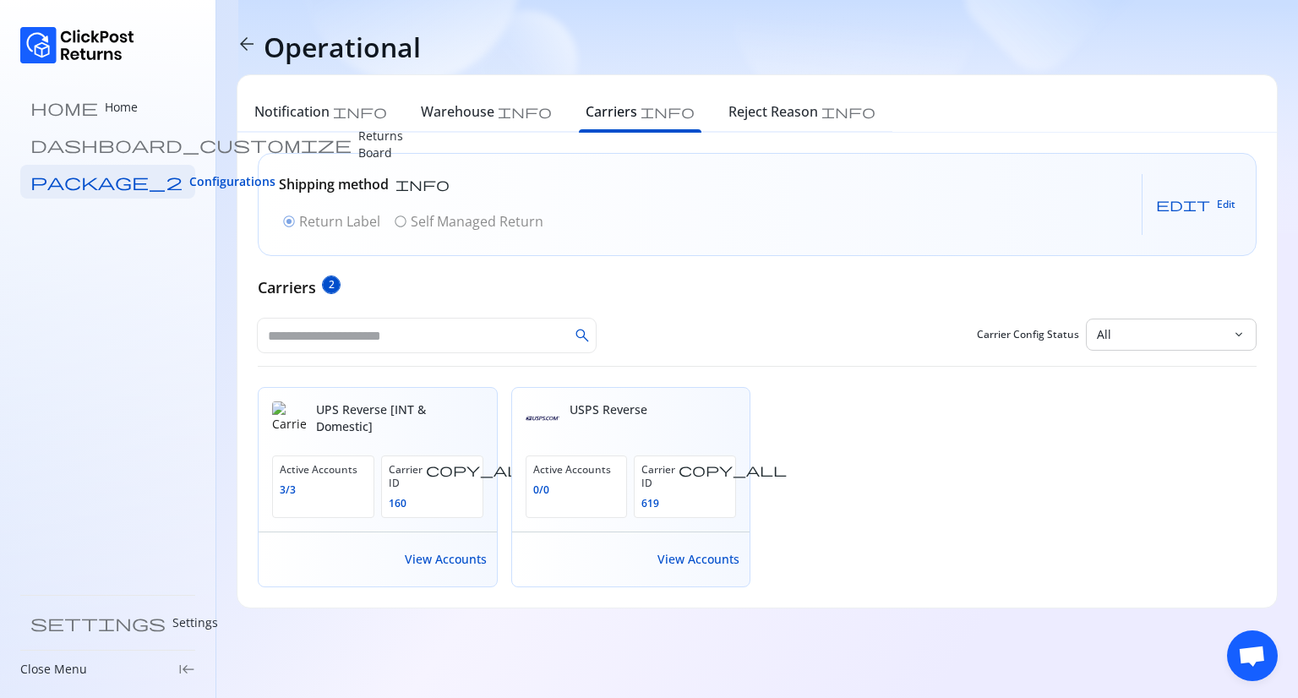
click at [400, 223] on div "radio_button_checked Return Label radio_button_unchecked Self Managed Return" at bounding box center [413, 221] width 268 height 27
click at [400, 218] on div "radio_button_checked Return Label radio_button_unchecked Self Managed Return" at bounding box center [413, 221] width 268 height 27
click at [1208, 205] on span "edit" at bounding box center [1183, 205] width 54 height 14
click at [405, 222] on span "radio_button_unchecked" at bounding box center [401, 222] width 14 height 14
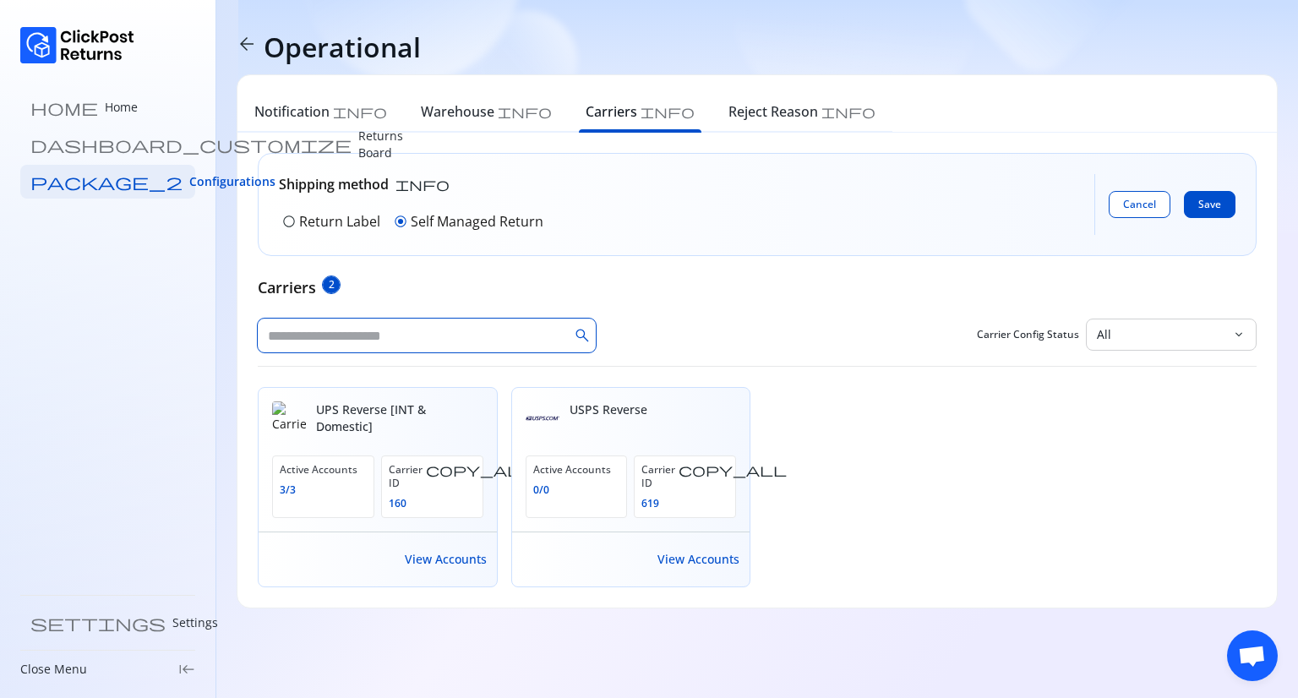
click at [544, 342] on input "text" at bounding box center [413, 335] width 311 height 34
click at [1206, 204] on span "Save" at bounding box center [1209, 205] width 23 height 14
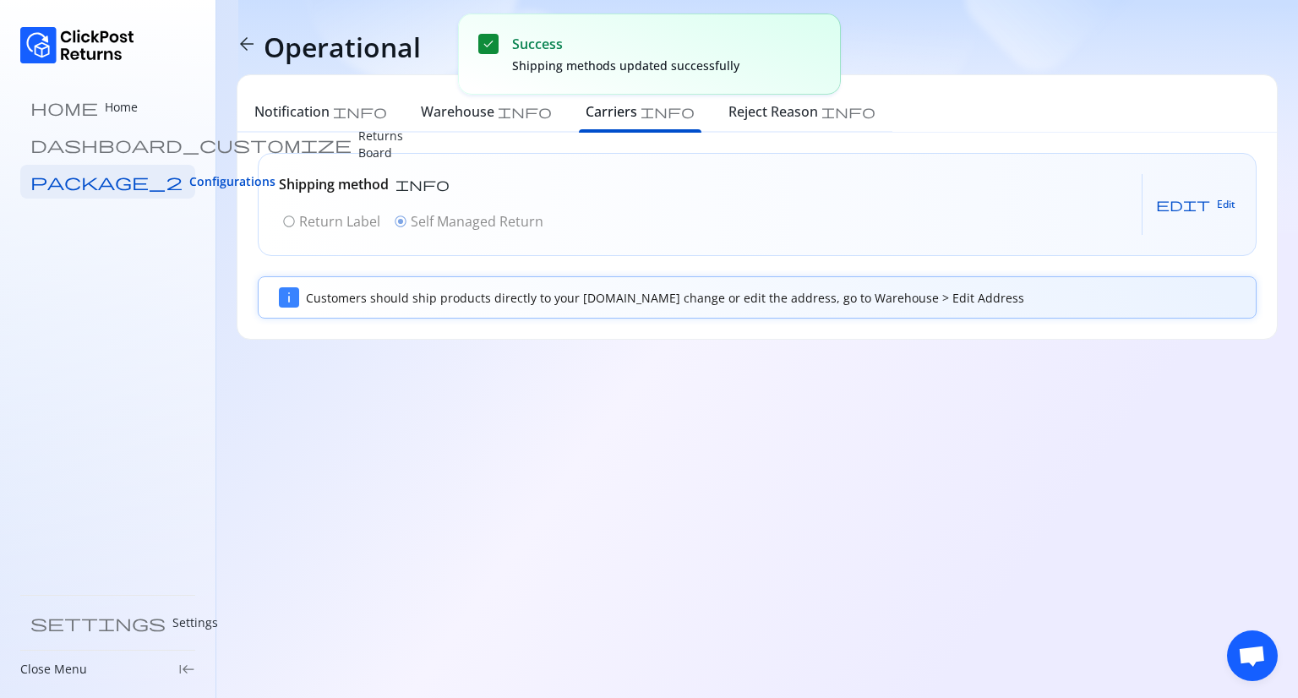
click at [287, 217] on div "radio_button_unchecked Return Label radio_button_checked Self Managed Return" at bounding box center [413, 221] width 268 height 27
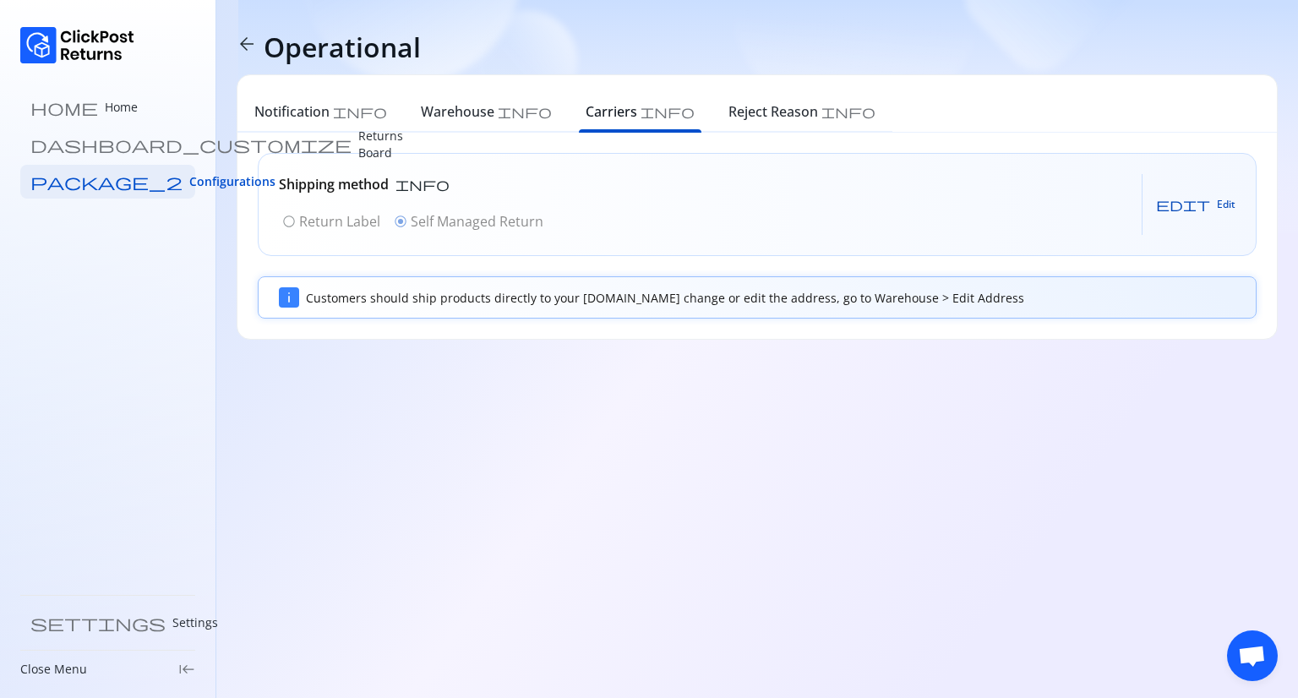
click at [1202, 199] on span "edit" at bounding box center [1183, 205] width 54 height 14
click at [304, 223] on p "Return Label" at bounding box center [339, 221] width 81 height 20
click at [1213, 207] on span "Save" at bounding box center [1209, 205] width 23 height 14
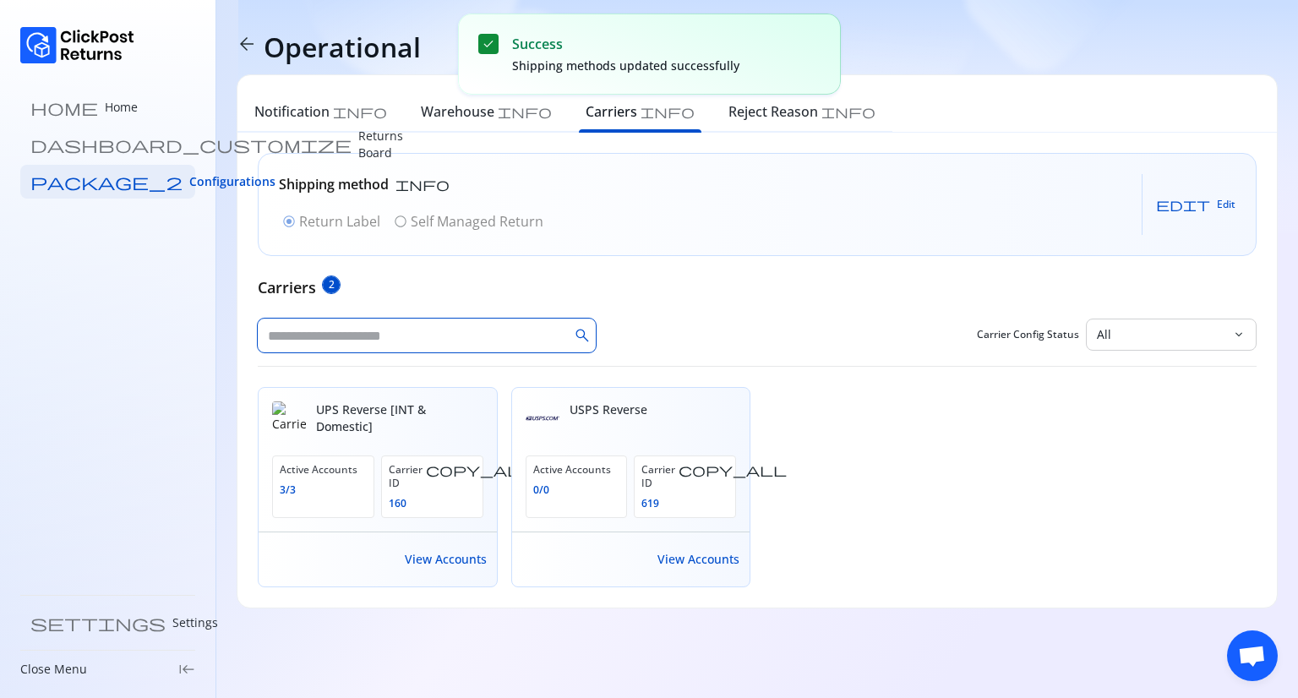
click at [457, 335] on input "text" at bounding box center [413, 335] width 311 height 34
click at [449, 551] on span "View Accounts" at bounding box center [446, 559] width 82 height 17
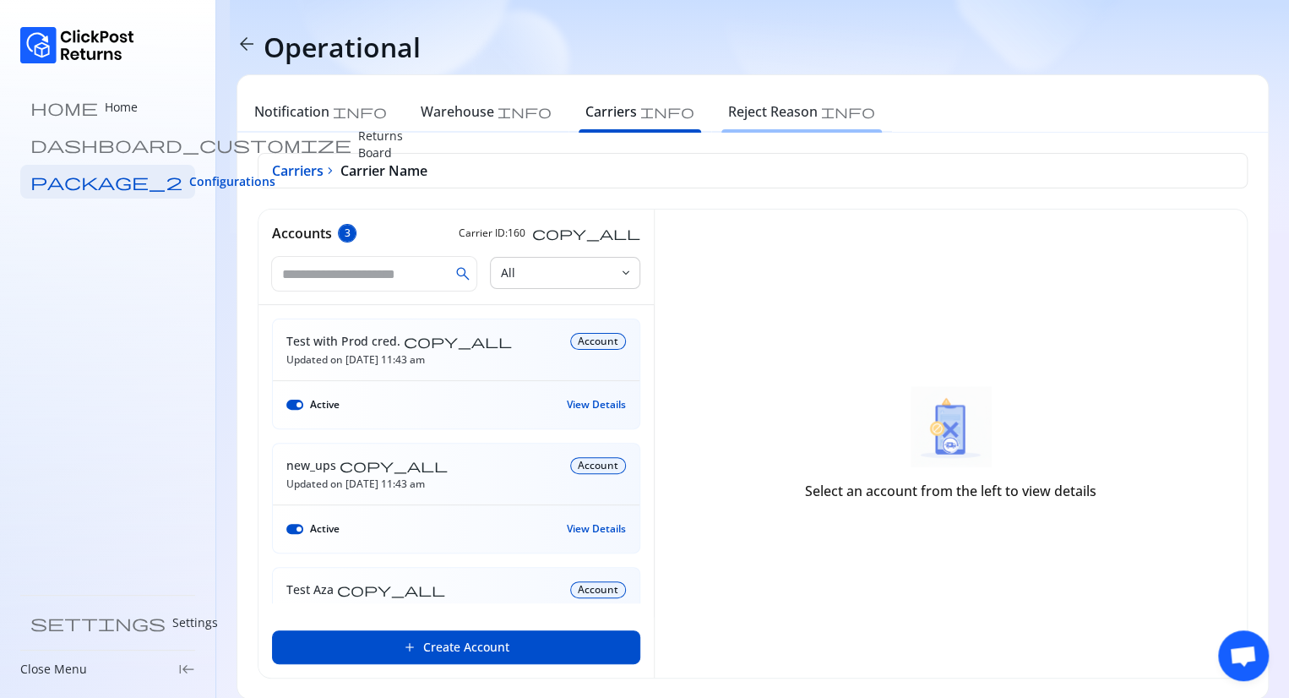
click at [728, 115] on h6 "Reject Reason" at bounding box center [773, 111] width 90 height 20
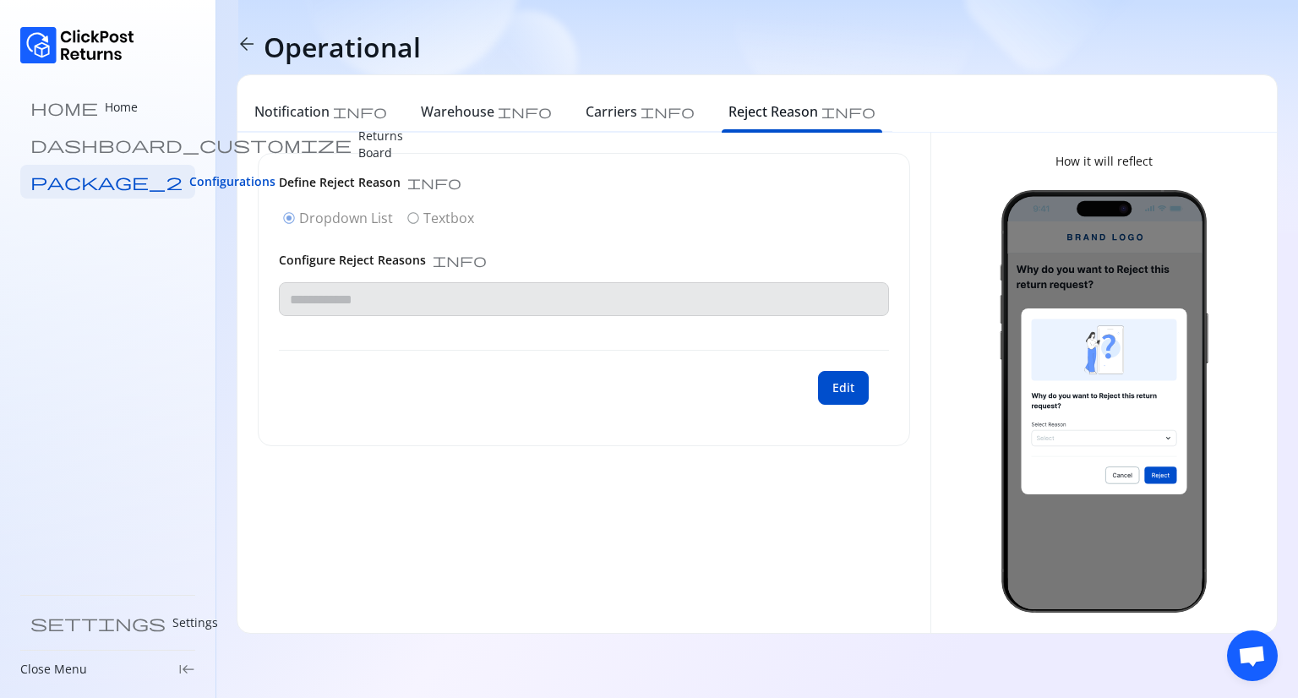
type input "**********"
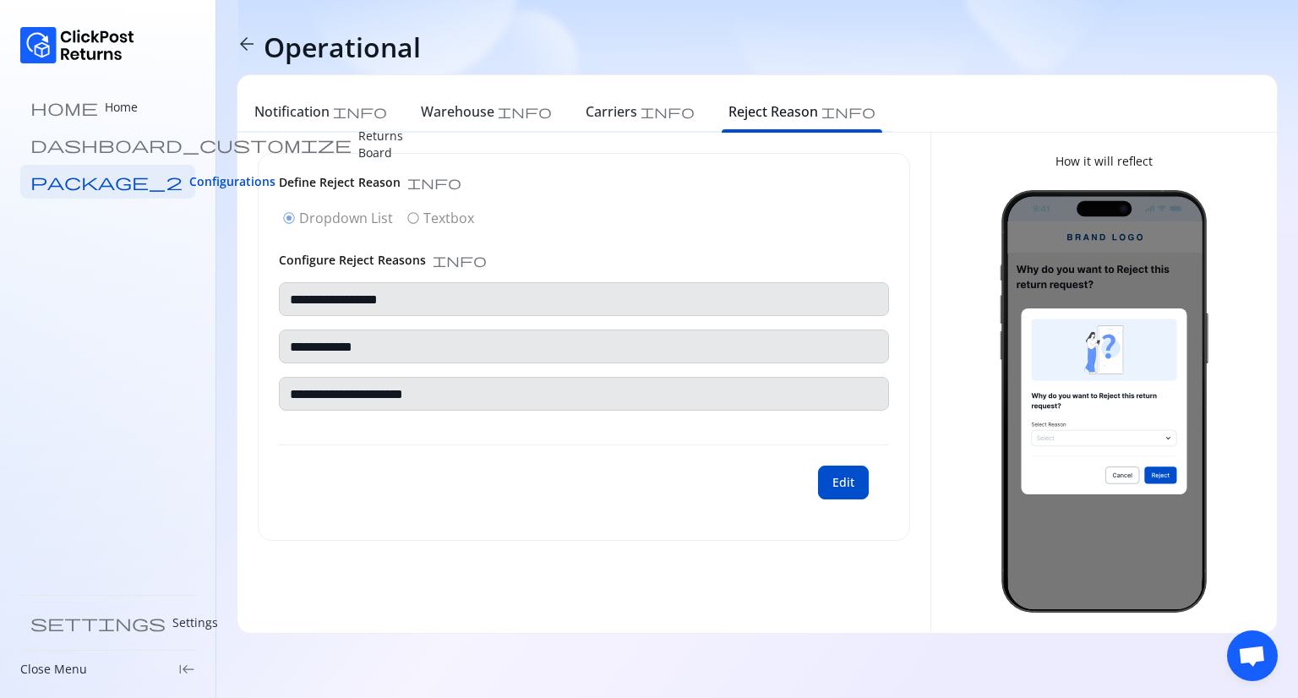
click at [648, 340] on div "**********" at bounding box center [584, 353] width 610 height 142
